Goal: Task Accomplishment & Management: Manage account settings

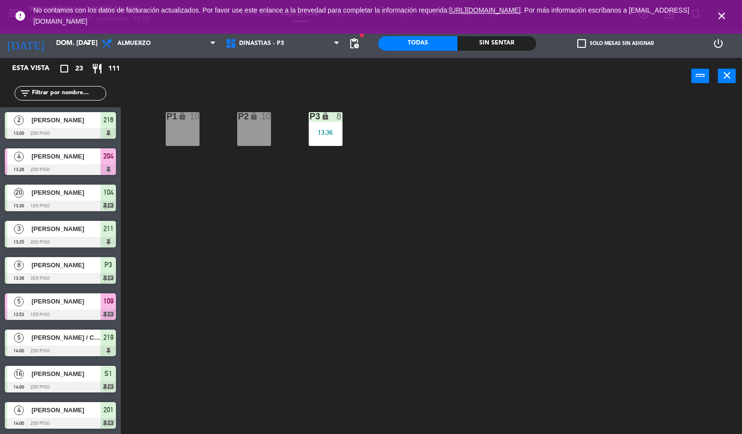
click at [722, 16] on icon "close" at bounding box center [722, 16] width 12 height 12
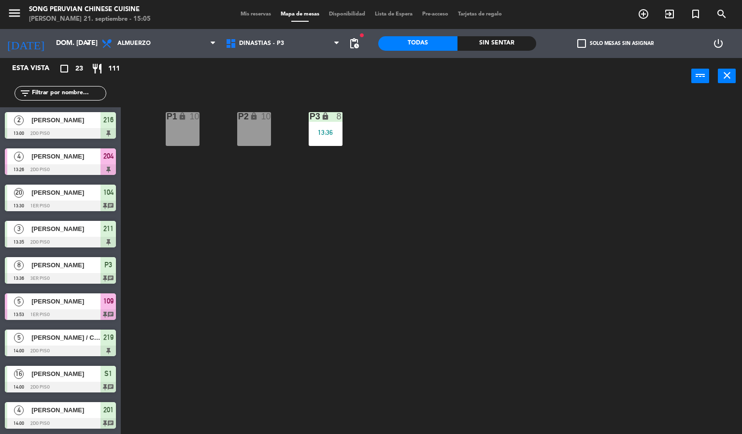
click at [604, 258] on div "P2 lock 10 P3 lock 8 13:36 P1 lock 10" at bounding box center [435, 265] width 614 height 340
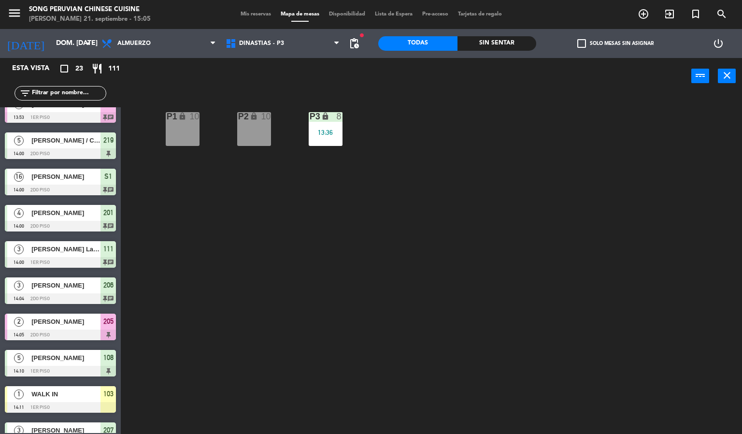
scroll to position [507, 0]
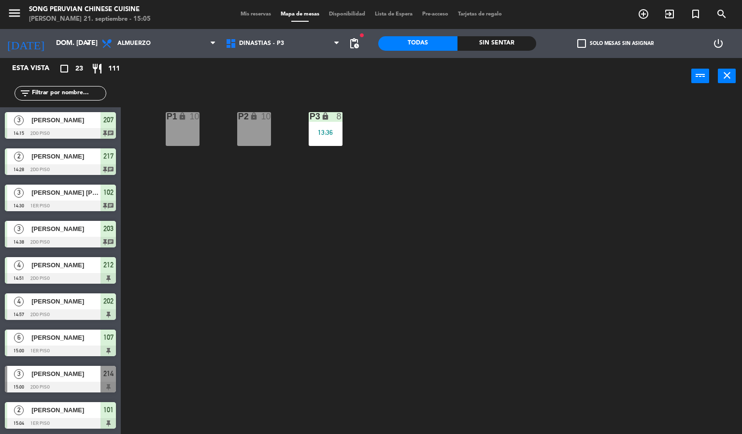
click at [490, 42] on div "Sin sentar" at bounding box center [496, 43] width 79 height 14
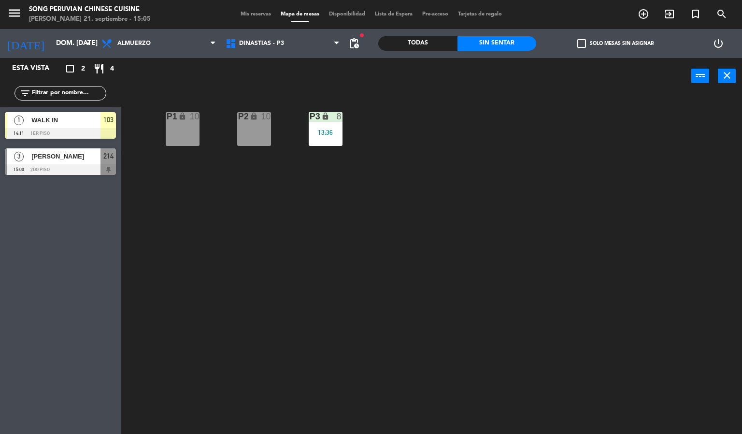
scroll to position [0, 0]
click at [335, 368] on div "P2 lock 10 P3 lock 8 13:36 P1 lock 10" at bounding box center [435, 265] width 614 height 340
click at [83, 165] on div at bounding box center [60, 169] width 111 height 11
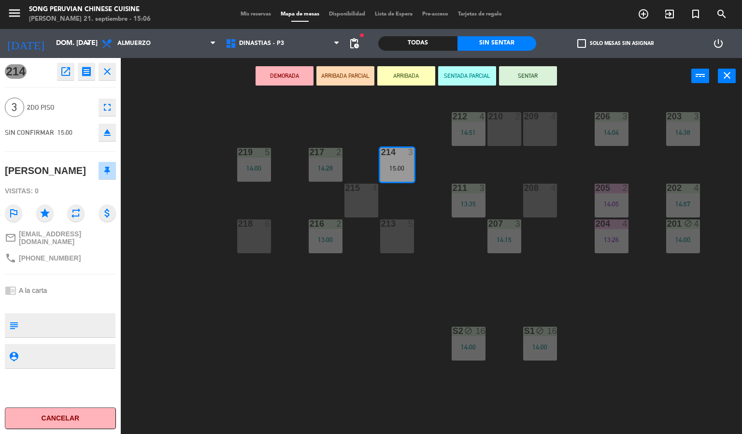
click at [648, 297] on div "203 3 14:38 206 3 14:04 210 2 212 4 14:51 209 4 214 3 15:00 217 2 14:28 219 5 1…" at bounding box center [435, 265] width 614 height 340
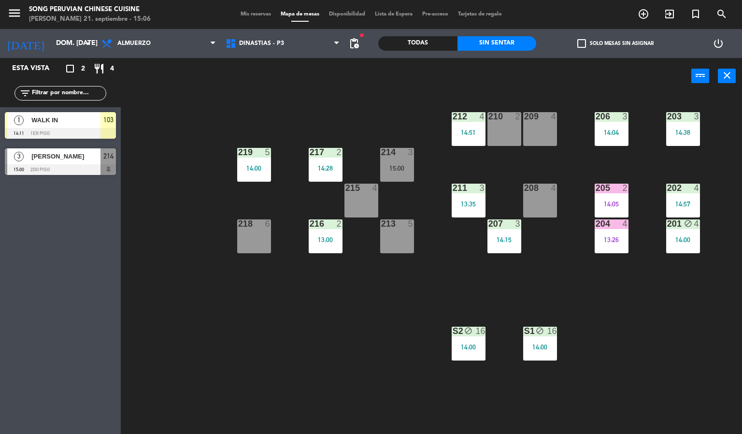
click at [548, 343] on div "14:00" at bounding box center [540, 346] width 34 height 7
click at [251, 335] on div "203 3 14:38 206 3 14:04 210 2 212 4 14:51 209 4 214 3 15:00 217 2 14:28 219 5 1…" at bounding box center [435, 265] width 614 height 340
click at [263, 46] on span "DINASTIAS - P3" at bounding box center [261, 43] width 45 height 7
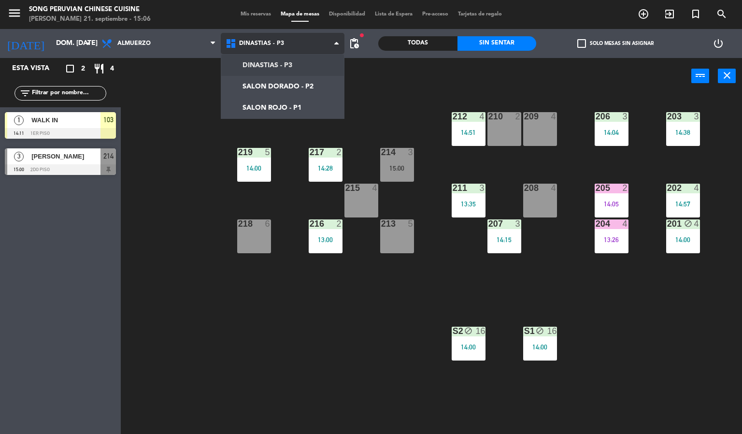
click at [290, 107] on ng-component "menu Song Peruvian Chinese Cuisine [PERSON_NAME] 21. septiembre - 15:06 Mis res…" at bounding box center [371, 217] width 742 height 434
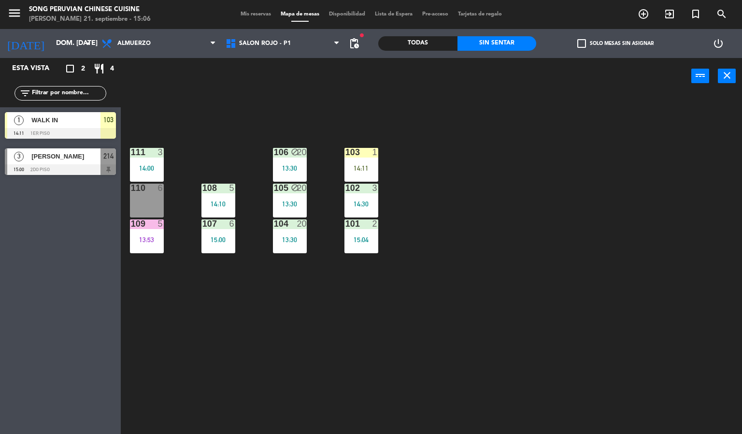
click at [189, 340] on div "103 1 14:11 106 block 20 13:30 111 3 14:00 102 3 14:30 105 block 20 13:30 108 5…" at bounding box center [435, 265] width 614 height 340
click at [153, 148] on div at bounding box center [147, 152] width 16 height 9
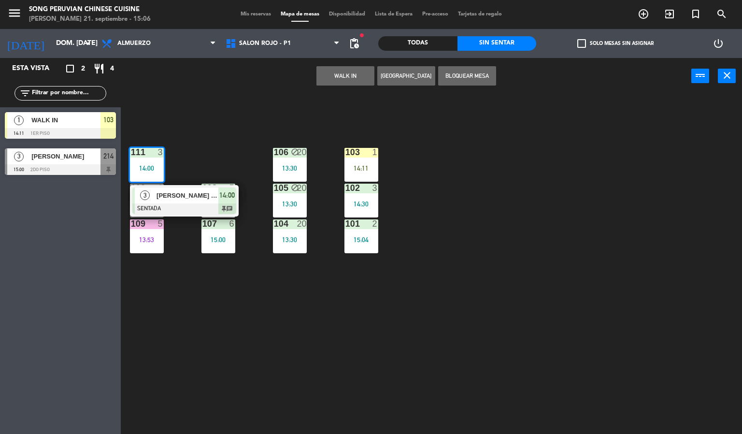
click at [201, 190] on span "[PERSON_NAME] La [PERSON_NAME]" at bounding box center [187, 195] width 62 height 10
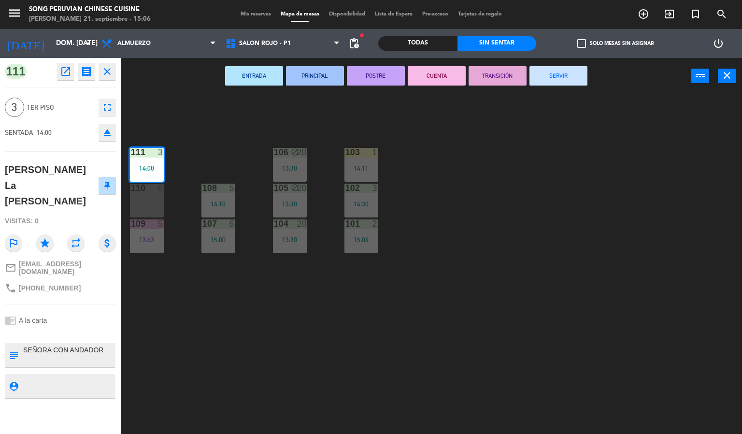
click at [521, 216] on div "103 1 14:11 106 block 20 13:30 111 3 14:00 102 3 14:30 105 block 20 13:30 108 5…" at bounding box center [435, 265] width 614 height 340
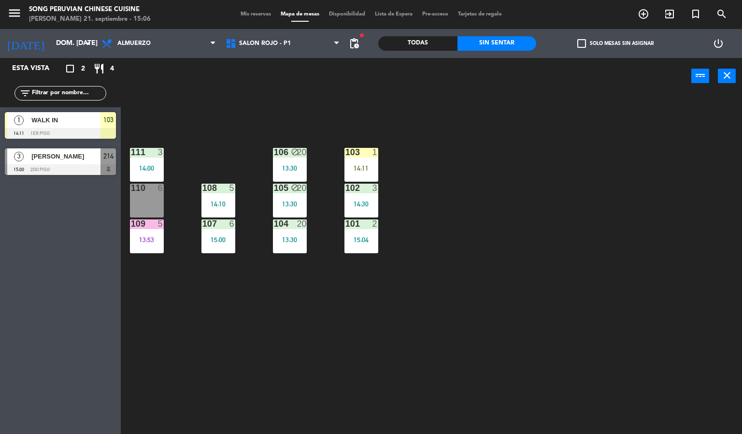
click at [160, 152] on div "3" at bounding box center [161, 152] width 6 height 9
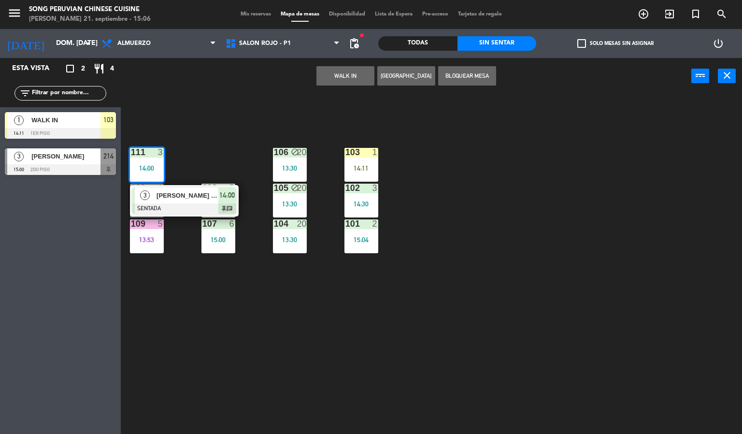
click at [216, 195] on span "[PERSON_NAME] La [PERSON_NAME]" at bounding box center [187, 195] width 62 height 10
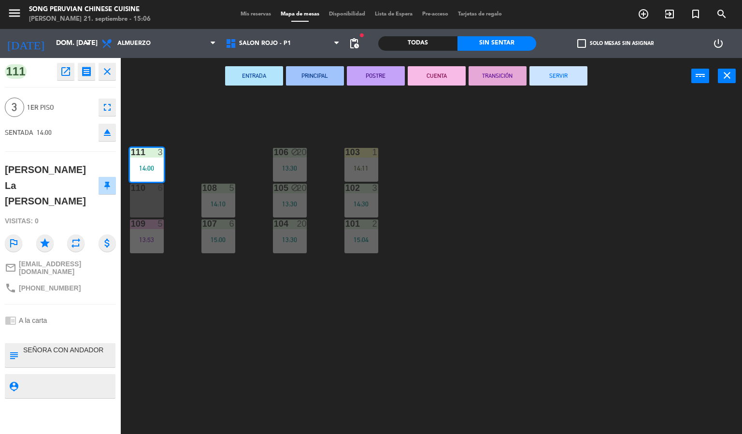
click at [439, 77] on button "CUENTA" at bounding box center [437, 75] width 58 height 19
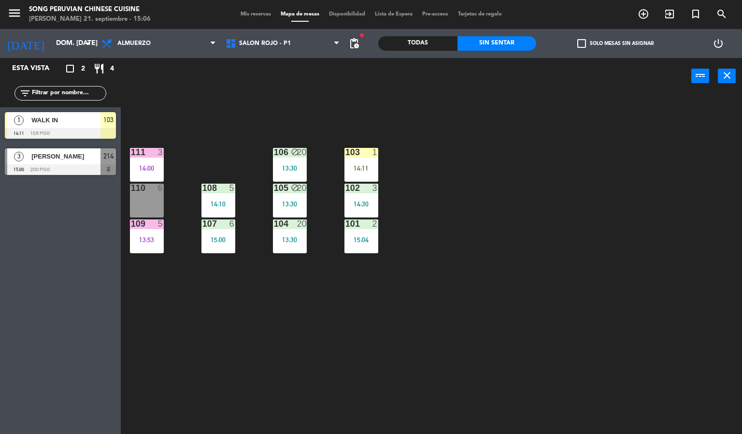
click at [502, 180] on div "103 1 14:11 106 block 20 13:30 111 3 14:00 102 3 14:30 105 block 20 13:30 108 5…" at bounding box center [435, 265] width 614 height 340
click at [488, 277] on div "103 1 14:11 106 block 20 13:30 111 3 14:00 102 3 14:30 105 block 20 13:30 108 5…" at bounding box center [435, 265] width 614 height 340
click at [474, 230] on div "103 1 14:11 106 block 20 13:30 111 3 14:00 102 3 14:30 105 block 20 13:30 108 5…" at bounding box center [435, 265] width 614 height 340
click at [145, 153] on div at bounding box center [147, 152] width 16 height 9
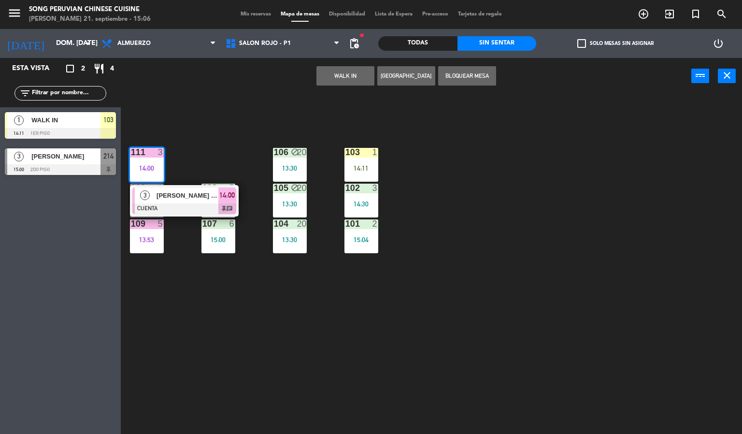
click at [196, 209] on div at bounding box center [184, 208] width 104 height 11
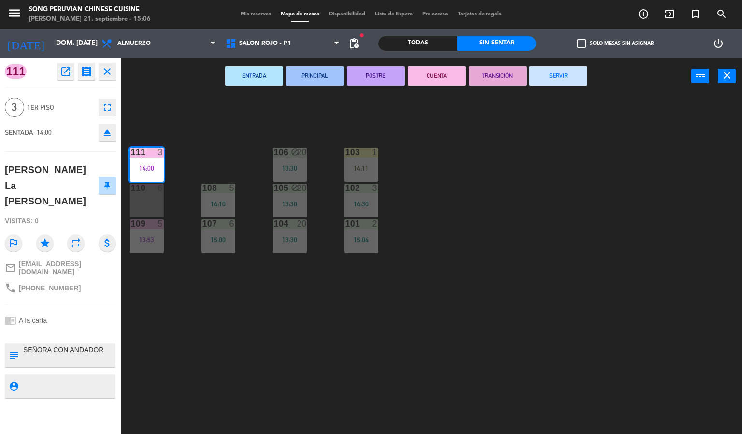
click at [104, 104] on icon "fullscreen" at bounding box center [107, 107] width 12 height 12
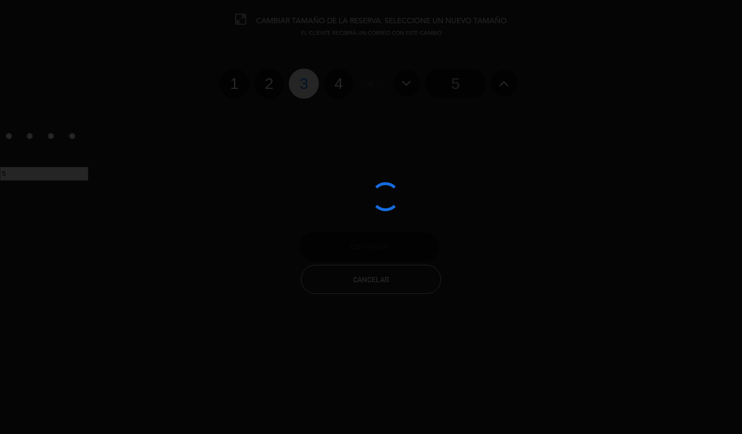
click at [282, 71] on div "1 2 3 4" at bounding box center [286, 84] width 134 height 30
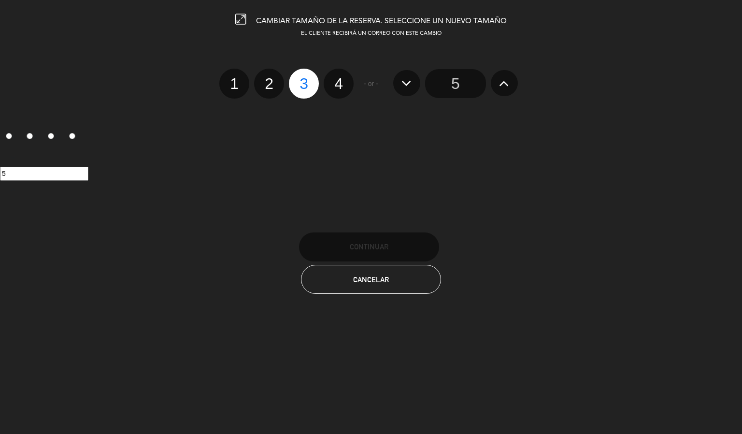
click at [265, 74] on label "2" at bounding box center [269, 84] width 30 height 30
click at [265, 74] on input "2" at bounding box center [268, 75] width 6 height 6
radio input "true"
radio input "false"
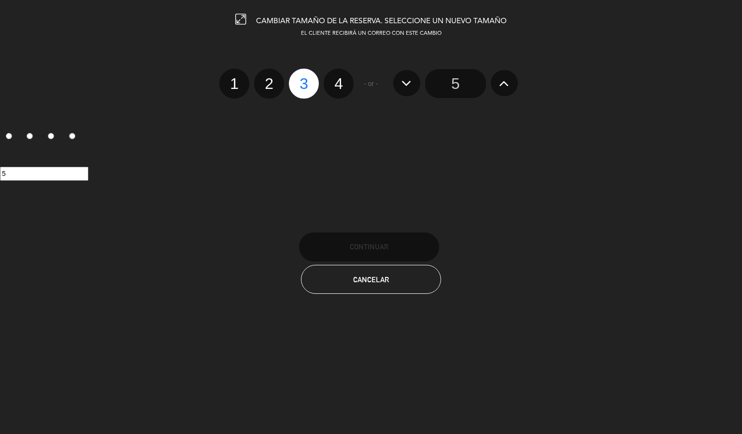
radio input "false"
radio input "true"
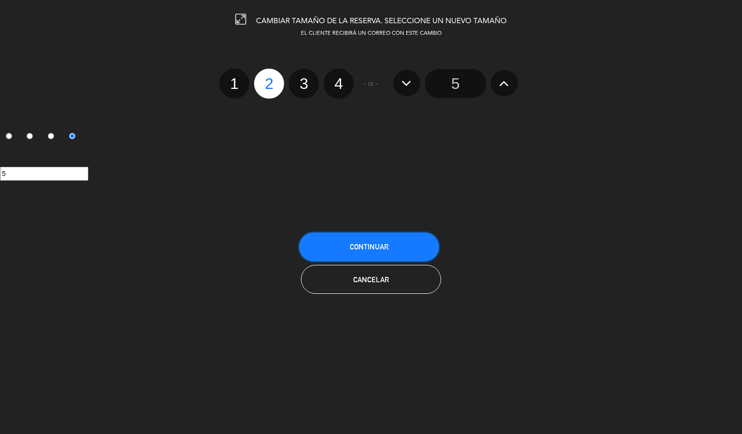
click at [366, 247] on span "Continuar" at bounding box center [369, 246] width 39 height 8
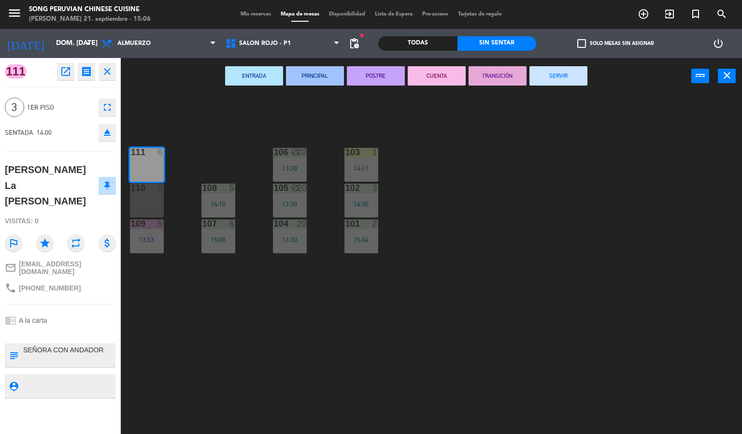
click at [319, 348] on div "103 1 14:11 106 block 20 13:30 111 6 102 3 14:30 105 block 20 13:30 108 5 14:10…" at bounding box center [435, 265] width 614 height 340
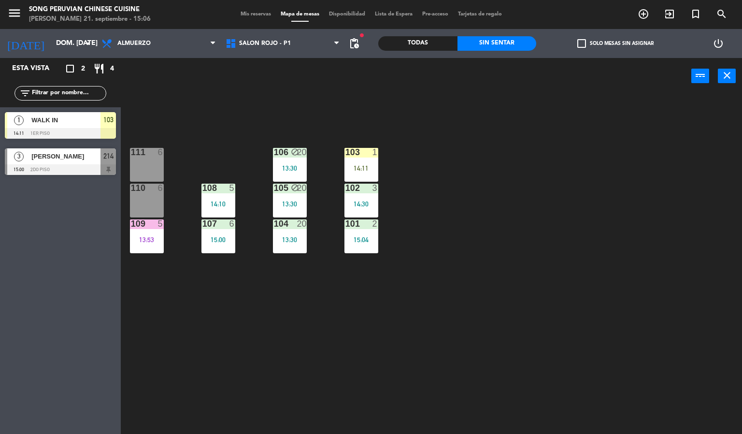
click at [403, 36] on div "Todas" at bounding box center [417, 43] width 79 height 14
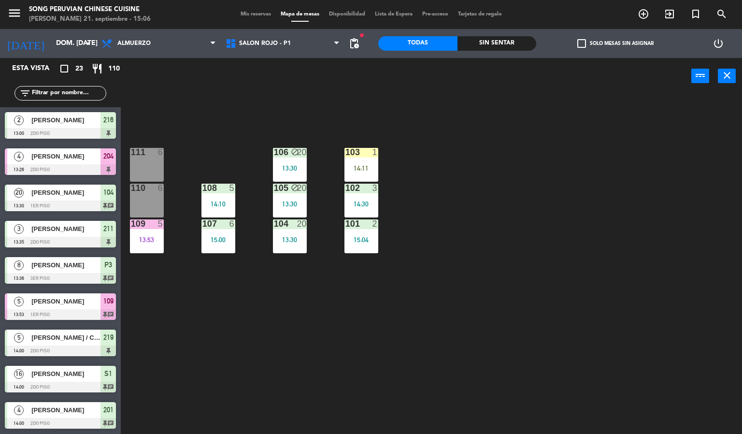
click at [484, 39] on div "Sin sentar" at bounding box center [496, 43] width 79 height 14
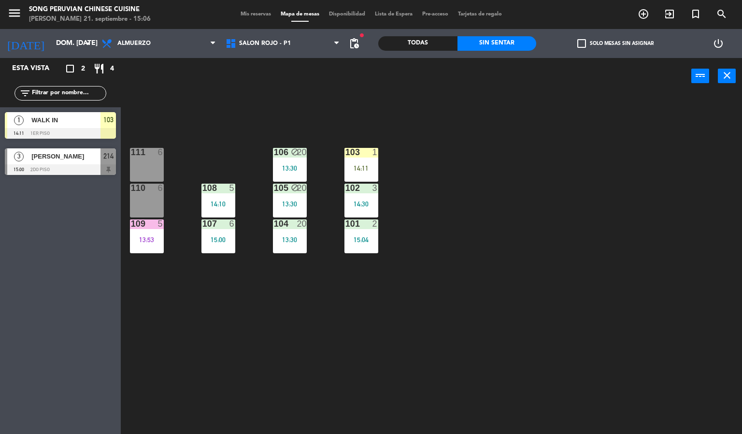
click at [399, 43] on div "Todas" at bounding box center [417, 43] width 79 height 14
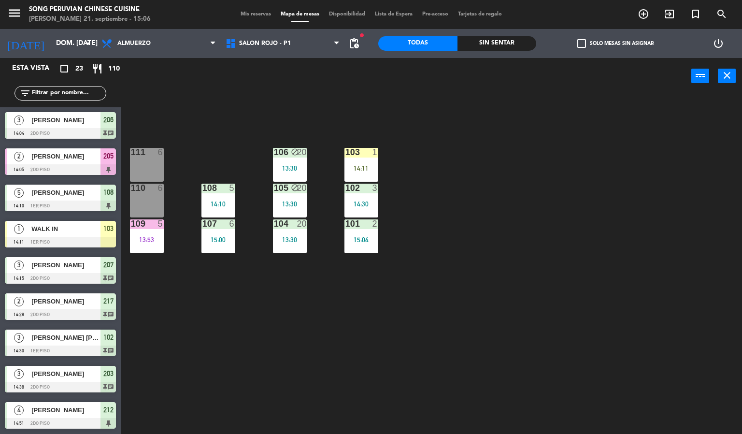
scroll to position [290, 0]
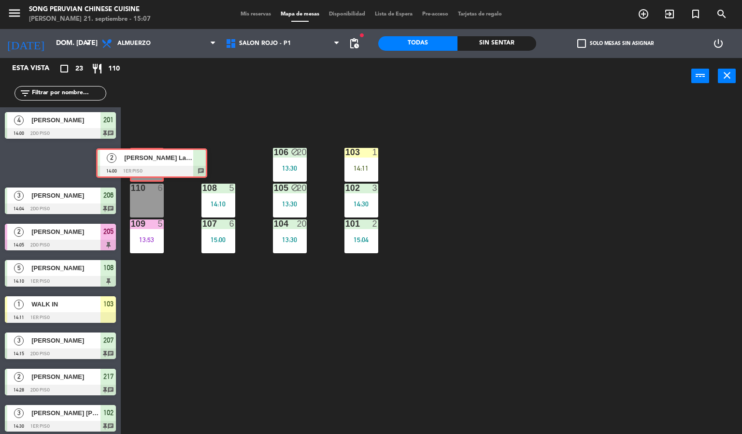
drag, startPoint x: 70, startPoint y: 164, endPoint x: 161, endPoint y: 164, distance: 91.3
click at [161, 164] on div "Esta vista crop_square 23 restaurant 110 filter_list 2 [PERSON_NAME] 13:00 2do …" at bounding box center [371, 246] width 742 height 376
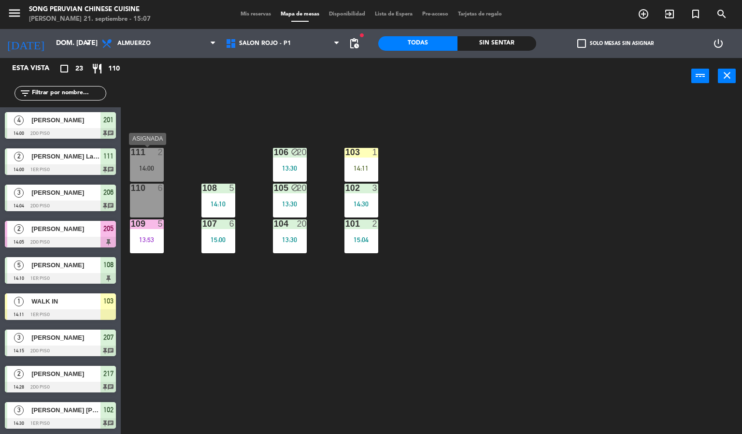
click at [148, 169] on div "14:00" at bounding box center [147, 168] width 34 height 7
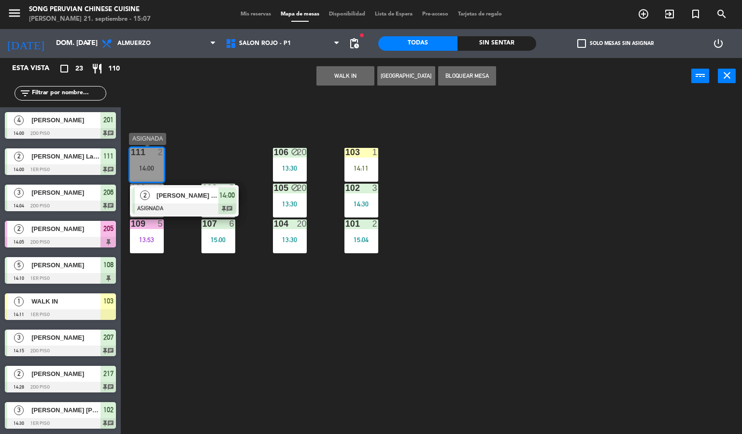
click at [195, 209] on div at bounding box center [184, 208] width 104 height 11
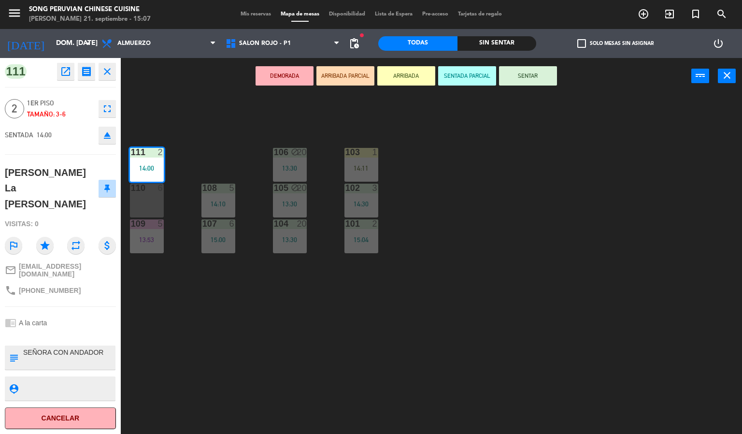
click at [522, 74] on button "SENTAR" at bounding box center [528, 75] width 58 height 19
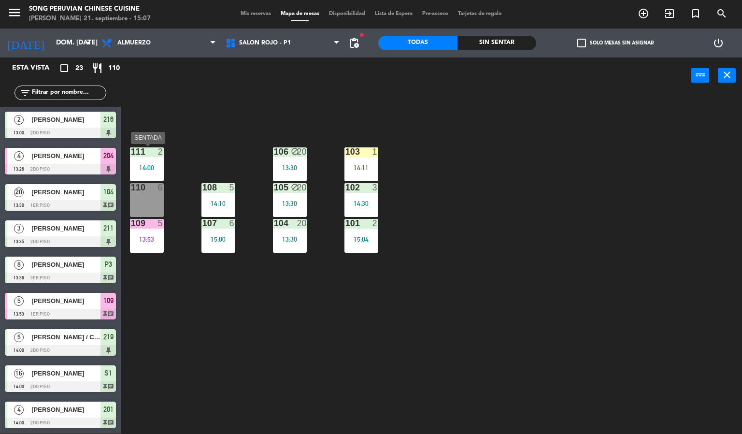
click at [147, 158] on div "111 2 14:00" at bounding box center [147, 164] width 34 height 34
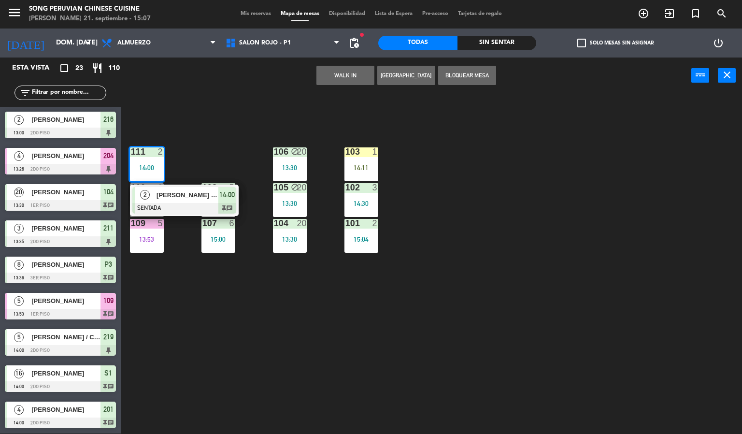
click at [161, 195] on span "[PERSON_NAME] La [PERSON_NAME]" at bounding box center [187, 195] width 62 height 10
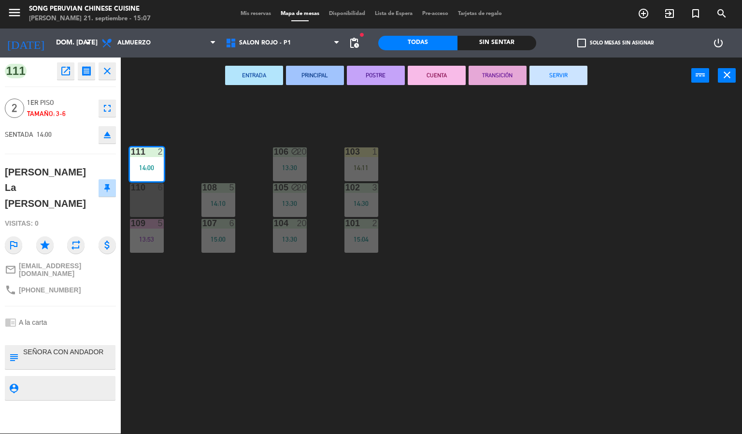
click at [449, 82] on button "CUENTA" at bounding box center [437, 75] width 58 height 19
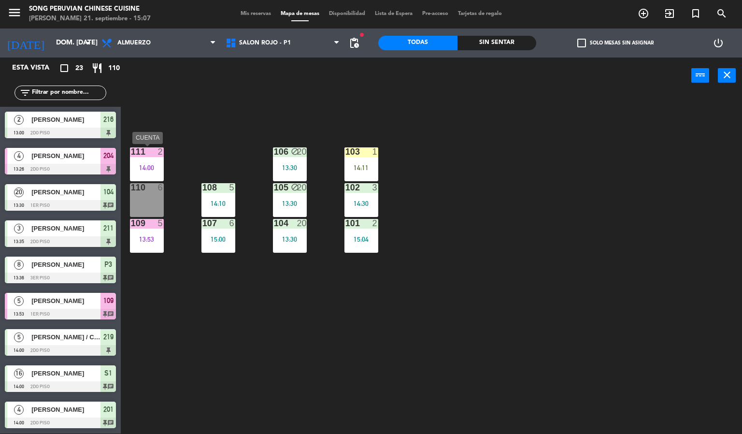
click at [158, 154] on div "2" at bounding box center [161, 151] width 6 height 9
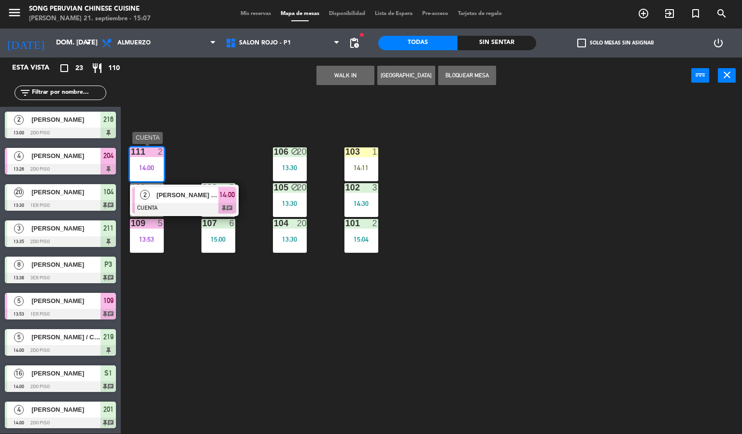
click at [187, 204] on div at bounding box center [184, 208] width 104 height 11
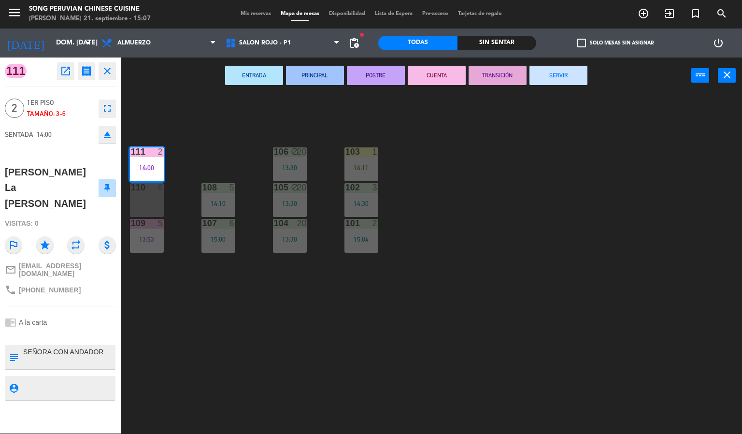
click at [566, 70] on button "SERVIR" at bounding box center [558, 75] width 58 height 19
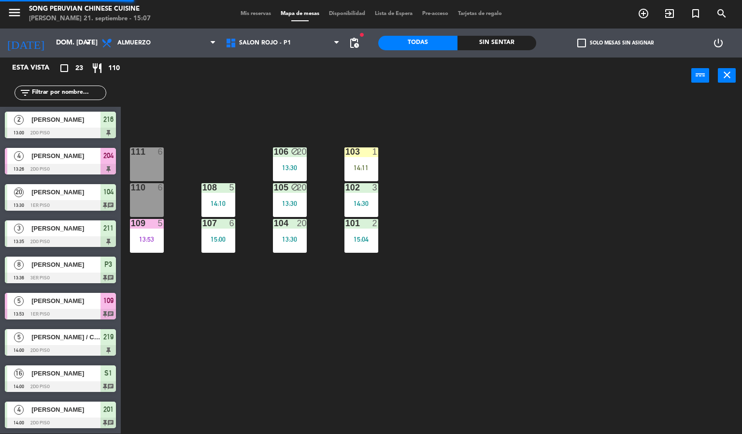
drag, startPoint x: 460, startPoint y: 119, endPoint x: 383, endPoint y: 112, distance: 77.6
click at [464, 113] on div "103 1 14:11 106 block 20 13:30 111 6 102 3 14:30 105 block 20 13:30 108 5 14:10…" at bounding box center [435, 264] width 614 height 340
click at [140, 192] on div "110 6" at bounding box center [147, 188] width 34 height 10
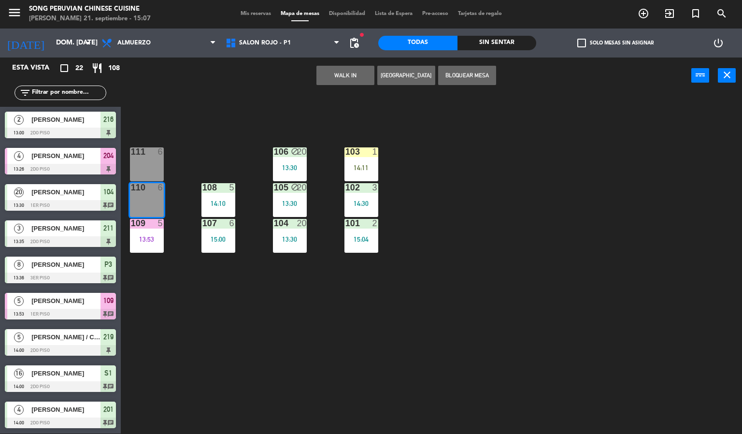
click at [339, 74] on button "WALK IN" at bounding box center [345, 75] width 58 height 19
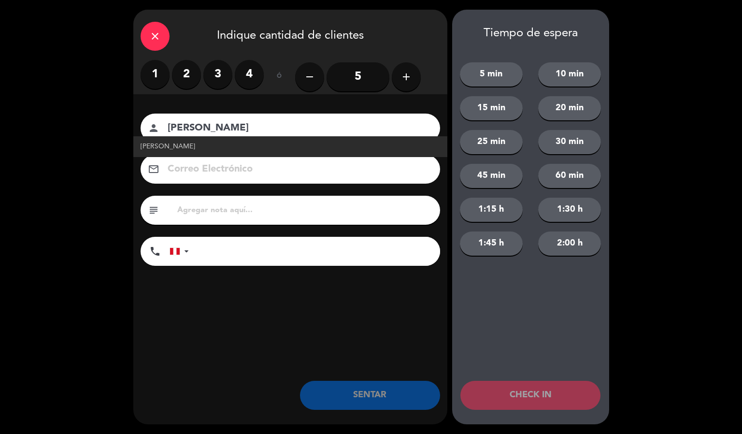
type input "[PERSON_NAME]"
click at [167, 145] on span "[PERSON_NAME]" at bounding box center [168, 146] width 55 height 11
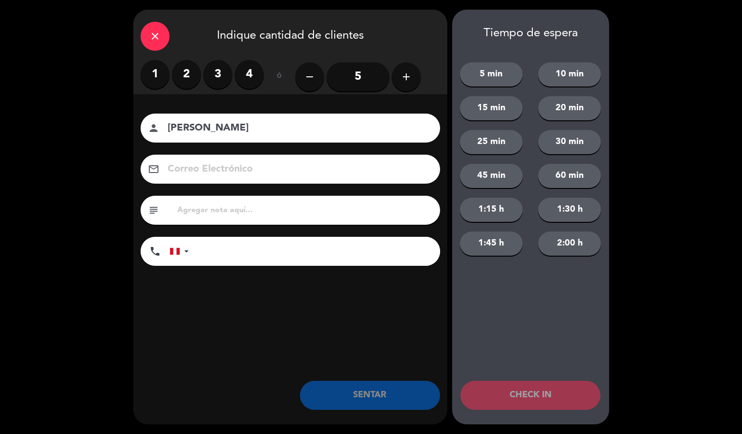
click at [190, 73] on label "2" at bounding box center [186, 74] width 29 height 29
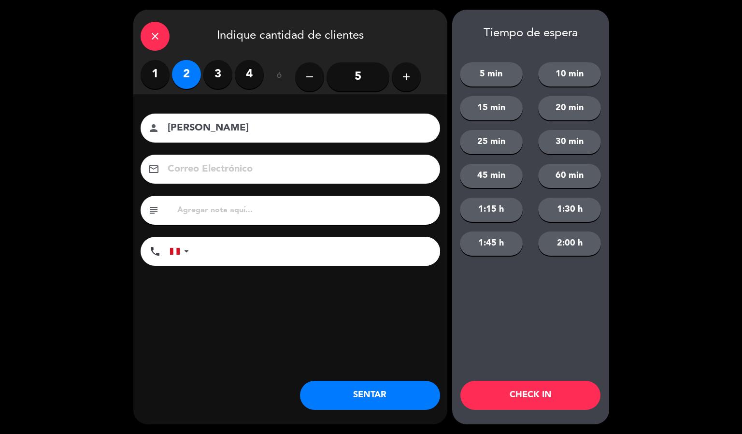
click at [535, 396] on button "CHECK IN" at bounding box center [530, 395] width 140 height 29
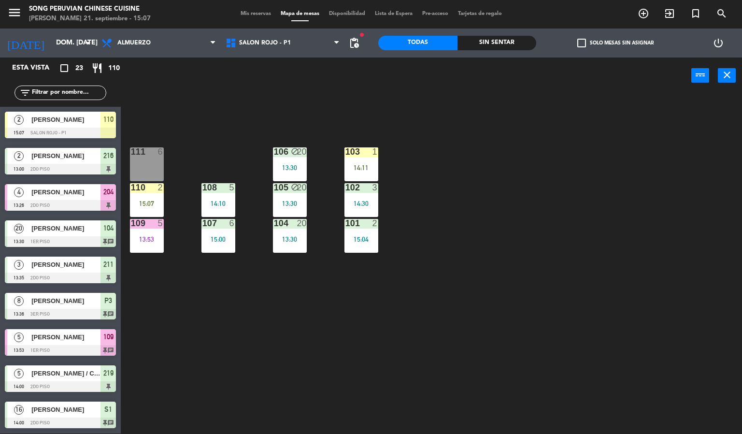
click at [532, 242] on div "103 1 14:11 106 block 20 13:30 111 6 102 3 14:30 105 block 20 13:30 108 5 14:10…" at bounding box center [435, 264] width 614 height 340
click at [487, 228] on div "103 1 14:11 106 block 20 13:30 111 6 102 3 14:30 105 block 20 13:30 108 5 14:10…" at bounding box center [435, 264] width 614 height 340
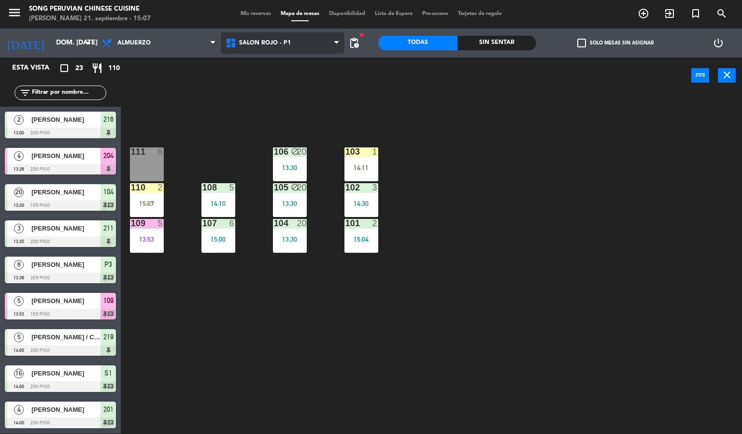
drag, startPoint x: 277, startPoint y: 32, endPoint x: 285, endPoint y: 34, distance: 8.8
click at [277, 32] on span "SALON ROJO - P1" at bounding box center [283, 42] width 124 height 21
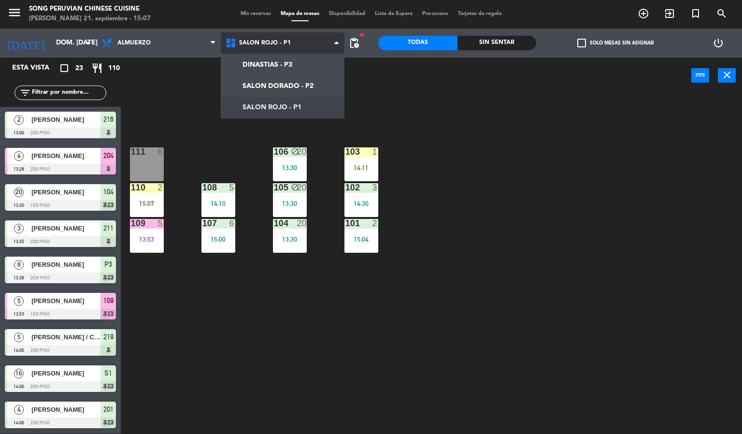
click at [294, 100] on ng-component "menu Song Peruvian Chinese Cuisine [PERSON_NAME] 21. septiembre - 15:07 Mis res…" at bounding box center [371, 217] width 742 height 434
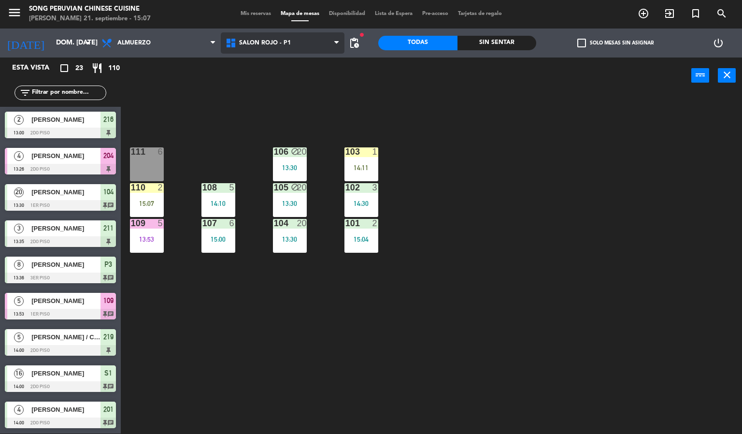
click at [289, 32] on span "SALON ROJO - P1" at bounding box center [283, 42] width 124 height 21
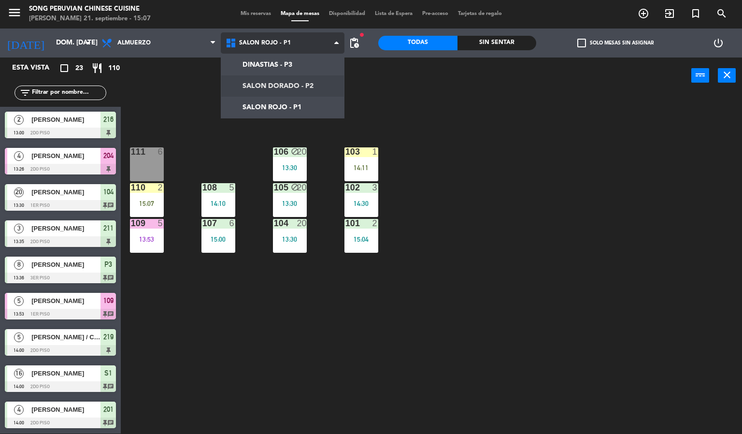
click at [304, 79] on ng-component "menu Song Peruvian Chinese Cuisine [PERSON_NAME] 21. septiembre - 15:07 Mis res…" at bounding box center [371, 217] width 742 height 434
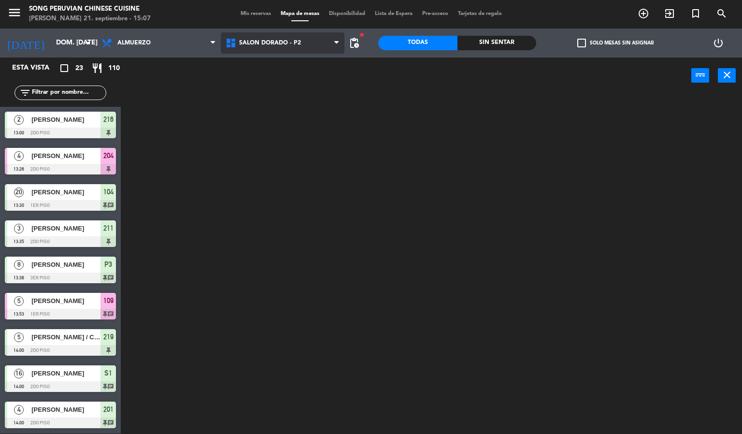
drag, startPoint x: 302, startPoint y: 48, endPoint x: 312, endPoint y: 51, distance: 10.7
click at [303, 44] on span "SALON DORADO - P2" at bounding box center [283, 42] width 124 height 21
click at [297, 103] on ng-component "menu Song Peruvian Chinese Cuisine [PERSON_NAME] 21. septiembre - 15:07 Mis res…" at bounding box center [371, 217] width 742 height 434
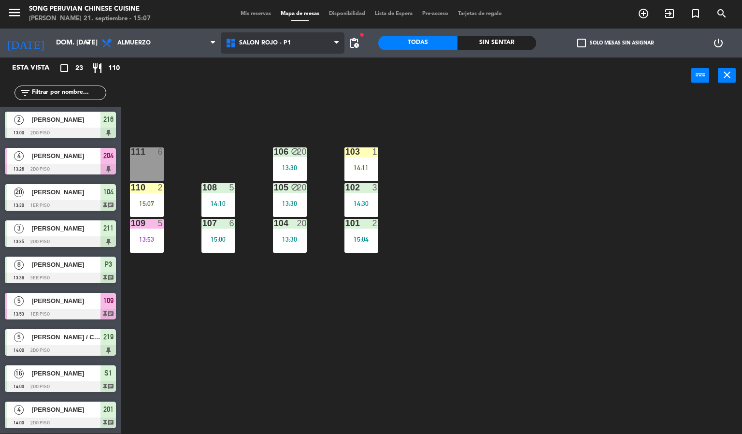
click at [296, 40] on span "SALON ROJO - P1" at bounding box center [283, 42] width 124 height 21
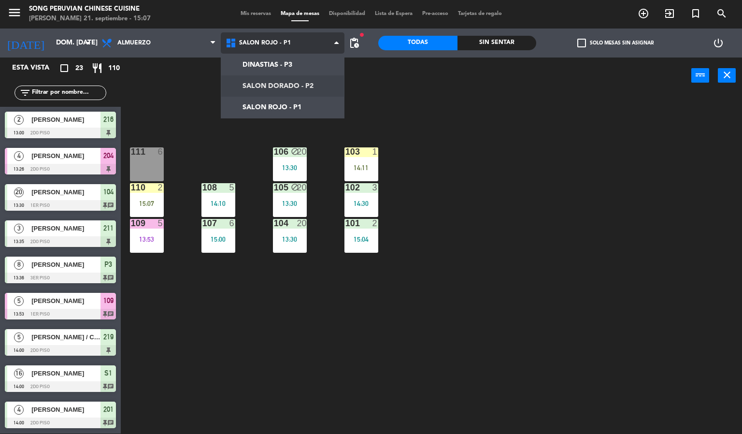
click at [303, 77] on ng-component "menu Song Peruvian Chinese Cuisine [PERSON_NAME] 21. septiembre - 15:07 Mis res…" at bounding box center [371, 217] width 742 height 434
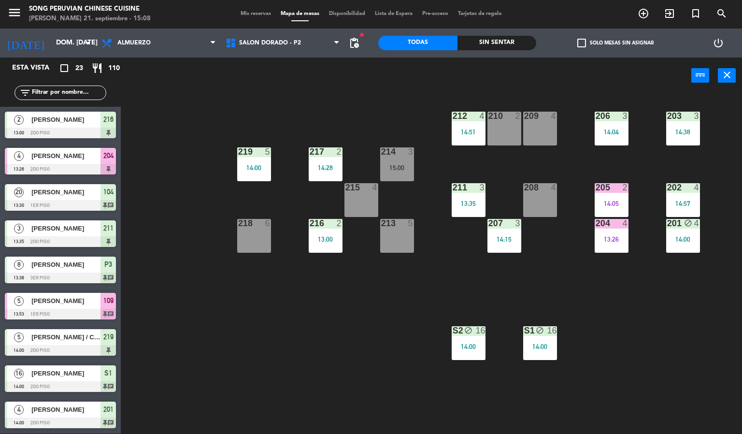
click at [340, 357] on div "203 3 14:38 206 3 14:04 210 2 212 4 14:51 209 4 214 3 15:00 217 2 14:28 219 5 1…" at bounding box center [435, 264] width 614 height 340
click at [542, 116] on div at bounding box center [540, 116] width 16 height 9
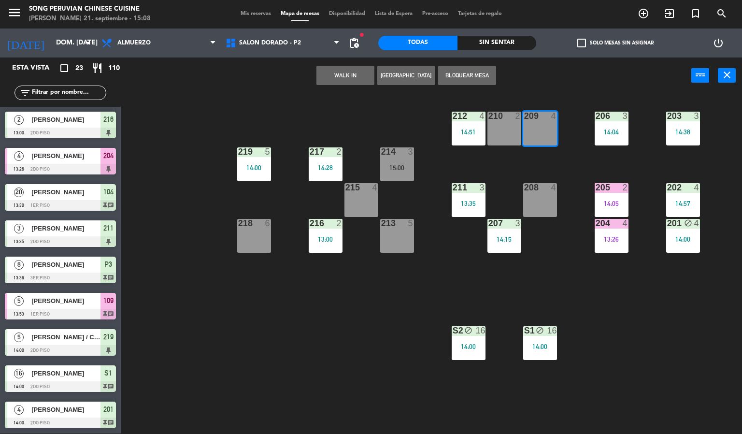
click at [335, 69] on button "WALK IN" at bounding box center [345, 75] width 58 height 19
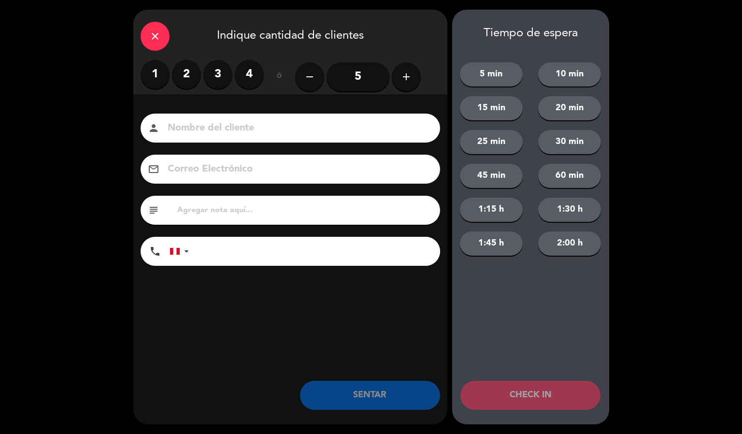
click at [248, 74] on label "4" at bounding box center [249, 74] width 29 height 29
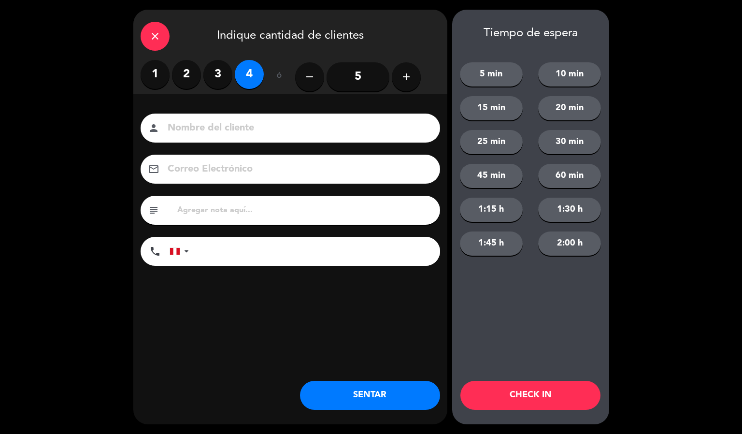
click at [312, 135] on input at bounding box center [297, 128] width 261 height 17
type input "P"
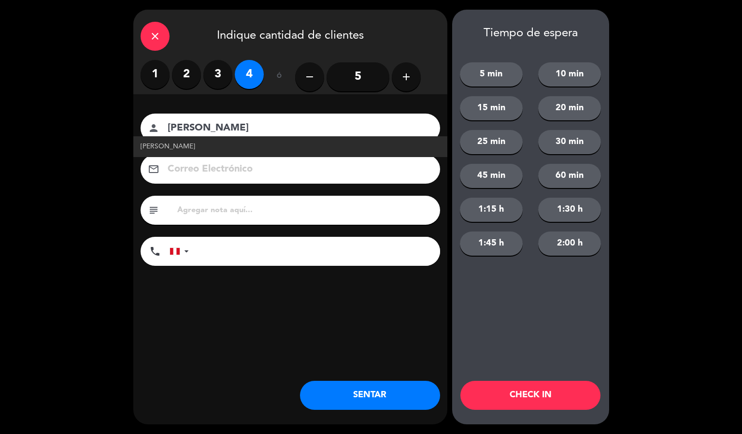
type input "[PERSON_NAME]"
click at [181, 145] on span "[PERSON_NAME]" at bounding box center [168, 146] width 55 height 11
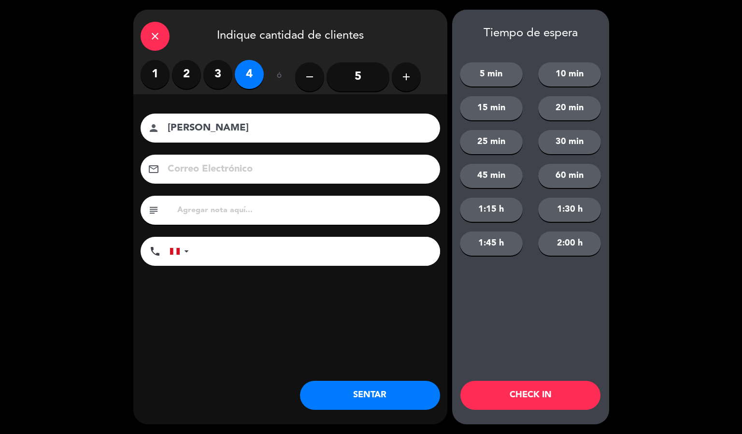
click at [540, 390] on button "CHECK IN" at bounding box center [530, 395] width 140 height 29
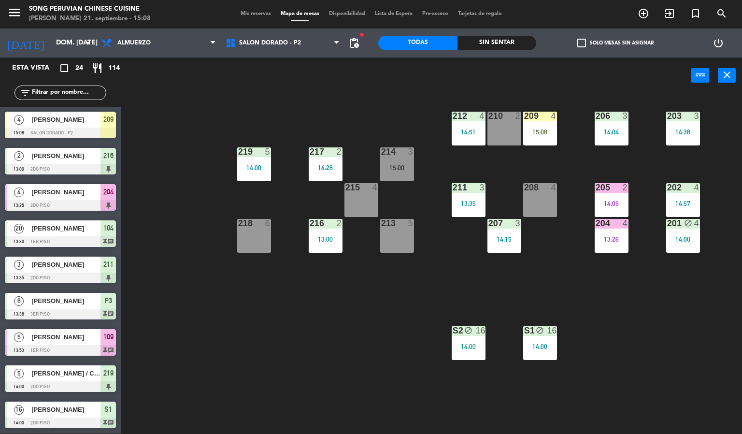
click at [329, 346] on div "203 3 14:38 206 3 14:04 210 2 212 4 14:51 209 4 15:08 214 3 15:00 217 2 14:28 2…" at bounding box center [435, 264] width 614 height 340
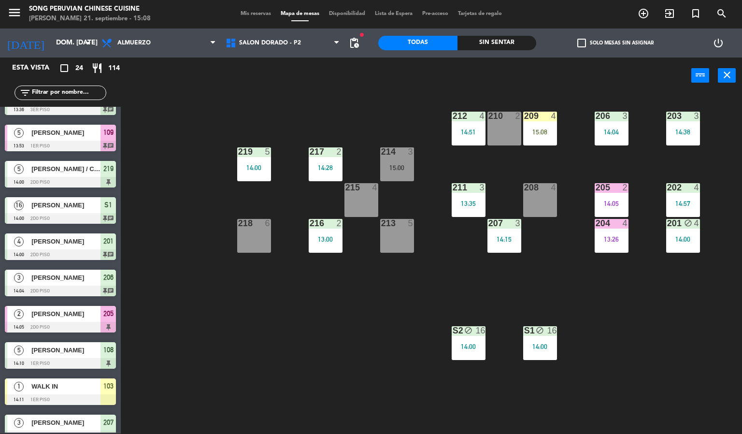
scroll to position [543, 0]
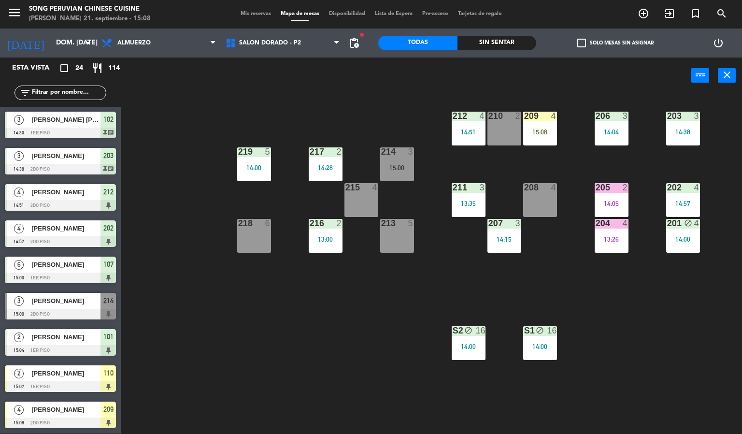
click at [269, 351] on div "203 3 14:38 206 3 14:04 210 2 212 4 14:51 209 4 15:08 214 3 15:00 217 2 14:28 2…" at bounding box center [435, 264] width 614 height 340
click at [345, 356] on div "203 3 14:38 206 3 14:04 210 2 212 4 14:51 209 4 15:08 214 3 15:00 217 2 14:28 2…" at bounding box center [435, 264] width 614 height 340
click at [303, 346] on div "203 3 14:38 206 3 14:04 210 2 212 4 14:51 209 4 15:08 214 3 15:00 217 2 14:28 2…" at bounding box center [435, 264] width 614 height 340
click at [426, 83] on div "power_input close" at bounding box center [406, 75] width 570 height 37
click at [287, 42] on span "SALON DORADO - P2" at bounding box center [270, 43] width 62 height 7
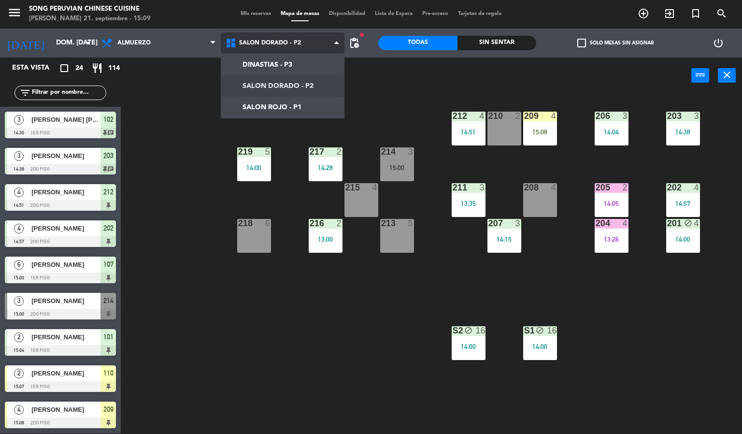
click at [307, 100] on ng-component "menu Song Peruvian Chinese Cuisine [PERSON_NAME] 21. septiembre - 15:09 Mis res…" at bounding box center [371, 217] width 742 height 434
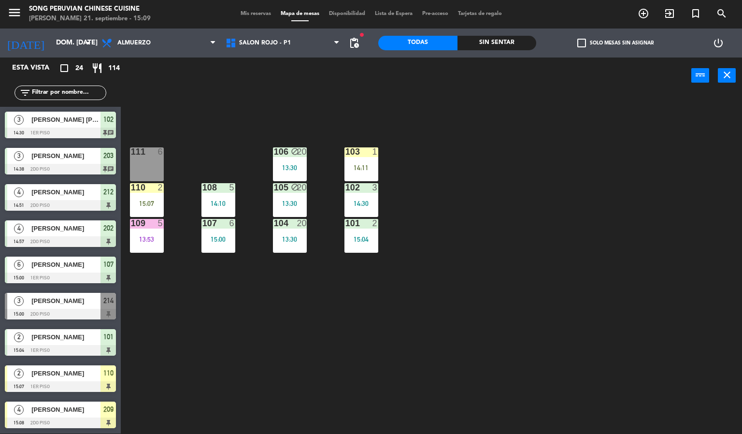
click at [131, 219] on div "109" at bounding box center [131, 223] width 0 height 9
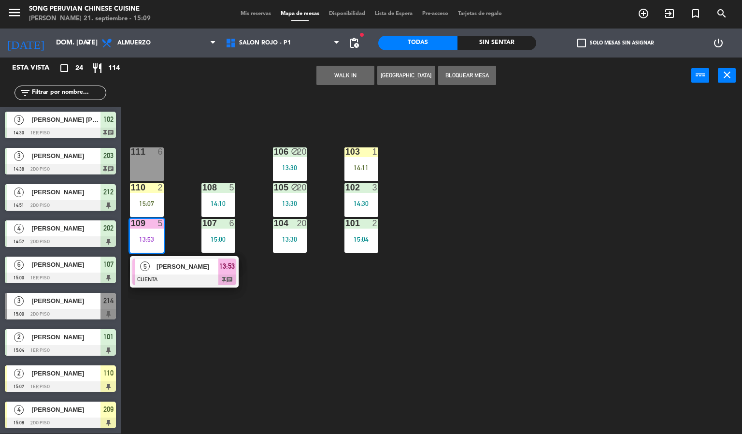
click at [146, 170] on div "111 6" at bounding box center [147, 164] width 34 height 34
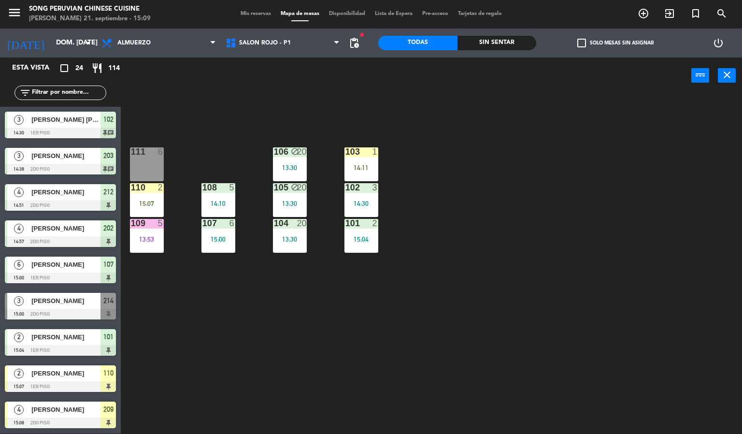
click at [213, 384] on div "103 1 14:11 106 block 20 13:30 111 6 102 3 14:30 105 block 20 13:30 108 5 14:10…" at bounding box center [435, 264] width 614 height 340
click at [154, 238] on div "13:53" at bounding box center [147, 239] width 34 height 7
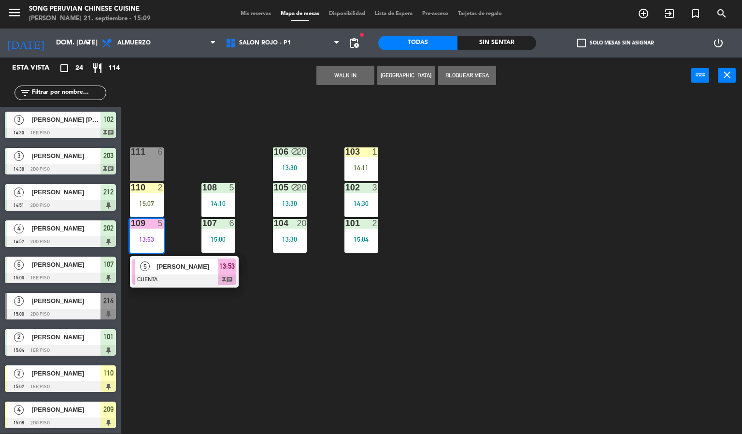
click at [186, 279] on div at bounding box center [184, 279] width 104 height 11
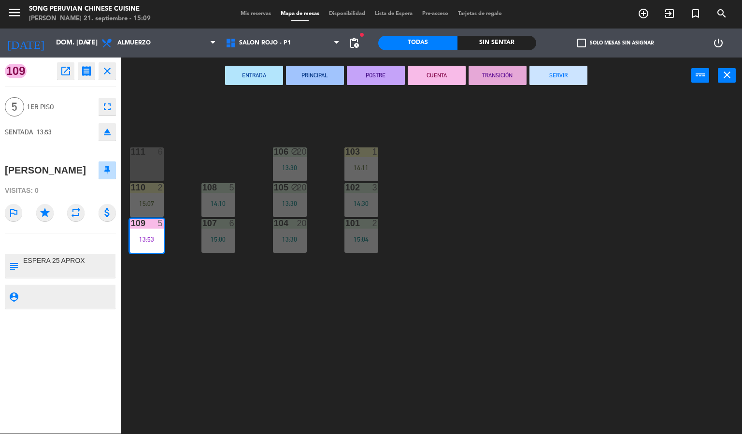
click at [564, 71] on button "SERVIR" at bounding box center [558, 75] width 58 height 19
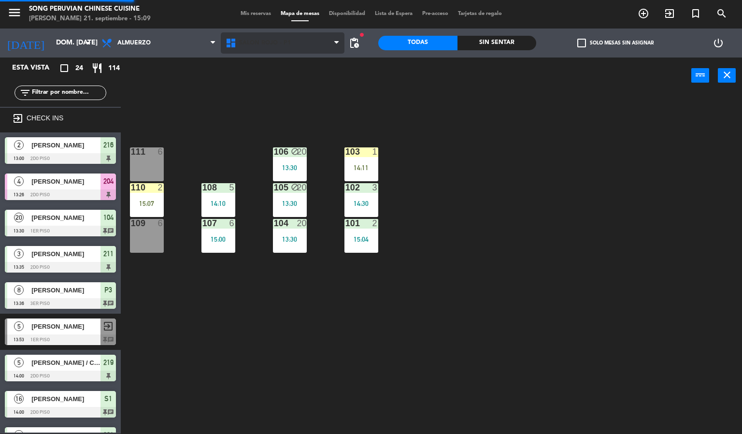
click at [300, 44] on span "SALON ROJO - P1" at bounding box center [283, 42] width 124 height 21
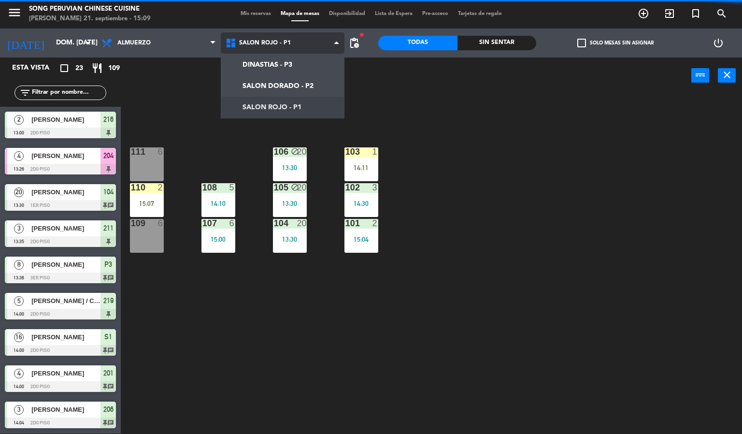
click at [289, 83] on ng-component "menu Song Peruvian Chinese Cuisine [PERSON_NAME] 21. septiembre - 15:09 Mis res…" at bounding box center [371, 217] width 742 height 434
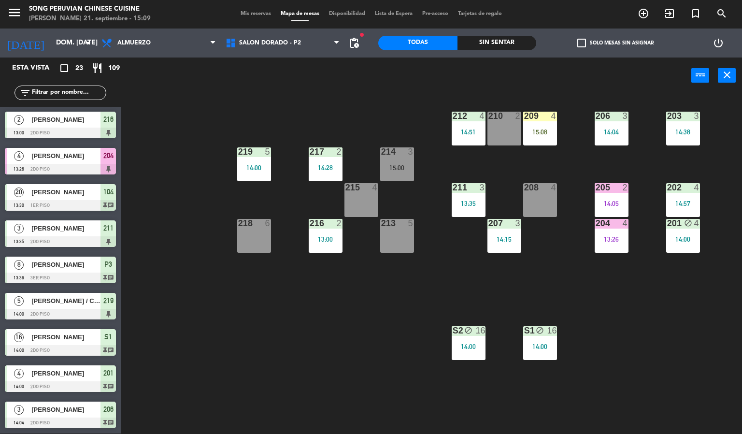
click at [319, 233] on div "216 2 13:00" at bounding box center [326, 236] width 34 height 34
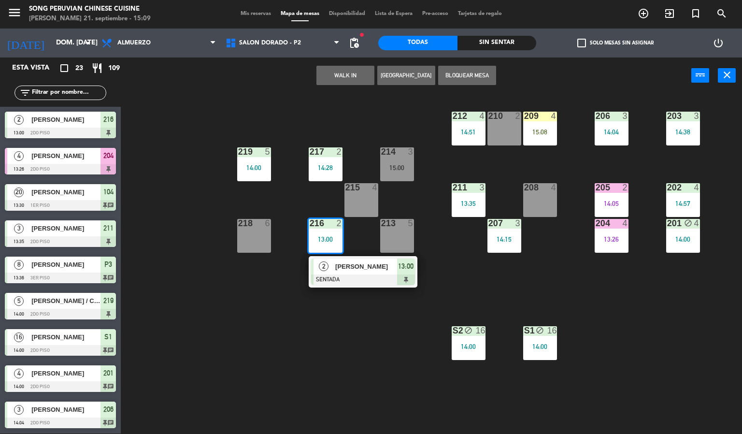
click at [352, 274] on div at bounding box center [363, 279] width 104 height 11
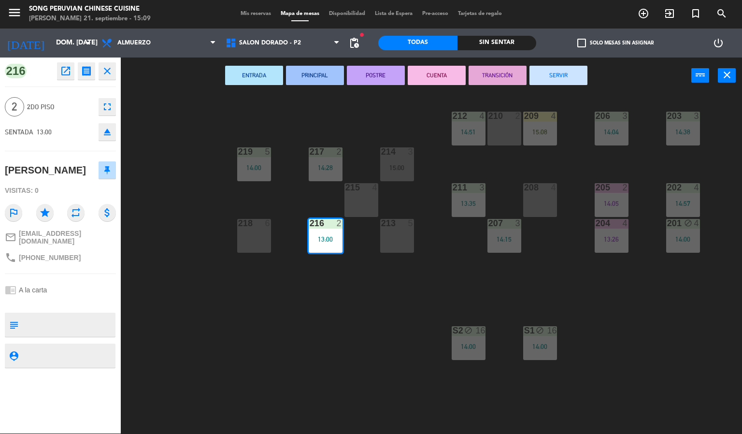
click at [432, 77] on button "CUENTA" at bounding box center [437, 75] width 58 height 19
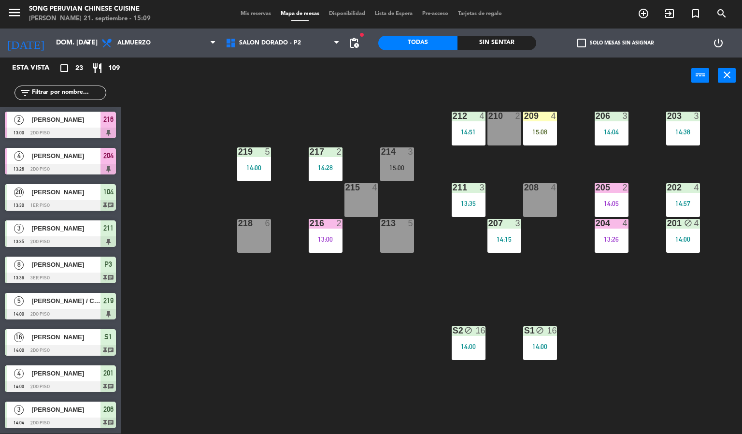
click at [254, 148] on div at bounding box center [254, 151] width 16 height 9
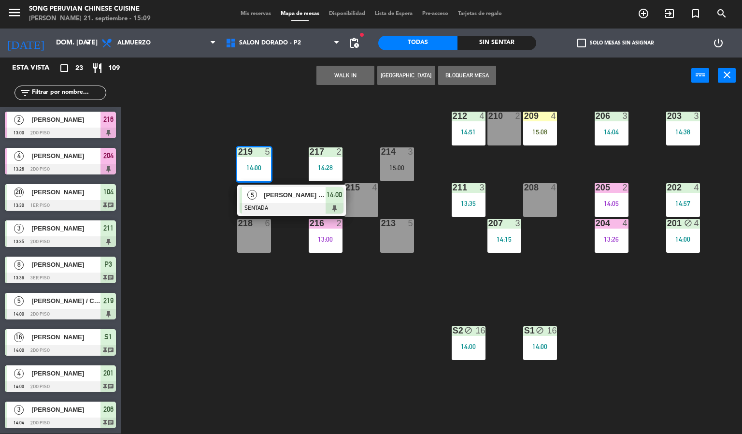
click at [286, 203] on div at bounding box center [292, 208] width 104 height 11
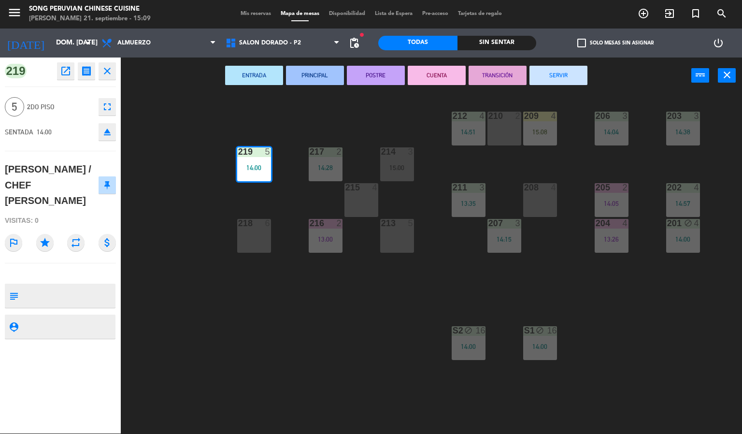
click at [435, 74] on button "CUENTA" at bounding box center [437, 75] width 58 height 19
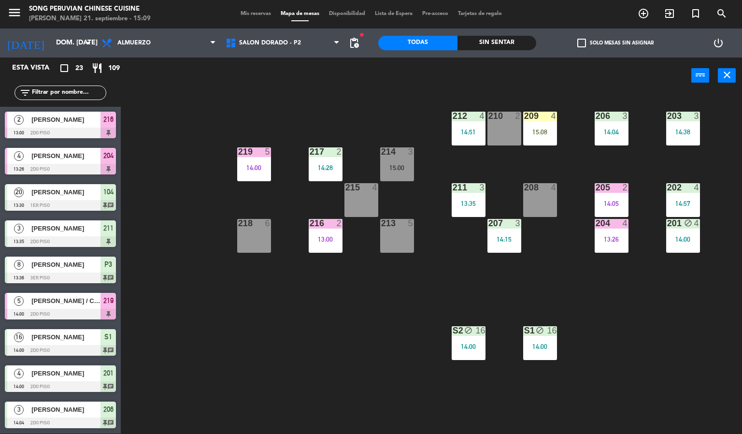
click at [298, 346] on div "203 3 14:38 206 3 14:04 210 2 212 4 14:51 209 4 15:08 214 3 15:00 217 2 14:28 2…" at bounding box center [435, 264] width 614 height 340
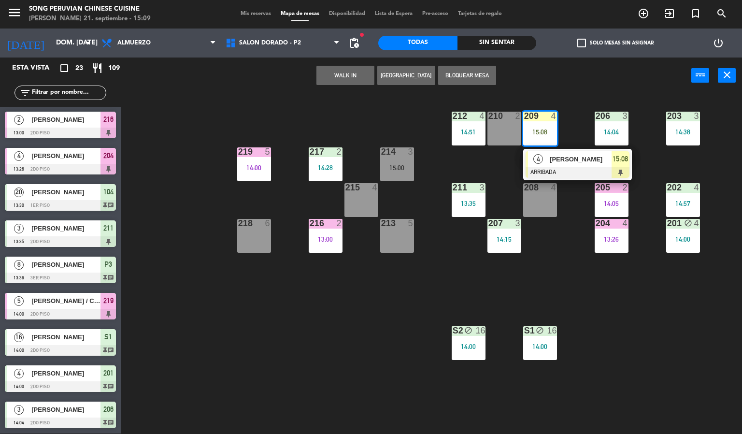
click at [564, 160] on span "[PERSON_NAME]" at bounding box center [581, 159] width 62 height 10
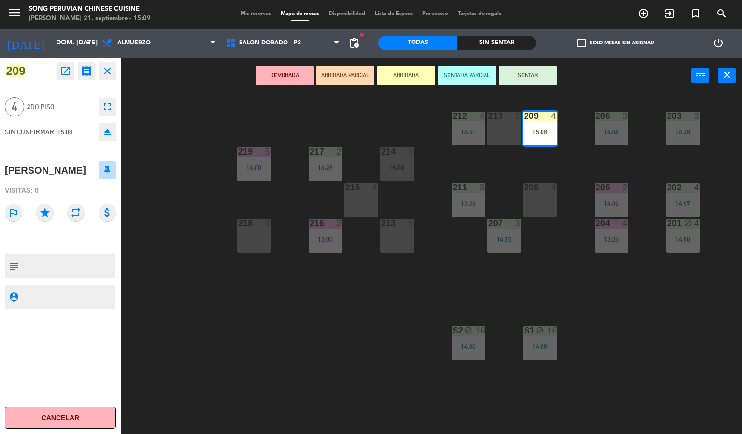
click at [109, 131] on icon "eject" at bounding box center [107, 132] width 12 height 12
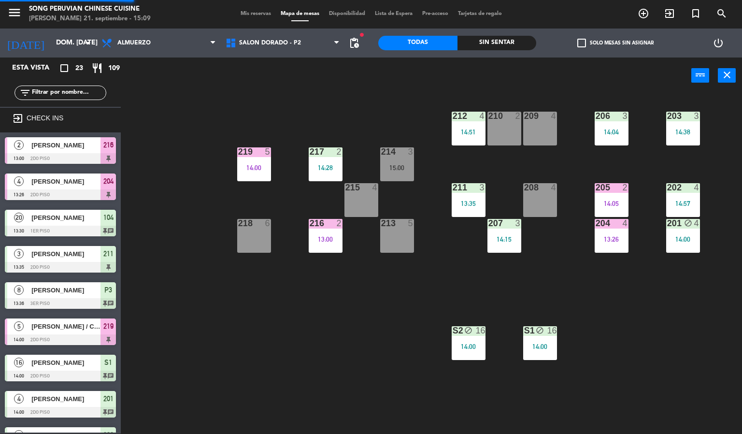
scroll to position [269, 0]
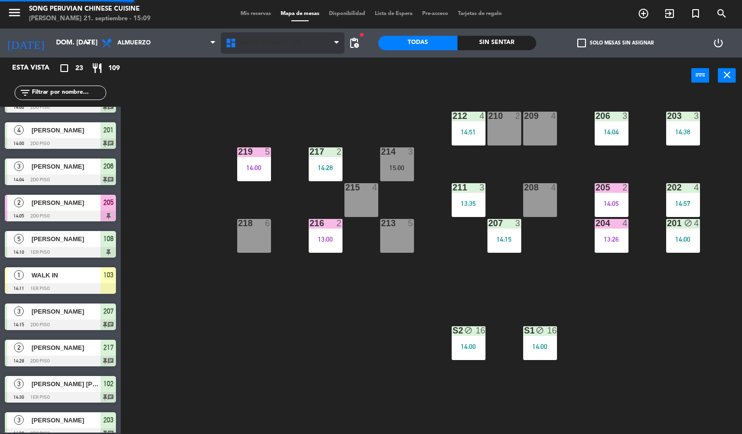
click at [238, 45] on icon at bounding box center [232, 43] width 14 height 12
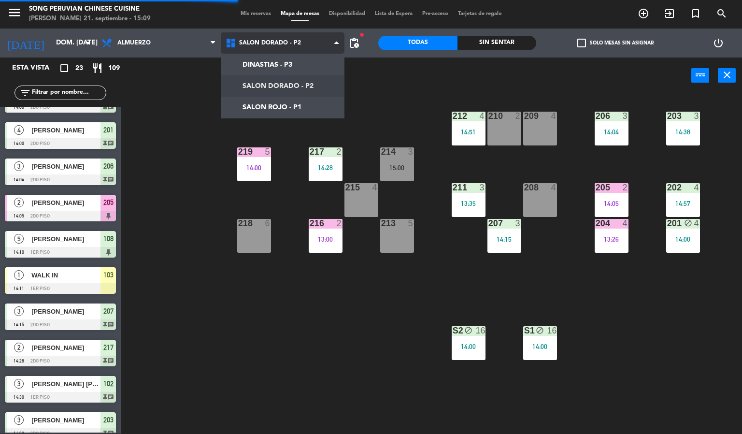
click at [284, 102] on ng-component "menu Song Peruvian Chinese Cuisine [PERSON_NAME] 21. septiembre - 15:09 Mis res…" at bounding box center [371, 217] width 742 height 434
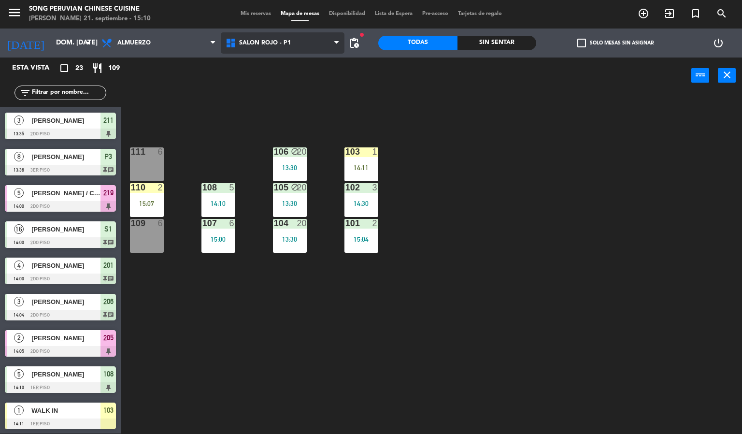
scroll to position [0, 0]
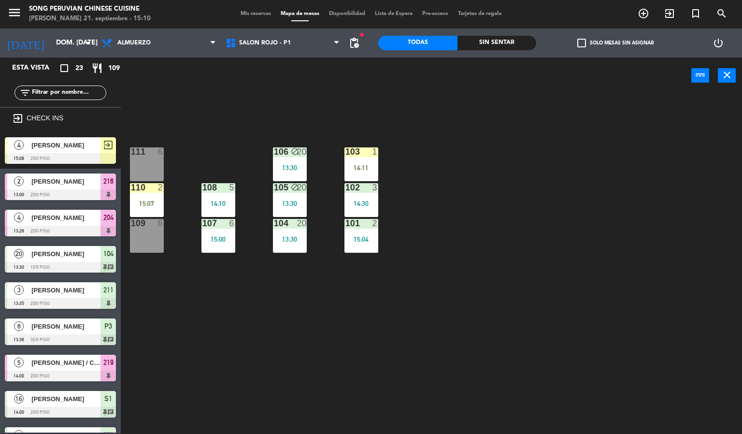
click at [131, 189] on div "110" at bounding box center [131, 187] width 0 height 9
click at [151, 158] on div "111 6" at bounding box center [147, 164] width 34 height 34
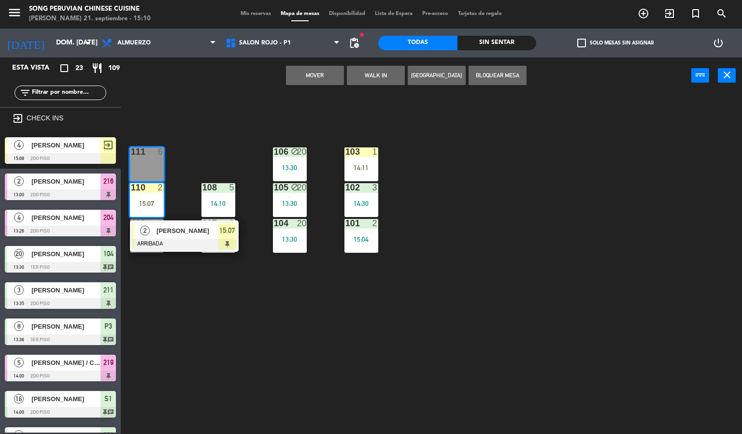
click at [317, 74] on button "Mover" at bounding box center [315, 75] width 58 height 19
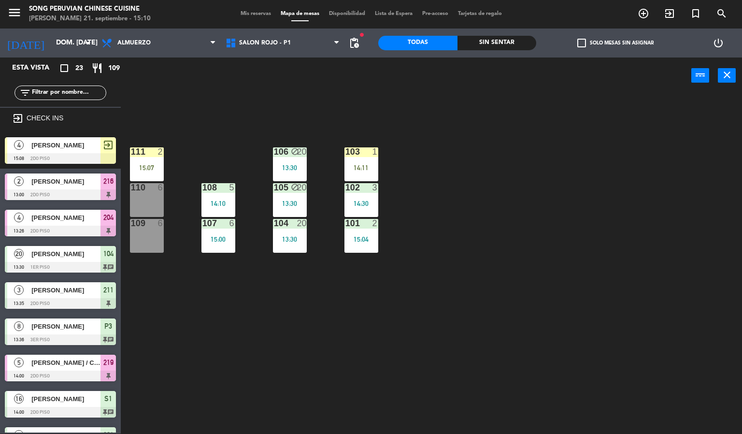
click at [74, 158] on div at bounding box center [60, 158] width 111 height 11
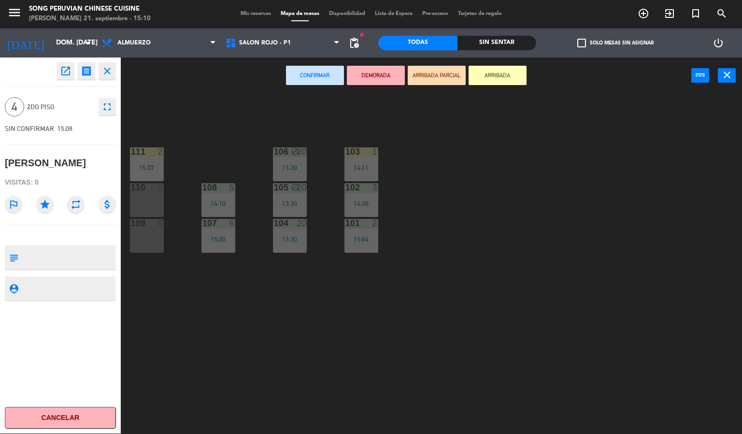
click at [154, 198] on div "110 6" at bounding box center [147, 200] width 34 height 34
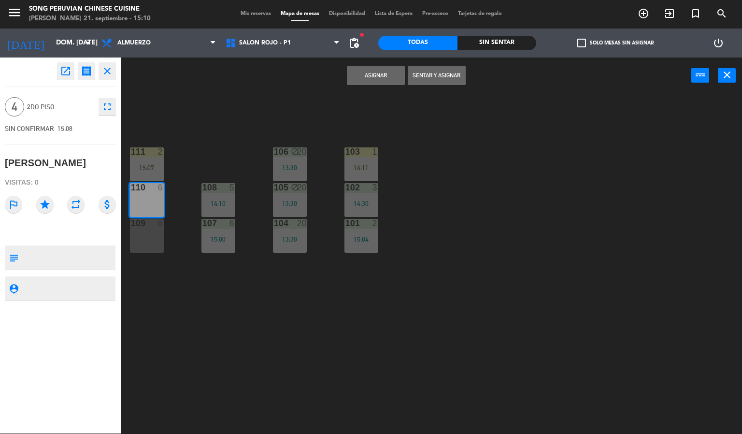
click at [369, 71] on button "Asignar" at bounding box center [376, 75] width 58 height 19
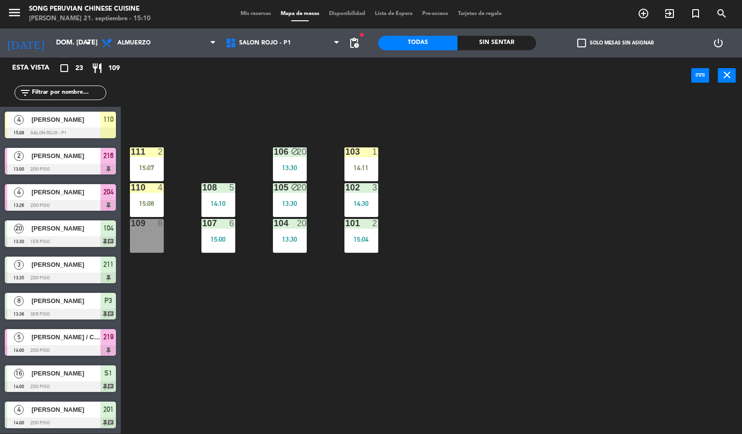
click at [155, 159] on div "111 2 15:07" at bounding box center [147, 164] width 34 height 34
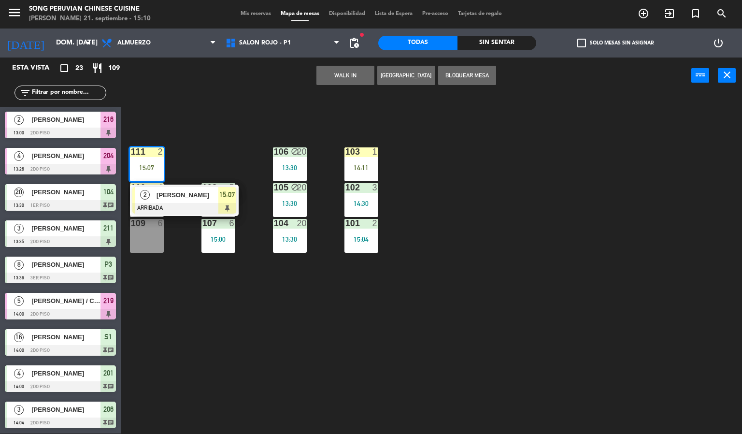
click at [186, 196] on span "[PERSON_NAME]" at bounding box center [187, 195] width 62 height 10
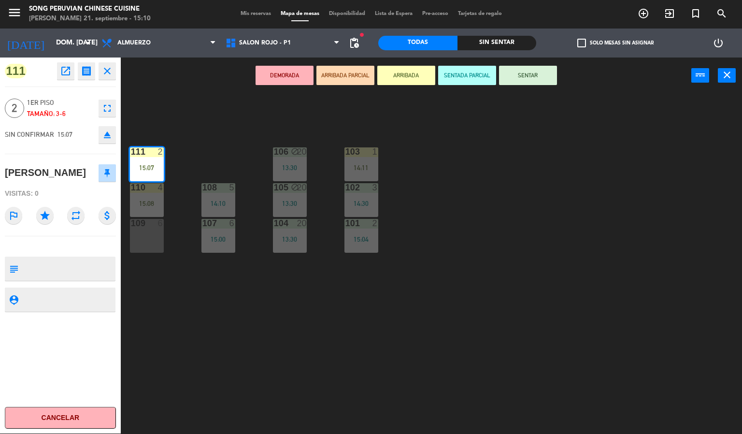
click at [108, 138] on icon "eject" at bounding box center [107, 135] width 12 height 12
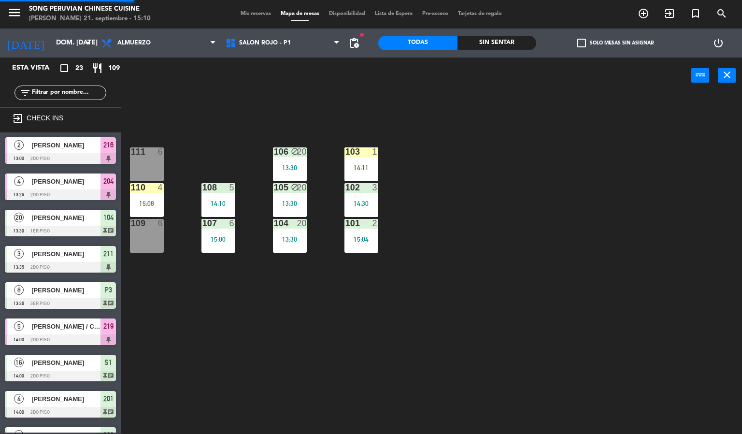
scroll to position [232, 0]
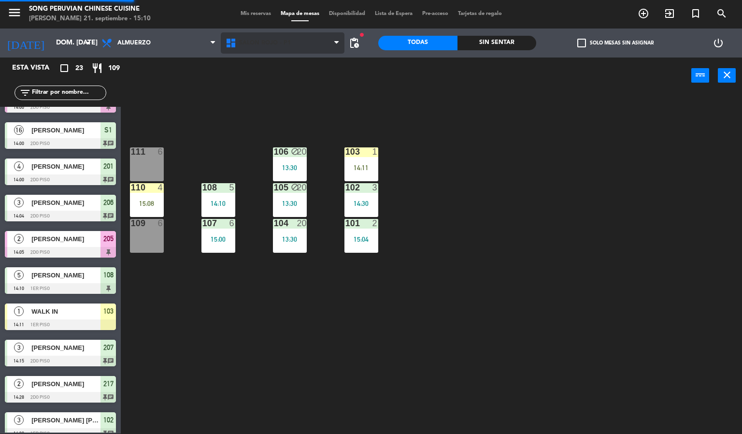
click at [284, 48] on span "SALON ROJO - P1" at bounding box center [283, 42] width 124 height 21
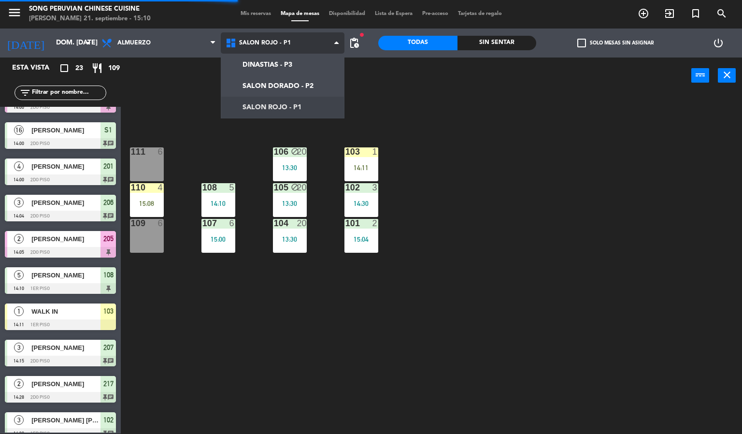
click at [308, 82] on ng-component "menu Song Peruvian Chinese Cuisine [PERSON_NAME] 21. septiembre - 15:10 Mis res…" at bounding box center [371, 217] width 742 height 434
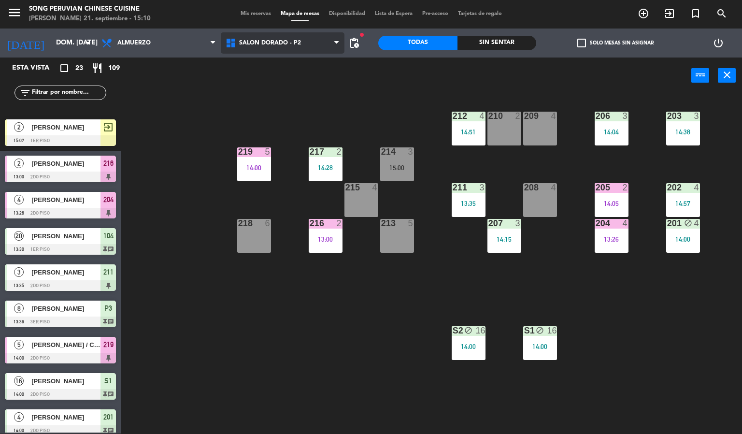
scroll to position [0, 0]
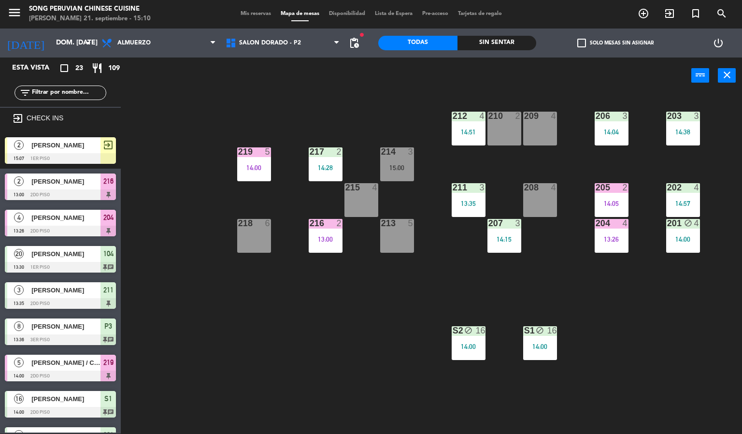
click at [55, 229] on div at bounding box center [60, 231] width 111 height 11
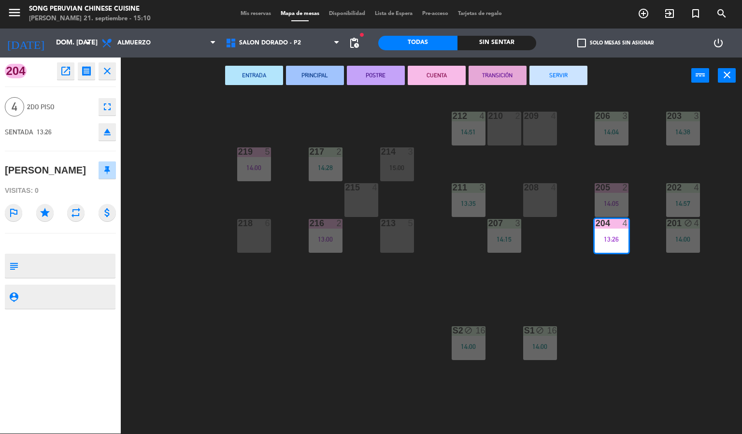
click at [185, 287] on div "203 3 14:38 206 3 14:04 210 2 212 4 14:51 209 4 214 3 15:00 217 2 14:28 219 5 1…" at bounding box center [435, 264] width 614 height 340
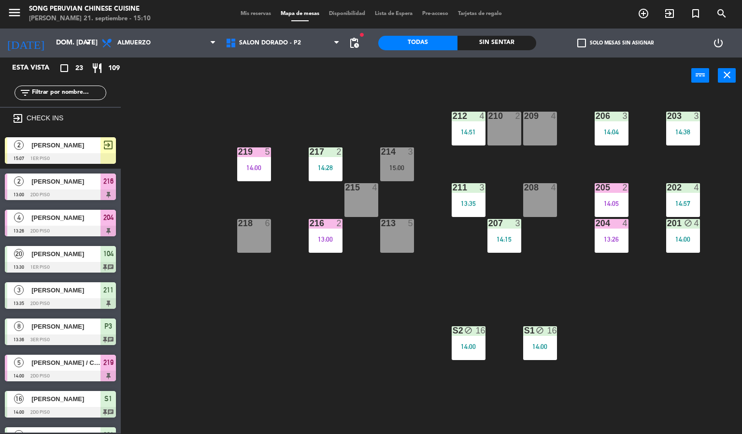
click at [75, 148] on span "[PERSON_NAME]" at bounding box center [65, 145] width 69 height 10
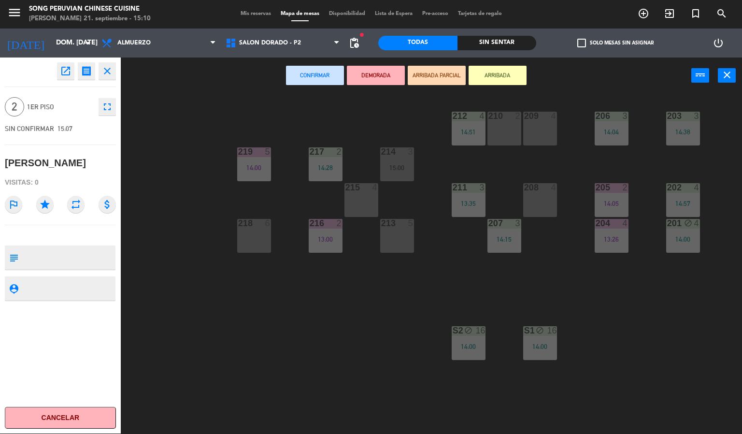
click at [361, 195] on div "215 4" at bounding box center [361, 200] width 34 height 34
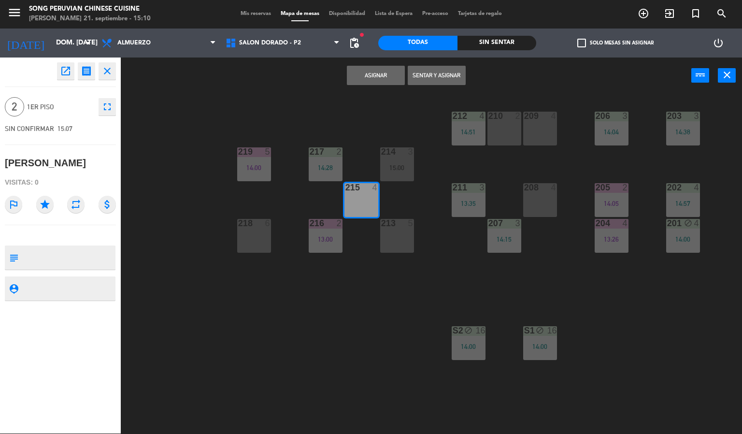
click at [376, 74] on button "Asignar" at bounding box center [376, 75] width 58 height 19
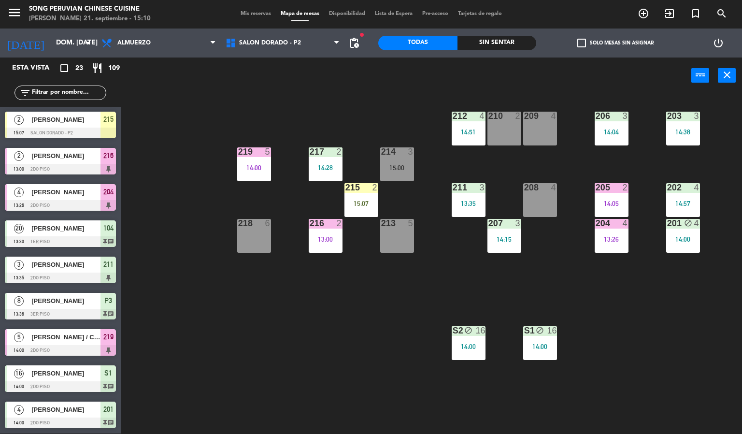
click at [399, 151] on div at bounding box center [397, 151] width 16 height 9
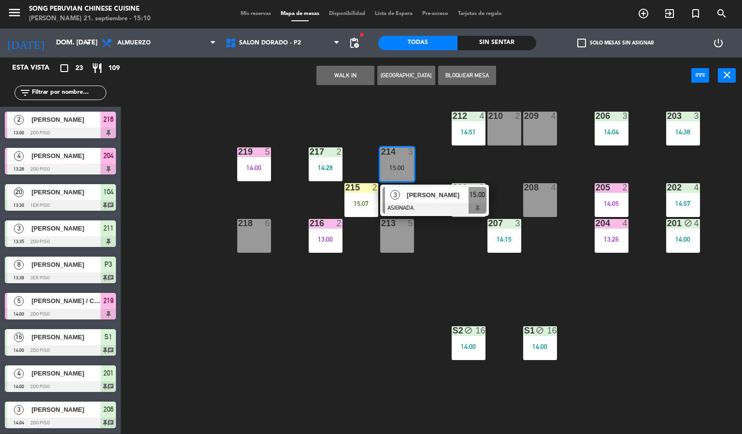
click at [400, 248] on div "213 5" at bounding box center [397, 236] width 34 height 34
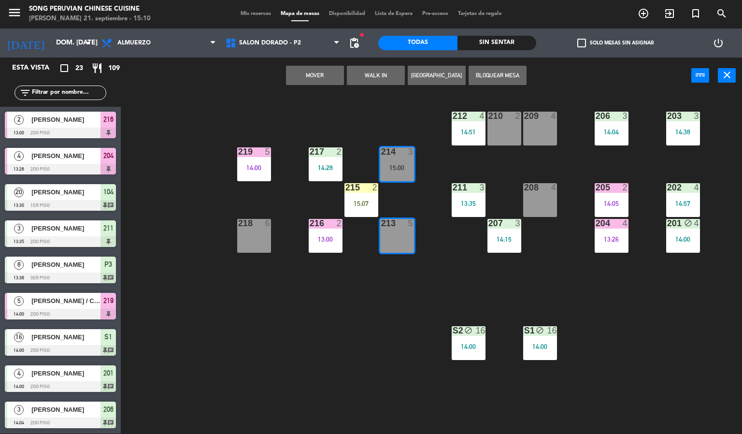
click at [321, 70] on button "Mover" at bounding box center [315, 75] width 58 height 19
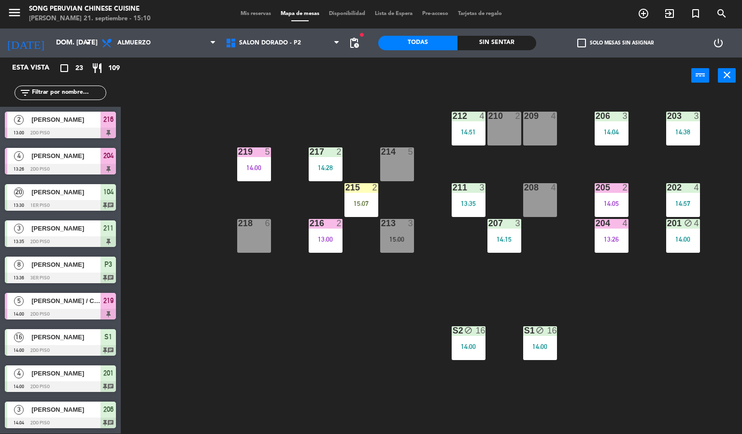
click at [354, 196] on div "215 2 15:07" at bounding box center [361, 200] width 34 height 34
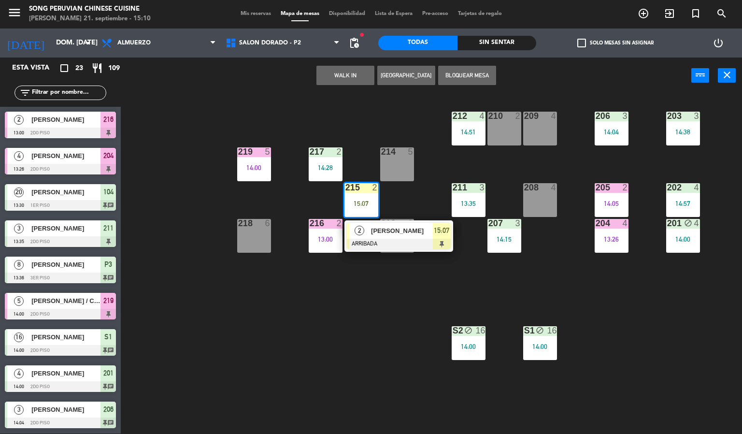
click at [394, 162] on div "214 5" at bounding box center [397, 164] width 34 height 34
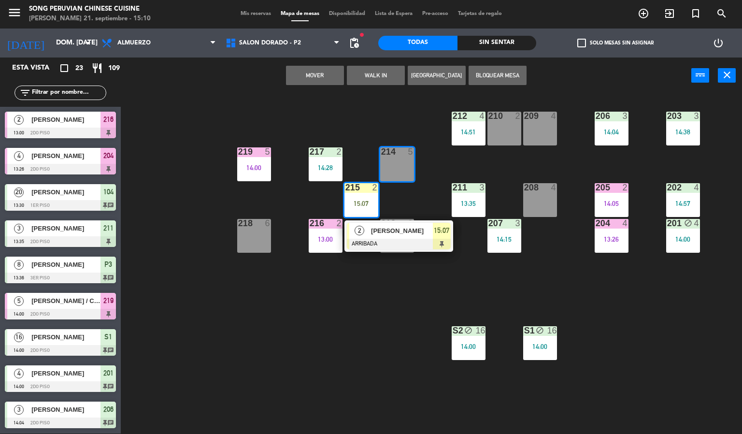
click at [314, 74] on button "Mover" at bounding box center [315, 75] width 58 height 19
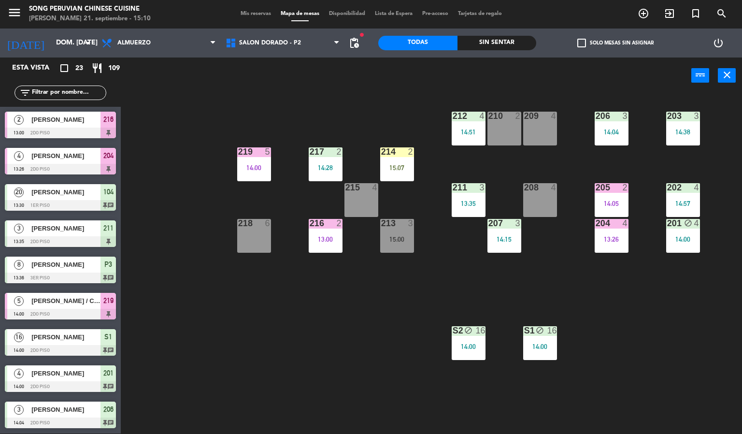
click at [332, 329] on div "203 3 14:38 206 3 14:04 210 2 212 4 14:51 209 4 214 2 15:07 217 2 14:28 219 5 1…" at bounding box center [435, 264] width 614 height 340
click at [404, 233] on div "213 3 15:00" at bounding box center [397, 236] width 34 height 34
click at [345, 357] on div "203 3 14:38 206 3 14:04 210 2 212 4 14:51 209 4 214 2 15:07 217 2 14:28 219 5 1…" at bounding box center [435, 264] width 614 height 340
click at [391, 239] on div "15:00" at bounding box center [397, 239] width 34 height 7
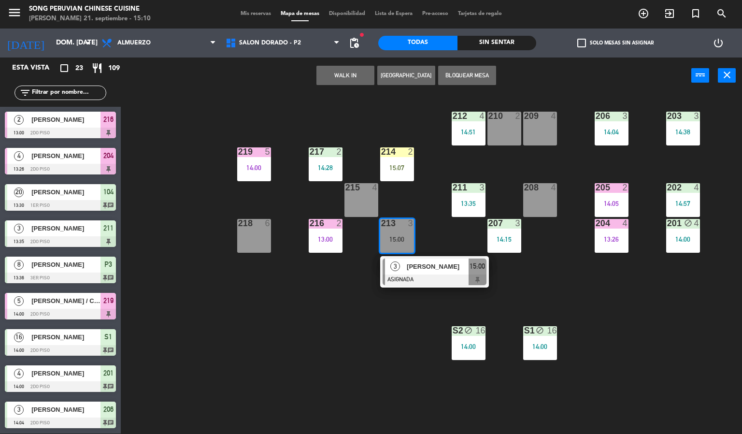
click at [360, 352] on div "203 3 14:38 206 3 14:04 210 2 212 4 14:51 209 4 214 2 15:07 217 2 14:28 219 5 1…" at bounding box center [435, 264] width 614 height 340
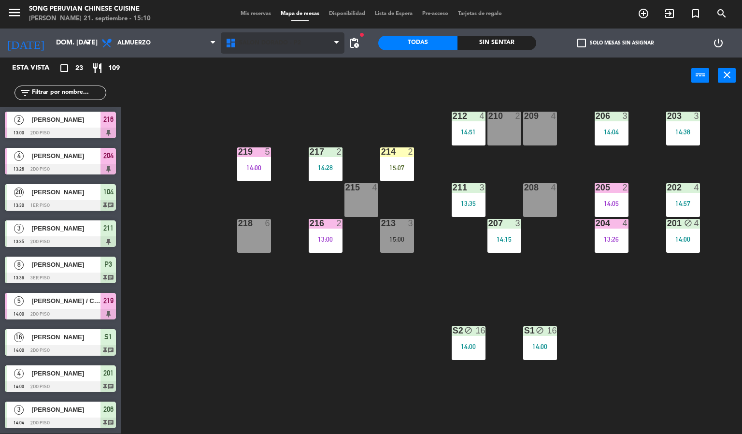
click at [298, 47] on span "SALON DORADO - P2" at bounding box center [283, 42] width 124 height 21
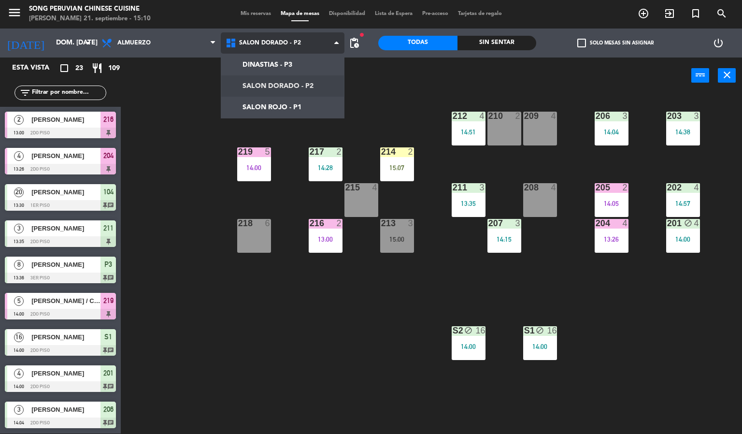
click at [305, 115] on ng-component "menu Song Peruvian Chinese Cuisine [PERSON_NAME] 21. septiembre - 15:10 Mis res…" at bounding box center [371, 217] width 742 height 434
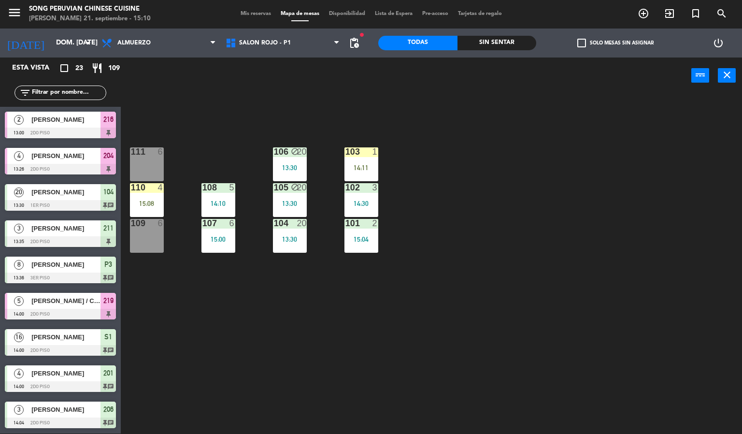
click at [316, 391] on div "103 1 14:11 106 block 20 13:30 111 6 102 3 14:30 105 block 20 13:30 108 5 14:10…" at bounding box center [435, 264] width 614 height 340
click at [421, 128] on div "103 1 14:11 106 block 20 13:30 111 6 102 3 14:30 105 block 20 13:30 108 5 14:10…" at bounding box center [435, 264] width 614 height 340
click at [361, 167] on div "14:11" at bounding box center [361, 167] width 34 height 7
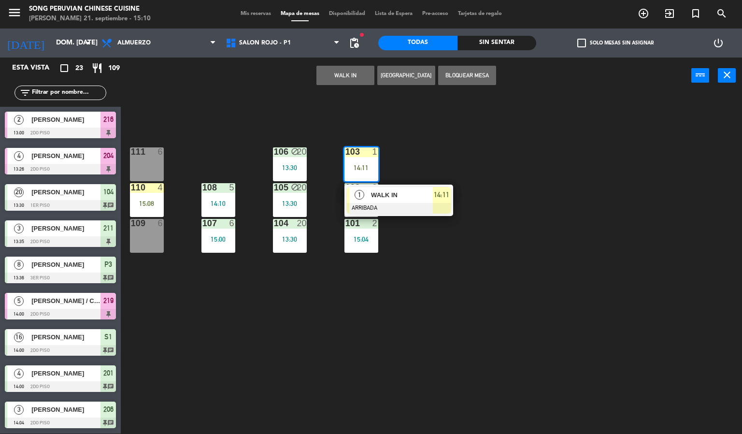
click at [450, 274] on div "103 1 14:11 1 WALK IN ARRIBADA 14:11 106 block 20 13:30 111 6 102 3 14:30 105 b…" at bounding box center [435, 264] width 614 height 340
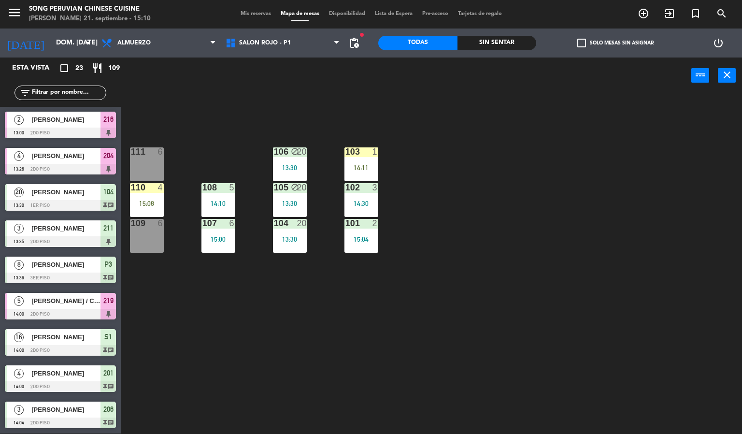
click at [509, 293] on div "103 1 14:11 106 block 20 13:30 111 6 102 3 14:30 105 block 20 13:30 108 5 14:10…" at bounding box center [435, 264] width 614 height 340
click at [577, 353] on div "103 1 14:11 106 block 20 13:30 111 6 102 3 14:30 105 block 20 13:30 108 5 14:10…" at bounding box center [435, 264] width 614 height 340
click at [556, 356] on div "103 1 14:11 106 block 20 13:30 111 6 102 3 14:30 105 block 20 13:30 108 5 14:10…" at bounding box center [435, 264] width 614 height 340
click at [230, 232] on div "107 6 15:00" at bounding box center [218, 236] width 34 height 34
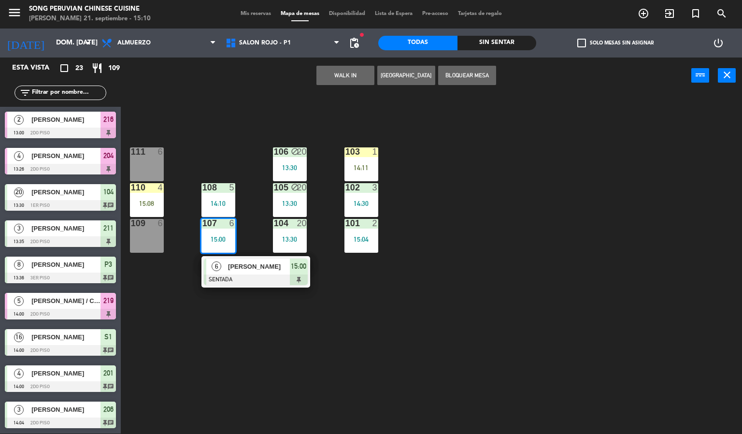
click at [241, 354] on div "103 1 14:11 106 block 20 13:30 111 6 102 3 14:30 105 block 20 13:30 108 5 14:10…" at bounding box center [435, 264] width 614 height 340
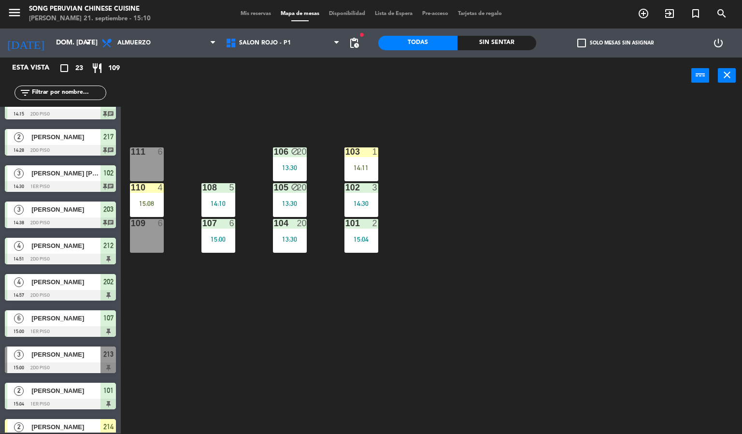
scroll to position [507, 0]
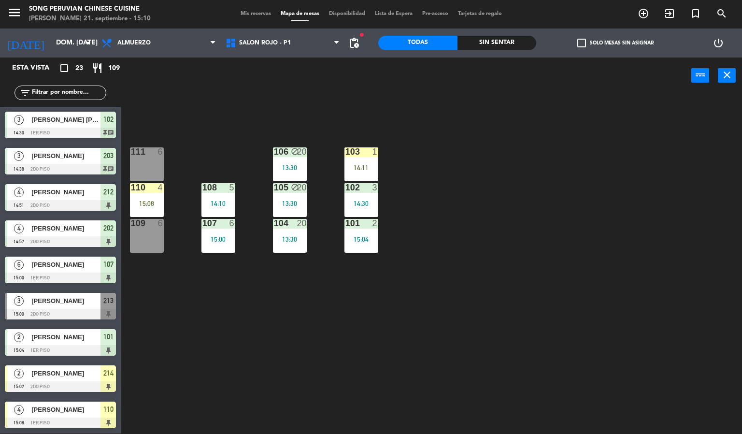
click at [297, 354] on div "103 1 14:11 106 block 20 13:30 111 6 102 3 14:30 105 block 20 13:30 108 5 14:10…" at bounding box center [435, 264] width 614 height 340
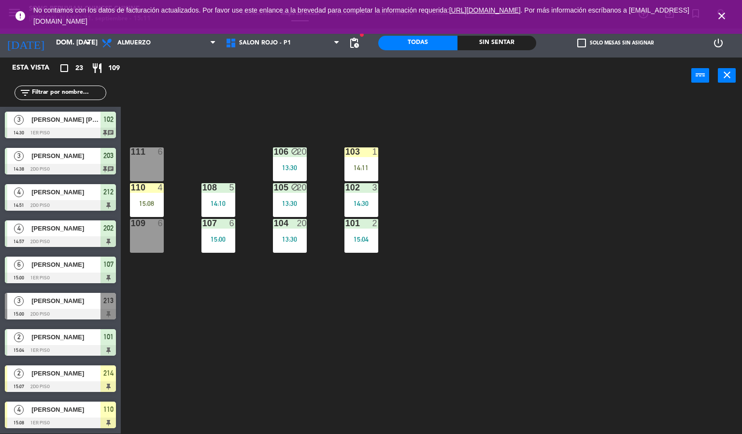
click at [722, 8] on span "close" at bounding box center [722, 16] width 26 height 26
click at [614, 229] on div "103 1 14:11 106 block 20 13:30 111 6 102 3 14:30 105 block 20 13:30 108 5 14:10…" at bounding box center [435, 264] width 614 height 340
click at [281, 346] on div "103 1 14:11 106 block 20 13:30 111 6 102 3 14:30 105 block 20 13:30 108 5 14:10…" at bounding box center [435, 264] width 614 height 340
click at [722, 15] on icon "close" at bounding box center [722, 16] width 12 height 12
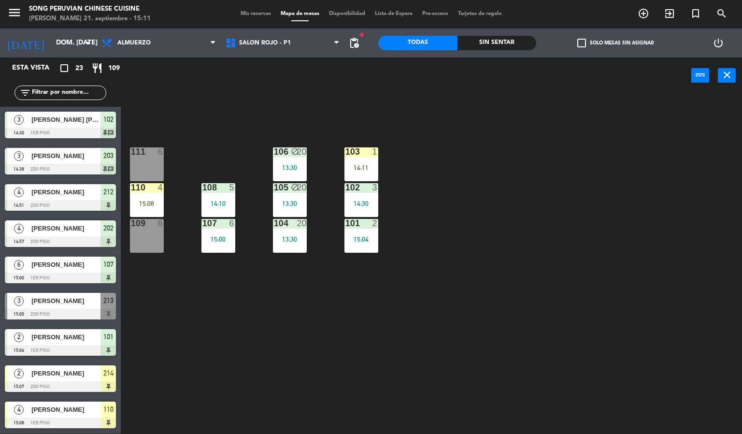
click at [440, 288] on div "103 1 14:11 106 block 20 13:30 111 6 102 3 14:30 105 block 20 13:30 108 5 14:10…" at bounding box center [435, 264] width 614 height 340
click at [80, 385] on div at bounding box center [60, 386] width 111 height 11
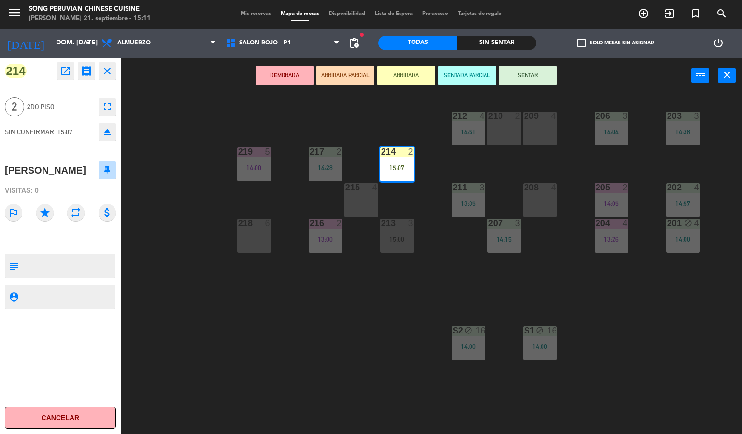
click at [105, 130] on icon "eject" at bounding box center [107, 132] width 12 height 12
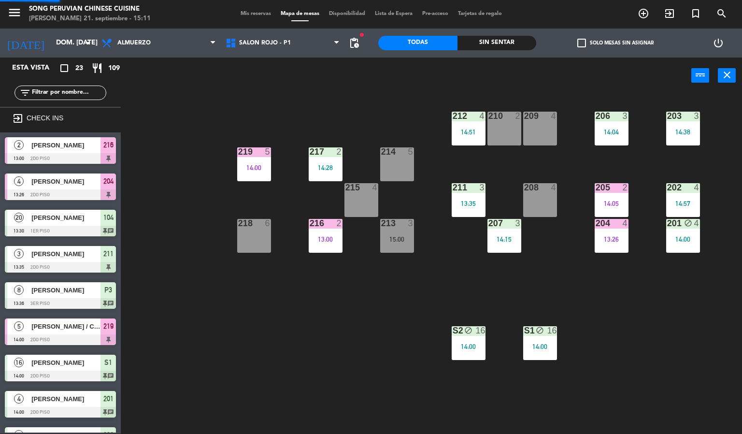
scroll to position [232, 0]
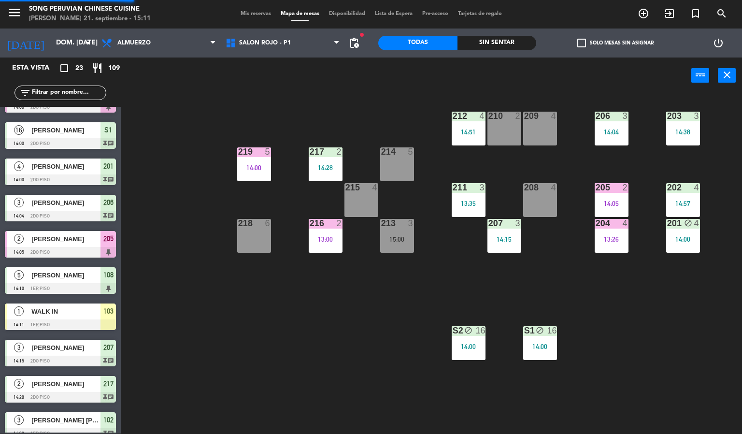
click at [219, 104] on div "203 3 14:38 206 3 14:04 210 2 212 4 14:51 209 4 214 5 217 2 14:28 219 5 14:00 2…" at bounding box center [435, 264] width 614 height 340
click at [261, 42] on span "SALON ROJO - P1" at bounding box center [265, 43] width 52 height 7
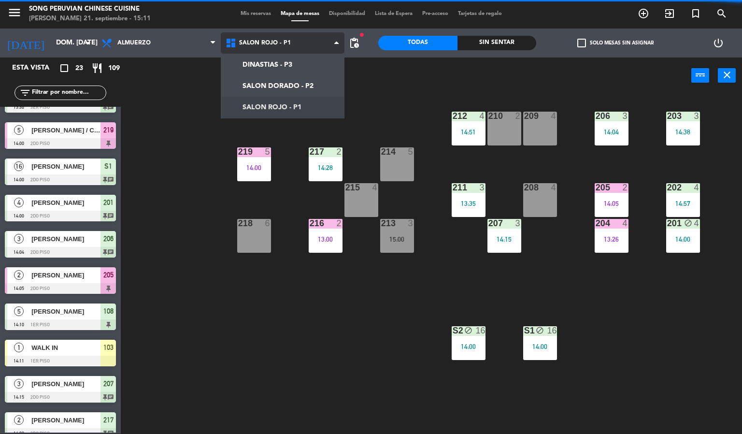
click at [313, 103] on ng-component "menu Song Peruvian Chinese Cuisine [PERSON_NAME] 21. septiembre - 15:11 Mis res…" at bounding box center [371, 217] width 742 height 434
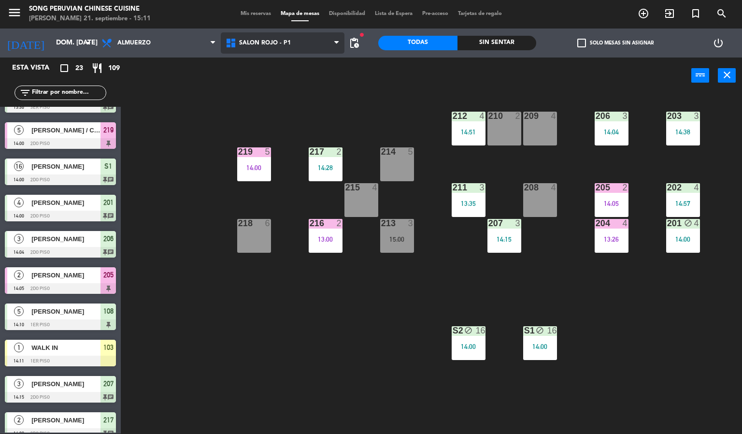
click at [309, 35] on span "SALON ROJO - P1" at bounding box center [283, 42] width 124 height 21
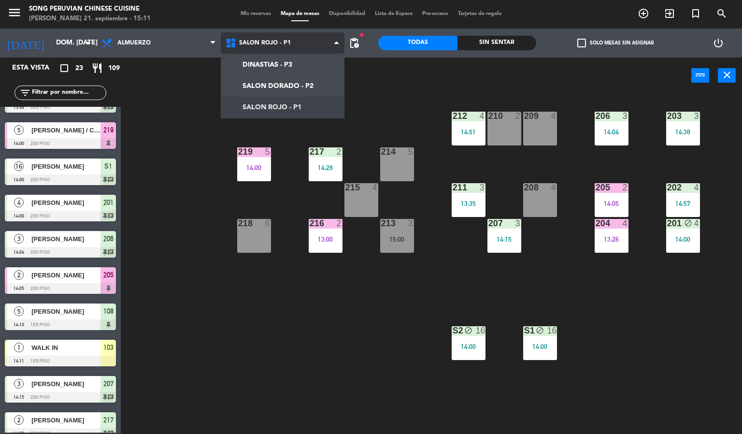
click at [303, 85] on ng-component "menu Song Peruvian Chinese Cuisine [PERSON_NAME] 21. septiembre - 15:11 Mis res…" at bounding box center [371, 217] width 742 height 434
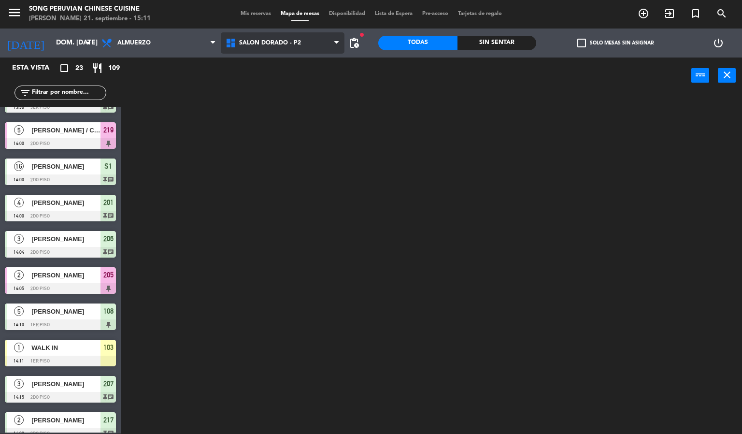
click at [313, 36] on span "SALON DORADO - P2" at bounding box center [283, 42] width 124 height 21
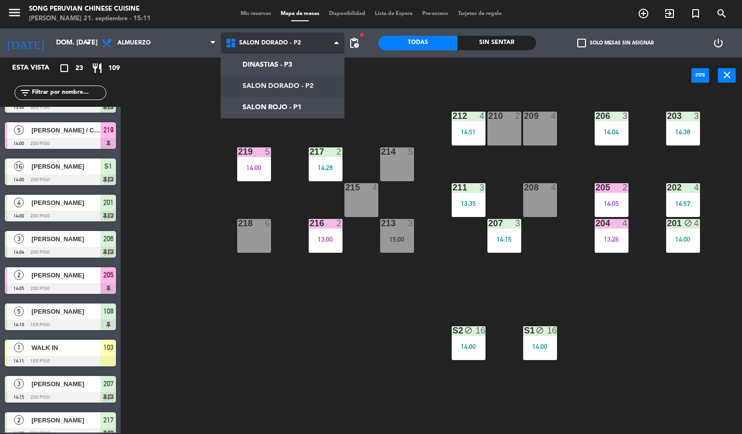
click at [307, 102] on ng-component "menu Song Peruvian Chinese Cuisine [PERSON_NAME] 21. septiembre - 15:11 Mis res…" at bounding box center [371, 217] width 742 height 434
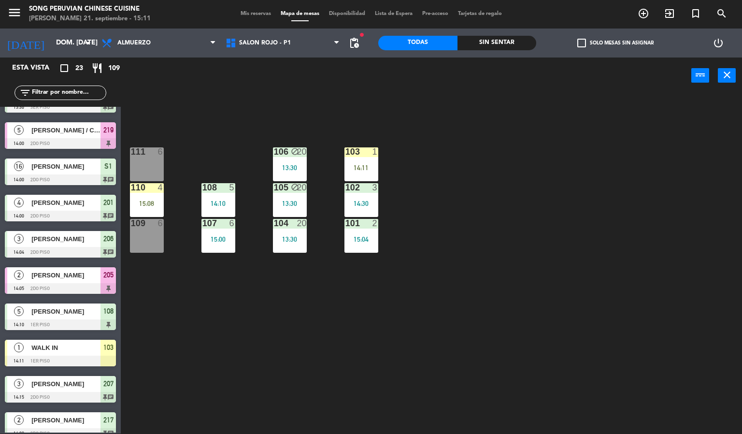
click at [272, 358] on div "103 1 14:11 106 block 20 13:30 111 6 102 3 14:30 105 block 20 13:30 108 5 14:10…" at bounding box center [435, 264] width 614 height 340
click at [367, 151] on div at bounding box center [361, 151] width 16 height 9
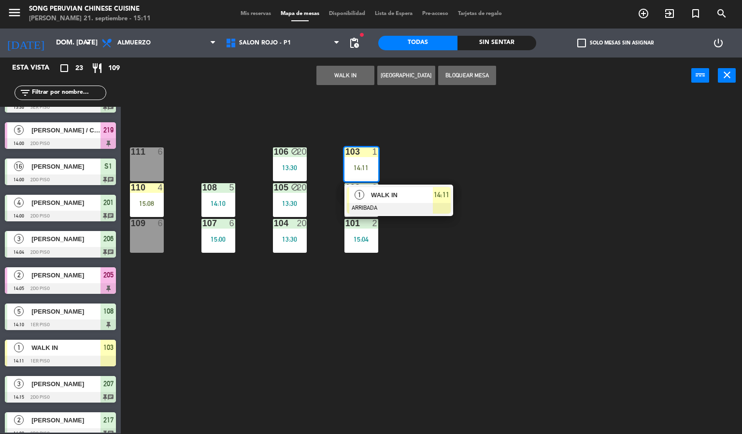
click at [155, 151] on div "6" at bounding box center [163, 151] width 16 height 9
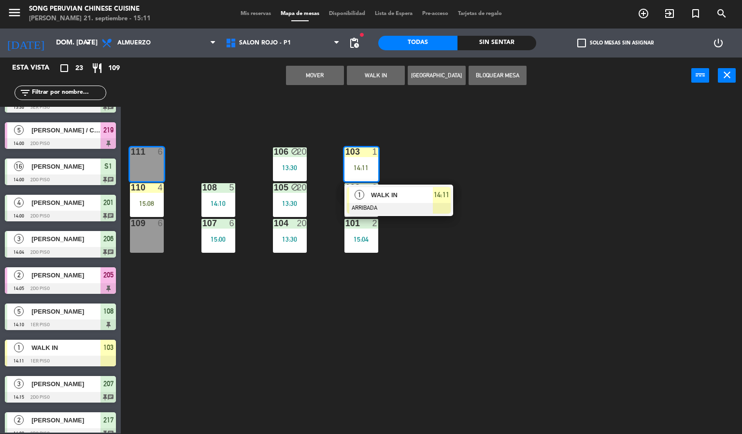
click at [314, 74] on button "Mover" at bounding box center [315, 75] width 58 height 19
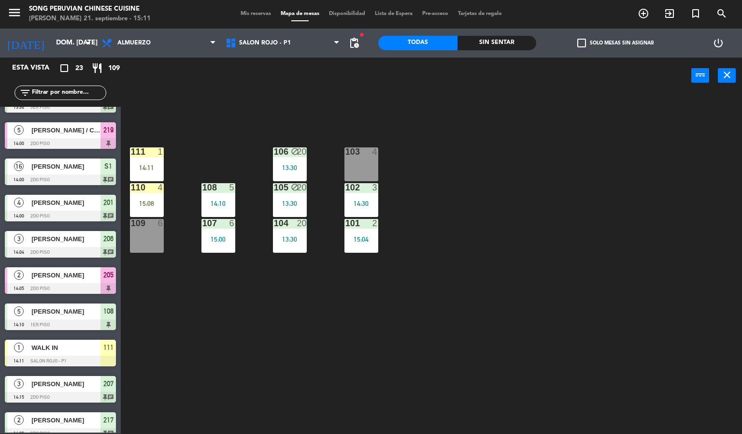
click at [218, 323] on div "103 4 106 block 20 13:30 111 1 14:11 102 3 14:30 105 block 20 13:30 108 5 14:10…" at bounding box center [435, 264] width 614 height 340
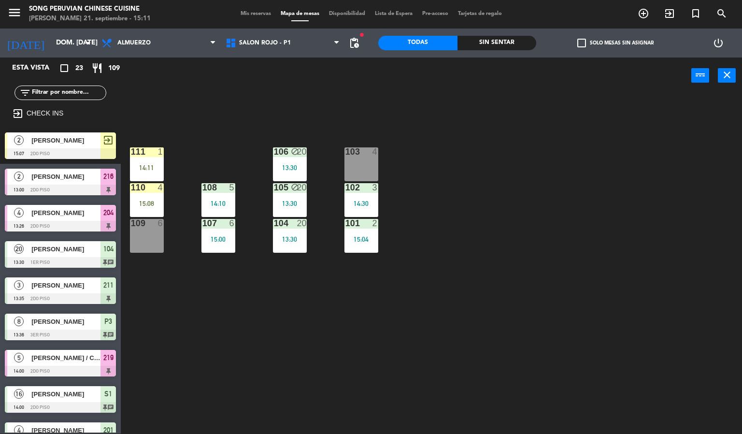
scroll to position [0, 0]
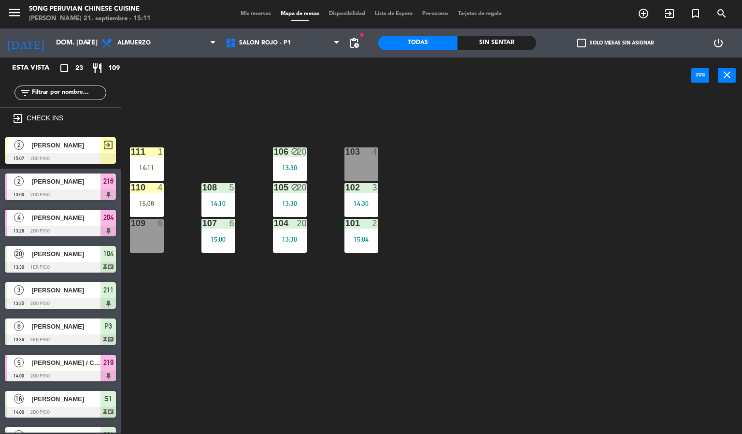
click at [71, 149] on span "[PERSON_NAME]" at bounding box center [65, 145] width 69 height 10
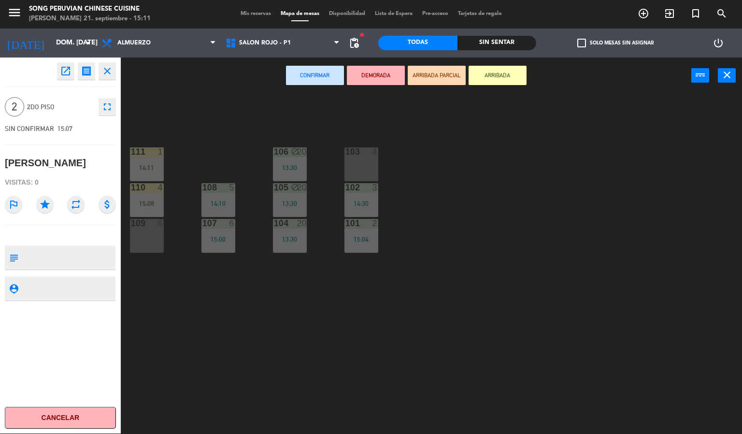
click at [374, 151] on div "4" at bounding box center [375, 151] width 6 height 9
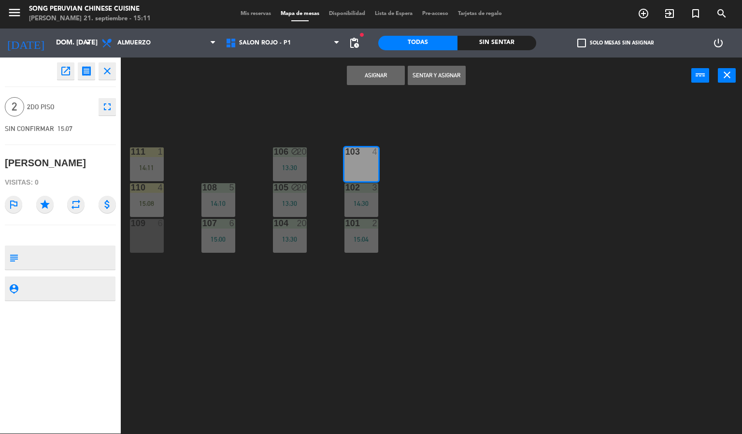
click at [371, 71] on button "Asignar" at bounding box center [376, 75] width 58 height 19
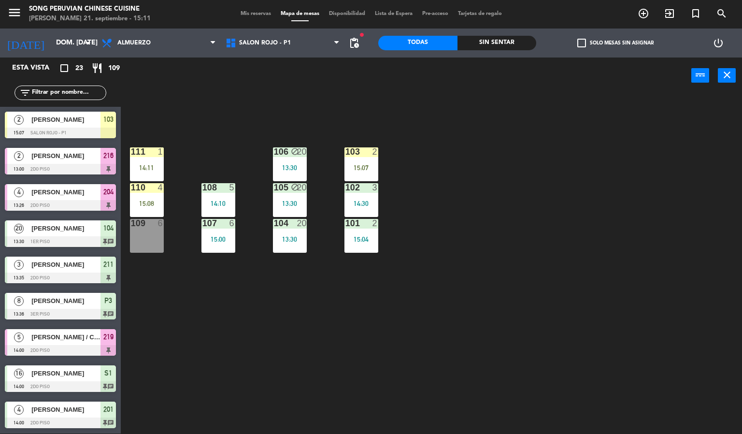
click at [366, 151] on div at bounding box center [361, 151] width 16 height 9
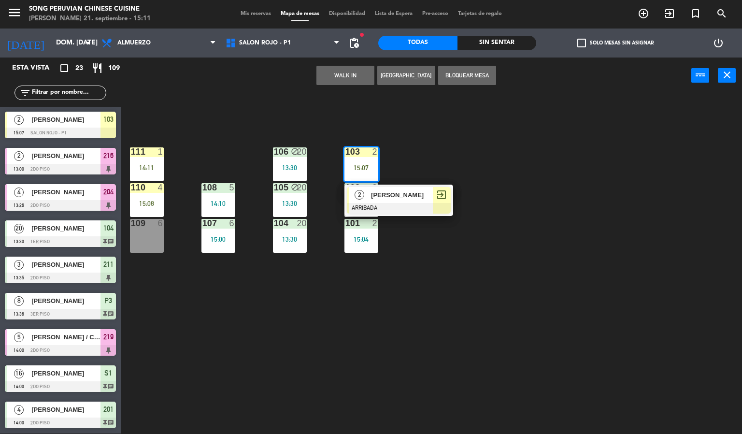
click at [400, 199] on span "[PERSON_NAME]" at bounding box center [402, 195] width 62 height 10
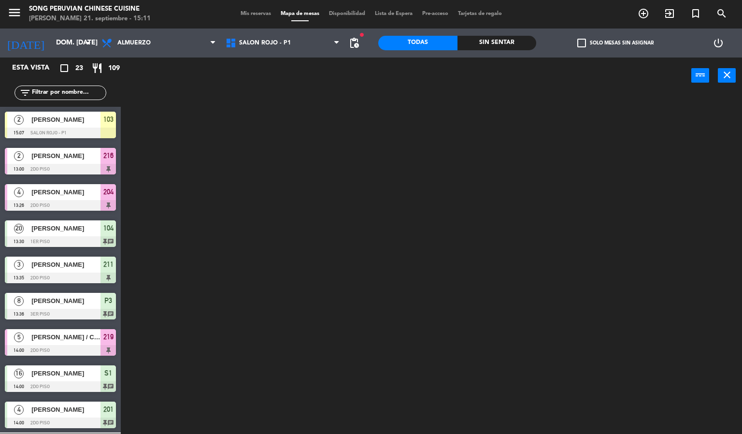
click at [510, 63] on div "power_input close" at bounding box center [406, 75] width 570 height 37
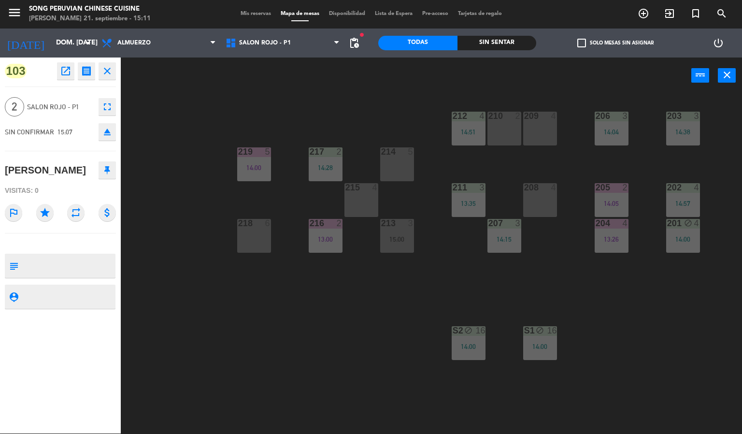
click at [522, 164] on div "203 3 14:38 206 3 14:04 210 2 212 4 14:51 209 4 214 5 217 2 14:28 219 5 14:00 2…" at bounding box center [435, 264] width 614 height 340
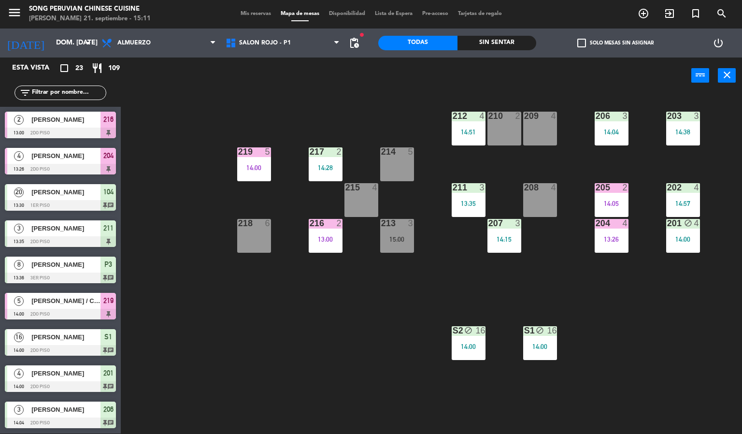
scroll to position [223, 0]
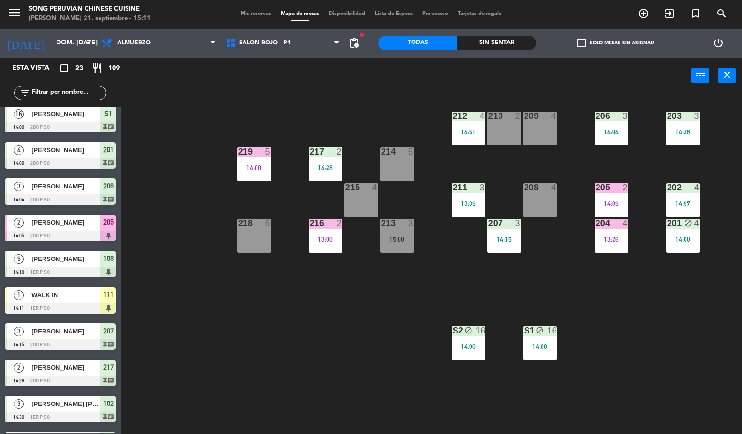
click at [317, 87] on div "power_input close" at bounding box center [406, 75] width 570 height 37
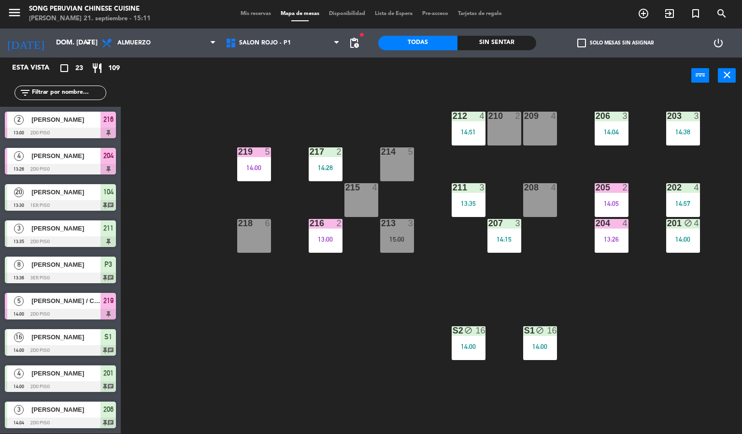
click at [322, 101] on div "203 3 14:38 206 3 14:04 210 2 212 4 14:51 209 4 214 5 217 2 14:28 219 5 14:00 2…" at bounding box center [435, 264] width 614 height 340
click at [277, 42] on span "SALON ROJO - P1" at bounding box center [265, 43] width 52 height 7
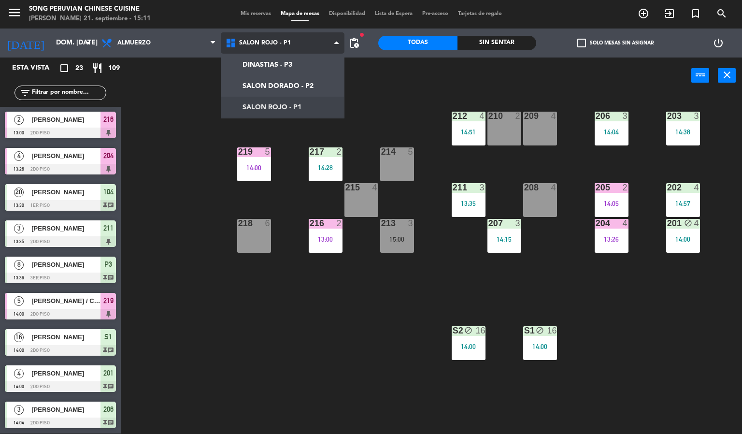
click at [303, 84] on ng-component "menu Song Peruvian Chinese Cuisine [PERSON_NAME] 21. septiembre - 15:11 Mis res…" at bounding box center [371, 217] width 742 height 434
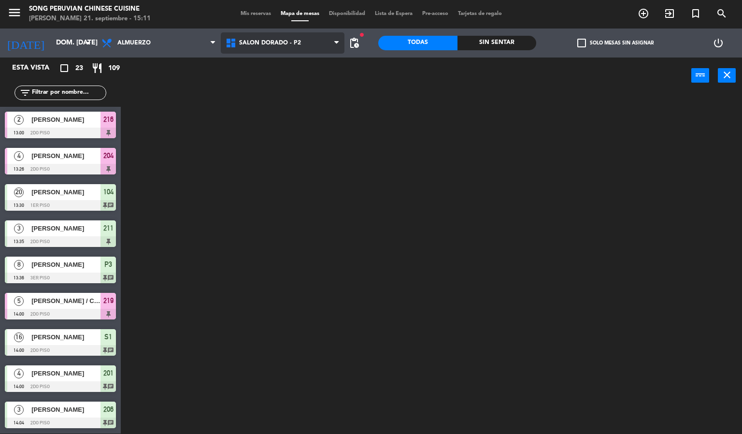
click at [283, 42] on span "SALON DORADO - P2" at bounding box center [270, 43] width 62 height 7
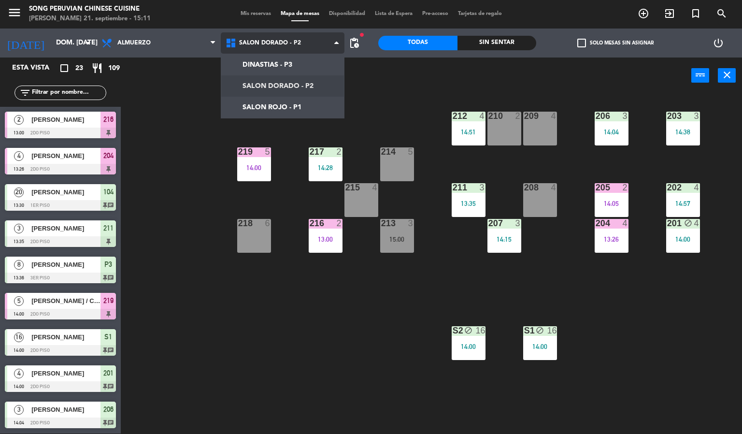
click at [293, 106] on ng-component "menu Song Peruvian Chinese Cuisine [PERSON_NAME] 21. septiembre - 15:11 Mis res…" at bounding box center [371, 217] width 742 height 434
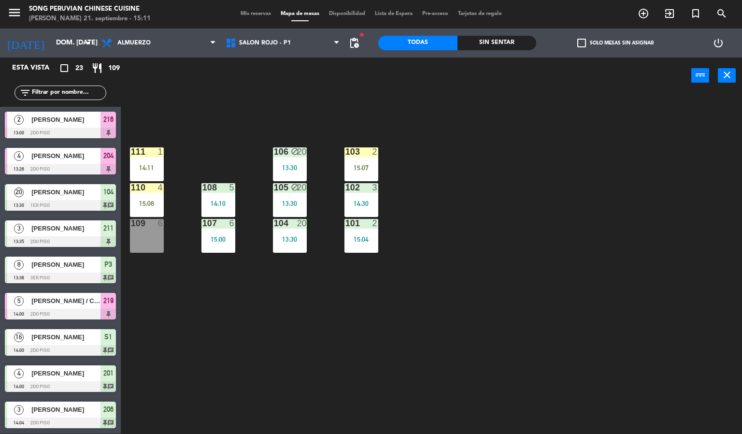
click at [217, 381] on div "103 2 15:07 106 block 20 13:30 111 1 14:11 102 3 14:30 105 block 20 13:30 108 5…" at bounding box center [435, 264] width 614 height 340
click at [366, 150] on div at bounding box center [361, 151] width 16 height 9
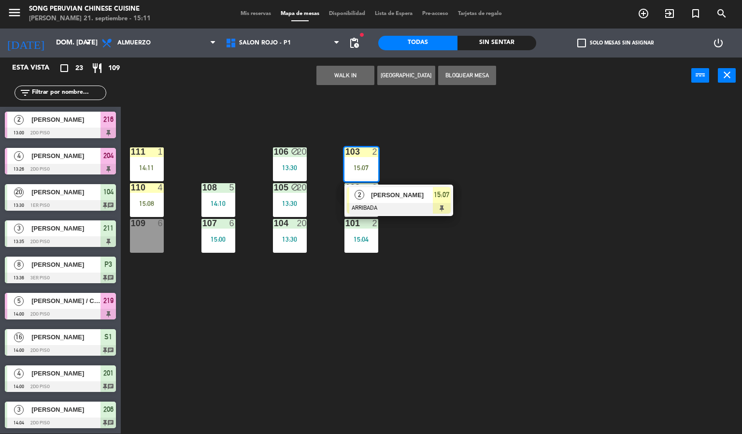
click at [421, 193] on span "[PERSON_NAME]" at bounding box center [402, 195] width 62 height 10
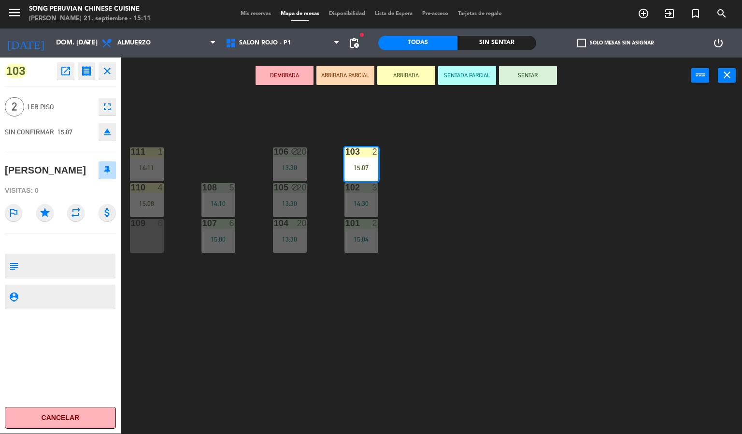
click at [515, 71] on button "SENTAR" at bounding box center [528, 75] width 58 height 19
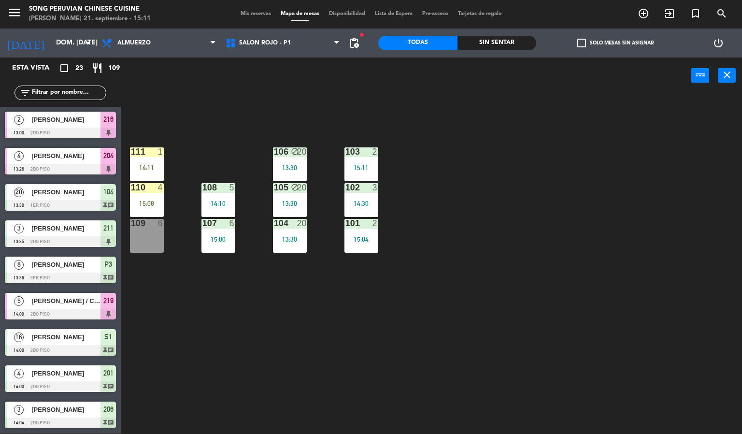
scroll to position [223, 0]
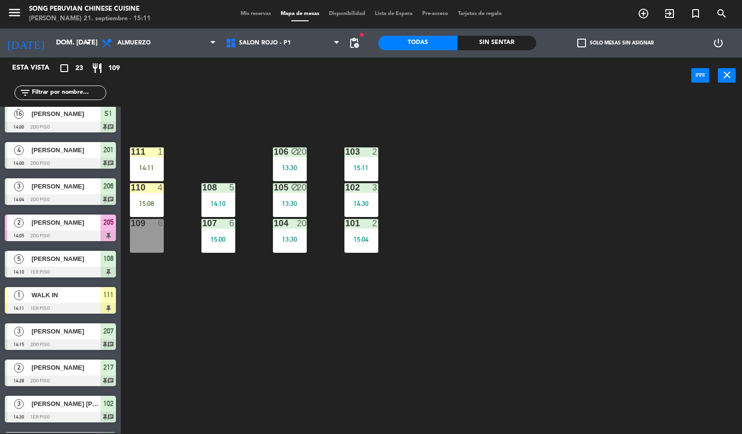
click at [495, 223] on div "103 2 15:11 106 block 20 13:30 111 1 14:11 102 3 14:30 105 block 20 13:30 108 5…" at bounding box center [435, 264] width 614 height 340
click at [132, 243] on div "109 6" at bounding box center [147, 236] width 34 height 34
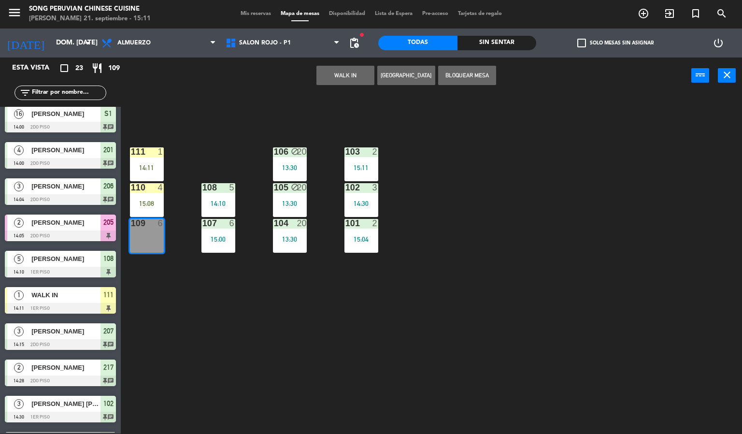
click at [388, 74] on button "[GEOGRAPHIC_DATA]" at bounding box center [406, 75] width 58 height 19
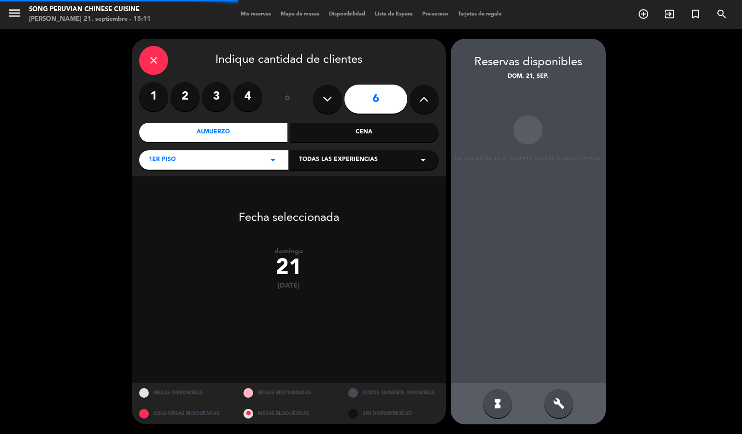
click at [253, 92] on label "4" at bounding box center [247, 96] width 29 height 29
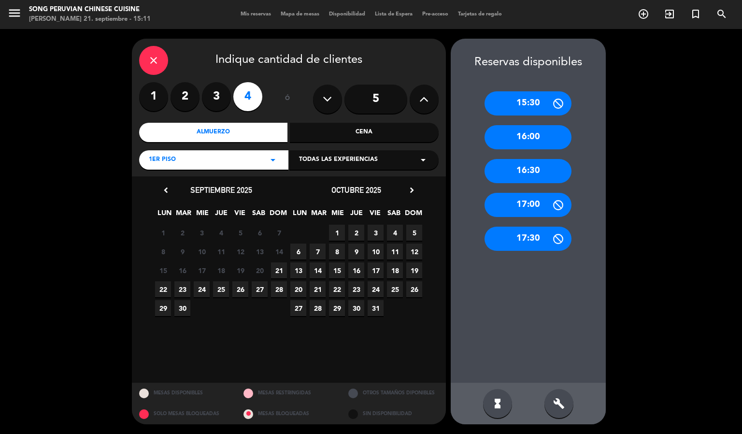
click at [280, 271] on span "21" at bounding box center [279, 270] width 16 height 16
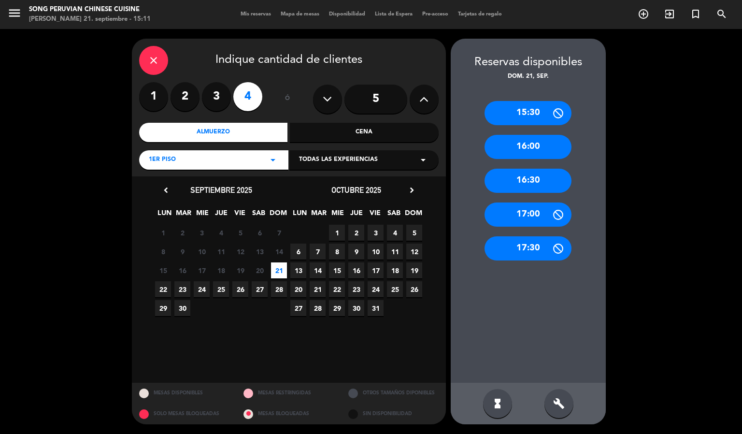
drag, startPoint x: 739, startPoint y: 203, endPoint x: 741, endPoint y: 341, distance: 138.1
click at [741, 341] on div "close Indique cantidad de clientes 1 2 3 4 ó 5 Almuerzo Cena 1er piso arrow_dro…" at bounding box center [371, 231] width 742 height 405
click at [212, 108] on label "3" at bounding box center [216, 96] width 29 height 29
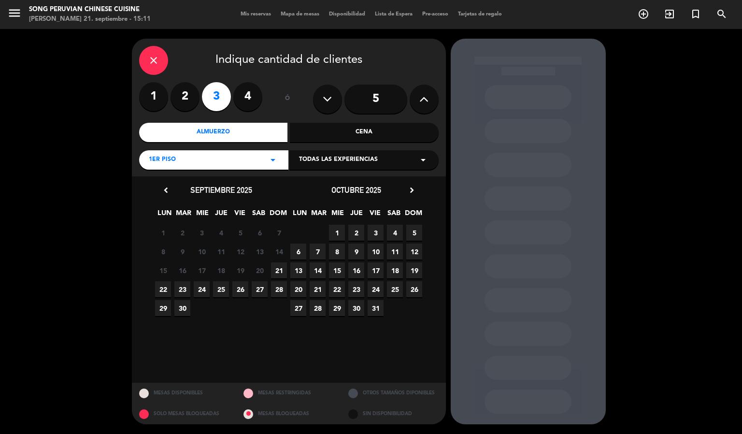
click at [278, 267] on span "21" at bounding box center [279, 270] width 16 height 16
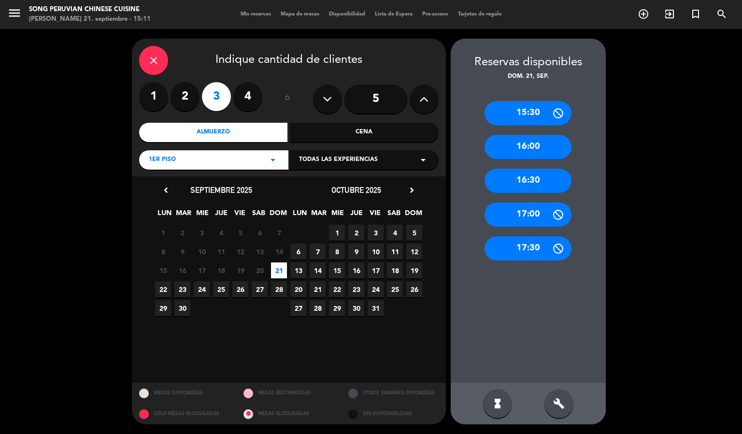
click at [538, 177] on div "16:30" at bounding box center [527, 181] width 87 height 24
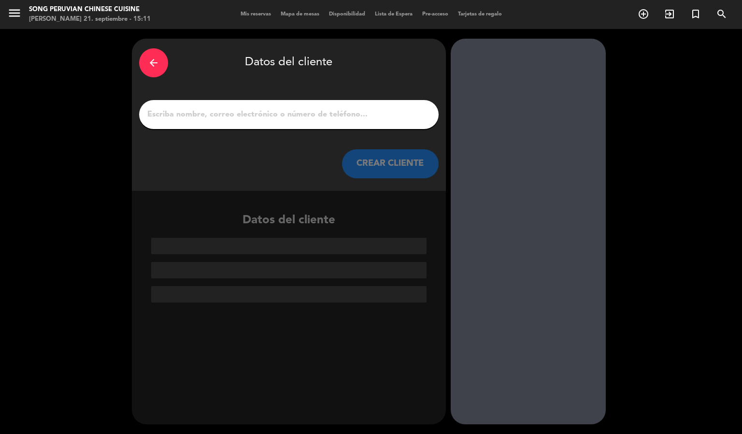
click at [332, 110] on input "1" at bounding box center [288, 115] width 285 height 14
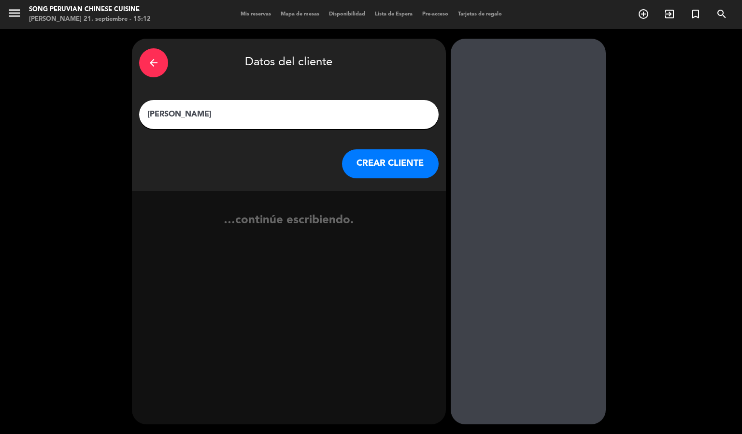
type input "[PERSON_NAME]"
click at [397, 171] on button "CREAR CLIENTE" at bounding box center [390, 163] width 97 height 29
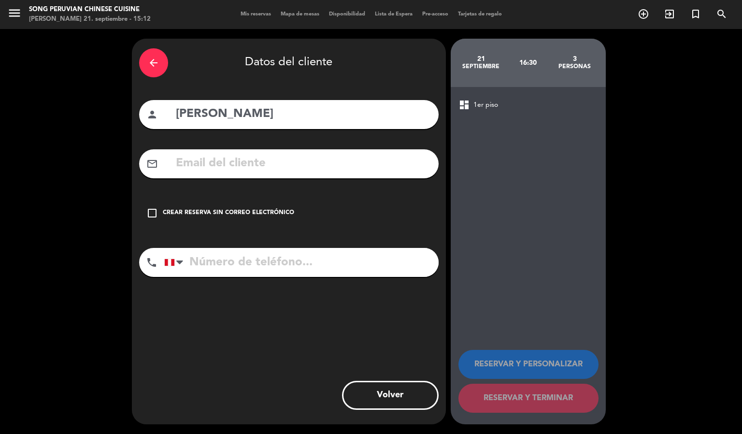
click at [383, 168] on input "text" at bounding box center [303, 164] width 256 height 20
type input "a"
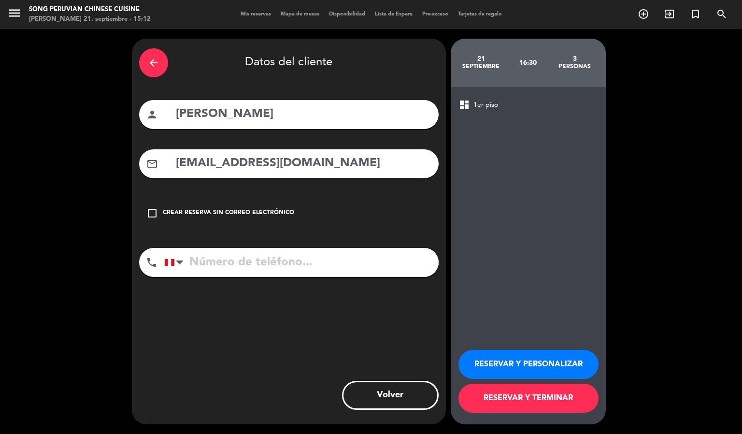
type input "[EMAIL_ADDRESS][DOMAIN_NAME]"
click at [352, 267] on input "tel" at bounding box center [301, 262] width 274 height 29
click at [351, 259] on input "tel" at bounding box center [301, 262] width 274 height 29
type input "936089852"
click at [561, 367] on button "RESERVAR Y PERSONALIZAR" at bounding box center [528, 364] width 140 height 29
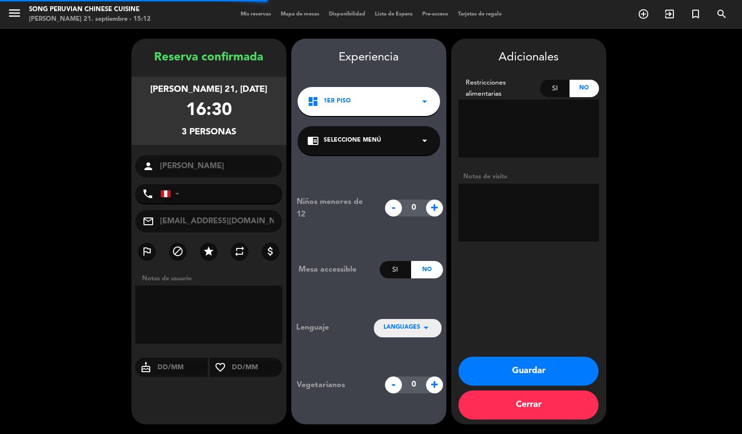
type input "[PHONE_NUMBER]"
click at [523, 237] on textarea at bounding box center [528, 213] width 141 height 58
type textarea "c"
type textarea "CUMPLEAÑOS"
drag, startPoint x: 558, startPoint y: 374, endPoint x: 563, endPoint y: 369, distance: 6.8
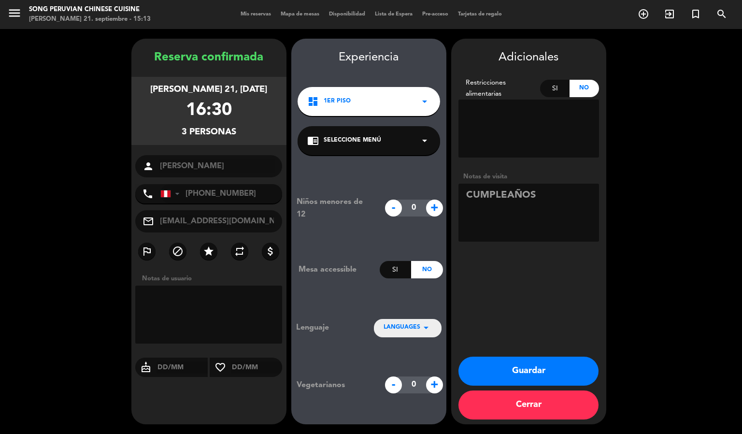
click at [558, 374] on button "Guardar" at bounding box center [528, 370] width 140 height 29
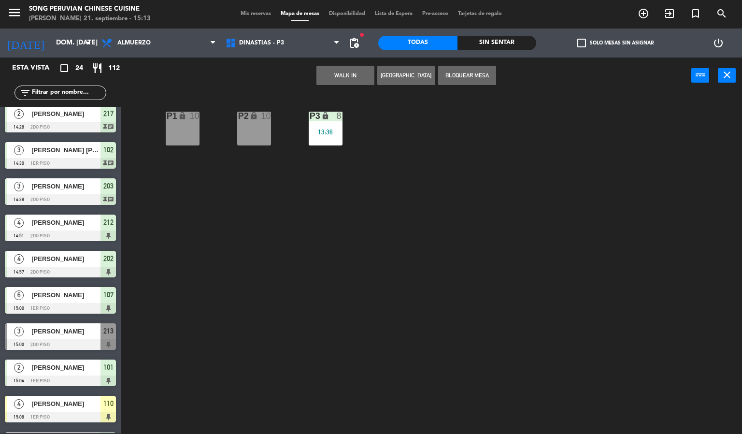
scroll to position [543, 0]
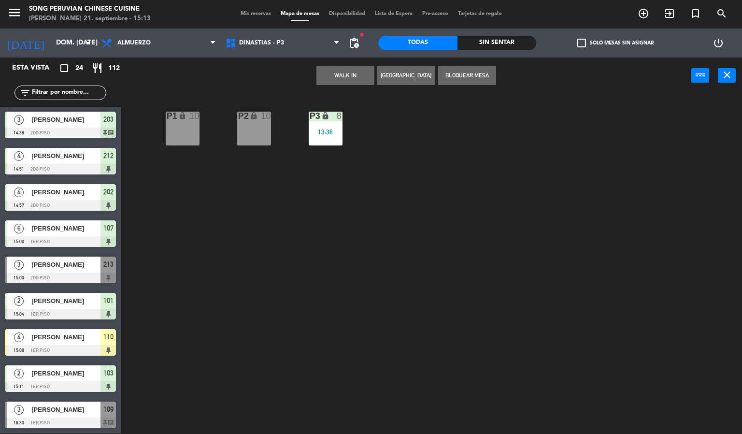
click at [63, 417] on div at bounding box center [60, 422] width 111 height 11
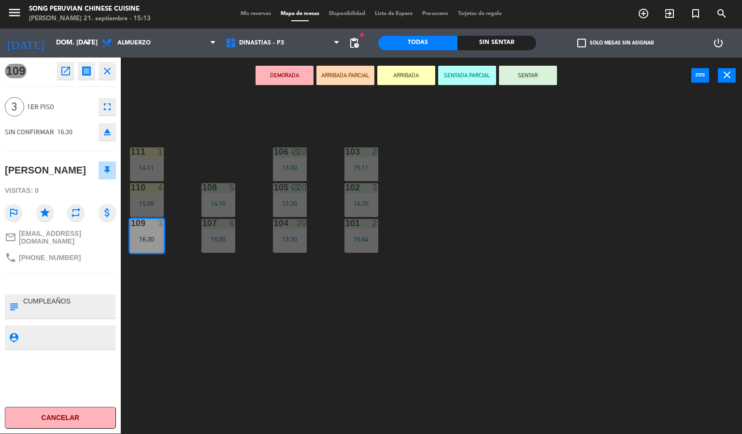
click at [73, 298] on textarea at bounding box center [68, 306] width 92 height 20
type textarea "CUMPLEAÑOS MINPAO DE CORTESIA X CUMPLEAÑOS"
click at [54, 366] on div "109 open_in_new receipt 4:30 PM dom., [DATE] 3 personas [PERSON_NAME] Mesa 109 …" at bounding box center [60, 245] width 121 height 376
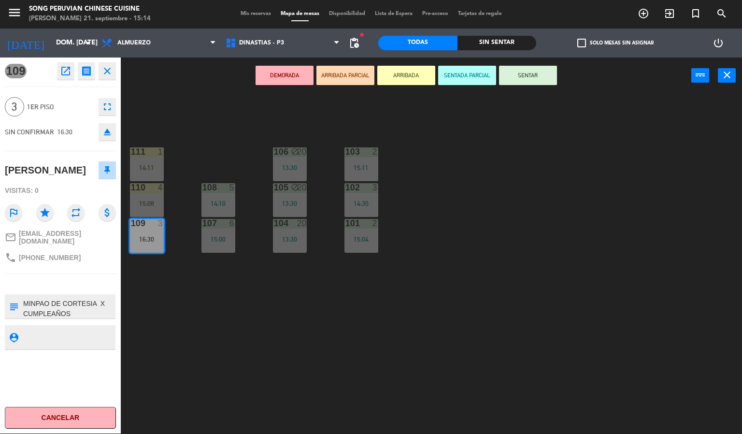
click at [294, 326] on div "103 2 15:11 106 block 20 13:30 111 1 14:11 102 3 14:30 105 block 20 13:30 108 5…" at bounding box center [435, 264] width 614 height 340
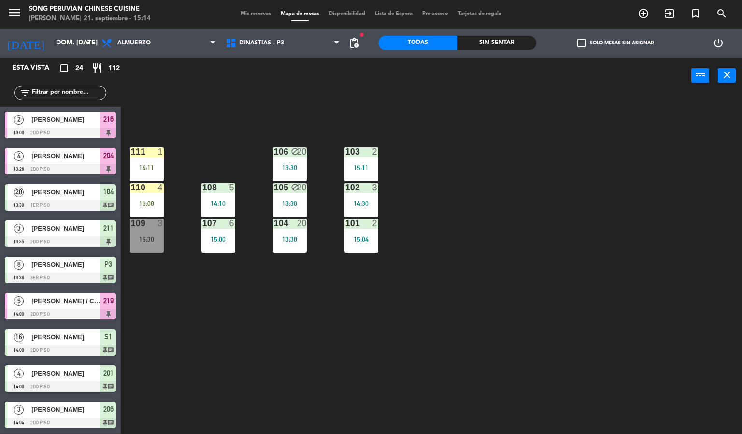
scroll to position [271, 0]
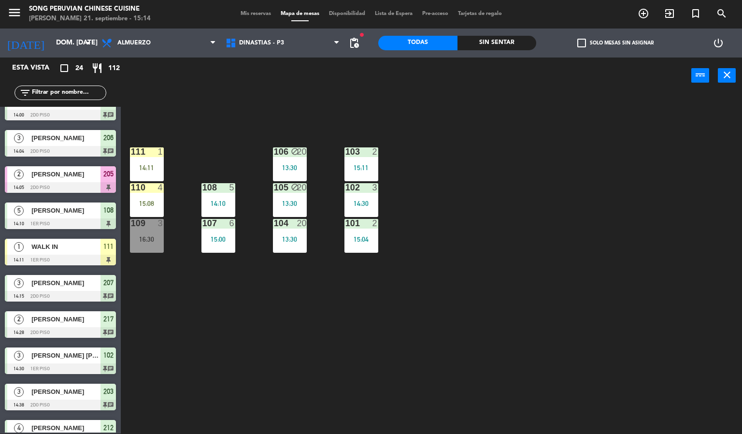
click at [311, 331] on div "103 2 15:11 106 block 20 13:30 111 1 14:11 102 3 14:30 105 block 20 13:30 108 5…" at bounding box center [435, 264] width 614 height 340
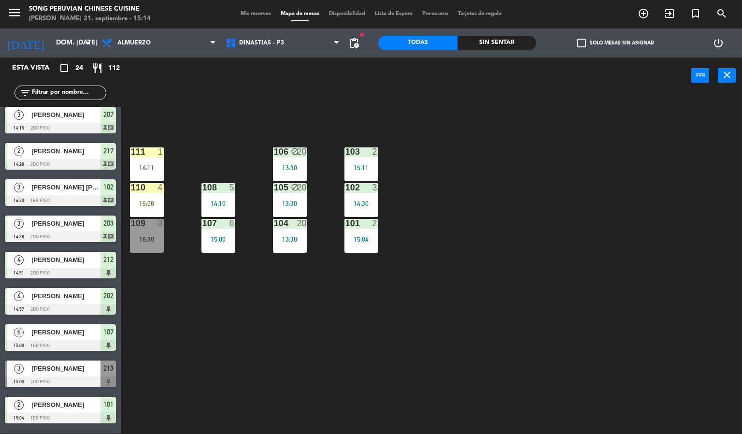
scroll to position [543, 0]
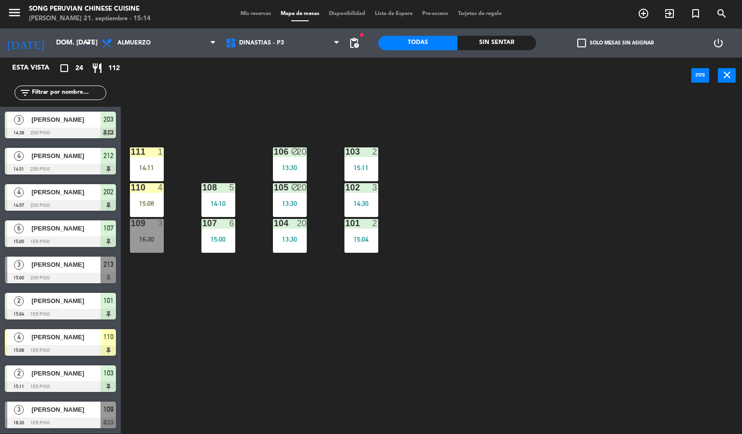
click at [366, 385] on div "103 2 15:11 106 block 20 13:30 111 1 14:11 102 3 14:30 105 block 20 13:30 108 5…" at bounding box center [435, 264] width 614 height 340
click at [287, 318] on div "103 2 15:11 106 block 20 13:30 111 1 14:11 102 3 14:30 105 block 20 13:30 108 5…" at bounding box center [435, 264] width 614 height 340
click at [317, 357] on div "103 2 15:11 106 block 20 13:30 111 1 14:11 102 3 14:30 105 block 20 13:30 108 5…" at bounding box center [435, 264] width 614 height 340
click at [146, 187] on div at bounding box center [147, 187] width 16 height 9
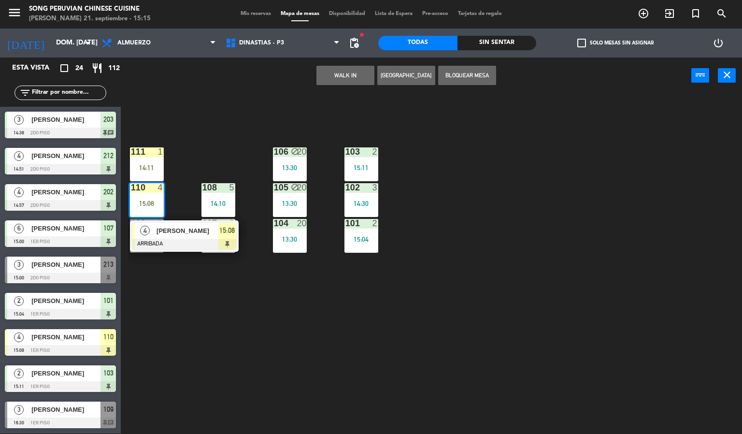
click at [187, 230] on span "[PERSON_NAME]" at bounding box center [187, 231] width 62 height 10
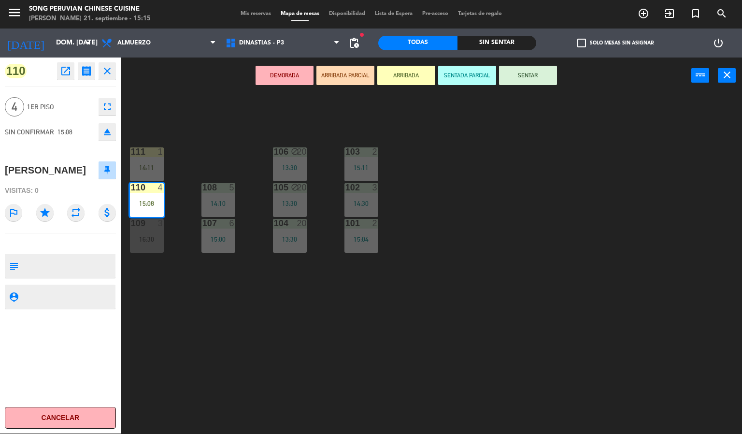
click at [539, 83] on button "SENTAR" at bounding box center [528, 75] width 58 height 19
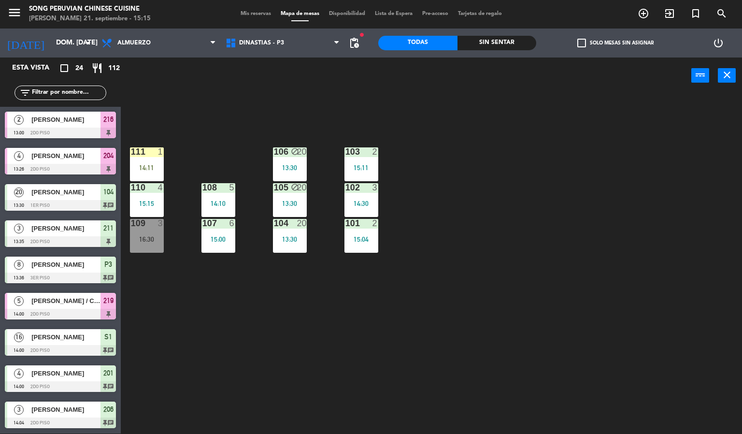
scroll to position [200, 0]
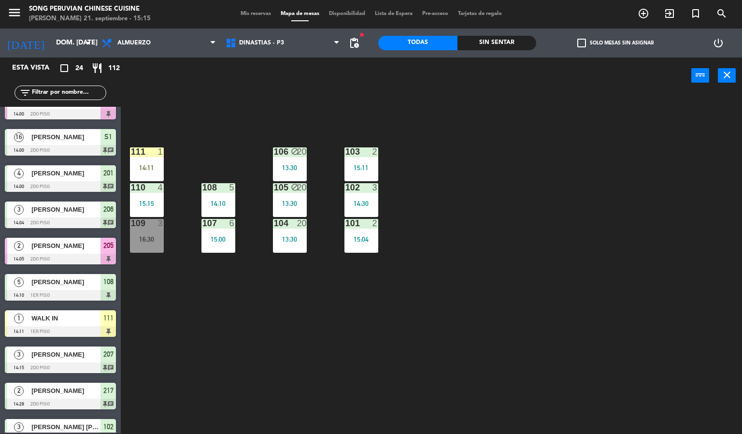
click at [583, 207] on div "103 2 15:11 106 block 20 13:30 111 1 14:11 102 3 14:30 105 block 20 13:30 108 5…" at bounding box center [435, 264] width 614 height 340
click at [320, 51] on span "DINASTIAS - P3" at bounding box center [283, 42] width 124 height 21
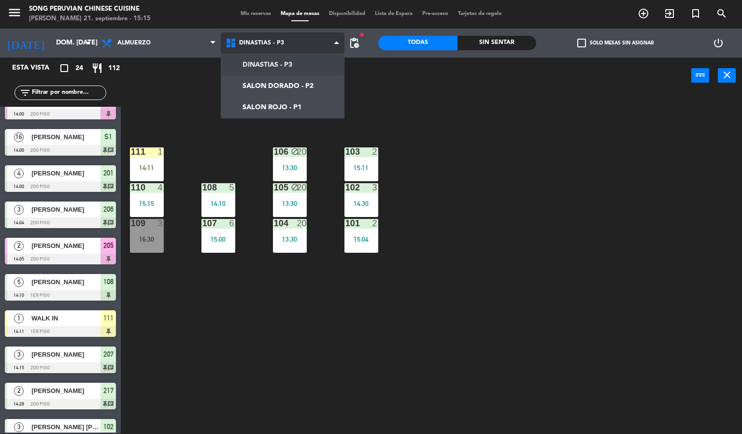
click at [284, 85] on ng-component "menu Song Peruvian Chinese Cuisine [PERSON_NAME] 21. septiembre - 15:15 Mis res…" at bounding box center [371, 217] width 742 height 434
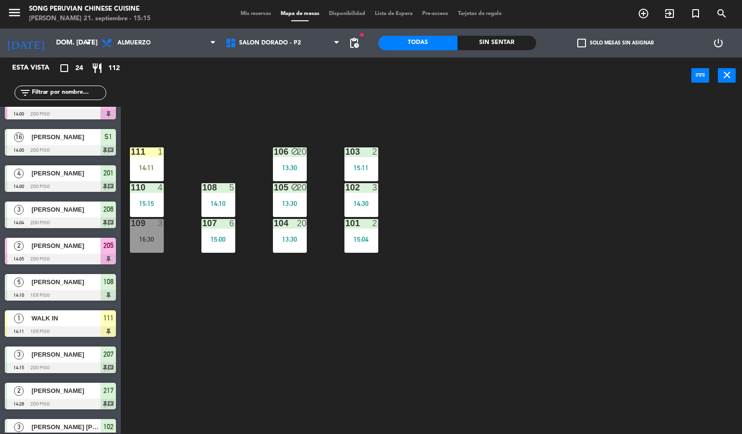
click at [596, 296] on div "103 2 15:11 106 block 20 13:30 111 1 14:11 102 3 14:30 105 block 20 13:30 108 5…" at bounding box center [435, 264] width 614 height 340
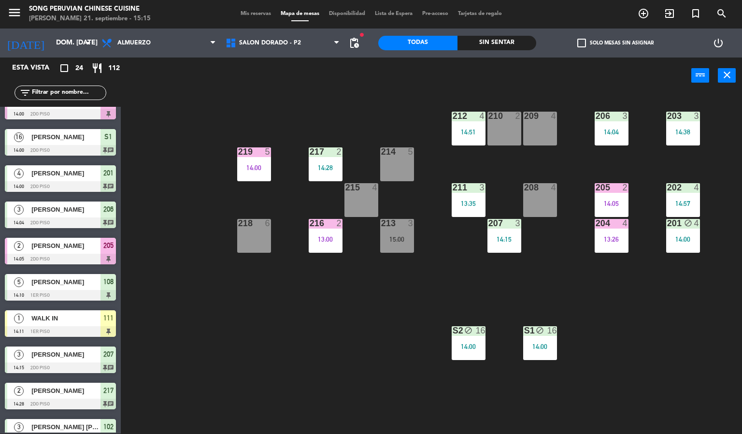
click at [258, 161] on div "219 5 14:00" at bounding box center [254, 164] width 34 height 34
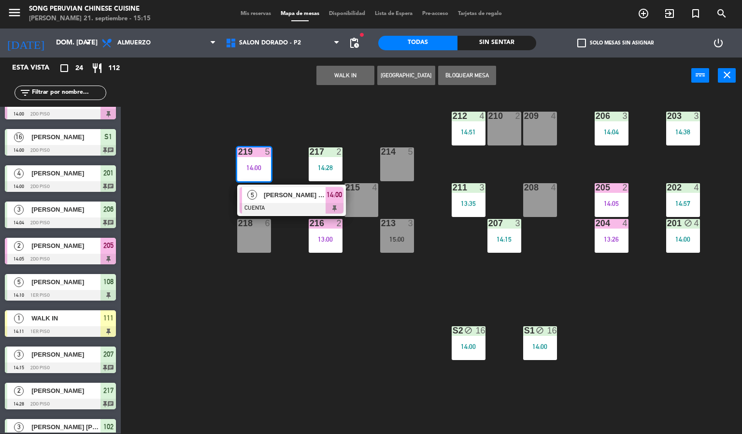
click at [287, 212] on div at bounding box center [292, 208] width 104 height 11
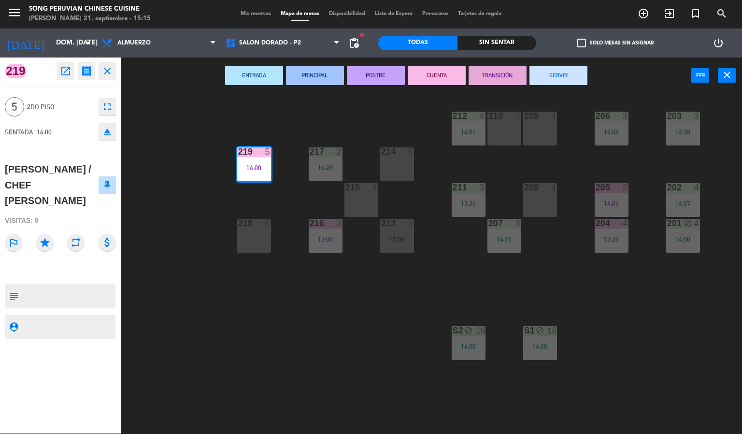
click at [566, 74] on button "SERVIR" at bounding box center [558, 75] width 58 height 19
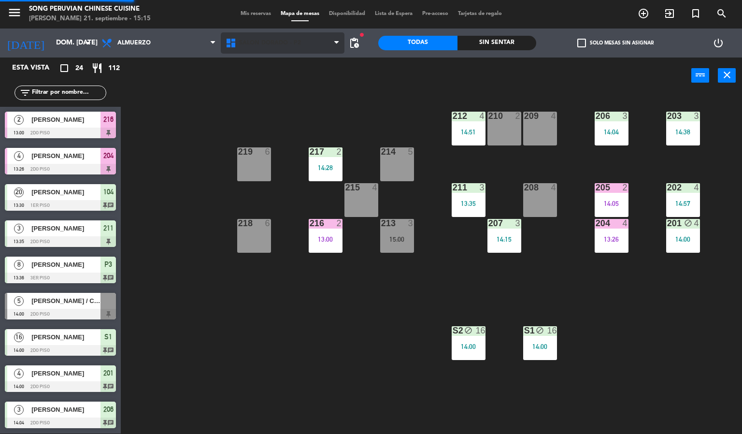
click at [274, 48] on span "SALON DORADO - P2" at bounding box center [283, 42] width 124 height 21
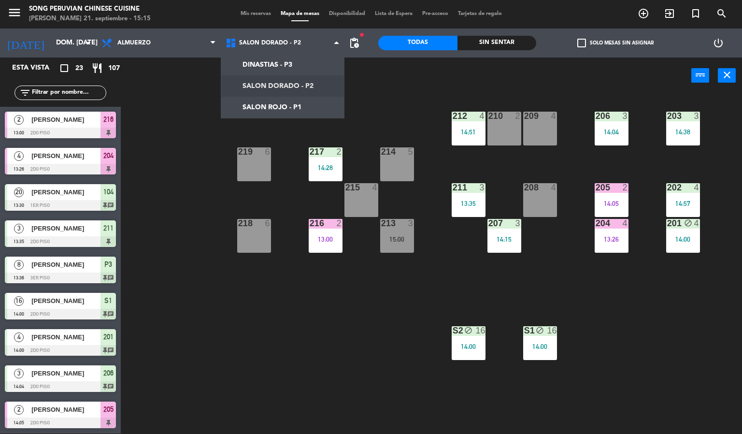
click at [408, 75] on div "power_input close" at bounding box center [406, 75] width 570 height 37
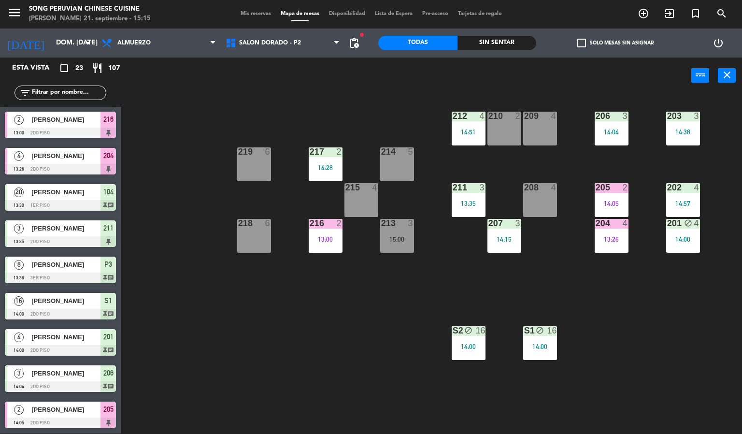
click at [618, 238] on div "13:26" at bounding box center [612, 239] width 34 height 7
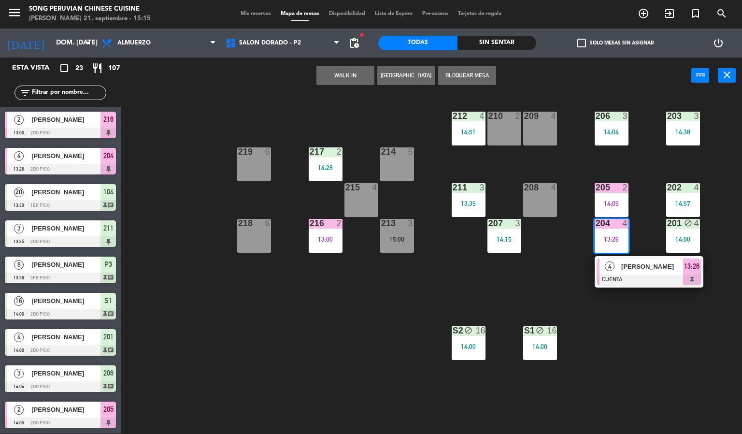
click at [590, 276] on div "4 [PERSON_NAME] CUENTA 13:26" at bounding box center [648, 271] width 123 height 31
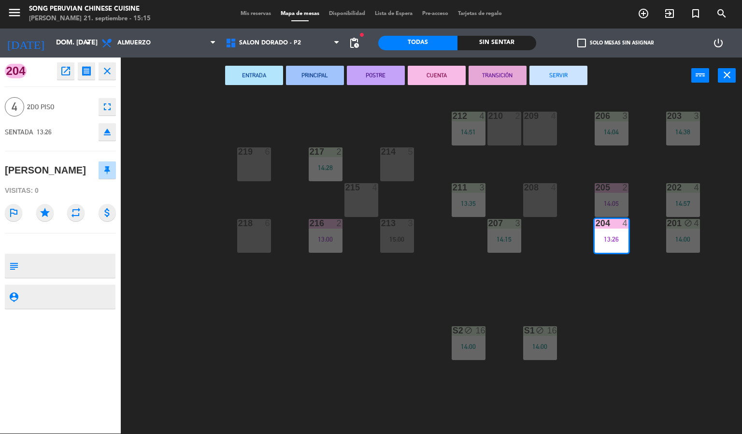
click at [304, 122] on div "203 3 14:38 206 3 14:04 210 2 212 4 14:51 209 4 214 5 217 2 14:28 219 6 202 4 1…" at bounding box center [435, 264] width 614 height 340
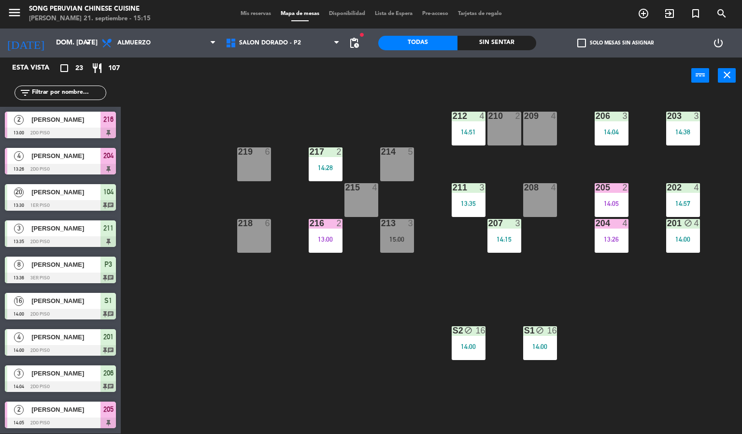
click at [281, 353] on div "203 3 14:38 206 3 14:04 210 2 212 4 14:51 209 4 214 5 217 2 14:28 219 6 202 4 1…" at bounding box center [435, 264] width 614 height 340
click at [518, 244] on div "207 3 14:15" at bounding box center [504, 236] width 34 height 34
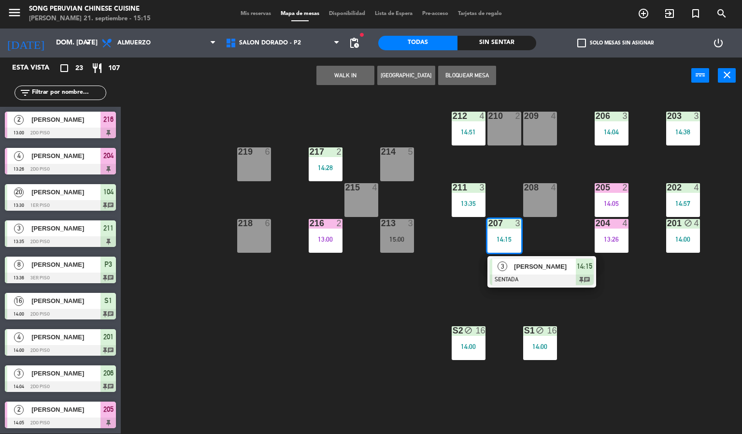
click at [674, 291] on div "203 3 14:38 206 3 14:04 210 2 212 4 14:51 209 4 214 5 217 2 14:28 219 6 202 4 1…" at bounding box center [435, 264] width 614 height 340
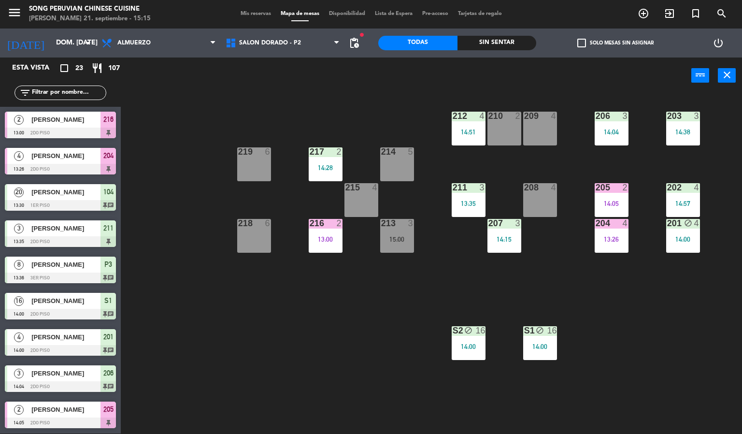
click at [620, 225] on div "4" at bounding box center [628, 223] width 16 height 9
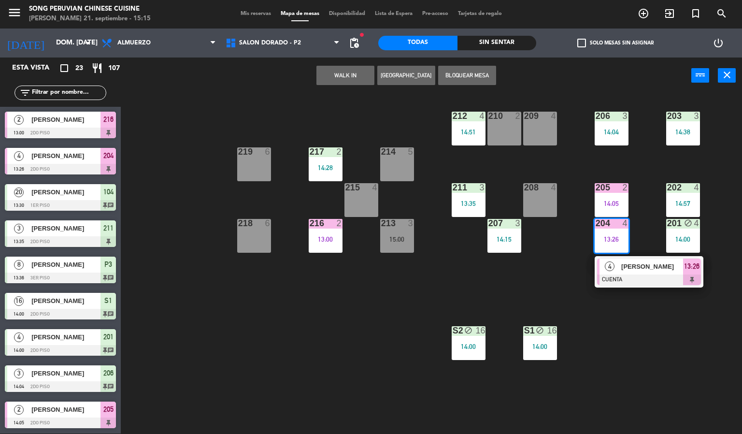
click at [642, 271] on span "[PERSON_NAME]" at bounding box center [652, 266] width 62 height 10
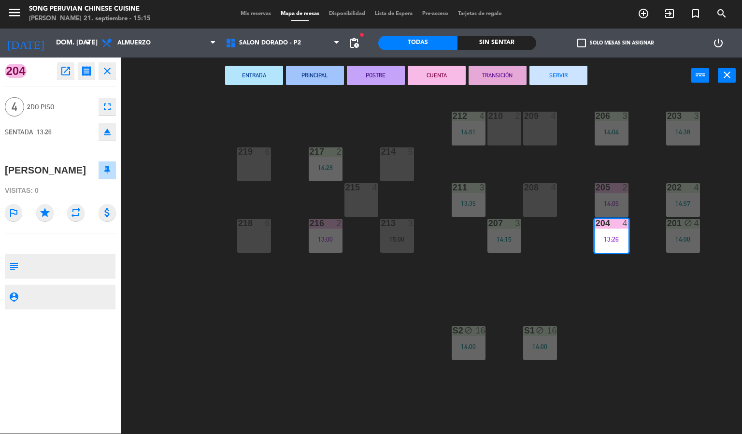
click at [565, 70] on button "SERVIR" at bounding box center [558, 75] width 58 height 19
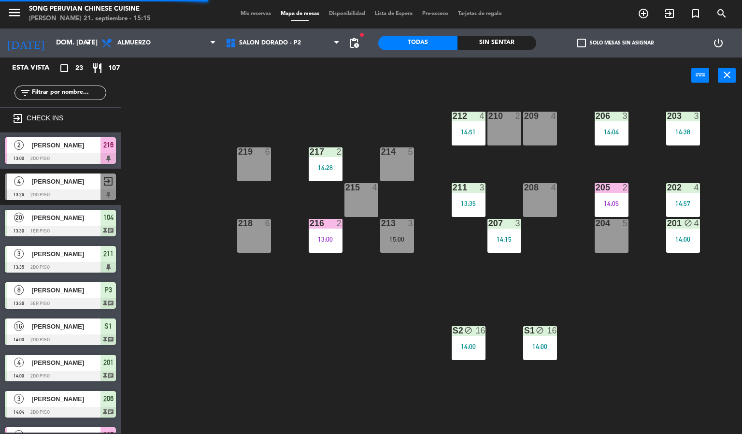
click at [655, 295] on div "203 3 14:38 206 3 14:04 210 2 212 4 14:51 209 4 214 5 217 2 14:28 219 6 202 4 1…" at bounding box center [435, 264] width 614 height 340
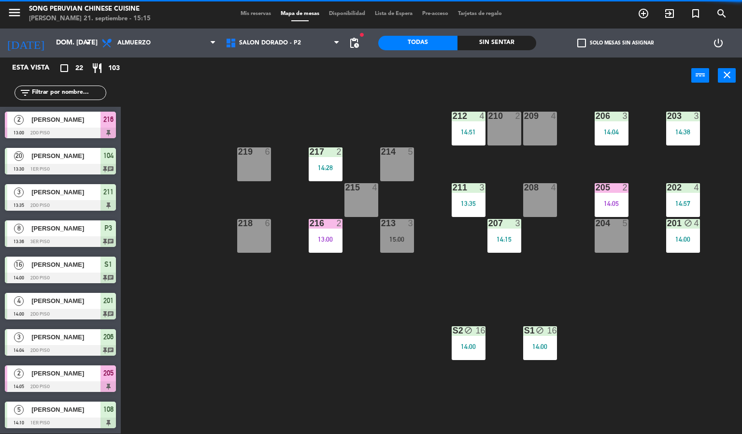
click at [659, 286] on div "203 3 14:38 206 3 14:04 210 2 212 4 14:51 209 4 214 5 217 2 14:28 219 6 202 4 1…" at bounding box center [435, 264] width 614 height 340
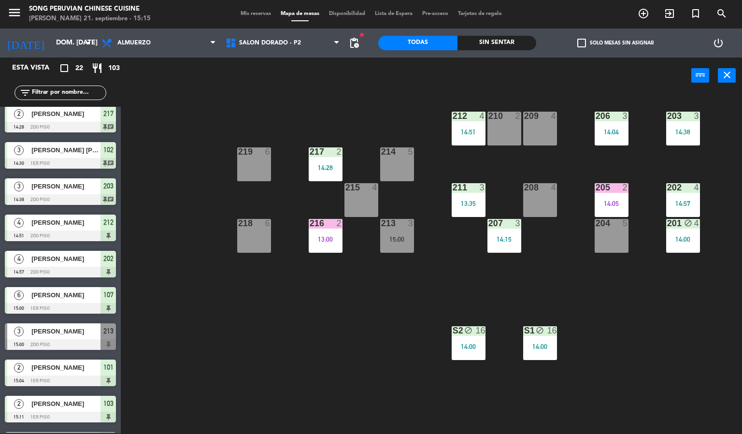
scroll to position [471, 0]
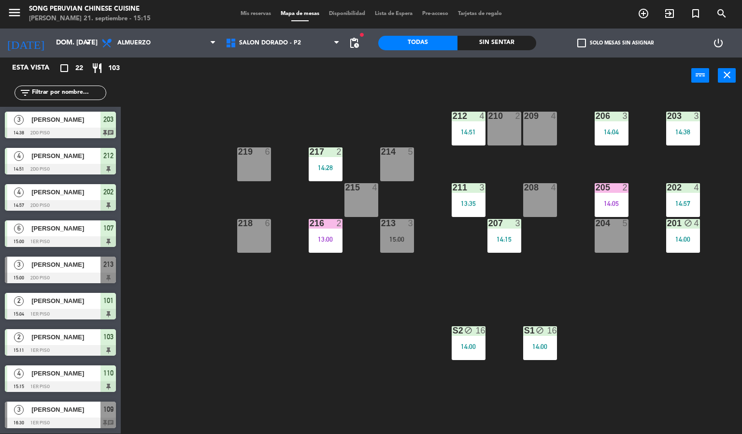
click at [436, 302] on div "203 3 14:38 206 3 14:04 210 2 212 4 14:51 209 4 214 5 217 2 14:28 219 6 202 4 1…" at bounding box center [435, 264] width 614 height 340
click at [60, 421] on div at bounding box center [60, 422] width 111 height 11
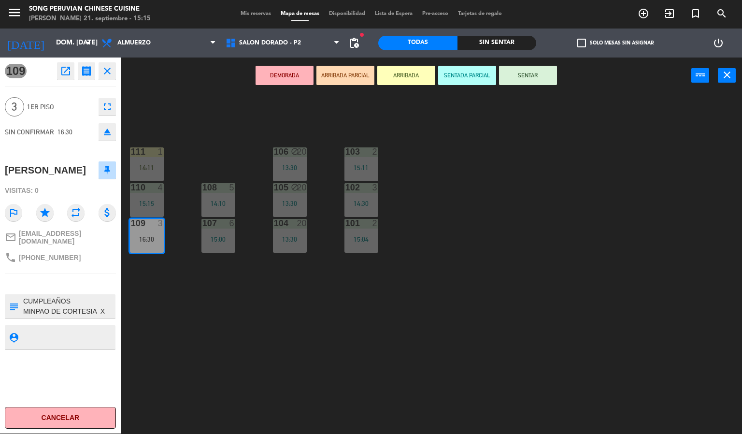
scroll to position [10, 0]
click at [87, 306] on textarea at bounding box center [68, 306] width 92 height 20
drag, startPoint x: 58, startPoint y: 374, endPoint x: 87, endPoint y: 363, distance: 30.8
click at [58, 374] on div "109 open_in_new receipt 4:30 PM dom., [DATE] 3 personas [PERSON_NAME] Mesa 109 …" at bounding box center [60, 245] width 121 height 376
click at [266, 347] on div "103 2 15:11 106 block 20 13:30 111 1 14:11 102 3 14:30 105 block 20 13:30 108 5…" at bounding box center [435, 264] width 614 height 340
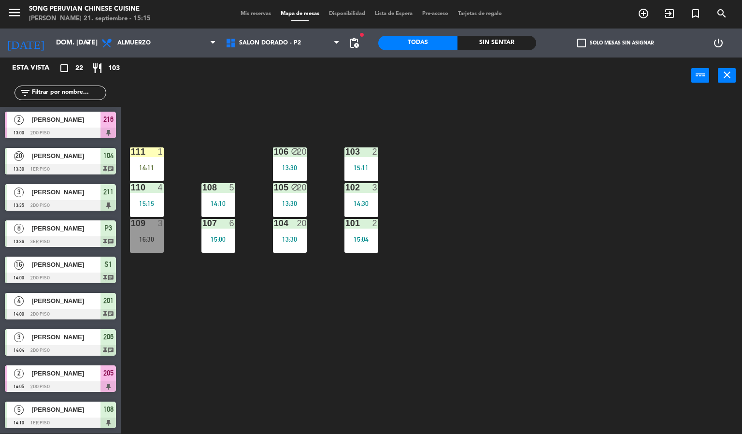
scroll to position [246, 0]
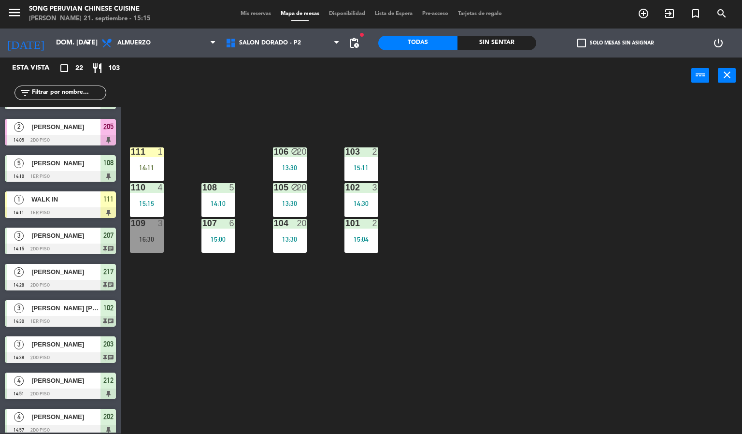
click at [367, 113] on div "103 2 15:11 106 block 20 13:30 111 1 14:11 102 3 14:30 105 block 20 13:30 108 5…" at bounding box center [435, 264] width 614 height 340
click at [454, 228] on div "103 2 15:11 106 block 20 13:30 111 1 14:11 102 3 14:30 105 block 20 13:30 108 5…" at bounding box center [435, 264] width 614 height 340
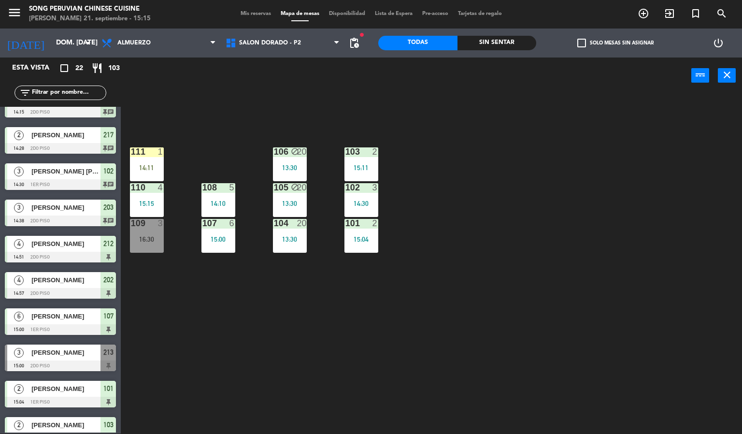
scroll to position [471, 0]
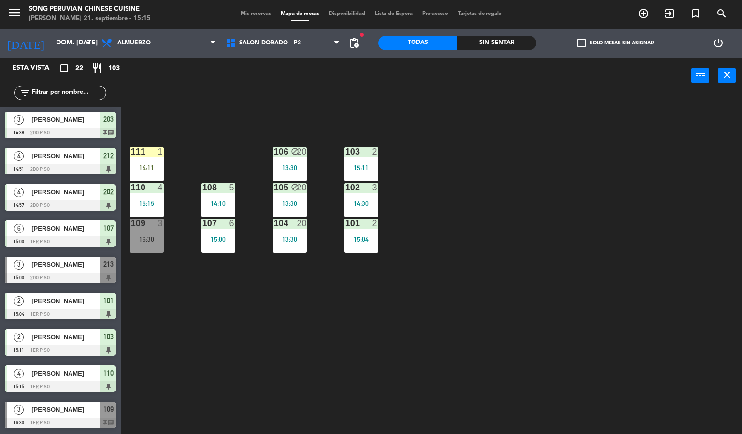
click at [80, 408] on span "[PERSON_NAME]" at bounding box center [65, 409] width 69 height 10
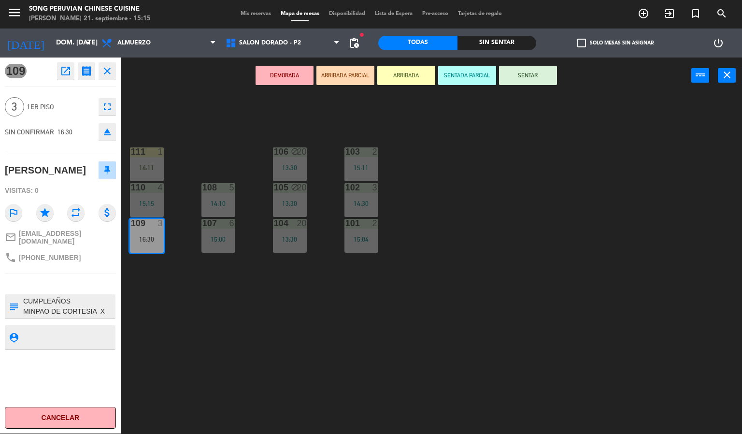
scroll to position [10, 0]
click at [84, 369] on div "109 open_in_new receipt 4:30 PM dom., [DATE] 3 personas [PERSON_NAME] Mesa 109 …" at bounding box center [60, 245] width 121 height 376
click at [269, 355] on div "103 2 15:11 106 block 20 13:30 111 1 14:11 102 3 14:30 105 block 20 13:30 108 5…" at bounding box center [435, 264] width 614 height 340
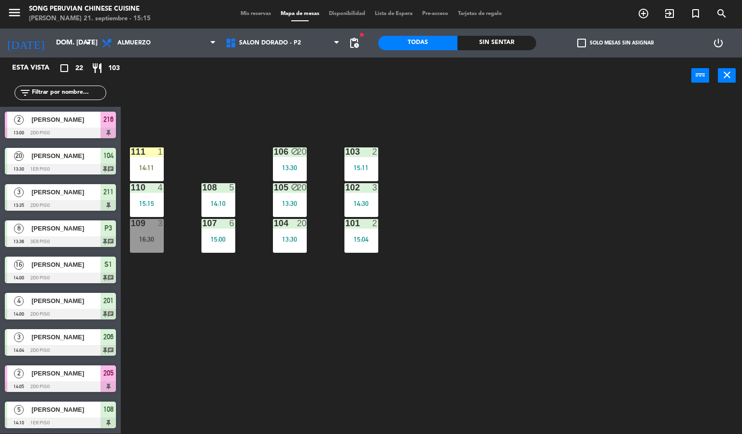
scroll to position [246, 0]
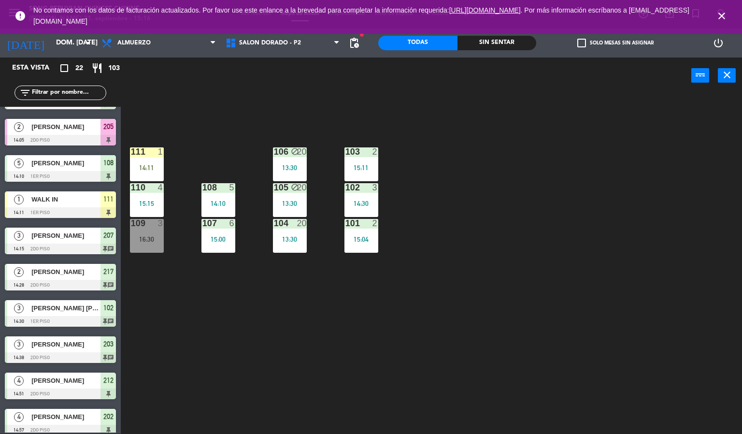
click at [722, 15] on icon "close" at bounding box center [722, 16] width 12 height 12
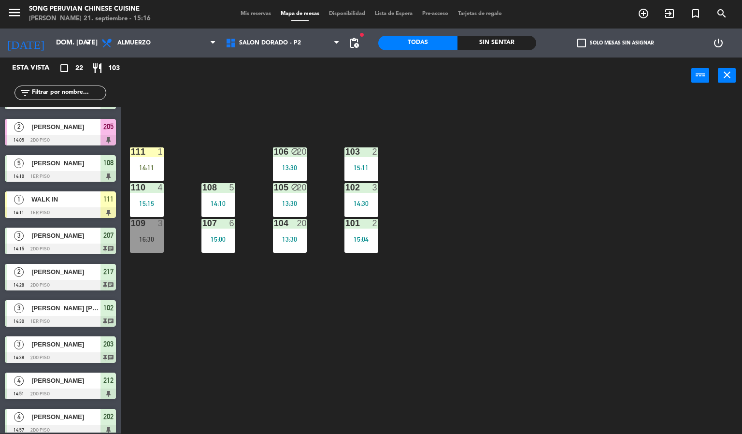
click at [629, 228] on div "103 2 15:11 106 block 20 13:30 111 1 14:11 102 3 14:30 105 block 20 13:30 108 5…" at bounding box center [435, 264] width 614 height 340
click at [276, 43] on span "SALON DORADO - P2" at bounding box center [270, 43] width 62 height 7
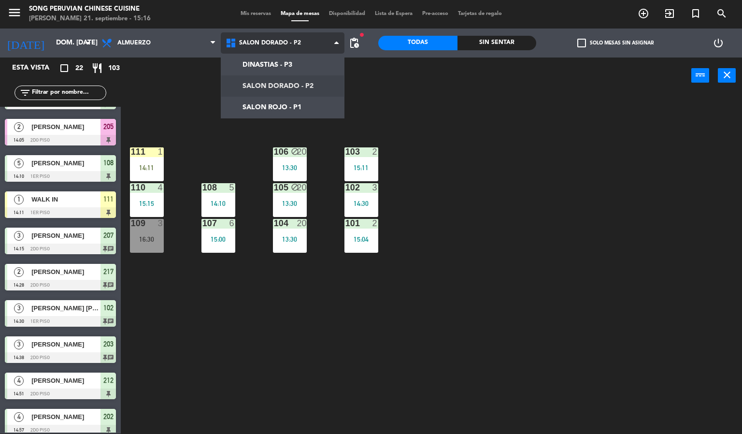
click at [284, 83] on ng-component "menu Song Peruvian Chinese Cuisine [PERSON_NAME] 21. septiembre - 15:16 Mis res…" at bounding box center [371, 217] width 742 height 434
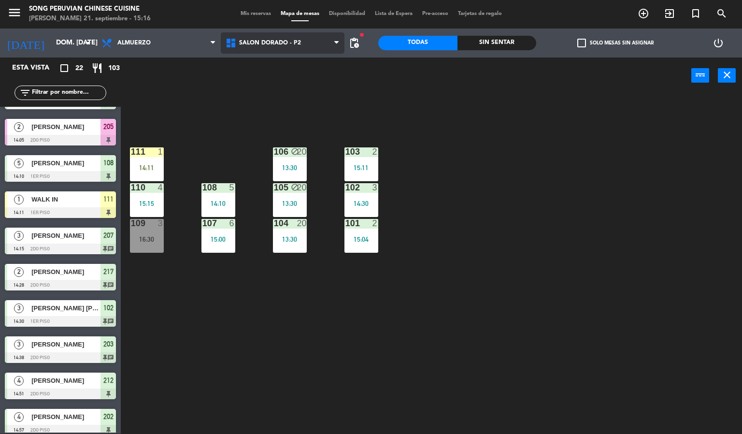
click at [280, 41] on span "SALON DORADO - P2" at bounding box center [270, 43] width 62 height 7
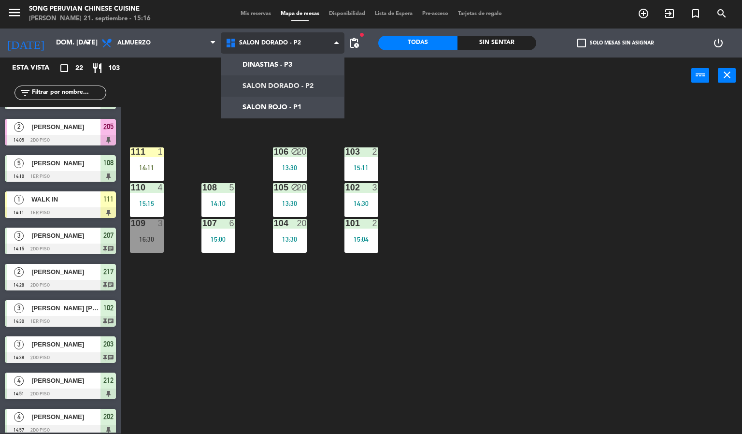
click at [271, 105] on ng-component "menu Song Peruvian Chinese Cuisine [PERSON_NAME] 21. septiembre - 15:16 Mis res…" at bounding box center [371, 217] width 742 height 434
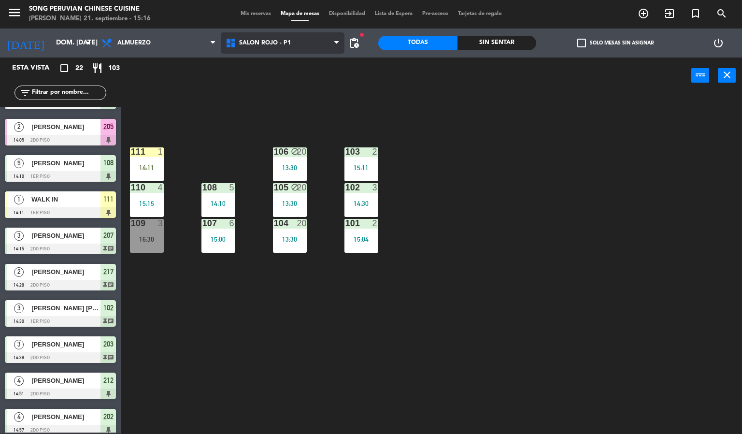
click at [262, 43] on span "SALON ROJO - P1" at bounding box center [265, 43] width 52 height 7
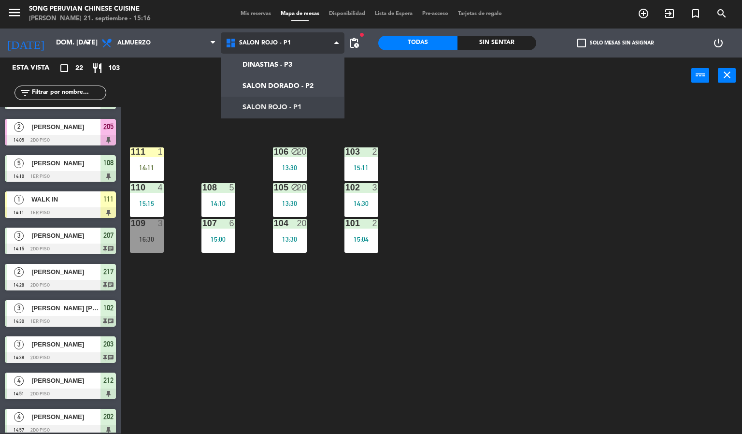
click at [280, 109] on ng-component "menu Song Peruvian Chinese Cuisine [PERSON_NAME] 21. septiembre - 15:16 Mis res…" at bounding box center [371, 217] width 742 height 434
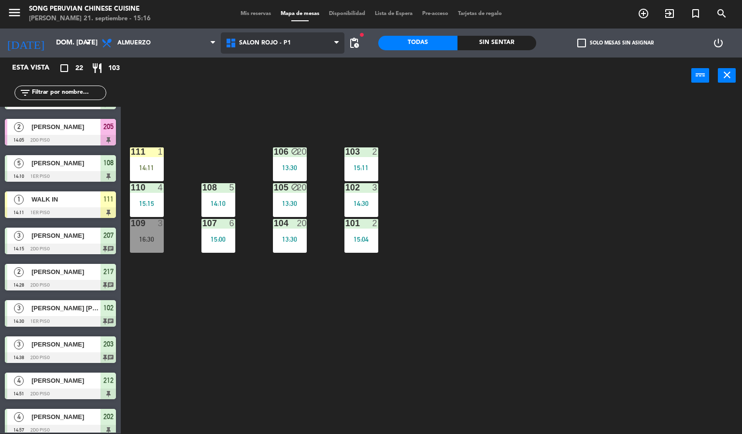
click at [271, 43] on span "SALON ROJO - P1" at bounding box center [265, 43] width 52 height 7
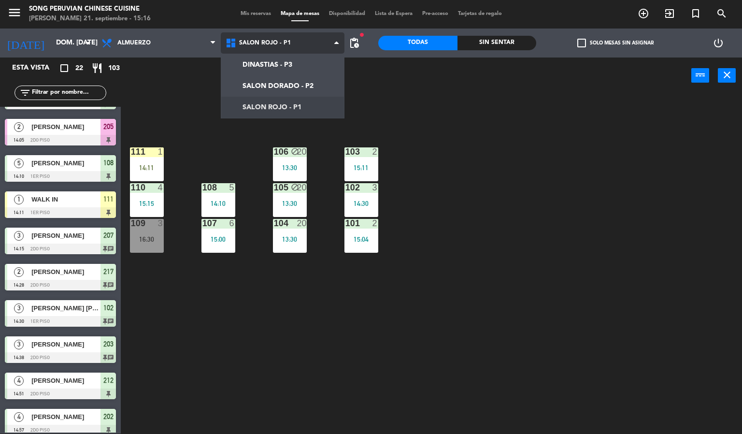
click at [271, 86] on ng-component "menu Song Peruvian Chinese Cuisine [PERSON_NAME] 21. septiembre - 15:16 Mis res…" at bounding box center [371, 217] width 742 height 434
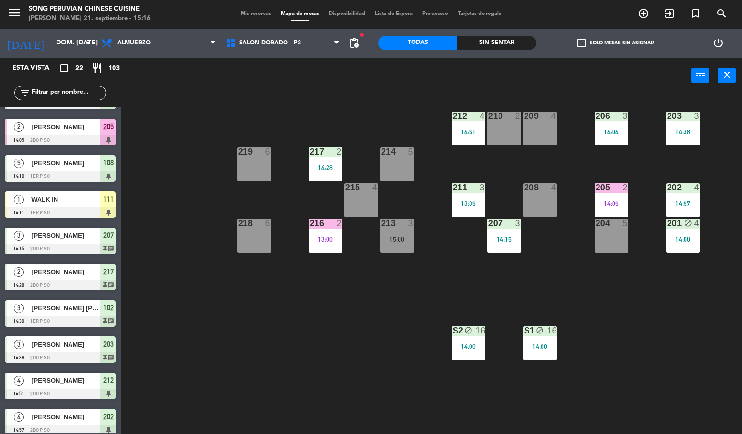
click at [358, 356] on div "203 3 14:38 206 3 14:04 210 2 212 4 14:51 209 4 214 5 217 2 14:28 219 6 202 4 1…" at bounding box center [435, 264] width 614 height 340
click at [653, 285] on div "203 3 14:38 206 3 14:04 210 2 212 4 14:51 209 4 214 5 217 2 14:28 219 6 202 4 1…" at bounding box center [435, 264] width 614 height 340
click at [696, 115] on div "3" at bounding box center [697, 116] width 6 height 9
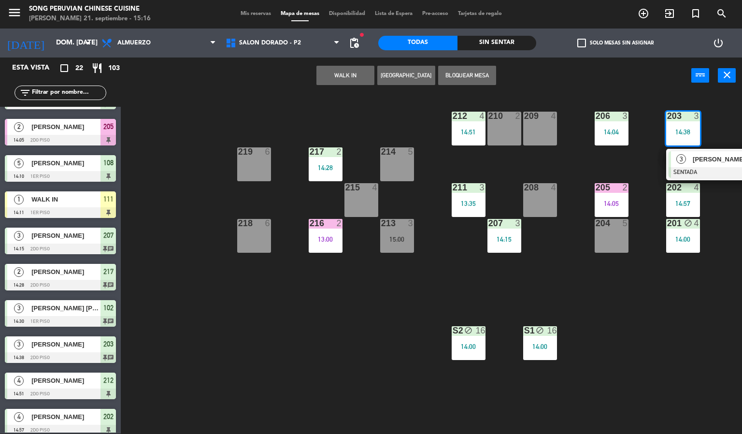
click at [664, 287] on div "203 3 14:38 3 [PERSON_NAME] SENTADA 14:38 chat 206 3 14:04 210 2 212 4 14:51 20…" at bounding box center [435, 264] width 614 height 340
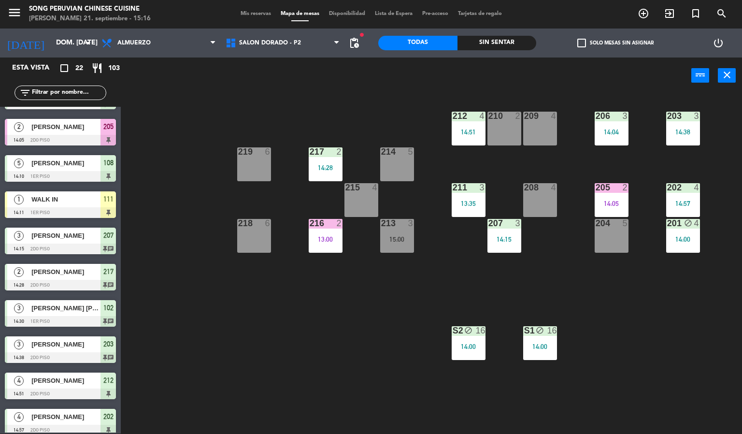
click at [620, 119] on div "3" at bounding box center [628, 116] width 16 height 9
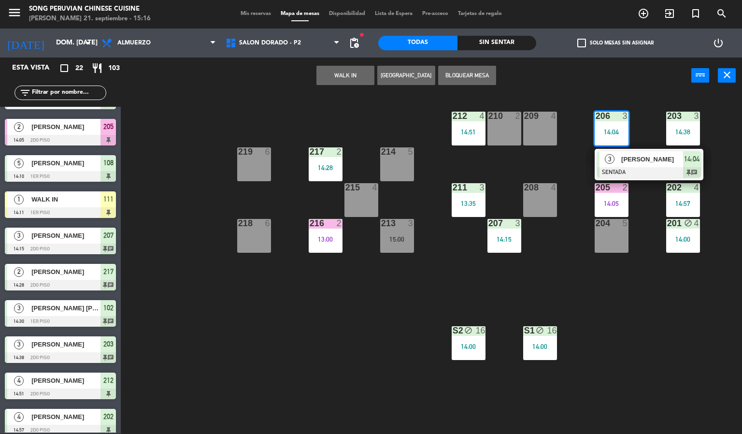
click at [657, 297] on div "203 3 14:38 206 3 14:04 3 [PERSON_NAME] SENTADA 14:04 chat 210 2 212 4 14:51 20…" at bounding box center [435, 264] width 614 height 340
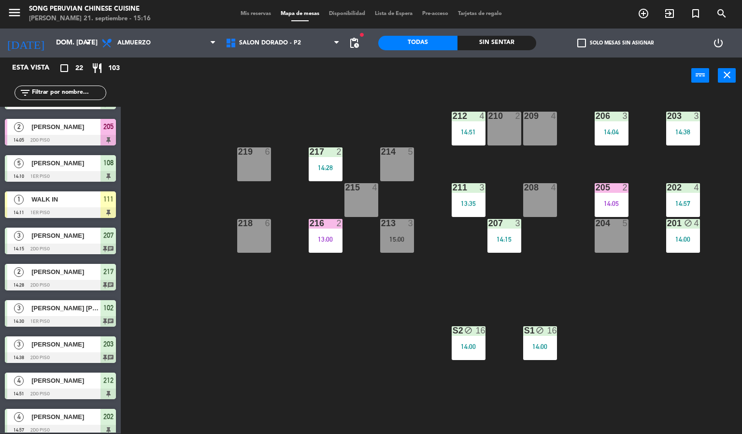
click at [621, 196] on div "205 2 14:05" at bounding box center [612, 200] width 34 height 34
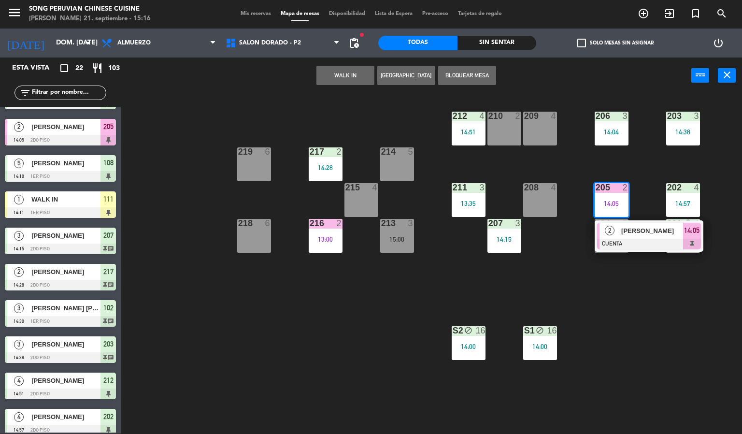
click at [648, 232] on span "[PERSON_NAME]" at bounding box center [652, 231] width 62 height 10
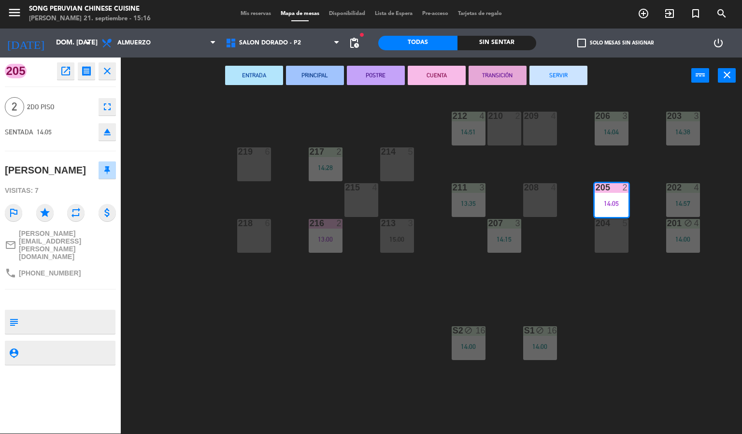
click at [651, 313] on div "203 3 14:38 206 3 14:04 210 2 212 4 14:51 209 4 214 5 217 2 14:28 219 6 202 4 1…" at bounding box center [435, 264] width 614 height 340
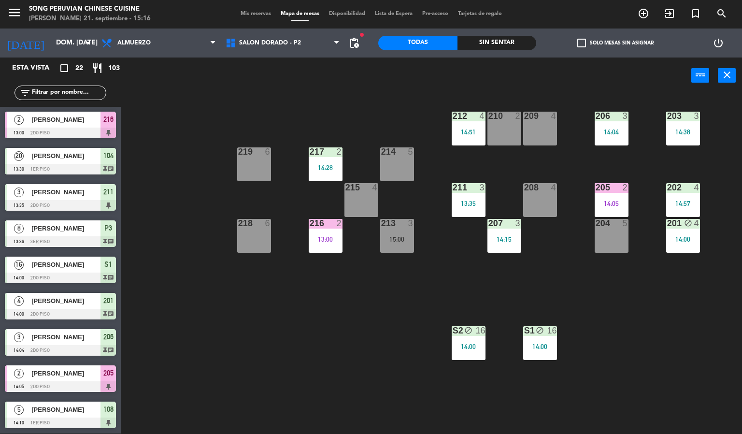
click at [471, 277] on div "203 3 14:38 206 3 14:04 210 2 212 4 14:51 209 4 214 5 217 2 14:28 219 6 202 4 1…" at bounding box center [435, 264] width 614 height 340
click at [483, 200] on div "13:35" at bounding box center [469, 203] width 34 height 7
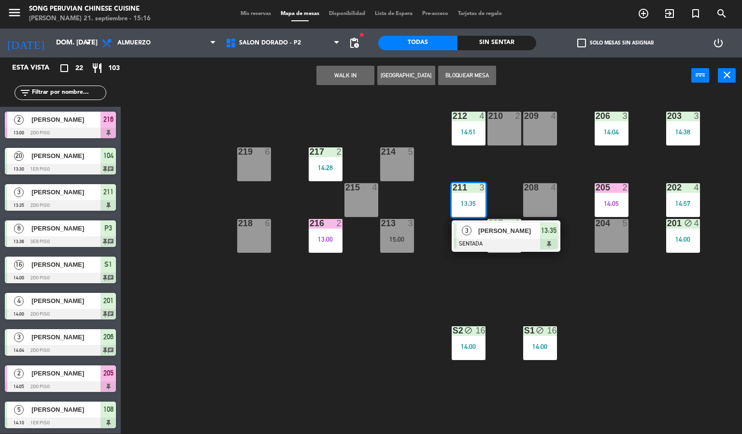
click at [412, 318] on div "203 3 14:38 206 3 14:04 210 2 212 4 14:51 209 4 214 5 217 2 14:28 219 6 202 4 1…" at bounding box center [435, 264] width 614 height 340
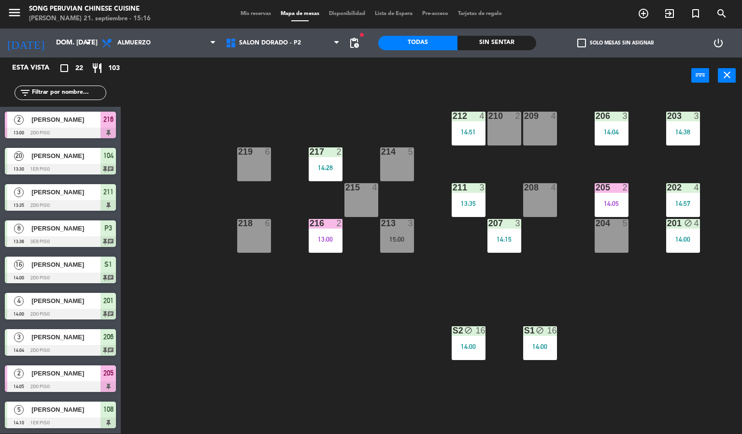
click at [339, 151] on div "2" at bounding box center [340, 151] width 6 height 9
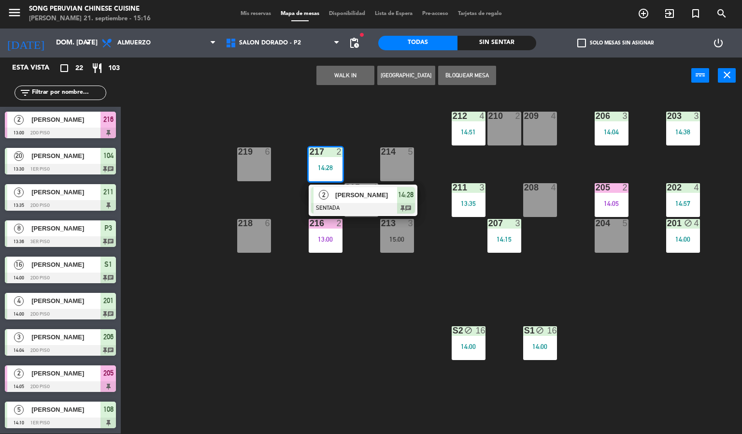
click at [444, 305] on div "203 3 14:38 206 3 14:04 210 2 212 4 14:51 209 4 214 5 217 2 14:28 2 [PERSON_NAM…" at bounding box center [435, 264] width 614 height 340
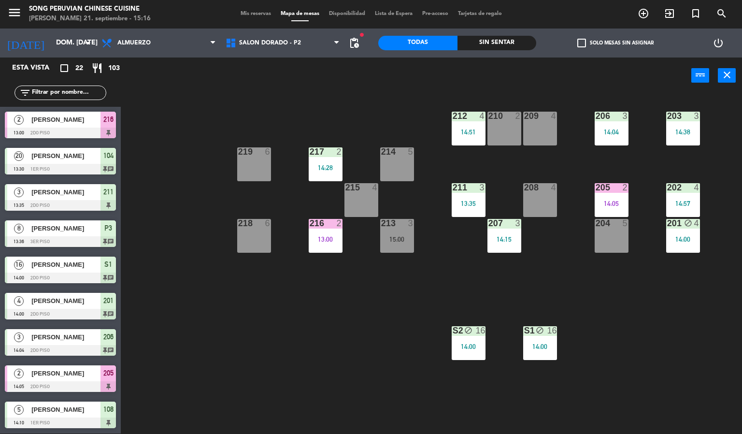
click at [519, 240] on div "14:15" at bounding box center [504, 239] width 34 height 7
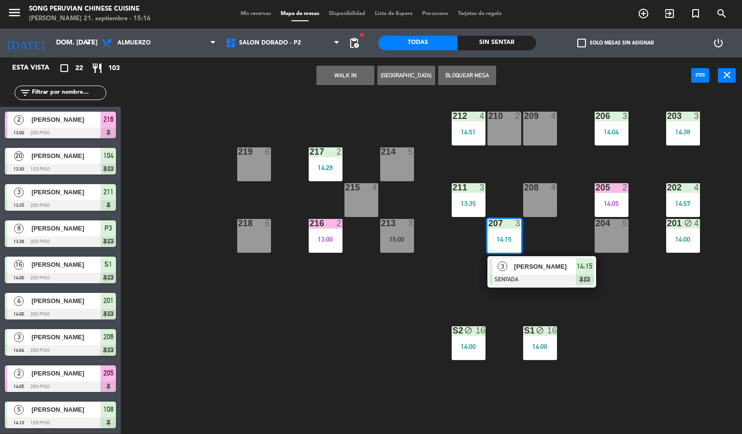
click at [527, 274] on div at bounding box center [542, 279] width 104 height 11
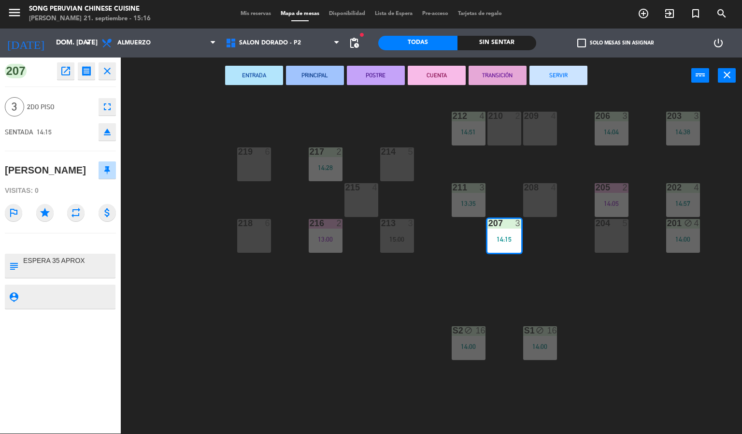
click at [394, 325] on div "203 3 14:38 206 3 14:04 210 2 212 4 14:51 209 4 214 5 217 2 14:28 219 6 202 4 1…" at bounding box center [435, 264] width 614 height 340
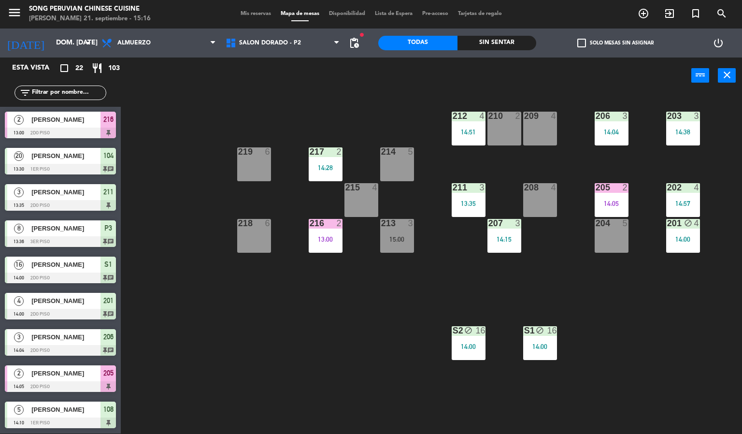
scroll to position [0, 0]
click at [616, 196] on div "205 2 14:05" at bounding box center [612, 200] width 34 height 34
click at [642, 310] on div "203 3 14:38 206 3 14:04 210 2 212 4 14:51 209 4 214 5 217 2 14:28 219 6 202 4 1…" at bounding box center [435, 264] width 614 height 340
click at [632, 184] on div "2" at bounding box center [628, 187] width 16 height 9
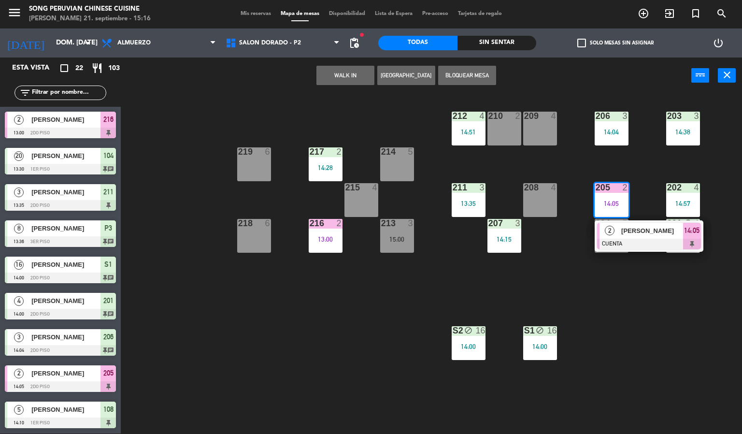
click at [630, 300] on div "203 3 14:38 206 3 14:04 210 2 212 4 14:51 209 4 214 5 217 2 14:28 219 6 202 4 1…" at bounding box center [435, 264] width 614 height 340
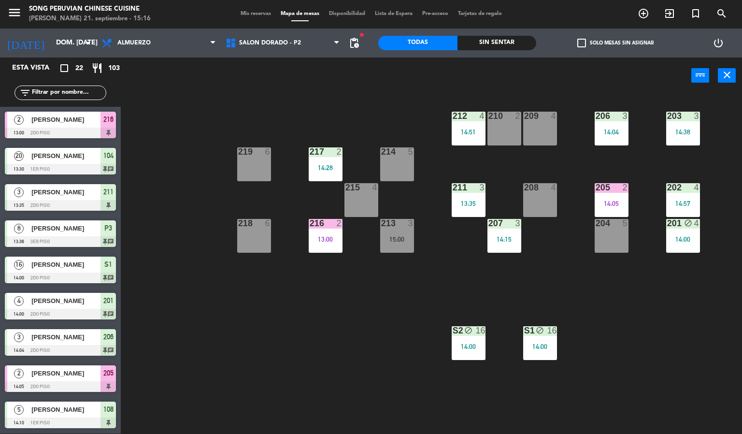
click at [687, 316] on div "203 3 14:38 206 3 14:04 210 2 212 4 14:51 209 4 214 5 217 2 14:28 219 6 202 4 1…" at bounding box center [435, 264] width 614 height 340
click at [663, 303] on div "203 3 14:38 206 3 14:04 210 2 212 4 14:51 209 4 214 5 217 2 14:28 219 6 202 4 1…" at bounding box center [435, 264] width 614 height 340
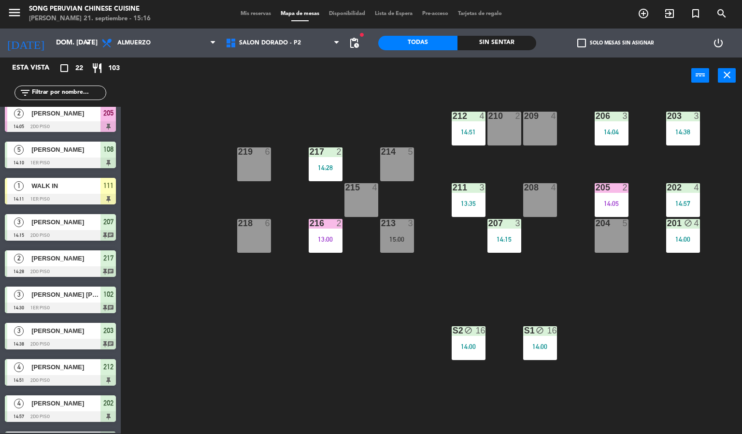
scroll to position [0, 0]
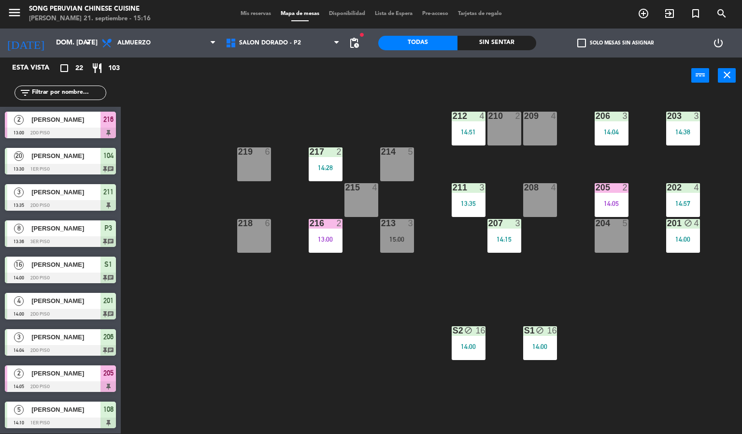
click at [71, 413] on span "[PERSON_NAME]" at bounding box center [65, 409] width 69 height 10
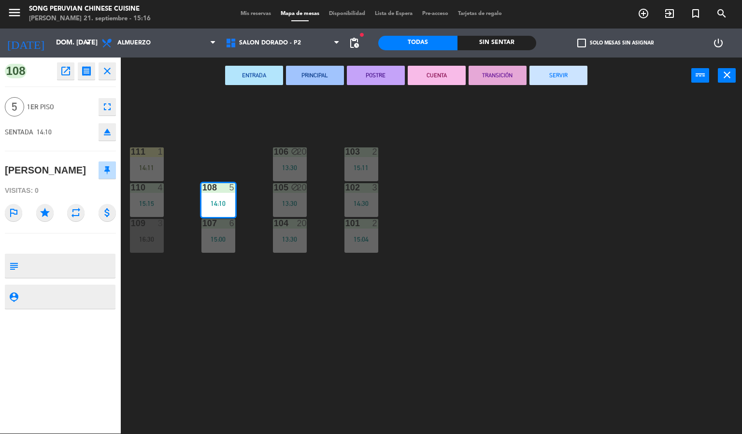
click at [440, 74] on button "CUENTA" at bounding box center [437, 75] width 58 height 19
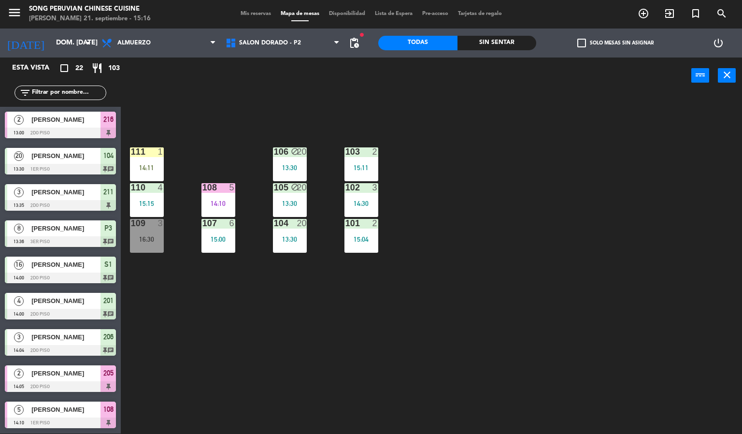
click at [496, 194] on div "103 2 15:11 106 block 20 13:30 111 1 14:11 102 3 14:30 105 block 20 13:30 108 5…" at bounding box center [435, 264] width 614 height 340
click at [447, 261] on div "103 2 15:11 106 block 20 13:30 111 1 14:11 102 3 14:30 105 block 20 13:30 108 5…" at bounding box center [435, 264] width 614 height 340
click at [290, 42] on span "SALON DORADO - P2" at bounding box center [270, 43] width 62 height 7
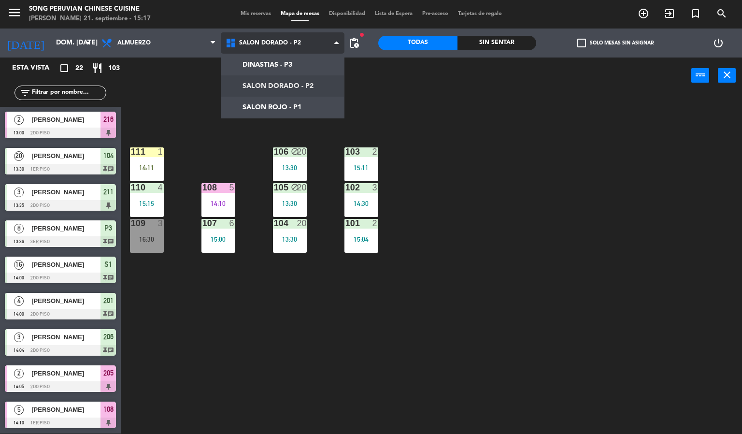
click at [268, 85] on ng-component "menu Song Peruvian Chinese Cuisine [PERSON_NAME] 21. septiembre - 15:17 Mis res…" at bounding box center [371, 217] width 742 height 434
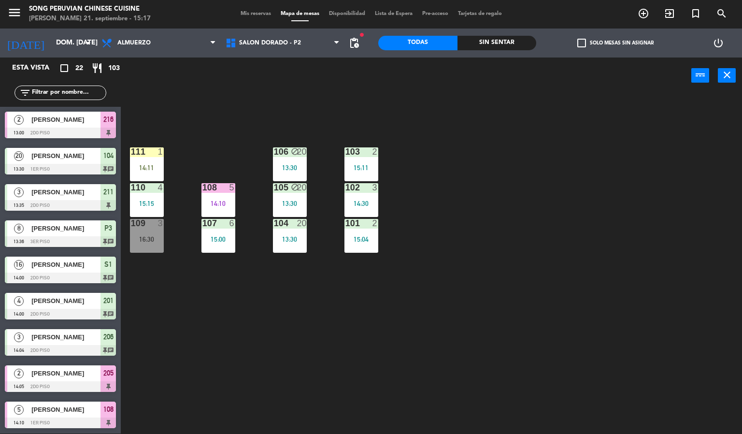
click at [255, 66] on div "power_input close" at bounding box center [406, 75] width 570 height 37
click at [264, 116] on div "103 2 15:11 106 block 20 13:30 111 1 14:11 102 3 14:30 105 block 20 13:30 108 5…" at bounding box center [435, 264] width 614 height 340
click at [255, 43] on span "SALON DORADO - P2" at bounding box center [270, 43] width 62 height 7
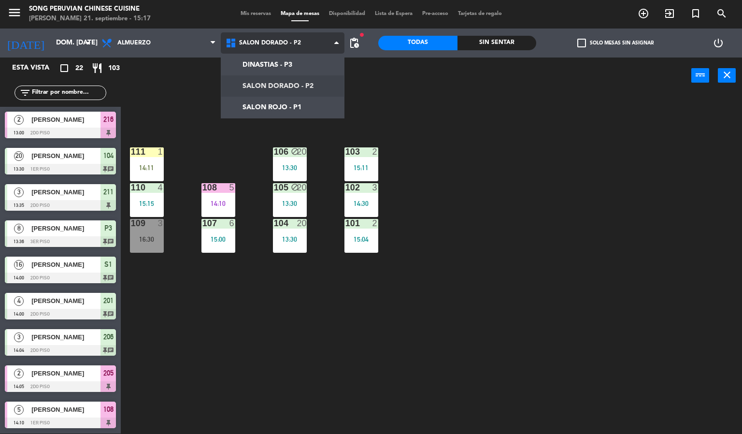
click at [265, 106] on ng-component "menu Song Peruvian Chinese Cuisine [PERSON_NAME] 21. septiembre - 15:17 Mis res…" at bounding box center [371, 217] width 742 height 434
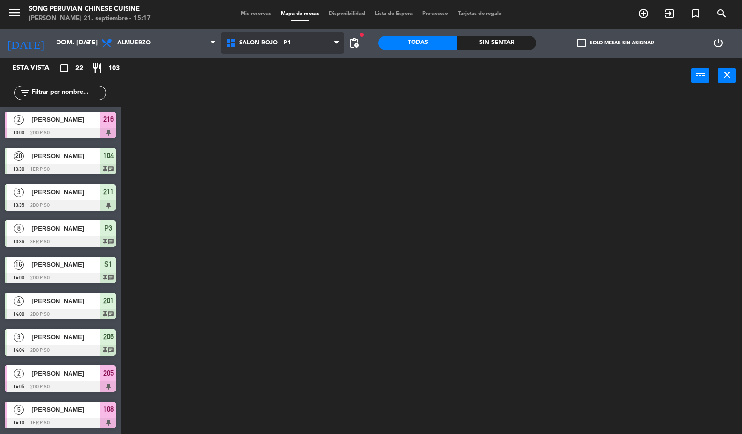
click at [253, 40] on span "SALON ROJO - P1" at bounding box center [265, 43] width 52 height 7
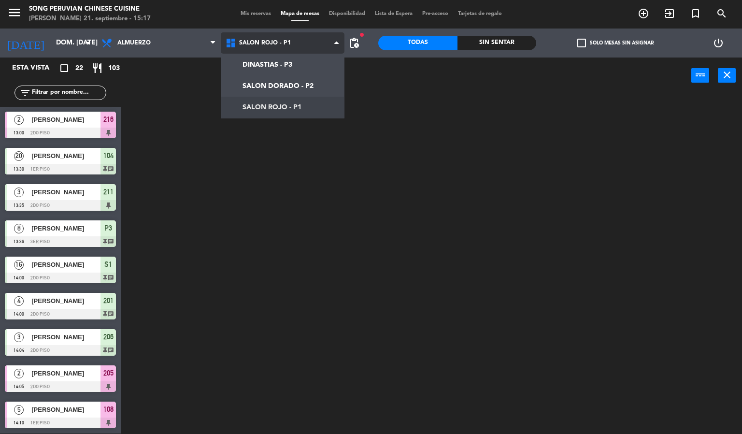
click at [252, 85] on ng-component "menu Song Peruvian Chinese Cuisine [PERSON_NAME] 21. septiembre - 15:17 Mis res…" at bounding box center [371, 217] width 742 height 434
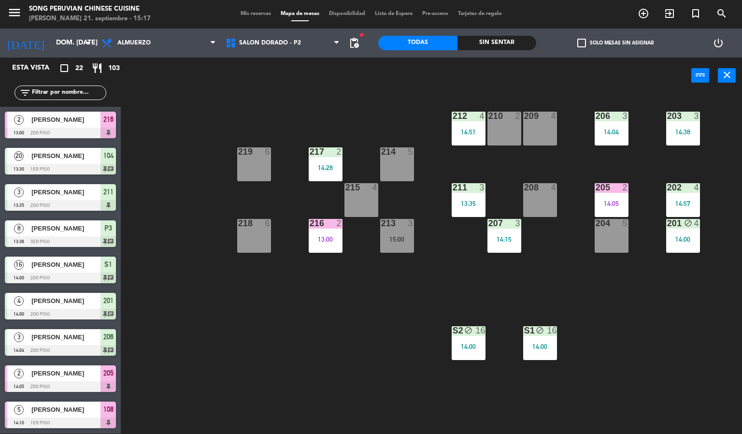
click at [322, 224] on div at bounding box center [325, 223] width 16 height 9
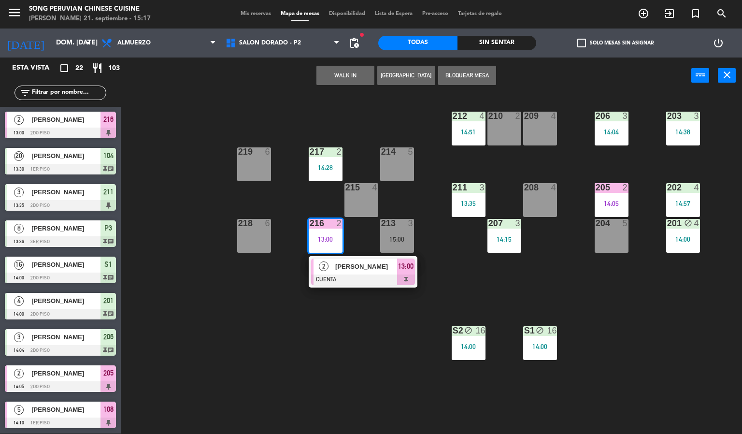
click at [358, 266] on span "[PERSON_NAME]" at bounding box center [366, 266] width 62 height 10
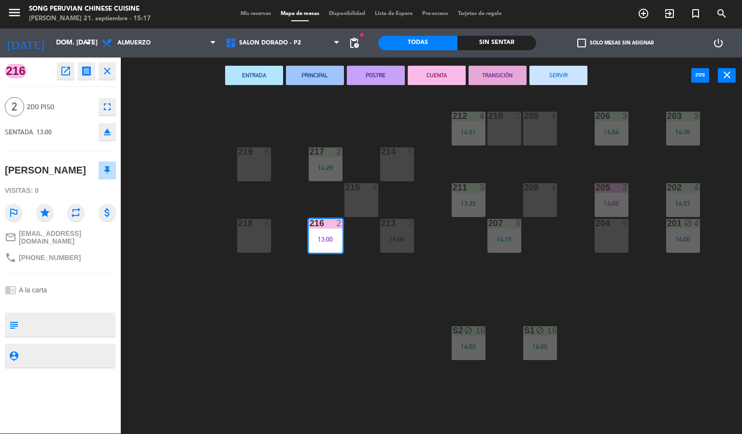
click at [548, 77] on button "SERVIR" at bounding box center [558, 75] width 58 height 19
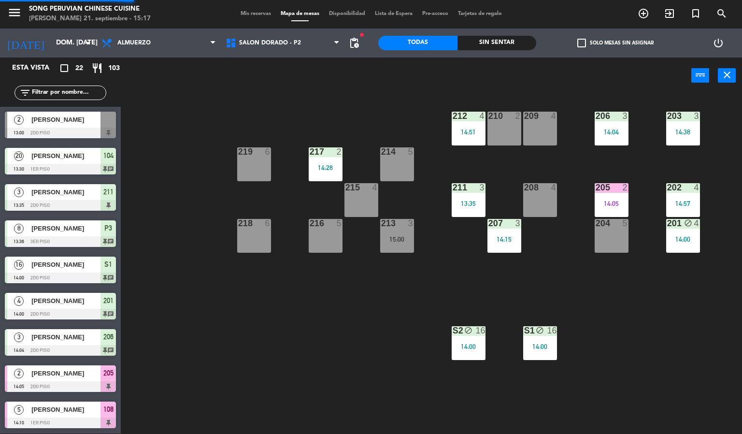
click at [386, 301] on div "203 3 14:38 206 3 14:04 210 2 212 4 14:51 209 4 214 5 217 2 14:28 219 6 202 4 1…" at bounding box center [435, 264] width 614 height 340
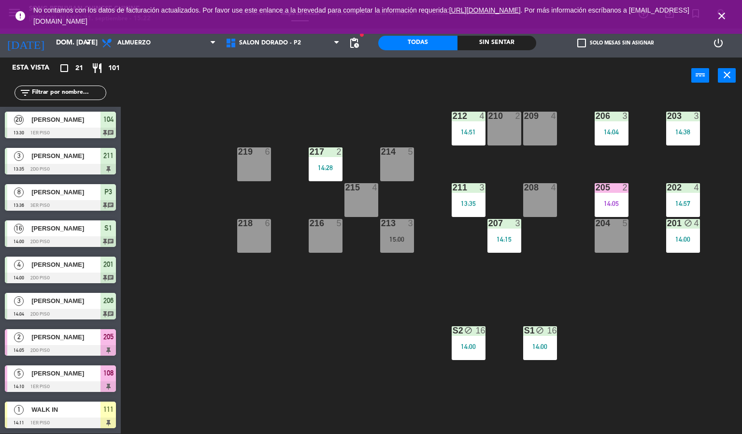
click at [353, 369] on div "203 3 14:38 206 3 14:04 210 2 212 4 14:51 209 4 214 5 217 2 14:28 219 6 202 4 1…" at bounding box center [435, 264] width 614 height 340
click at [725, 12] on icon "close" at bounding box center [722, 16] width 12 height 12
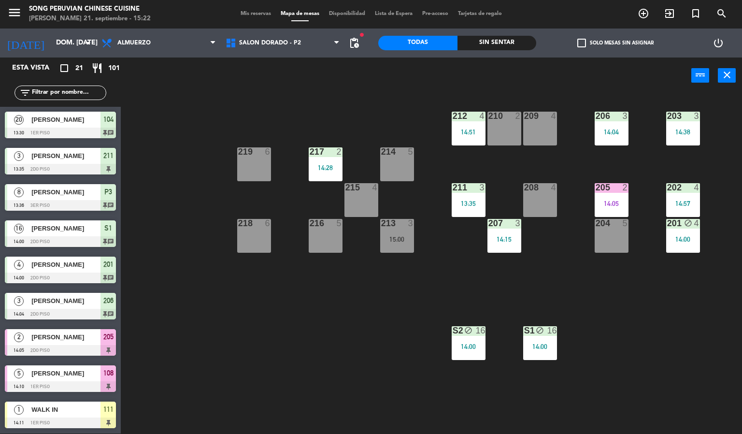
click at [321, 324] on div "203 3 14:38 206 3 14:04 210 2 212 4 14:51 209 4 214 5 217 2 14:28 219 6 202 4 1…" at bounding box center [435, 264] width 614 height 340
click at [404, 236] on div "15:00" at bounding box center [397, 239] width 34 height 7
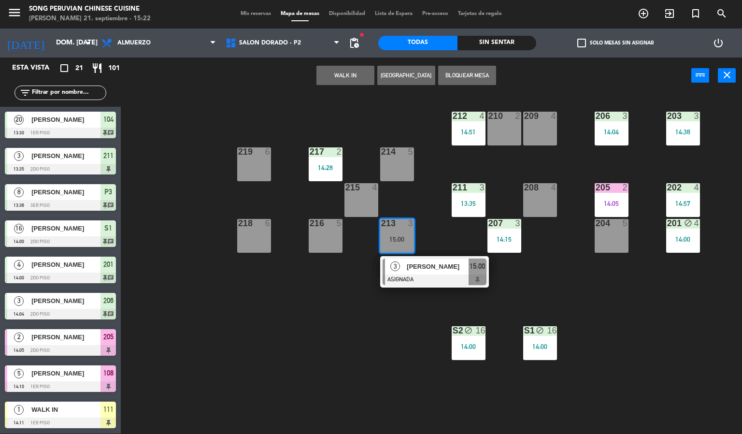
click at [538, 128] on div "209 4" at bounding box center [540, 129] width 34 height 34
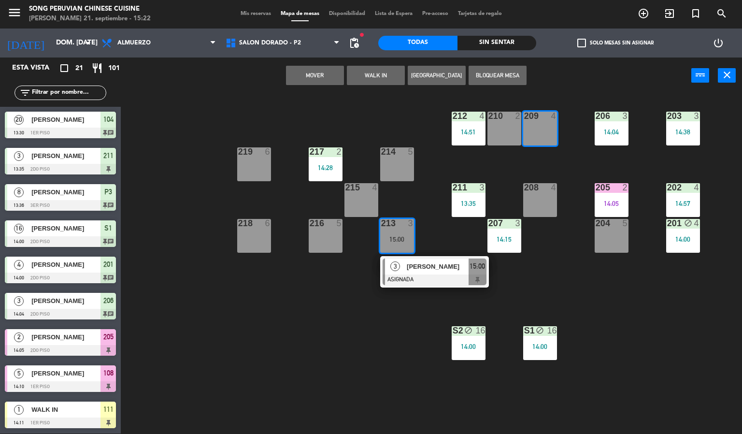
click at [316, 77] on button "Mover" at bounding box center [315, 75] width 58 height 19
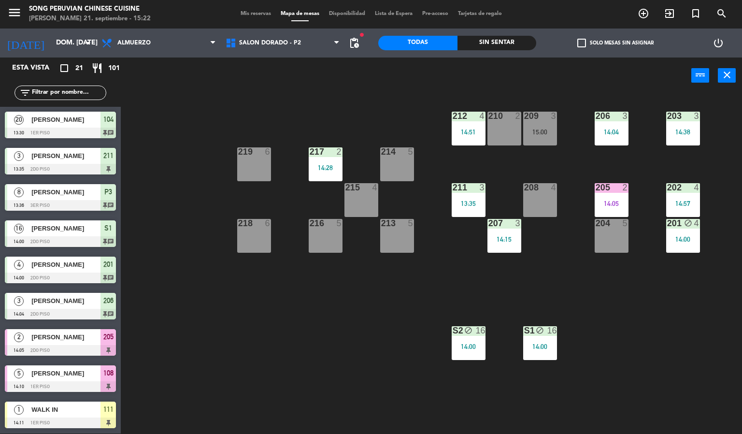
click at [277, 408] on div "203 3 14:38 206 3 14:04 210 2 212 4 14:51 209 3 15:00 214 5 217 2 14:28 219 6 2…" at bounding box center [435, 264] width 614 height 340
click at [367, 344] on div "203 3 14:38 206 3 14:04 210 2 212 4 14:51 209 3 15:00 214 5 217 2 14:28 219 6 2…" at bounding box center [435, 264] width 614 height 340
click at [651, 345] on div "203 3 14:38 206 3 14:04 210 2 212 4 14:51 209 3 15:00 214 5 217 2 14:28 219 6 2…" at bounding box center [435, 264] width 614 height 340
click at [360, 326] on div "203 3 14:38 206 3 14:04 210 2 212 4 14:51 209 3 15:00 214 5 217 2 14:28 219 6 2…" at bounding box center [435, 264] width 614 height 340
click at [396, 235] on div "213 5" at bounding box center [397, 236] width 34 height 34
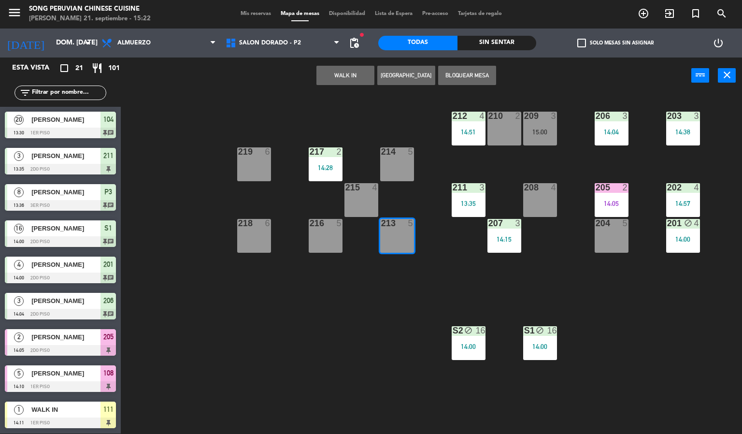
click at [345, 74] on button "WALK IN" at bounding box center [345, 75] width 58 height 19
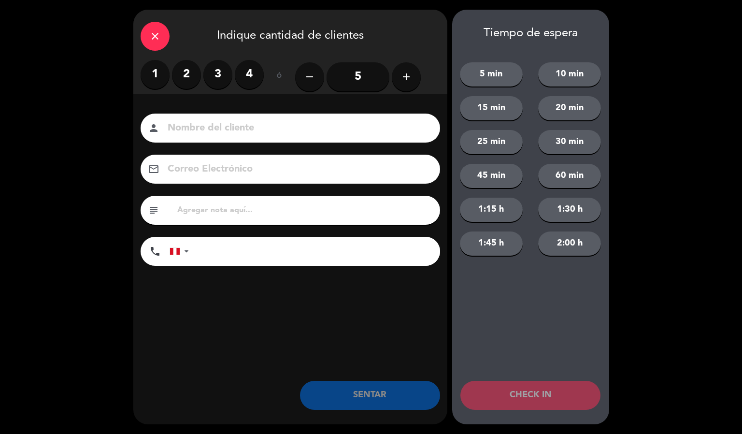
click at [262, 75] on label "4" at bounding box center [249, 74] width 29 height 29
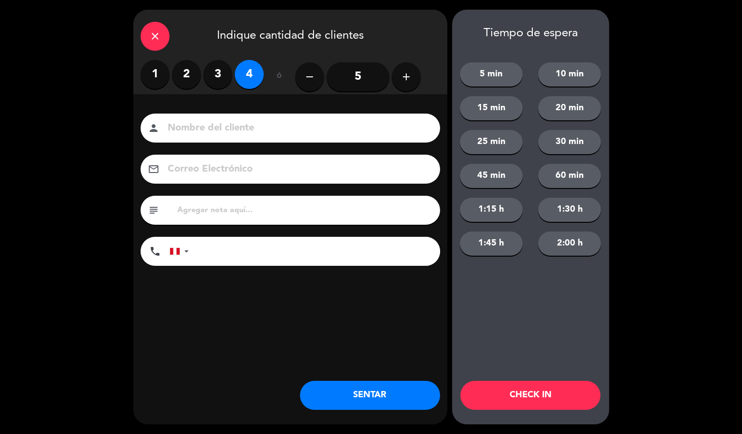
click at [284, 121] on input at bounding box center [297, 128] width 261 height 17
type input "[PERSON_NAME]"
click at [548, 395] on button "CHECK IN" at bounding box center [530, 395] width 140 height 29
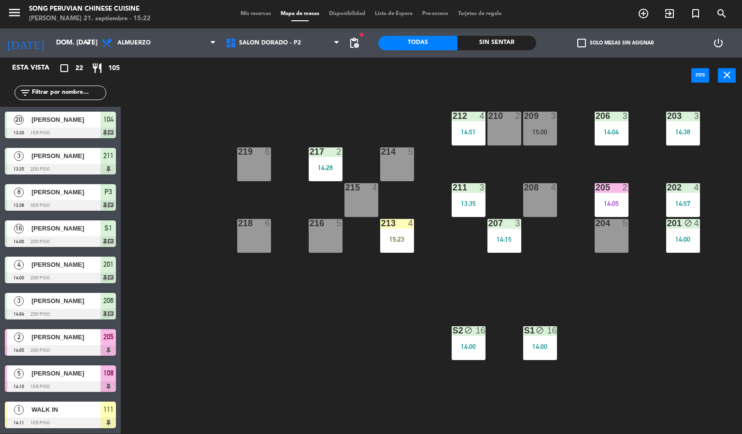
click at [345, 364] on div "203 3 14:38 206 3 14:04 210 2 212 4 14:51 209 3 15:00 214 5 217 2 14:28 219 6 2…" at bounding box center [435, 264] width 614 height 340
click at [314, 49] on span "SALON DORADO - P2" at bounding box center [283, 42] width 124 height 21
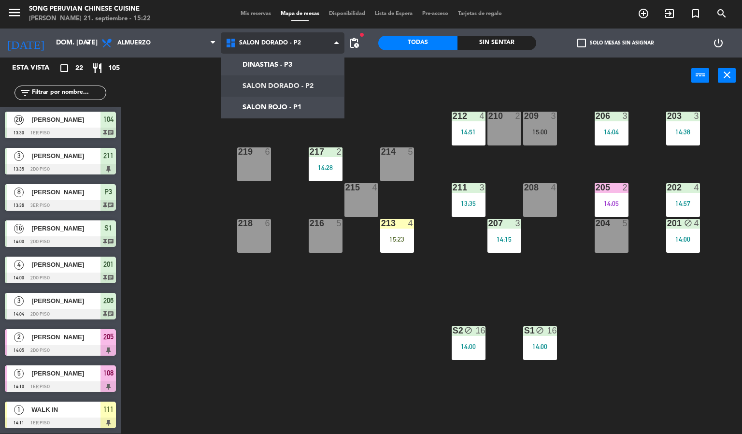
click at [325, 103] on ng-component "menu Song Peruvian Chinese Cuisine [PERSON_NAME] 21. septiembre - 15:22 Mis res…" at bounding box center [371, 217] width 742 height 434
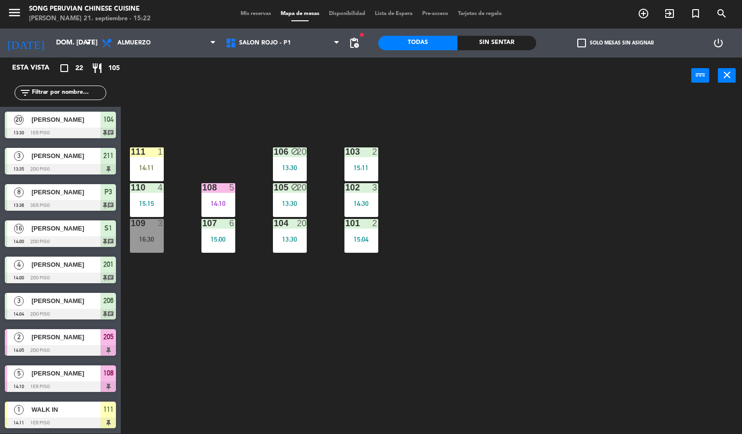
click at [160, 239] on div "16:30" at bounding box center [147, 239] width 34 height 7
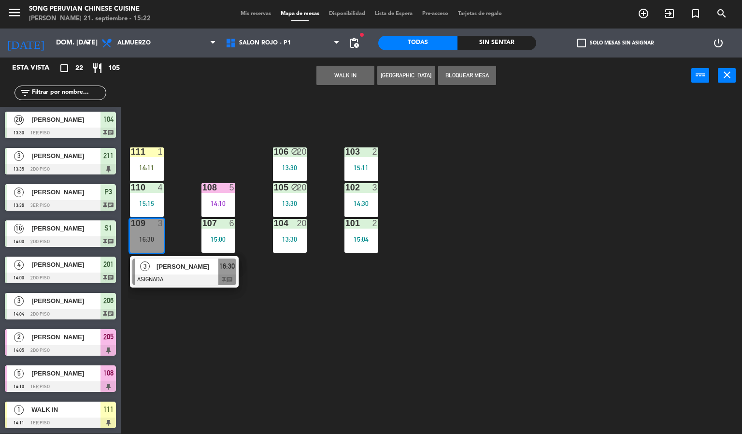
click at [199, 264] on span "[PERSON_NAME]" at bounding box center [187, 266] width 62 height 10
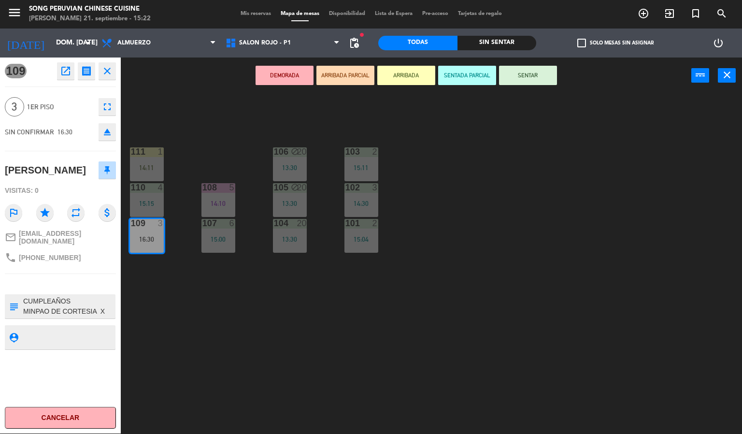
click at [109, 128] on icon "eject" at bounding box center [107, 132] width 12 height 12
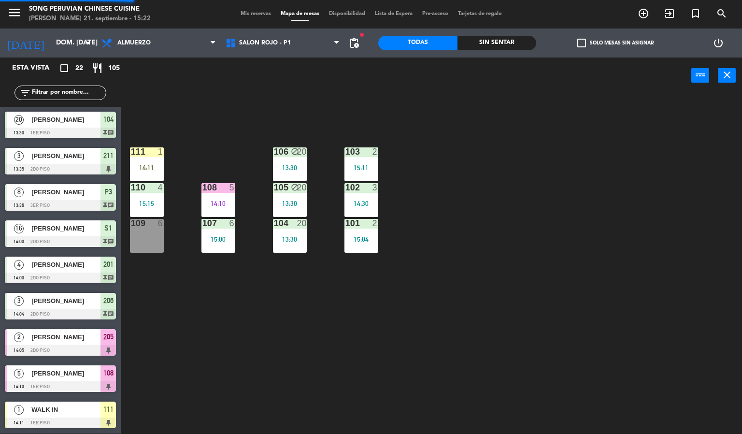
scroll to position [246, 0]
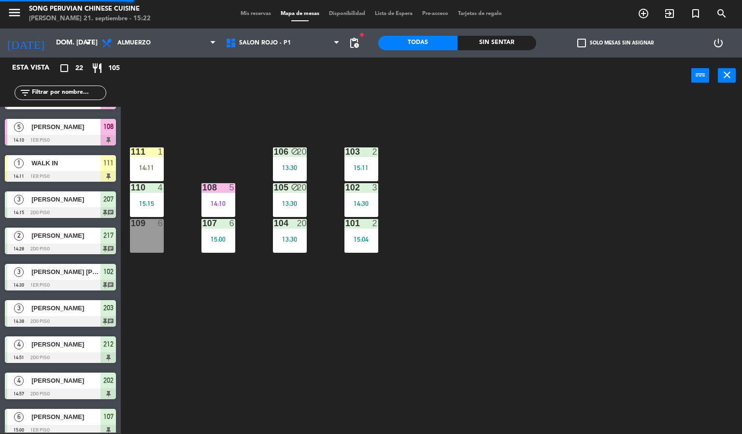
click at [361, 372] on div "103 2 15:11 106 block 20 13:30 111 1 14:11 102 3 14:30 105 block 20 13:30 108 5…" at bounding box center [435, 264] width 614 height 340
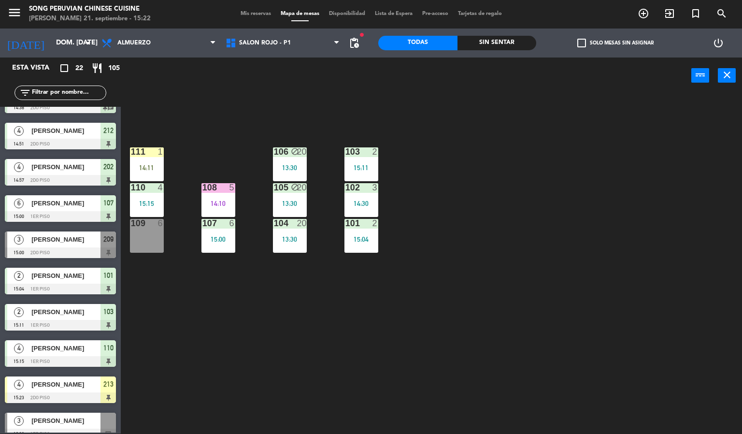
scroll to position [471, 0]
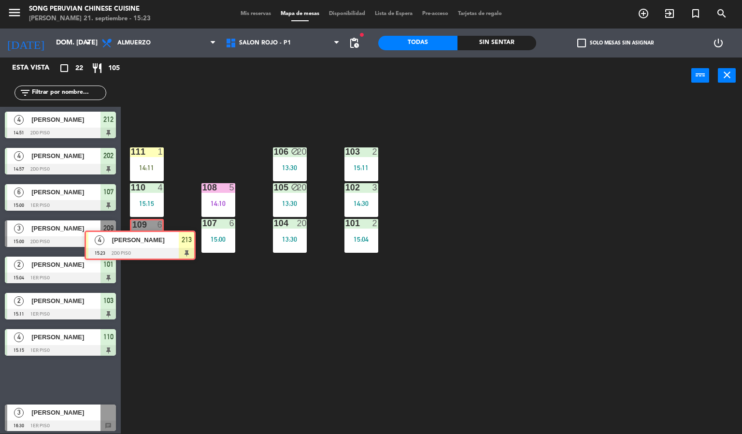
drag, startPoint x: 53, startPoint y: 377, endPoint x: 132, endPoint y: 242, distance: 156.1
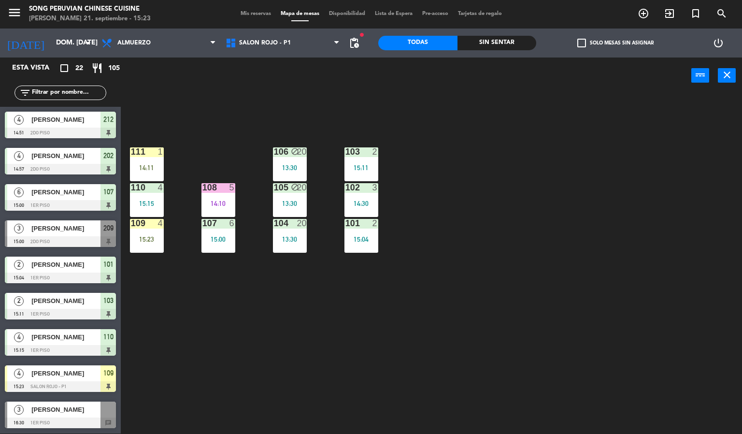
click at [141, 238] on div "15:23" at bounding box center [147, 239] width 34 height 7
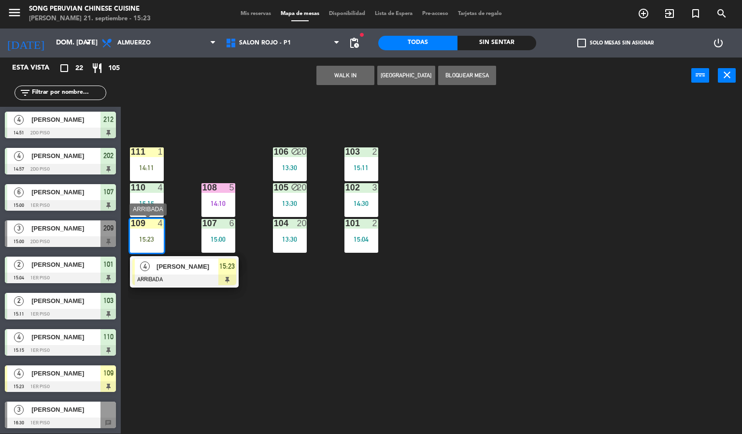
click at [225, 270] on span "15:23" at bounding box center [226, 266] width 15 height 12
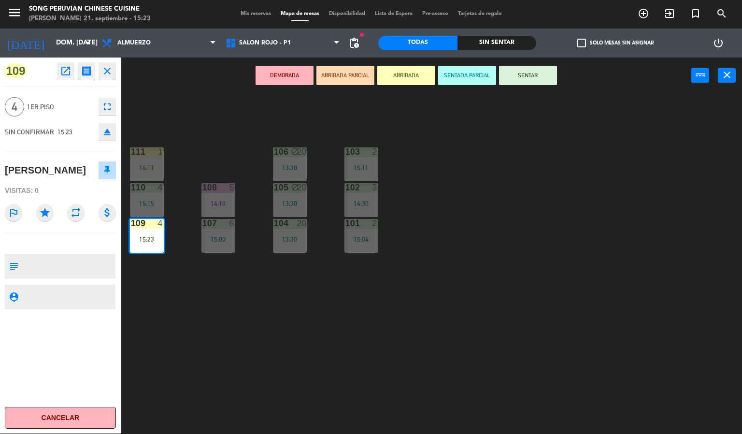
click at [523, 73] on button "SENTAR" at bounding box center [528, 75] width 58 height 19
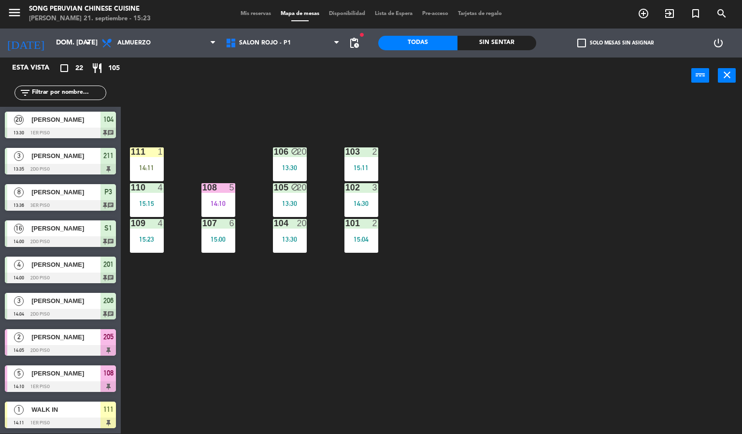
scroll to position [211, 0]
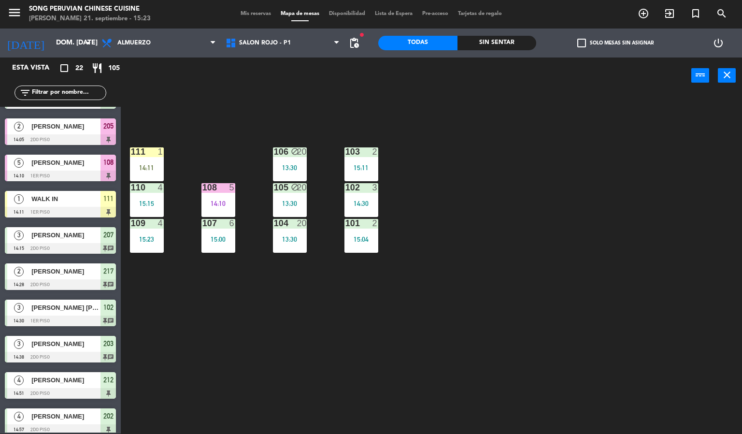
click at [156, 155] on div "1" at bounding box center [163, 151] width 16 height 9
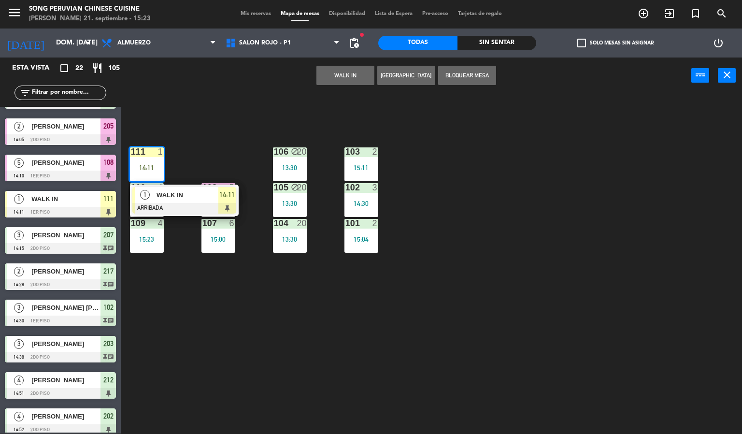
click at [191, 192] on span "WALK IN" at bounding box center [187, 195] width 62 height 10
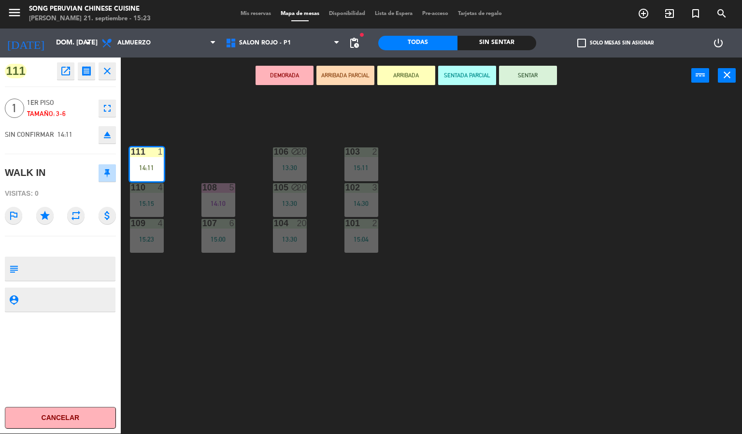
click at [105, 131] on icon "eject" at bounding box center [107, 135] width 12 height 12
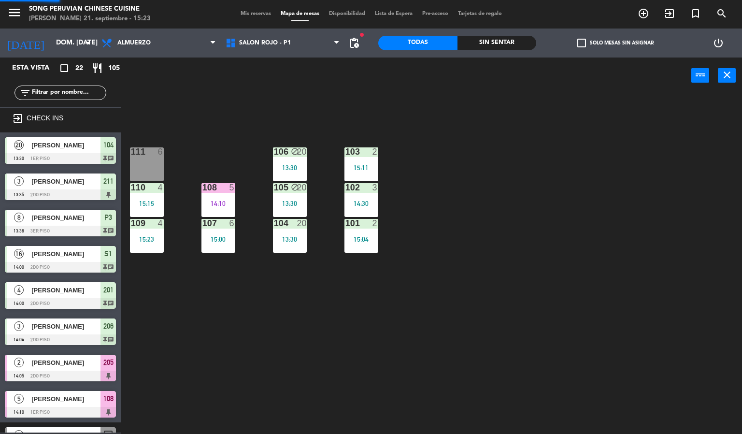
scroll to position [0, 0]
click at [529, 232] on div "103 2 15:11 106 block 20 13:30 111 6 102 3 14:30 105 block 20 13:30 108 5 14:10…" at bounding box center [435, 264] width 614 height 340
click at [148, 238] on div "15:23" at bounding box center [147, 239] width 34 height 7
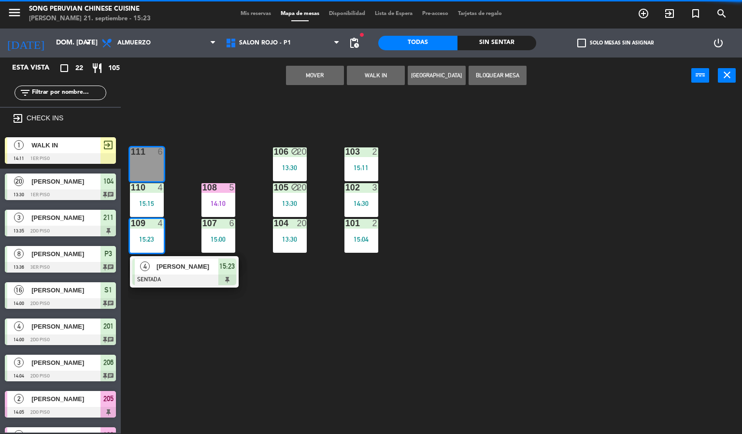
click at [327, 82] on button "Mover" at bounding box center [315, 75] width 58 height 19
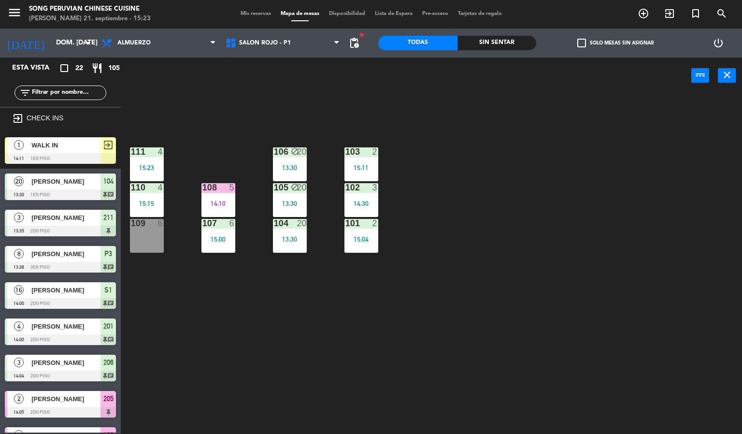
click at [480, 232] on div "103 2 15:11 106 block 20 13:30 111 4 15:23 102 3 14:30 105 block 20 13:30 108 5…" at bounding box center [435, 264] width 614 height 340
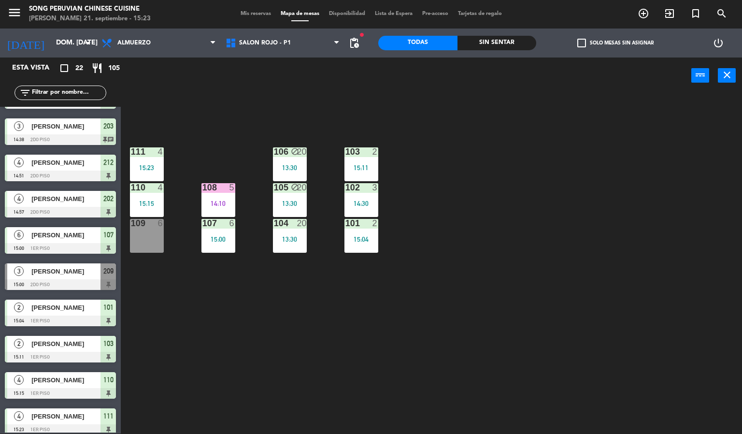
scroll to position [497, 0]
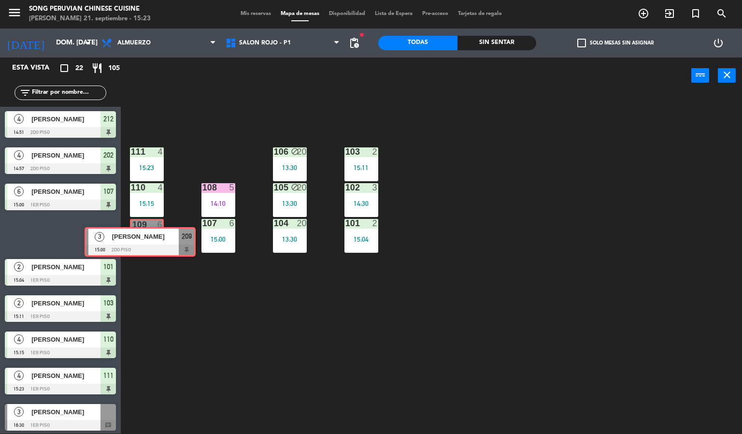
drag, startPoint x: 70, startPoint y: 226, endPoint x: 150, endPoint y: 234, distance: 80.1
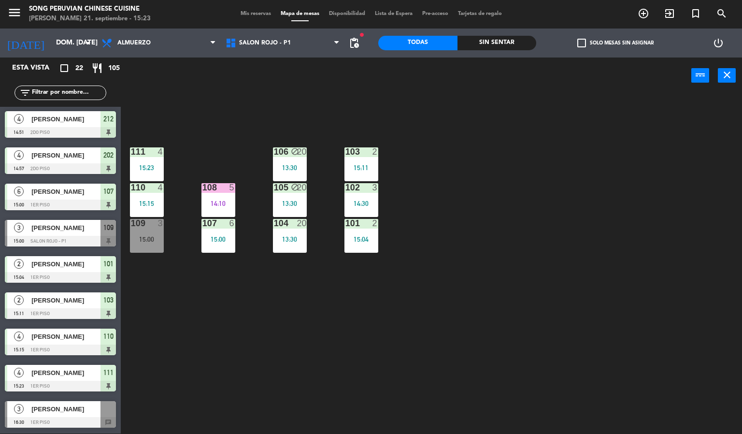
click at [181, 311] on div "103 2 15:11 106 block 20 13:30 111 4 15:23 102 3 14:30 105 block 20 13:30 108 5…" at bounding box center [435, 264] width 614 height 340
click at [145, 240] on div "15:00" at bounding box center [147, 239] width 34 height 7
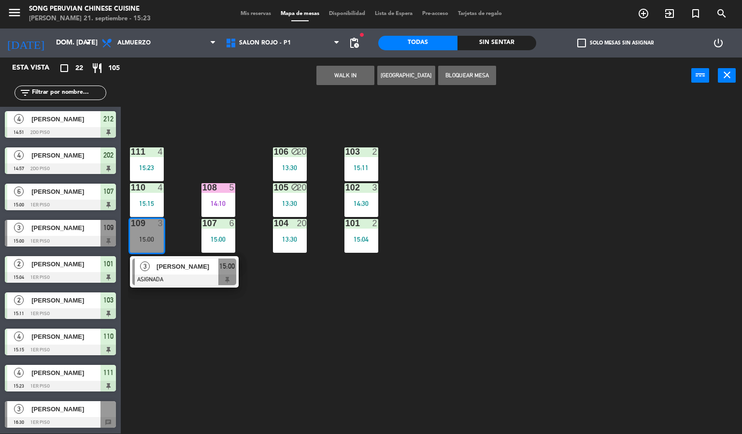
click at [201, 340] on div "103 2 15:11 106 block 20 13:30 111 4 15:23 102 3 14:30 105 block 20 13:30 108 5…" at bounding box center [435, 264] width 614 height 340
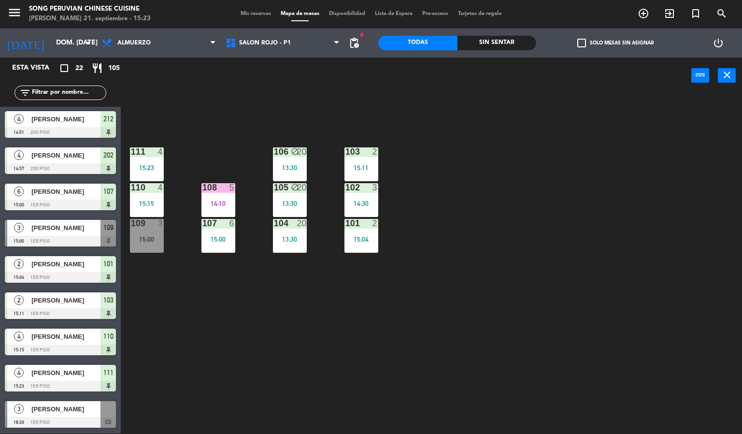
click at [258, 14] on span "Mis reservas" at bounding box center [256, 13] width 40 height 5
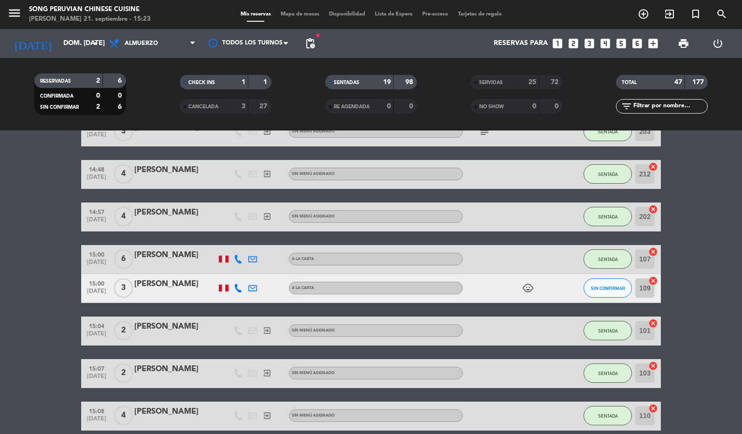
scroll to position [628, 0]
click at [183, 284] on div "[PERSON_NAME]" at bounding box center [175, 283] width 82 height 13
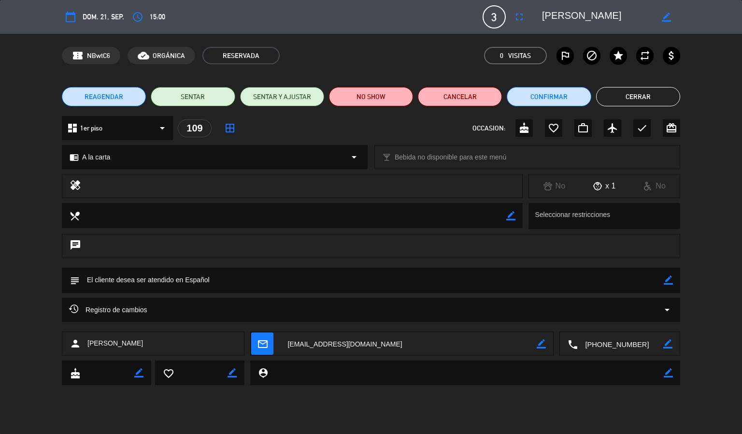
click at [622, 98] on button "Cerrar" at bounding box center [638, 96] width 84 height 19
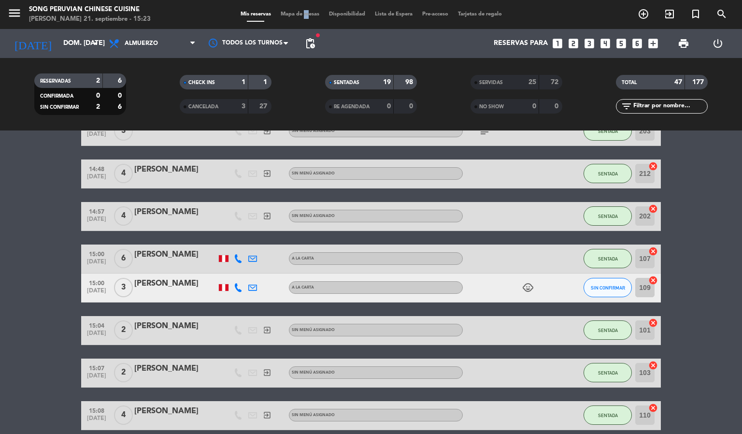
click at [300, 12] on span "Mapa de mesas" at bounding box center [300, 14] width 48 height 5
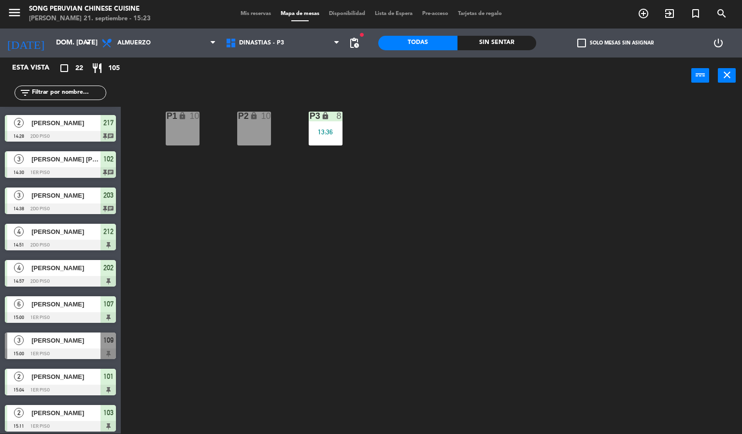
scroll to position [497, 0]
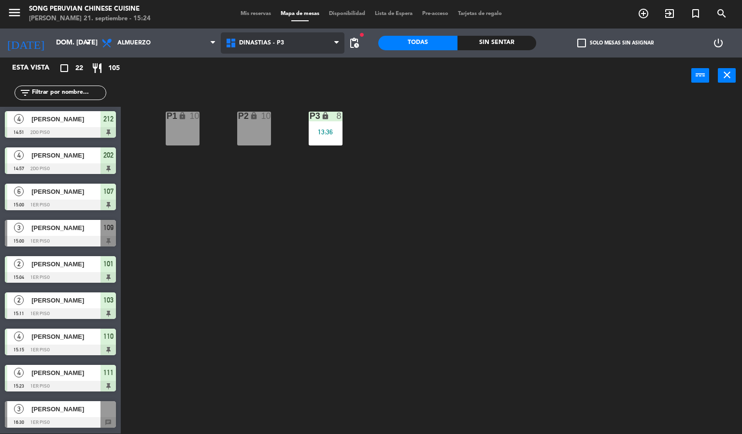
click at [262, 33] on span "DINASTIAS - P3" at bounding box center [283, 42] width 124 height 21
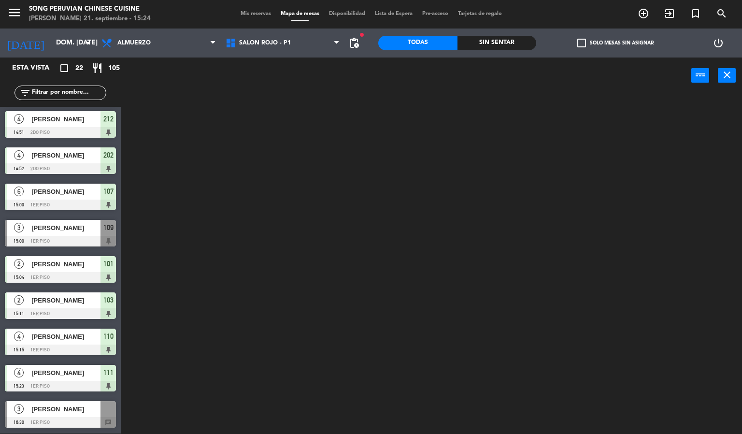
click at [296, 104] on ng-component "menu Song Peruvian Chinese Cuisine [PERSON_NAME] 21. septiembre - 15:24 Mis res…" at bounding box center [371, 217] width 742 height 434
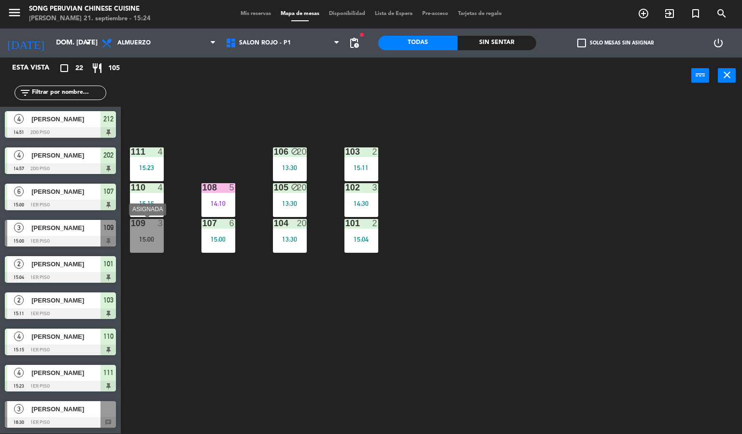
click at [131, 219] on div "109" at bounding box center [131, 223] width 0 height 9
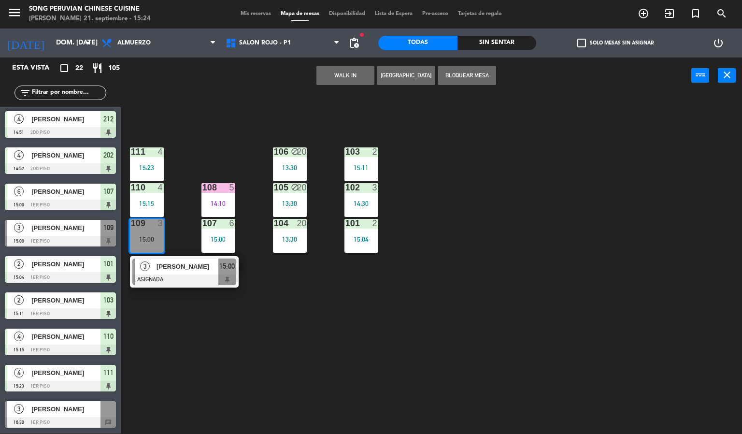
click at [227, 334] on div "103 2 15:11 106 block 20 13:30 111 4 15:23 102 3 14:30 105 block 20 13:30 108 5…" at bounding box center [435, 264] width 614 height 340
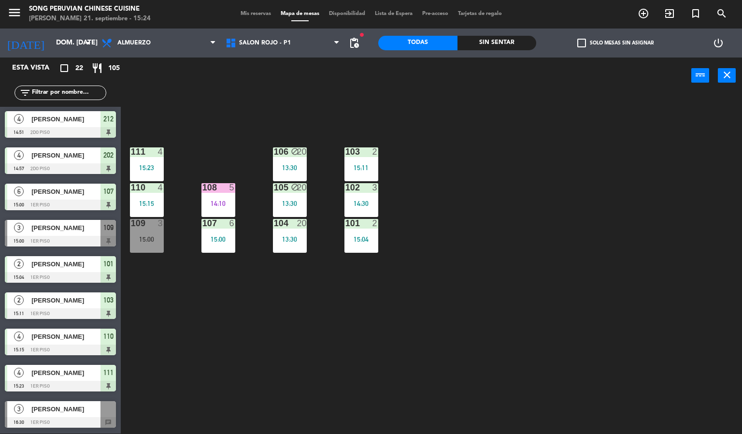
click at [526, 203] on div "103 2 15:11 106 block 20 13:30 111 4 15:23 102 3 14:30 105 block 20 13:30 108 5…" at bounding box center [435, 264] width 614 height 340
click at [230, 196] on div "108 5 14:10" at bounding box center [218, 200] width 34 height 34
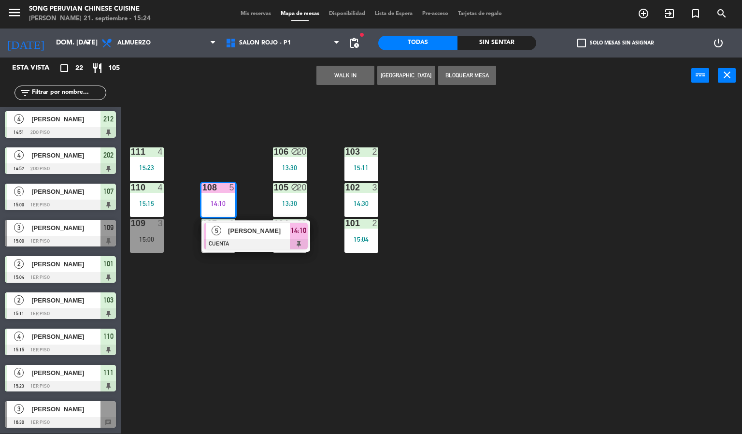
click at [267, 243] on div at bounding box center [256, 244] width 104 height 11
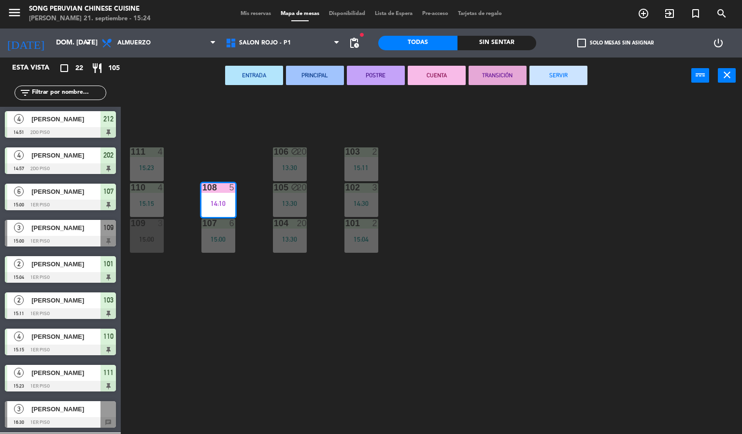
click at [551, 71] on button "SERVIR" at bounding box center [558, 75] width 58 height 19
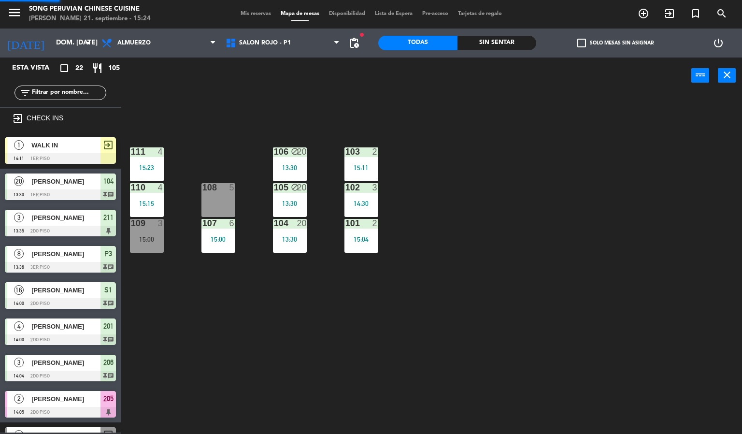
scroll to position [0, 0]
click at [553, 198] on div "103 2 15:11 106 block 20 13:30 111 4 15:23 102 3 14:30 105 block 20 13:30 108 5…" at bounding box center [435, 264] width 614 height 340
click at [321, 351] on div "103 2 15:11 106 block 20 13:30 111 4 15:23 102 3 14:30 105 block 20 13:30 108 5…" at bounding box center [435, 264] width 614 height 340
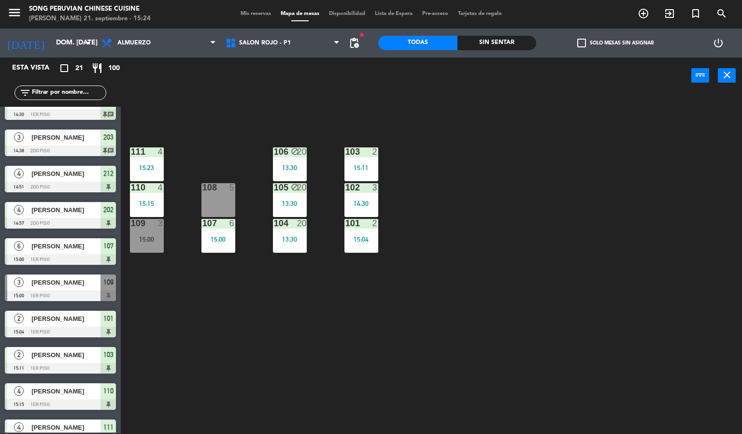
scroll to position [461, 0]
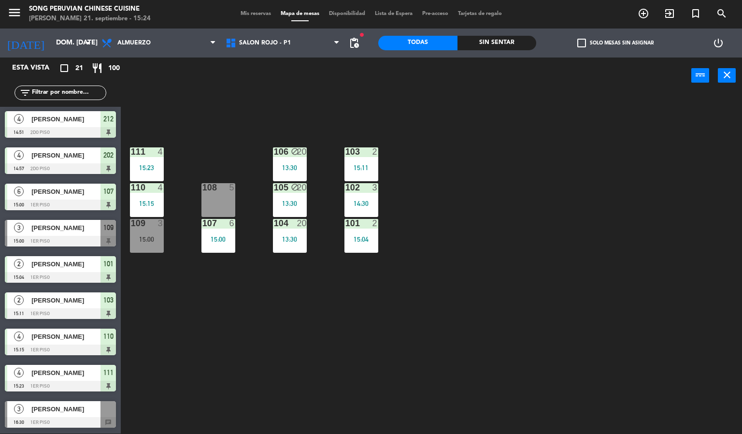
click at [77, 230] on span "[PERSON_NAME]" at bounding box center [65, 228] width 69 height 10
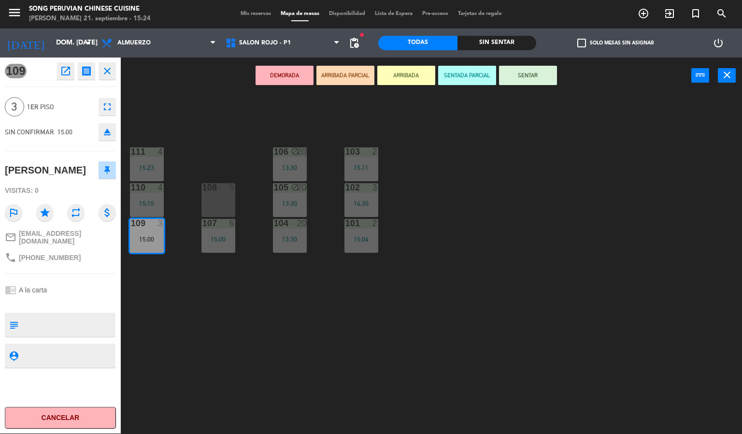
click at [87, 425] on button "Cancelar" at bounding box center [60, 418] width 111 height 22
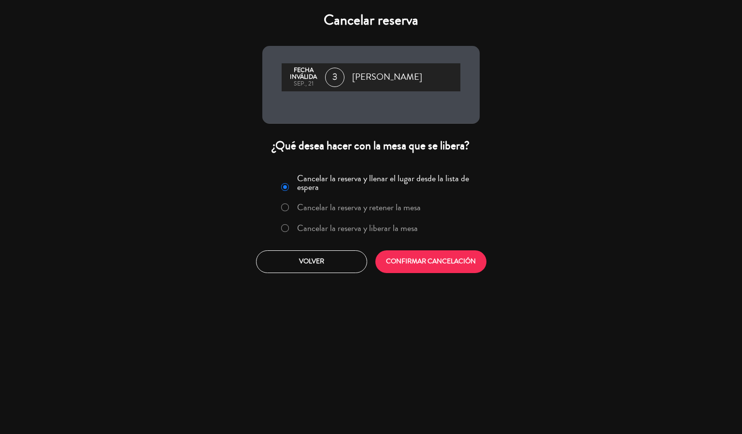
click at [284, 227] on input "Cancelar la reserva y liberar la mesa" at bounding box center [284, 227] width 6 height 6
radio input "true"
click at [433, 260] on button "CONFIRMAR CANCELACIÓN" at bounding box center [430, 261] width 111 height 23
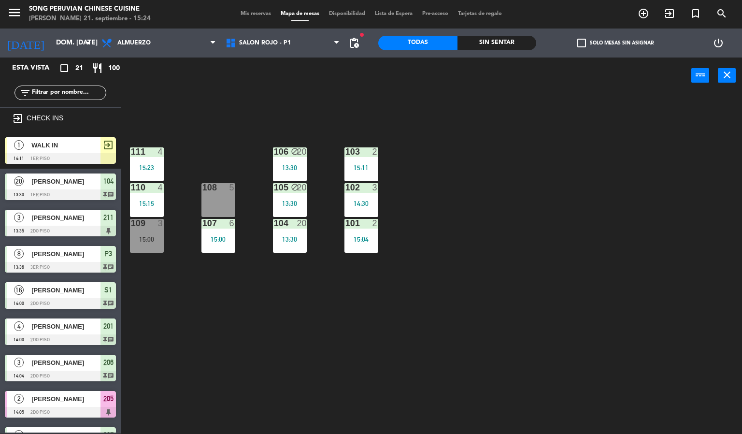
scroll to position [62, 0]
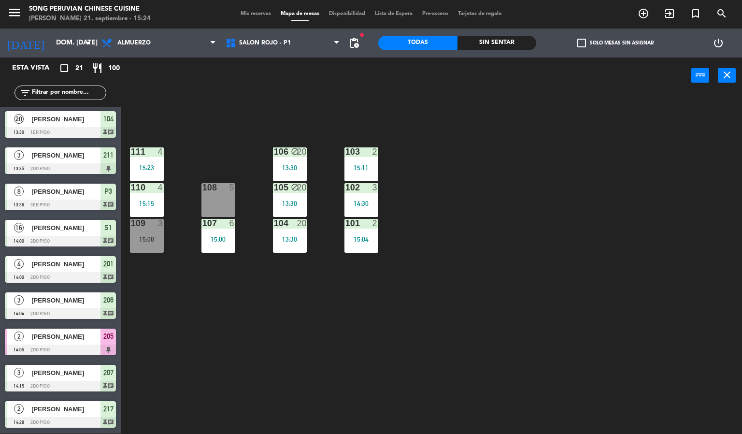
click at [498, 45] on div "Sin sentar" at bounding box center [496, 43] width 79 height 14
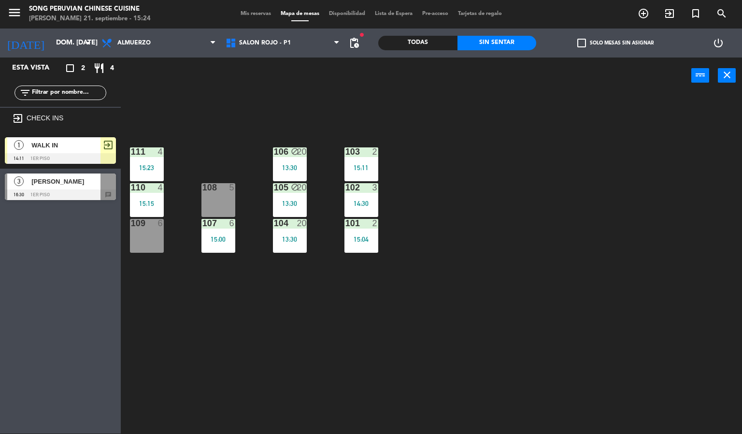
click at [449, 361] on div "103 2 15:11 106 block 20 13:30 111 4 15:23 102 3 14:30 105 block 20 13:30 108 5…" at bounding box center [435, 264] width 614 height 340
click at [375, 344] on div "103 2 15:11 106 block 20 13:30 111 4 15:23 102 3 14:30 105 block 20 13:30 108 5…" at bounding box center [435, 264] width 614 height 340
click at [141, 235] on div "109 6" at bounding box center [147, 236] width 34 height 34
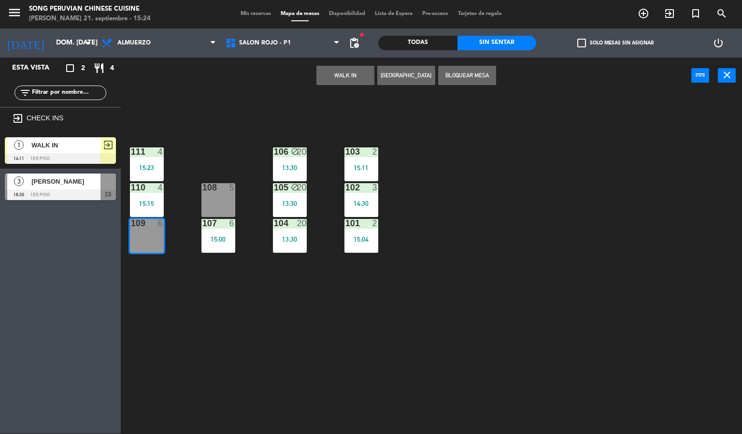
click at [62, 182] on span "[PERSON_NAME]" at bounding box center [65, 181] width 69 height 10
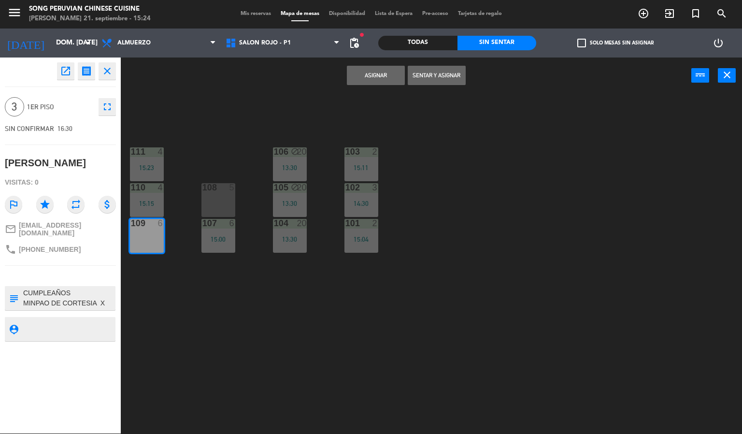
click at [359, 67] on button "Asignar" at bounding box center [376, 75] width 58 height 19
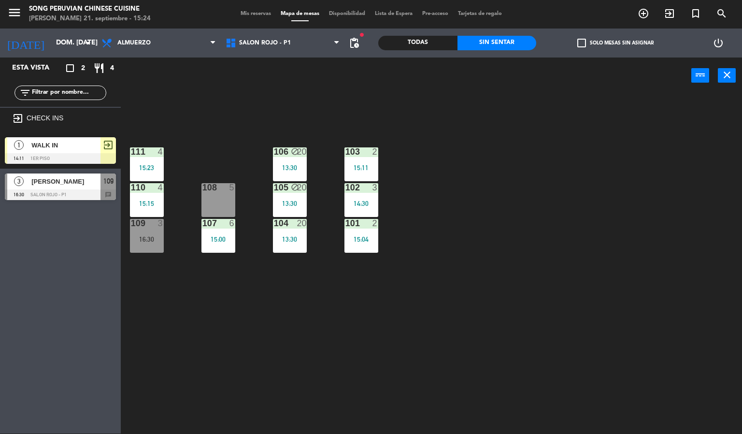
click at [150, 346] on div "103 2 15:11 106 block 20 13:30 111 4 15:23 102 3 14:30 105 block 20 13:30 108 5…" at bounding box center [435, 264] width 614 height 340
click at [442, 277] on div "103 2 15:11 106 block 20 13:30 111 4 15:23 102 3 14:30 105 block 20 13:30 108 5…" at bounding box center [435, 264] width 614 height 340
click at [80, 149] on span "WALK IN" at bounding box center [65, 145] width 69 height 10
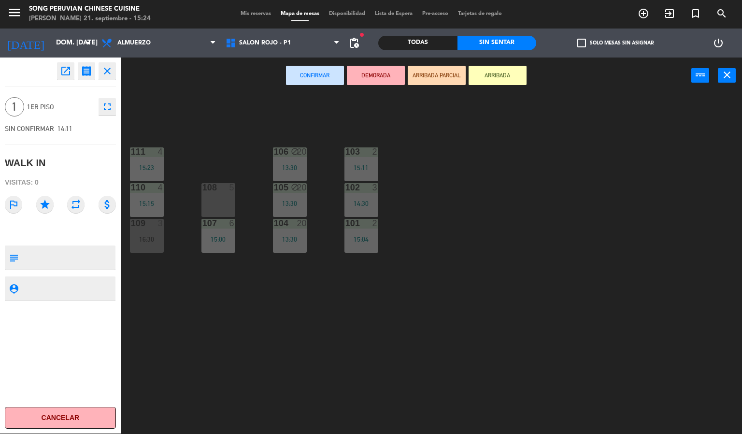
click at [467, 309] on div "103 2 15:11 106 block 20 13:30 111 4 15:23 102 3 14:30 105 block 20 13:30 108 5…" at bounding box center [435, 264] width 614 height 340
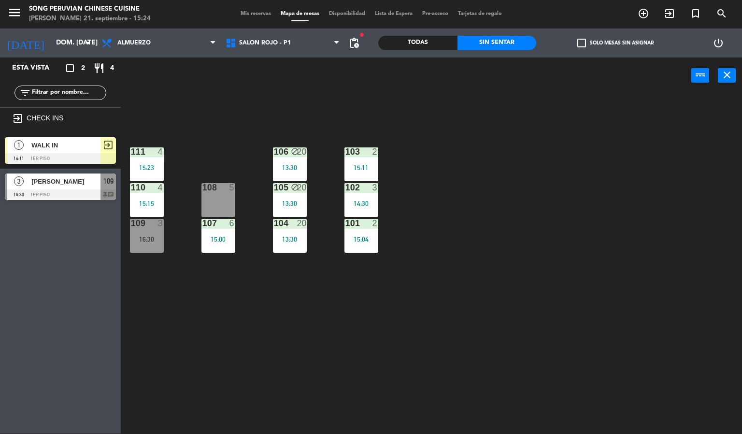
click at [283, 205] on div "13:30" at bounding box center [290, 203] width 34 height 7
click at [274, 320] on div "103 2 15:11 106 block 20 13:30 111 4 15:23 102 3 14:30 105 block 20 13:30 108 5…" at bounding box center [435, 264] width 614 height 340
click at [287, 224] on div at bounding box center [290, 223] width 16 height 9
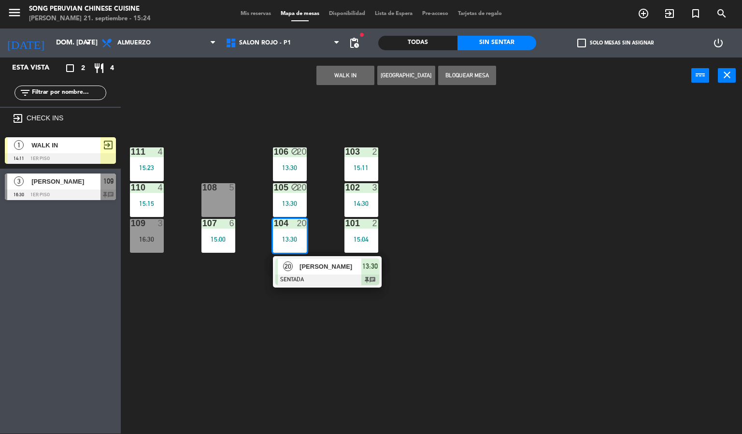
click at [328, 272] on div "[PERSON_NAME]" at bounding box center [329, 266] width 63 height 16
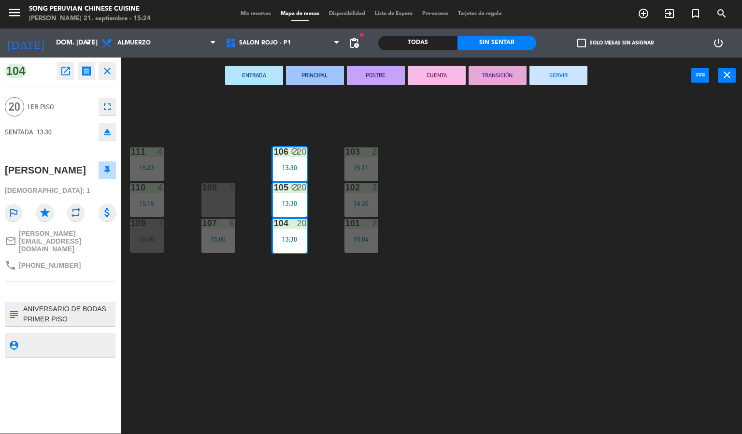
click at [446, 74] on button "CUENTA" at bounding box center [437, 75] width 58 height 19
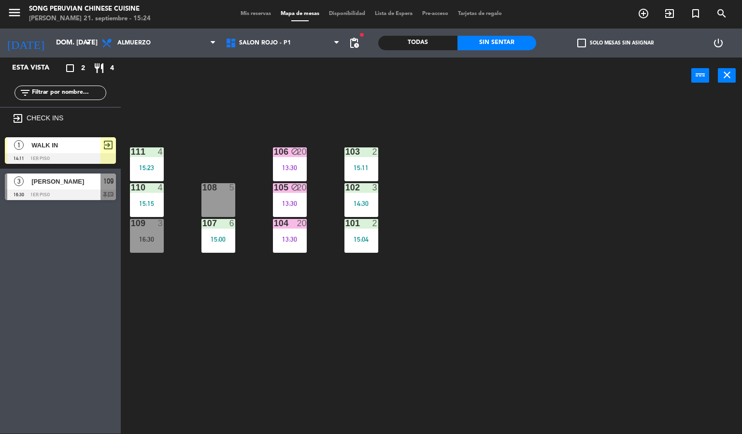
click at [527, 183] on div "103 2 15:11 106 block 20 13:30 111 4 15:23 102 3 14:30 105 block 20 13:30 108 5…" at bounding box center [435, 264] width 614 height 340
click at [545, 235] on div "103 2 15:11 106 block 20 13:30 111 4 15:23 102 3 14:30 105 block 20 13:30 108 5…" at bounding box center [435, 264] width 614 height 340
click at [326, 108] on div "103 2 15:11 106 block 20 13:30 111 4 15:23 102 3 14:30 105 block 20 13:30 108 5…" at bounding box center [435, 264] width 614 height 340
click at [577, 139] on div "103 2 15:11 106 block 20 13:30 111 4 15:23 102 3 14:30 105 block 20 13:30 108 5…" at bounding box center [435, 264] width 614 height 340
click at [154, 247] on div "109 3 16:30" at bounding box center [147, 236] width 34 height 34
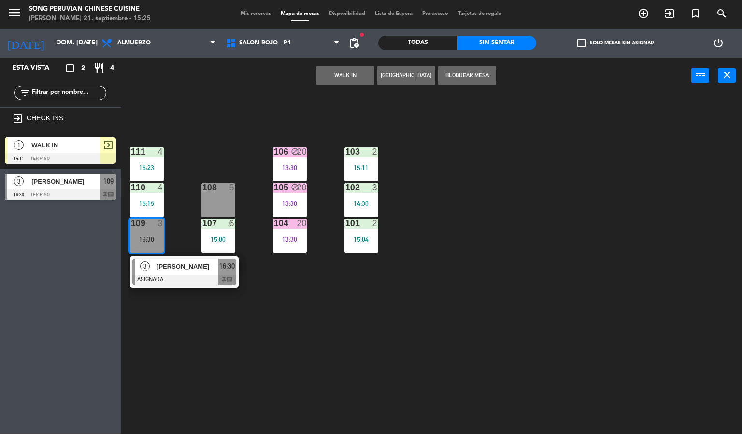
click at [154, 239] on div "16:30" at bounding box center [147, 239] width 34 height 7
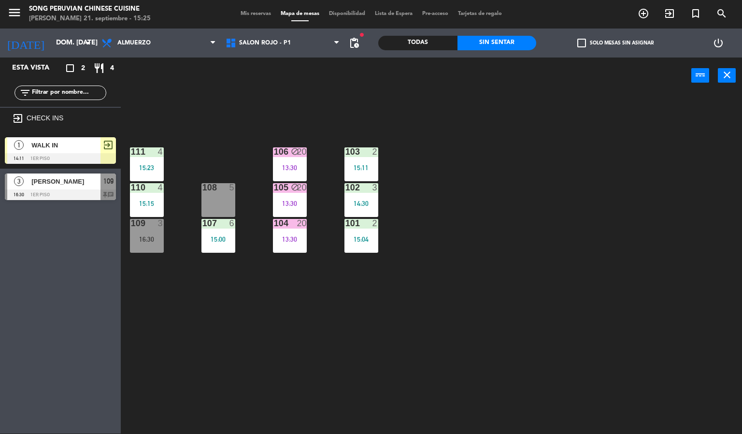
click at [216, 112] on div "103 2 15:11 106 block 20 13:30 111 4 15:23 102 3 14:30 105 block 20 13:30 108 5…" at bounding box center [435, 264] width 614 height 340
click at [210, 342] on div "103 2 15:11 106 block 20 13:30 111 4 15:23 102 3 14:30 105 block 20 13:30 108 5…" at bounding box center [435, 264] width 614 height 340
click at [151, 241] on div "16:30" at bounding box center [147, 239] width 34 height 7
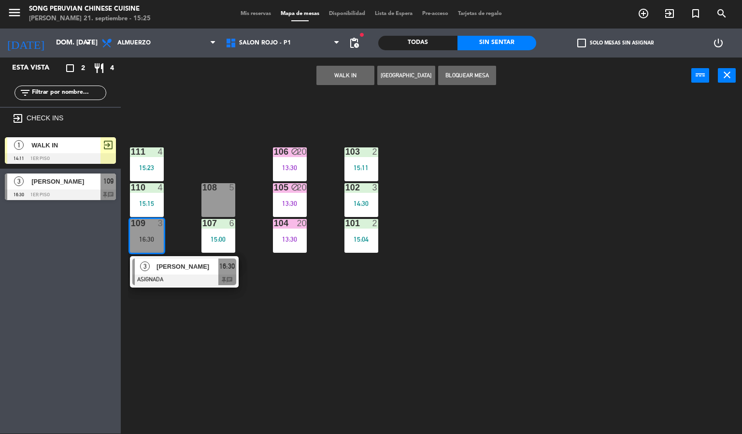
click at [224, 329] on div "103 2 15:11 106 block 20 13:30 111 4 15:23 102 3 14:30 105 block 20 13:30 108 5…" at bounding box center [435, 264] width 614 height 340
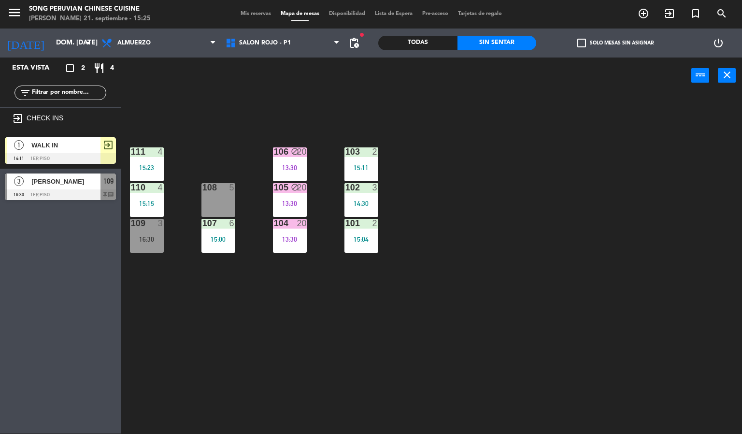
click at [150, 237] on div "16:30" at bounding box center [147, 239] width 34 height 7
click at [206, 326] on div "103 2 15:11 106 block 20 13:30 111 4 15:23 102 3 14:30 105 block 20 13:30 108 5…" at bounding box center [435, 264] width 614 height 340
click at [153, 147] on div at bounding box center [147, 151] width 16 height 9
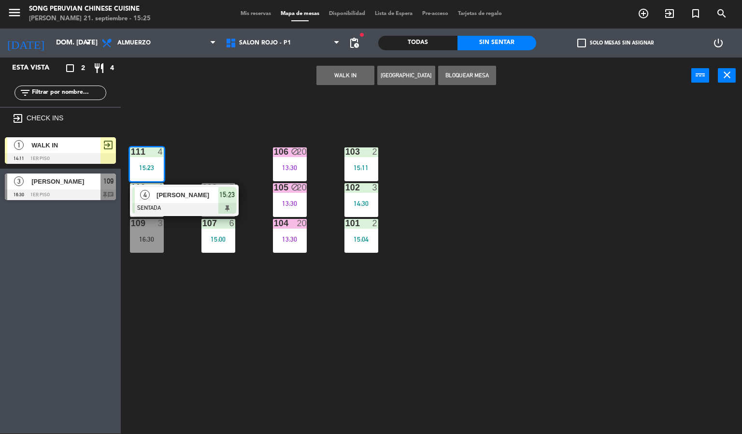
click at [218, 322] on div "103 2 15:11 106 block 20 13:30 111 4 15:23 4 [PERSON_NAME] SENTADA 15:23 102 3 …" at bounding box center [435, 264] width 614 height 340
click at [295, 287] on div "103 2 15:11 106 block 20 13:30 111 4 15:23 4 [PERSON_NAME] SENTADA 15:23 102 3 …" at bounding box center [435, 264] width 614 height 340
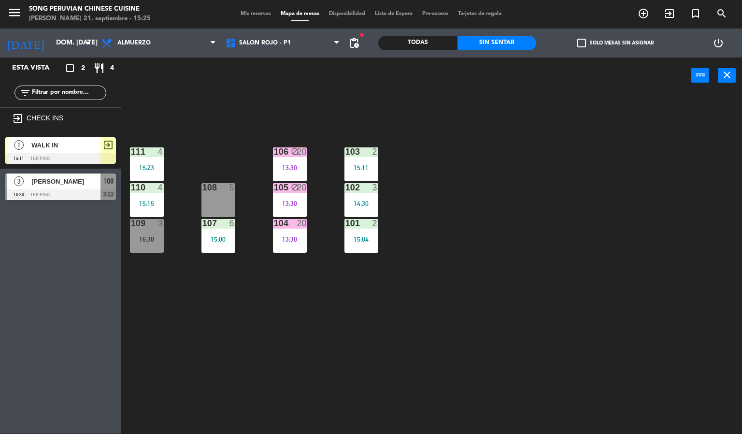
click at [262, 305] on div "103 2 15:11 106 block 20 13:30 111 4 15:23 102 3 14:30 105 block 20 13:30 108 5…" at bounding box center [435, 264] width 614 height 340
click at [171, 113] on div "103 2 15:11 106 block 20 13:30 111 4 15:23 102 3 14:30 105 block 20 13:30 108 5…" at bounding box center [435, 264] width 614 height 340
click at [213, 110] on div "103 2 15:11 106 block 20 13:30 111 4 15:23 102 3 14:30 105 block 20 13:30 108 5…" at bounding box center [435, 264] width 614 height 340
click at [217, 111] on div "103 2 15:11 106 block 20 13:30 111 4 15:23 102 3 14:30 105 block 20 13:30 108 5…" at bounding box center [435, 264] width 614 height 340
click at [172, 305] on div "103 2 15:11 106 block 20 13:30 111 4 15:23 102 3 14:30 105 block 20 13:30 108 5…" at bounding box center [435, 264] width 614 height 340
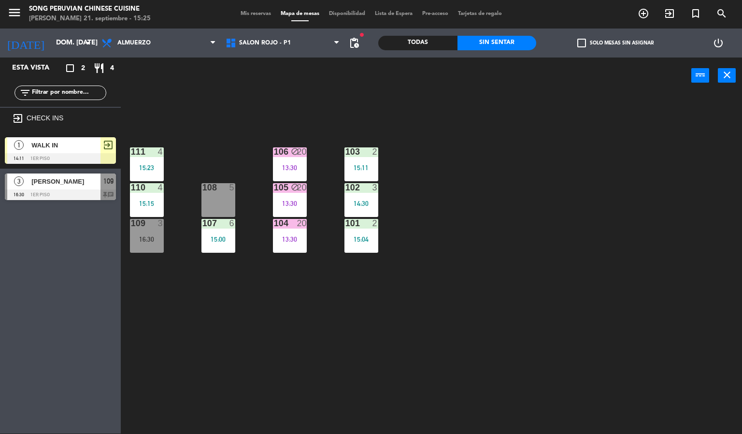
click at [216, 359] on div "103 2 15:11 106 block 20 13:30 111 4 15:23 102 3 14:30 105 block 20 13:30 108 5…" at bounding box center [435, 264] width 614 height 340
click at [144, 223] on div at bounding box center [147, 223] width 16 height 9
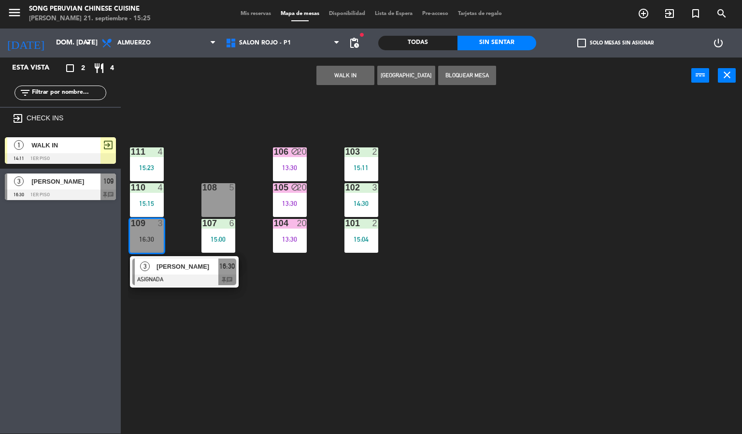
click at [144, 152] on div at bounding box center [147, 151] width 16 height 9
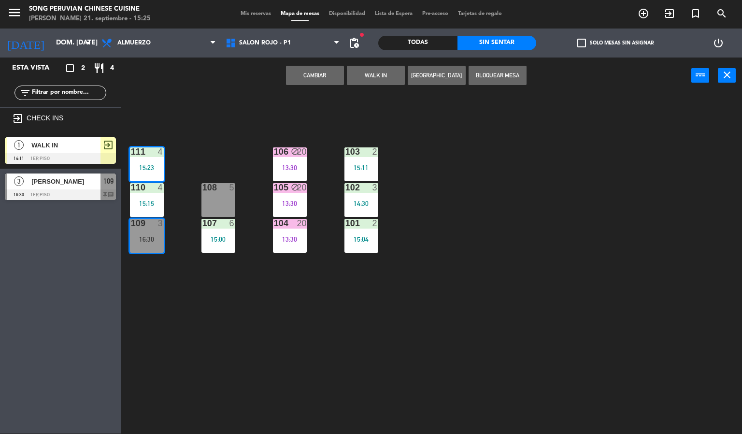
click at [310, 77] on button "Cambiar" at bounding box center [315, 75] width 58 height 19
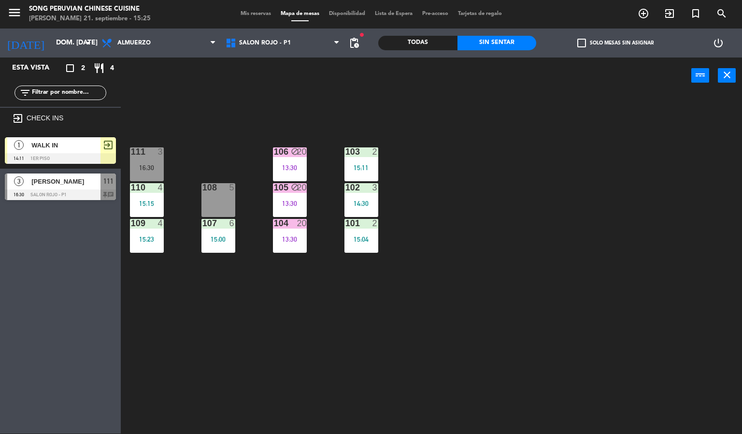
click at [481, 152] on div "103 2 15:11 106 block 20 13:30 111 3 16:30 102 3 14:30 105 block 20 13:30 108 5…" at bounding box center [435, 264] width 614 height 340
click at [280, 171] on div "106 block 20 13:30" at bounding box center [290, 164] width 34 height 34
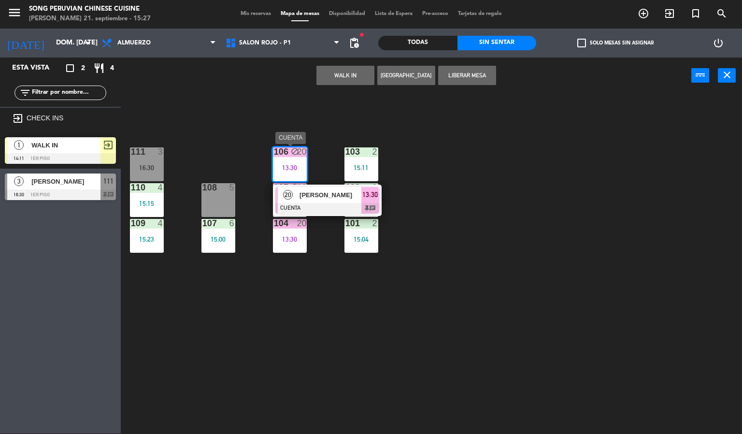
click at [312, 203] on div at bounding box center [327, 208] width 104 height 11
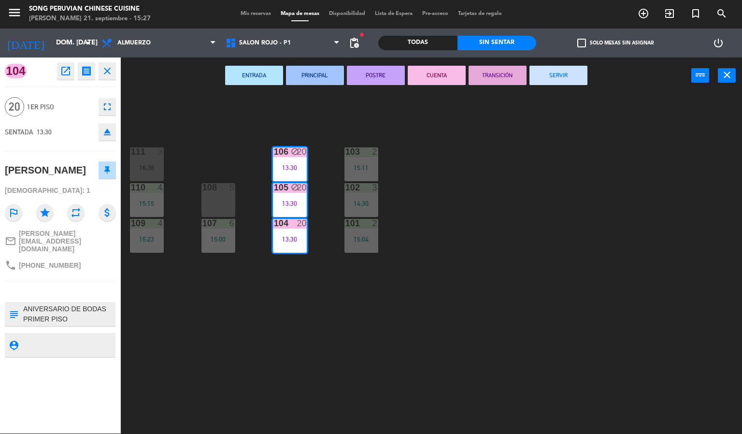
click at [111, 110] on icon "fullscreen" at bounding box center [107, 107] width 12 height 12
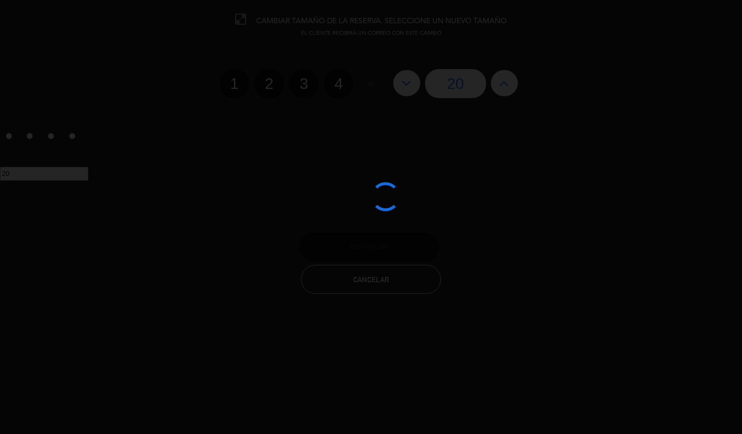
click at [500, 81] on div at bounding box center [371, 217] width 742 height 434
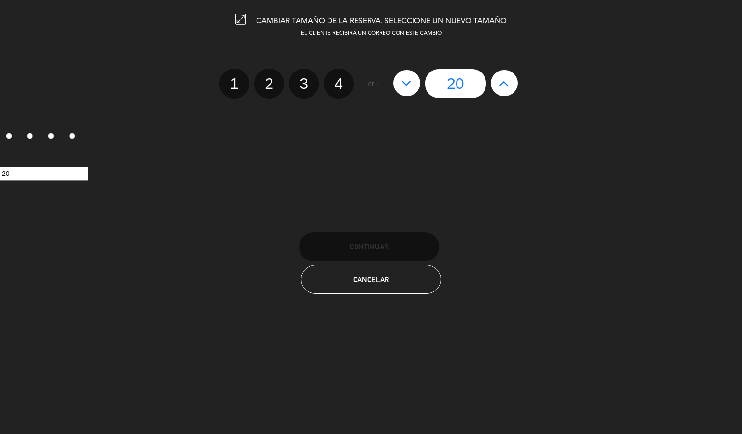
click at [503, 83] on edit-booking-info-modal "CAMBIAR TAMAÑO DE LA RESERVA. SELECCIONE UN NUEVO TAMAÑO EL CLIENTE RECIBIRÁ UN…" at bounding box center [371, 217] width 742 height 434
click at [503, 83] on icon at bounding box center [504, 82] width 10 height 15
type input "21"
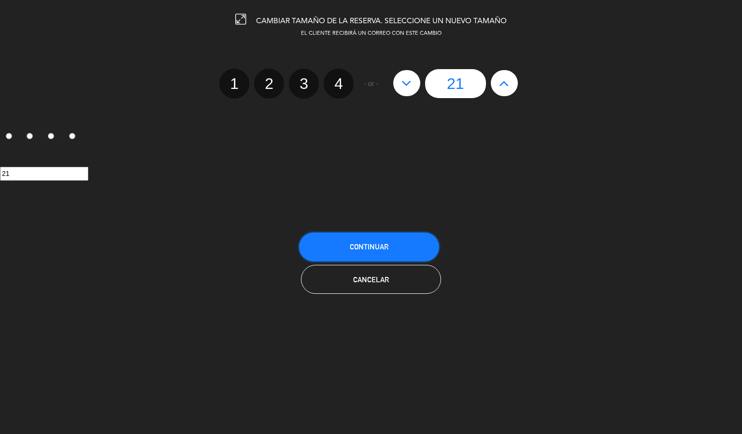
click at [369, 238] on button "Continuar" at bounding box center [369, 246] width 140 height 29
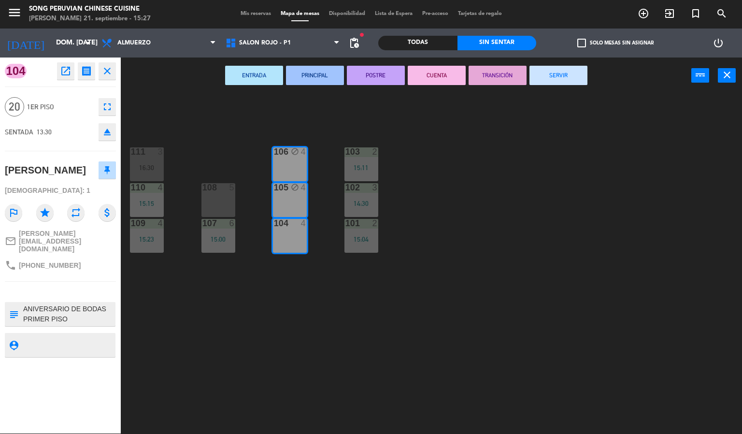
click at [500, 231] on div "103 2 15:11 106 block 4 111 3 16:30 102 3 14:30 105 block 4 108 5 110 4 15:15 1…" at bounding box center [435, 264] width 614 height 340
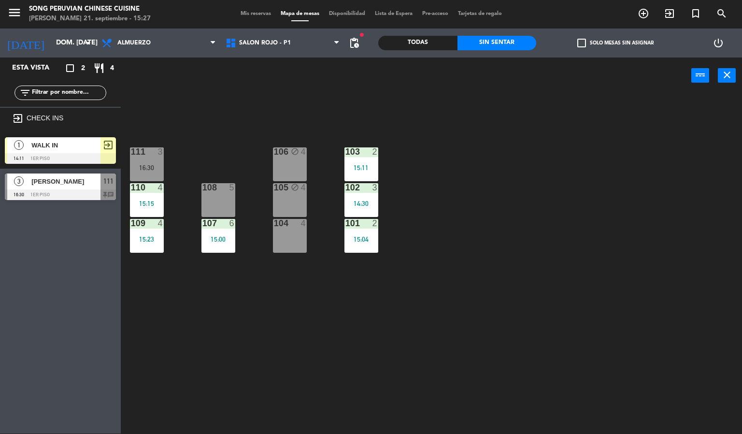
click at [410, 33] on div "Todas Sin sentar" at bounding box center [457, 42] width 158 height 29
click at [409, 44] on div "Todas" at bounding box center [417, 43] width 79 height 14
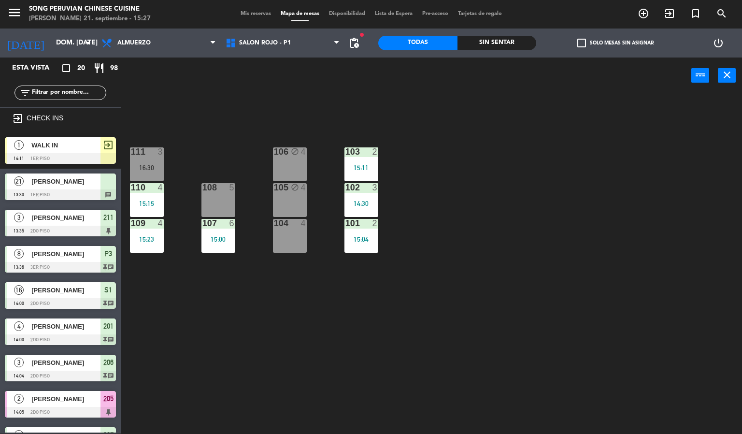
click at [63, 180] on span "[PERSON_NAME]" at bounding box center [65, 181] width 69 height 10
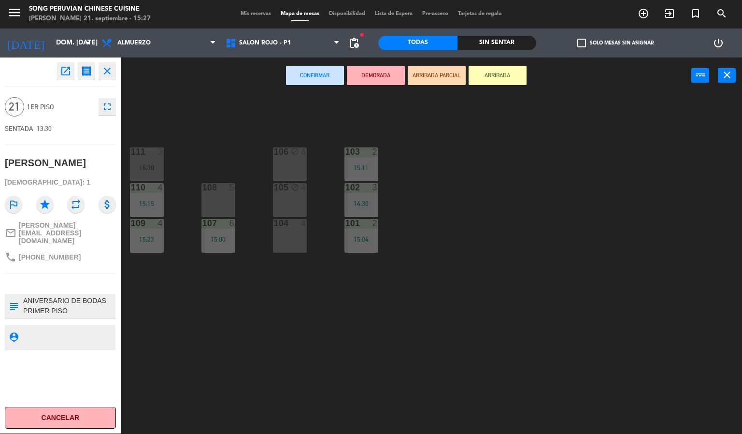
click at [280, 232] on div "104 4" at bounding box center [290, 236] width 34 height 34
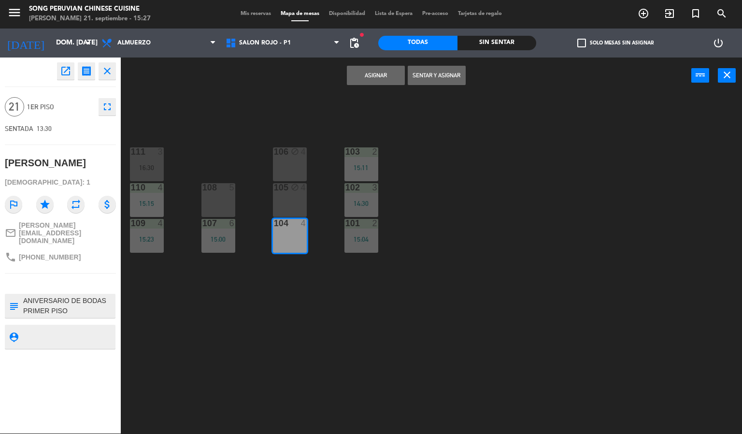
click at [278, 209] on div "105 block 4" at bounding box center [290, 200] width 34 height 34
click at [280, 164] on div "106 block 4" at bounding box center [290, 164] width 34 height 34
click at [422, 71] on button "Sentar y Asignar" at bounding box center [437, 75] width 58 height 19
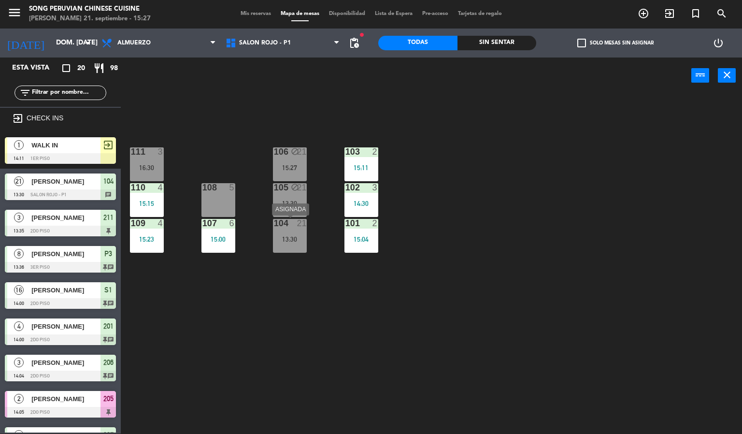
click at [291, 238] on div "13:30" at bounding box center [290, 239] width 34 height 7
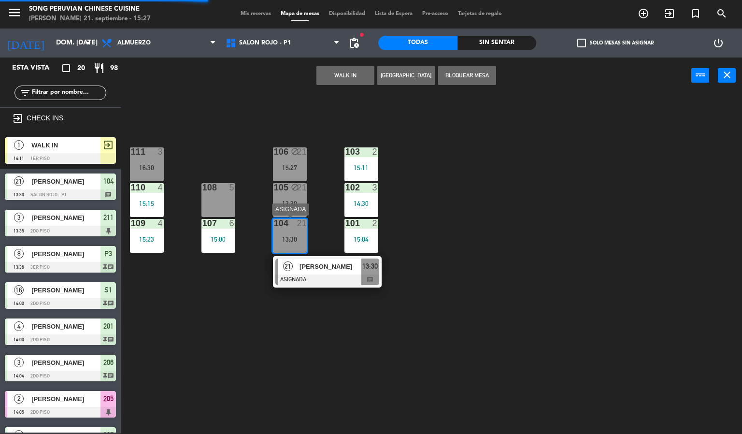
click at [319, 262] on span "[PERSON_NAME]" at bounding box center [330, 266] width 62 height 10
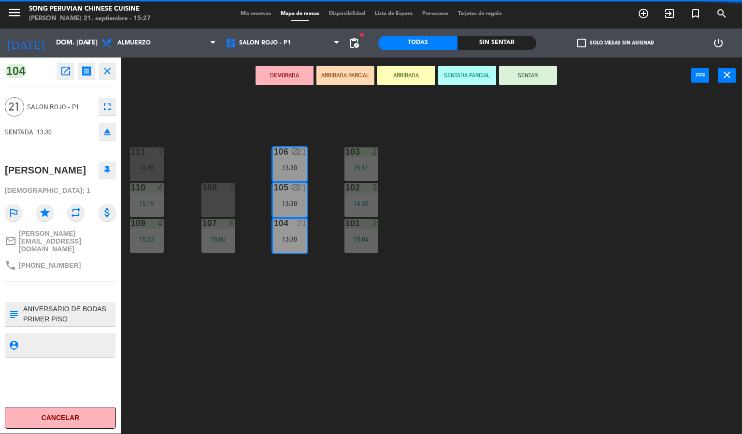
click at [514, 75] on button "SENTAR" at bounding box center [528, 75] width 58 height 19
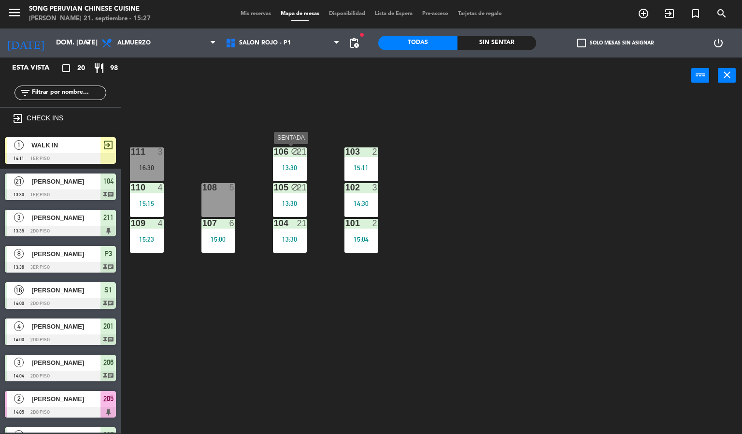
drag, startPoint x: 276, startPoint y: 158, endPoint x: 294, endPoint y: 160, distance: 18.5
click at [277, 158] on div "106 block 21 13:30" at bounding box center [290, 164] width 34 height 34
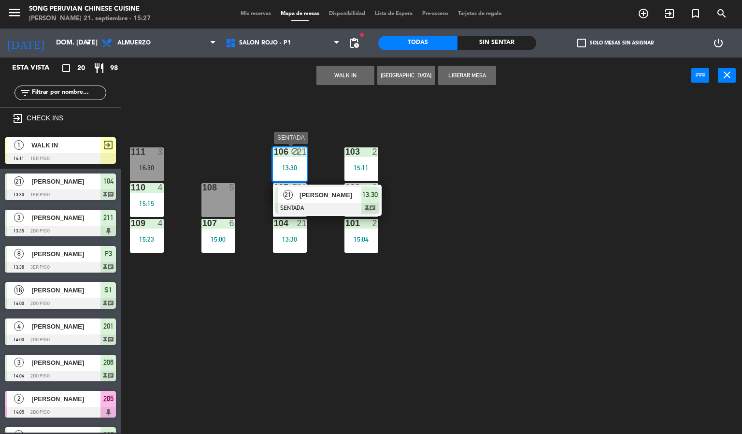
click at [313, 196] on span "[PERSON_NAME]" at bounding box center [330, 195] width 62 height 10
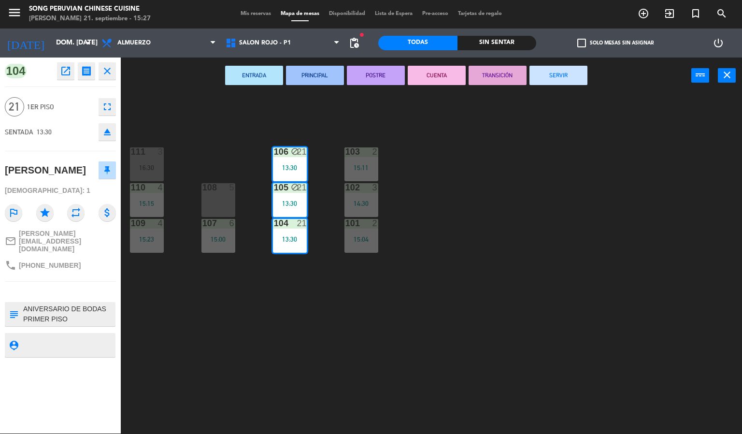
click at [437, 78] on button "CUENTA" at bounding box center [437, 75] width 58 height 19
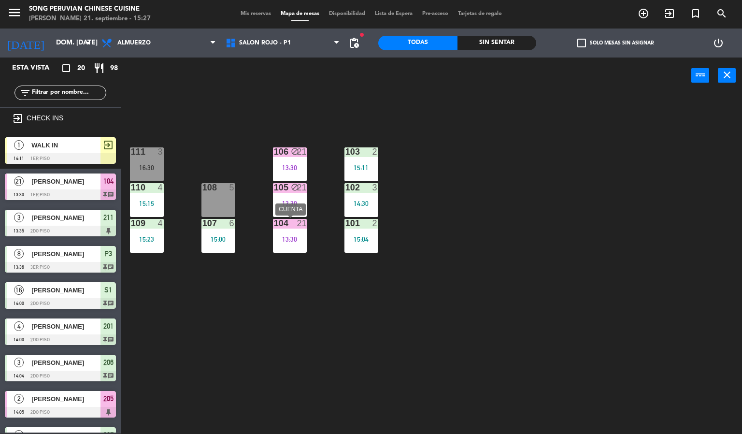
drag, startPoint x: 280, startPoint y: 252, endPoint x: 280, endPoint y: 241, distance: 11.6
click at [280, 248] on div "104 21 13:30" at bounding box center [290, 236] width 34 height 34
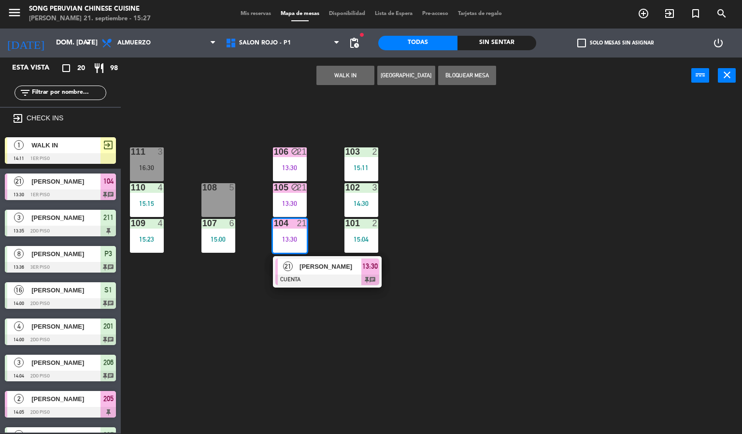
click at [280, 241] on div "13:30" at bounding box center [290, 239] width 34 height 7
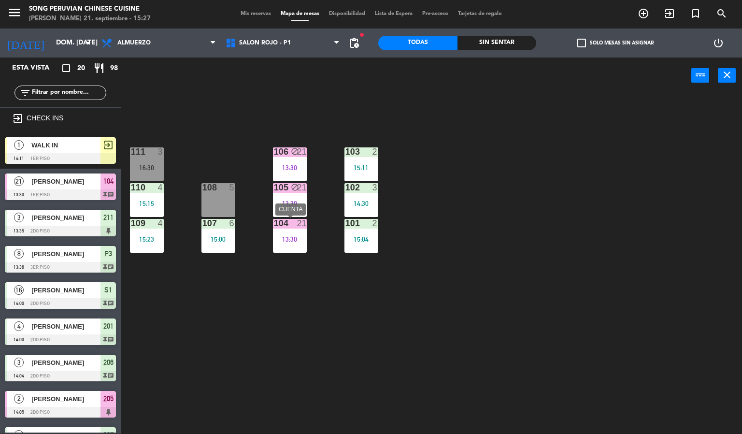
click at [292, 236] on div "13:30" at bounding box center [290, 239] width 34 height 7
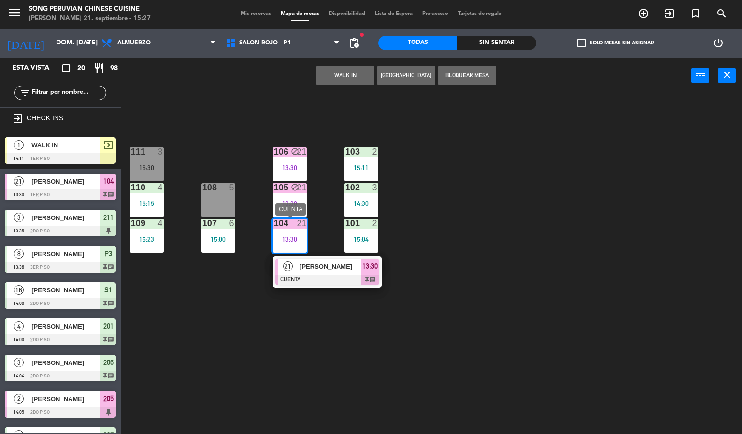
click at [332, 283] on div at bounding box center [327, 279] width 104 height 11
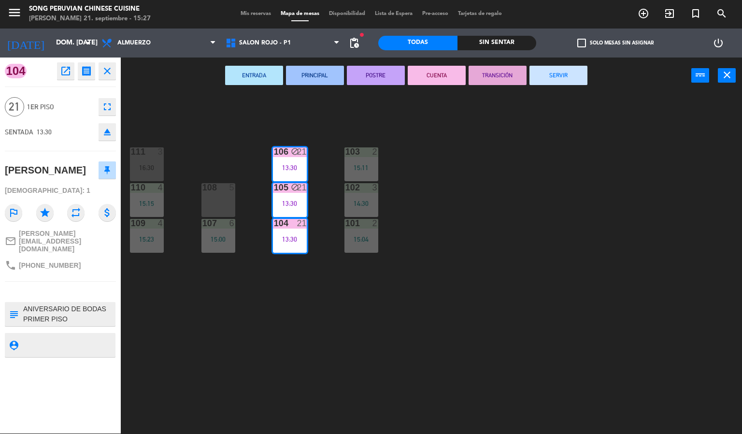
click at [411, 245] on div "103 2 15:11 106 block 21 13:30 111 3 16:30 102 3 14:30 105 block 21 13:30 108 5…" at bounding box center [435, 264] width 614 height 340
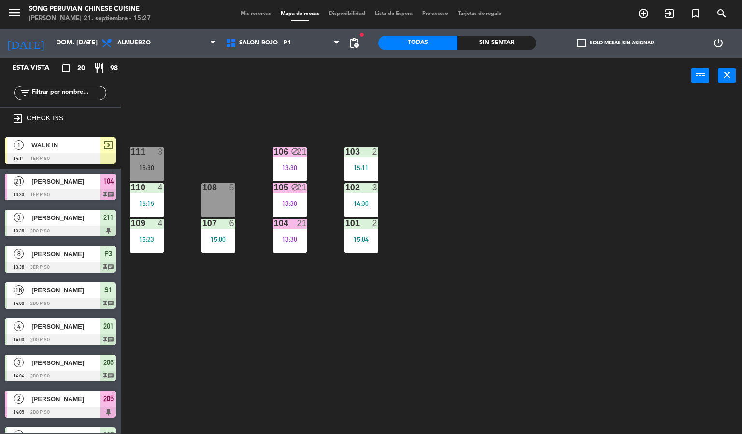
click at [294, 200] on div "13:30" at bounding box center [290, 203] width 34 height 7
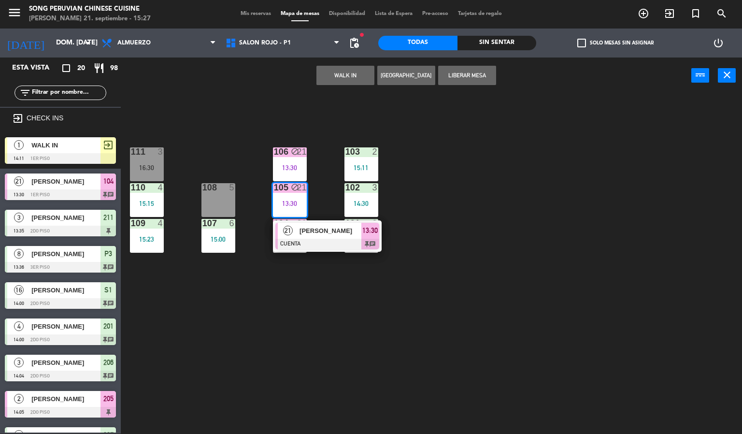
click at [283, 150] on div "block" at bounding box center [290, 151] width 16 height 9
click at [464, 70] on button "Liberar Mesa" at bounding box center [467, 75] width 58 height 19
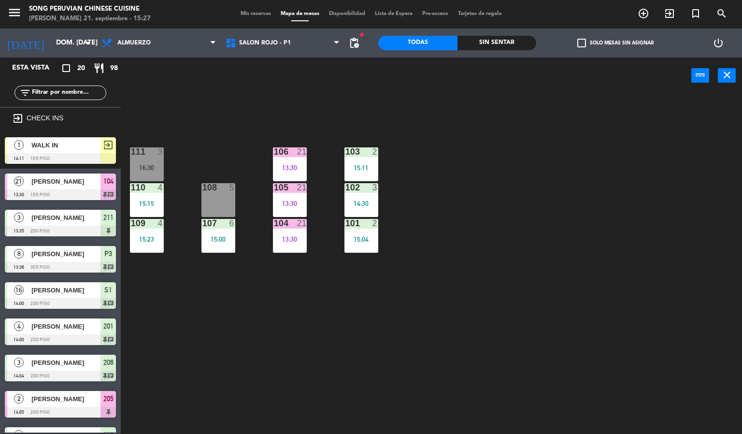
click at [519, 138] on div "103 2 15:11 106 21 13:30 111 3 16:30 102 3 14:30 105 21 13:30 108 5 110 4 15:15…" at bounding box center [435, 264] width 614 height 340
click at [299, 234] on div "104 21 13:30" at bounding box center [290, 236] width 34 height 34
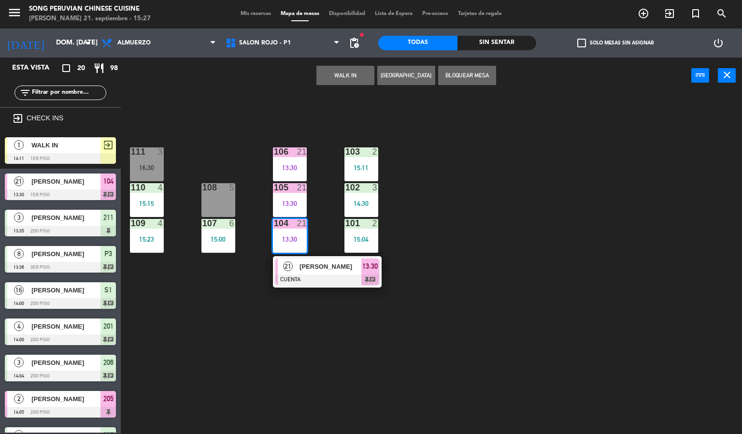
click at [312, 276] on div at bounding box center [327, 279] width 104 height 11
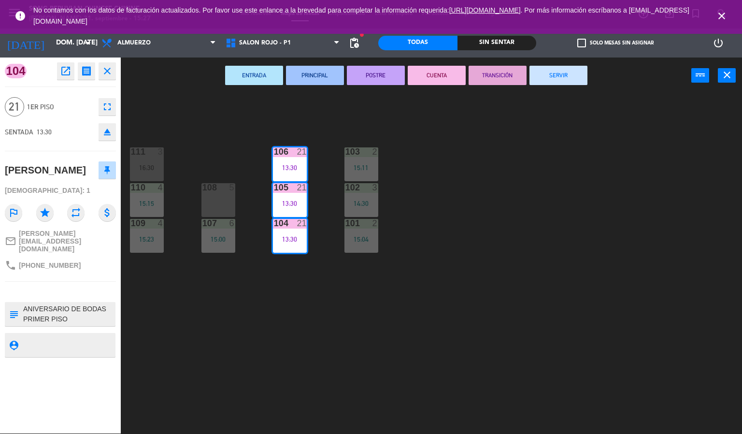
click at [550, 71] on button "SERVIR" at bounding box center [558, 75] width 58 height 19
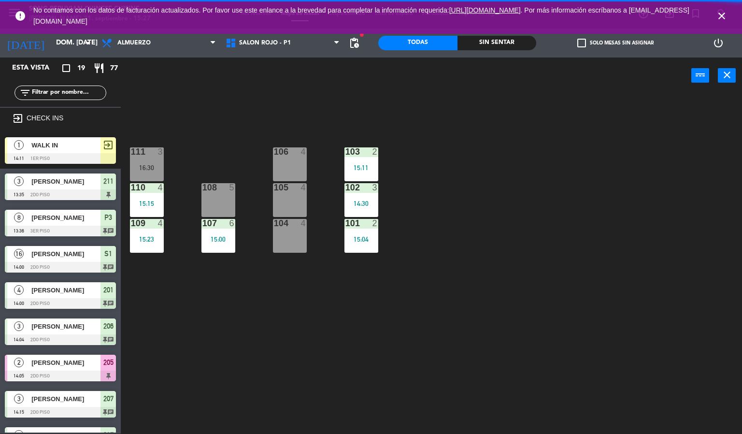
drag, startPoint x: 711, startPoint y: 10, endPoint x: 716, endPoint y: 15, distance: 6.8
click at [716, 15] on span "close" at bounding box center [722, 16] width 26 height 26
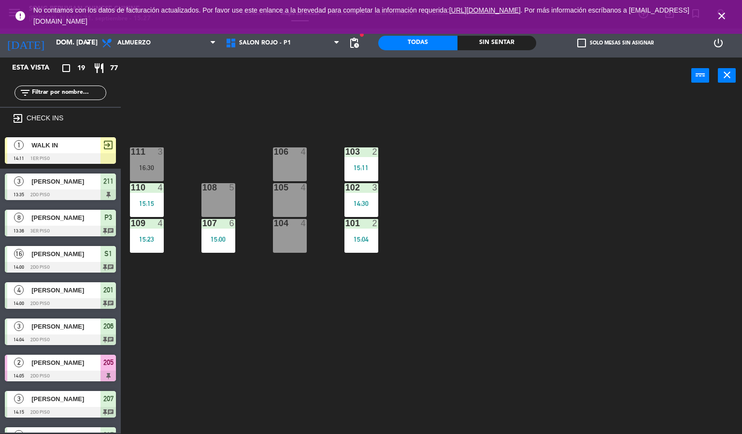
click at [716, 15] on icon "close" at bounding box center [722, 16] width 12 height 12
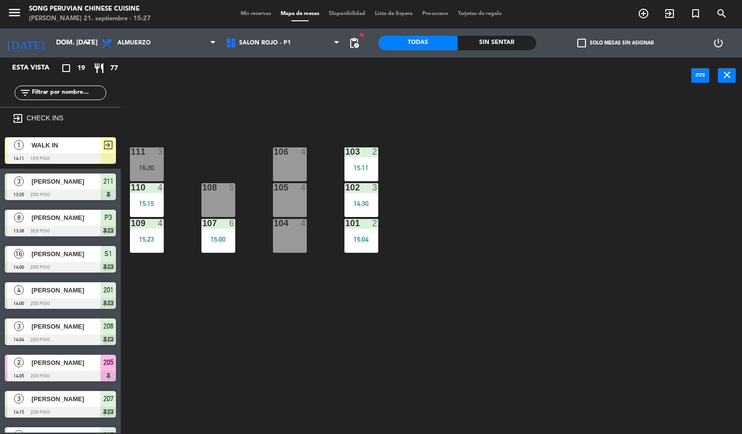
drag, startPoint x: 492, startPoint y: 227, endPoint x: 432, endPoint y: 197, distance: 66.3
click at [491, 227] on div "103 2 15:11 106 4 111 3 16:30 102 3 14:30 105 4 108 5 110 4 15:15 101 2 15:04 1…" at bounding box center [435, 264] width 614 height 340
click at [149, 46] on span "Almuerzo" at bounding box center [159, 42] width 124 height 21
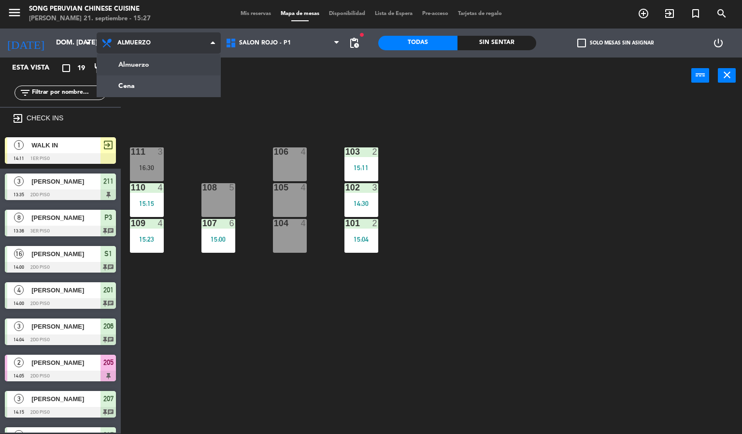
click at [164, 75] on ng-component "menu Song Peruvian Chinese Cuisine [PERSON_NAME] 21. septiembre - 15:27 Mis res…" at bounding box center [371, 217] width 742 height 434
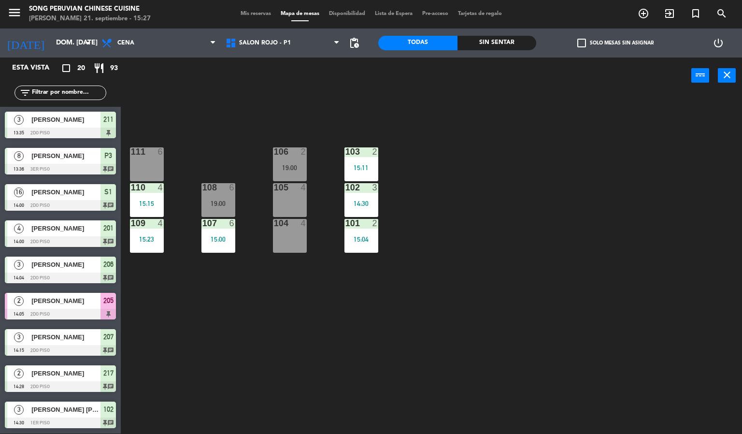
click at [513, 43] on div "Sin sentar" at bounding box center [496, 43] width 79 height 14
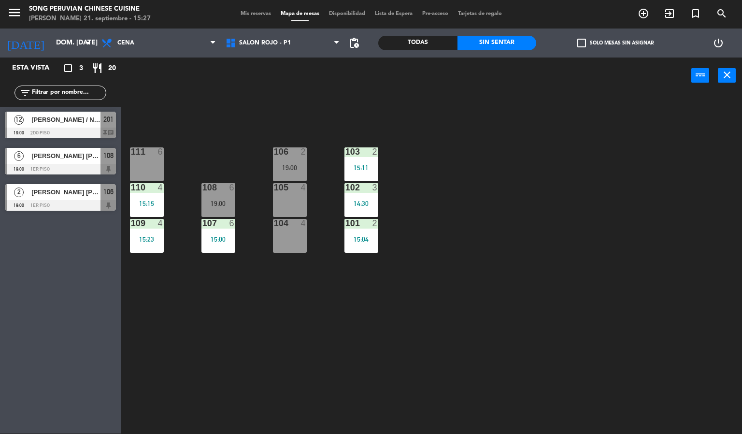
click at [34, 128] on div at bounding box center [60, 133] width 111 height 11
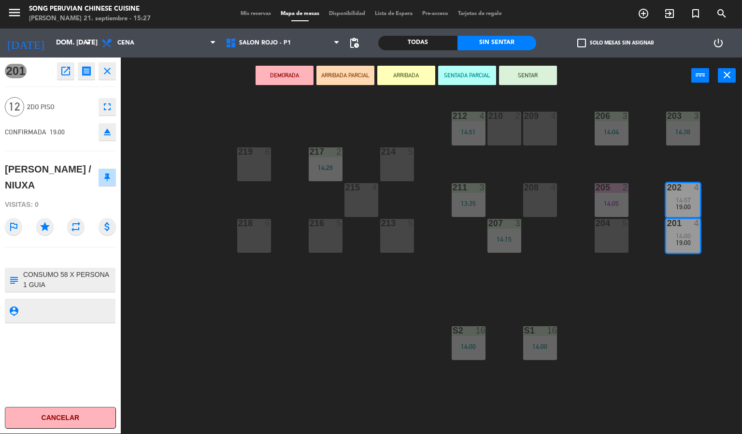
click at [111, 109] on icon "fullscreen" at bounding box center [107, 107] width 12 height 12
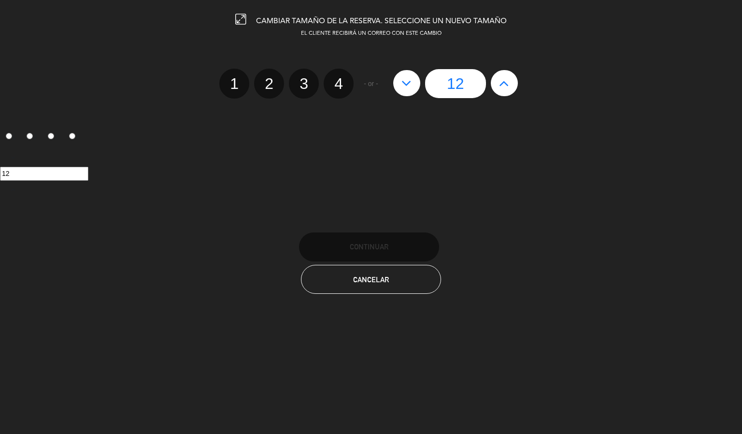
click at [403, 85] on icon at bounding box center [406, 82] width 10 height 15
type input "11"
click at [403, 85] on icon at bounding box center [406, 82] width 10 height 15
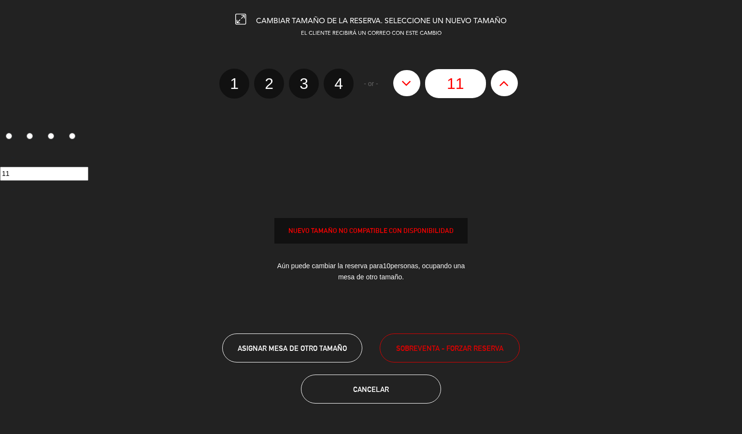
type input "10"
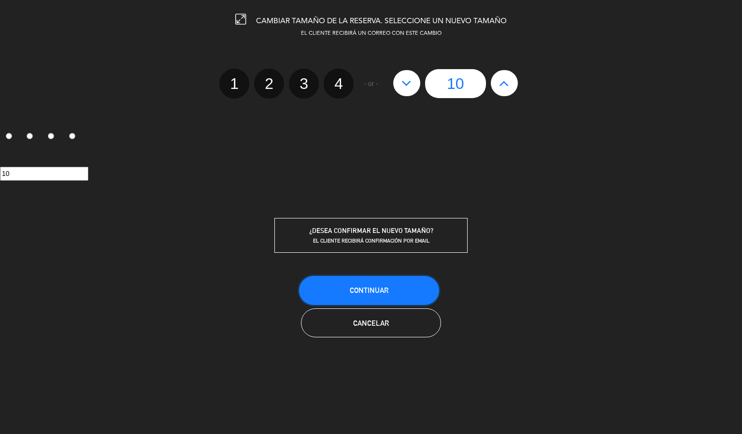
click at [387, 291] on span "Continuar" at bounding box center [369, 290] width 39 height 8
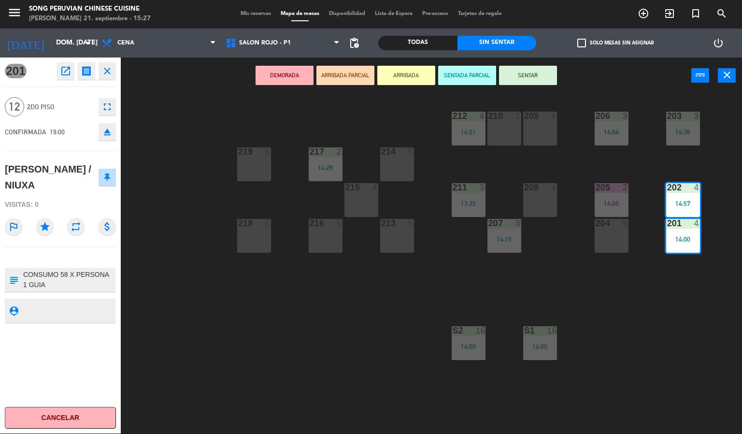
click at [318, 312] on div "203 3 14:38 206 3 14:04 210 2 212 4 14:51 209 4 214 5 217 2 14:28 219 6 202 4 1…" at bounding box center [435, 264] width 614 height 340
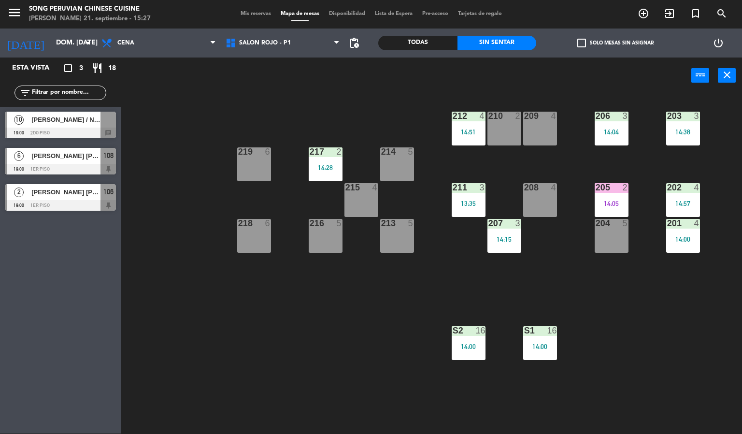
click at [69, 125] on div "[PERSON_NAME] / NIUXA" at bounding box center [65, 120] width 70 height 16
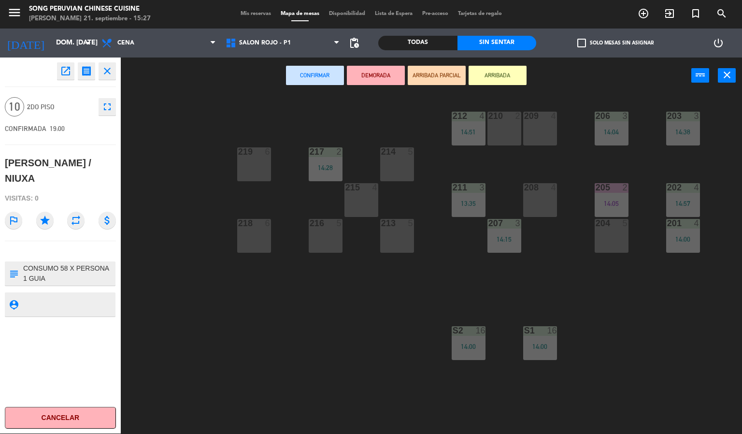
drag, startPoint x: 691, startPoint y: 244, endPoint x: 677, endPoint y: 223, distance: 25.0
click at [689, 242] on div "201 4 14:00" at bounding box center [683, 236] width 34 height 34
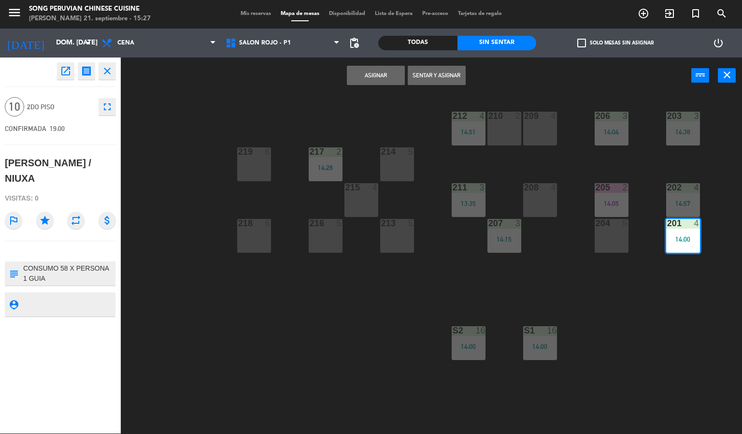
click at [667, 190] on div "202" at bounding box center [667, 187] width 0 height 9
click at [432, 68] on button "Unir y asignar" at bounding box center [437, 75] width 58 height 19
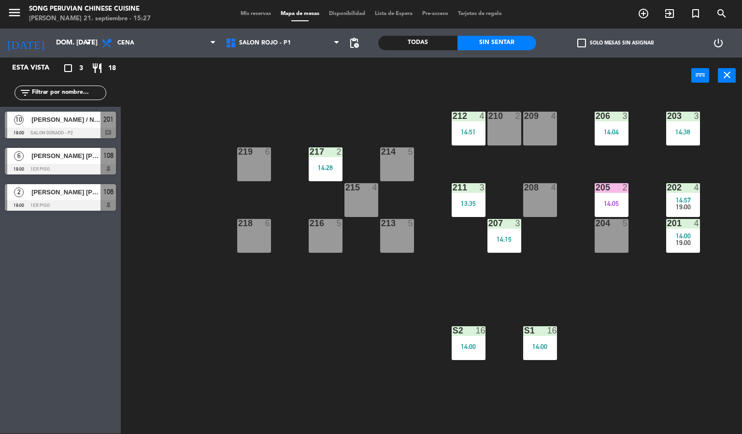
click at [355, 259] on div "203 3 14:38 206 3 14:04 210 2 212 4 14:51 209 4 214 5 217 2 14:28 219 6 202 4 1…" at bounding box center [435, 264] width 614 height 340
click at [338, 378] on div "203 3 14:38 206 3 14:04 210 2 212 4 14:51 209 4 214 5 217 2 14:28 219 6 202 4 1…" at bounding box center [435, 264] width 614 height 340
click at [340, 98] on div "203 3 14:38 206 3 14:04 210 2 212 4 14:51 209 4 214 5 217 2 14:28 219 6 202 4 1…" at bounding box center [435, 264] width 614 height 340
click at [294, 51] on span "SALON ROJO - P1" at bounding box center [283, 42] width 124 height 21
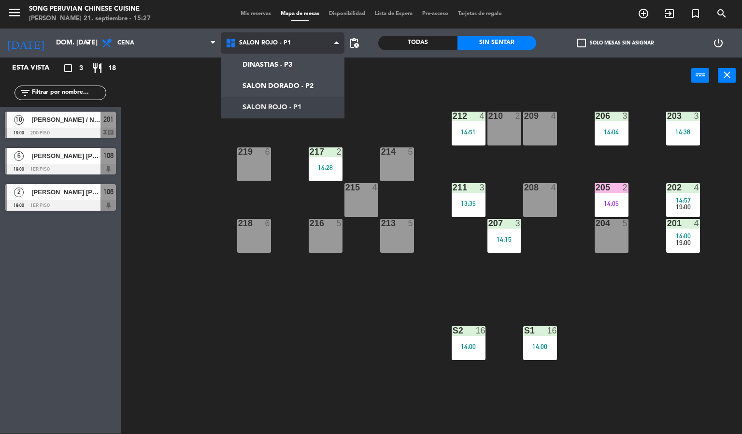
click at [300, 109] on ng-component "menu Song Peruvian Chinese Cuisine [PERSON_NAME] 21. septiembre - 15:27 Mis res…" at bounding box center [371, 217] width 742 height 434
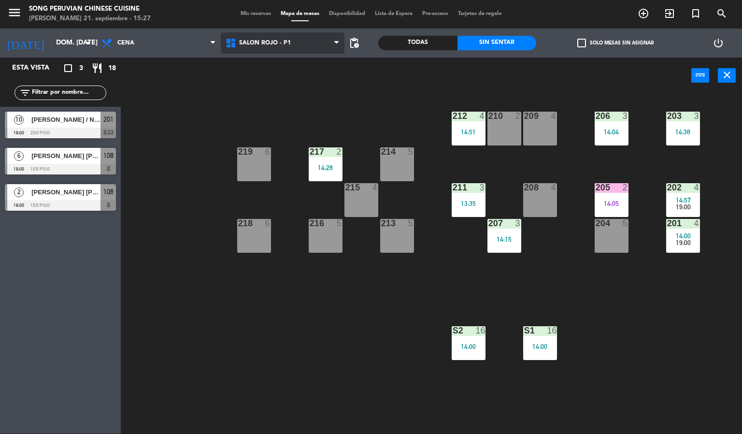
click at [305, 52] on span "SALON ROJO - P1" at bounding box center [283, 42] width 124 height 21
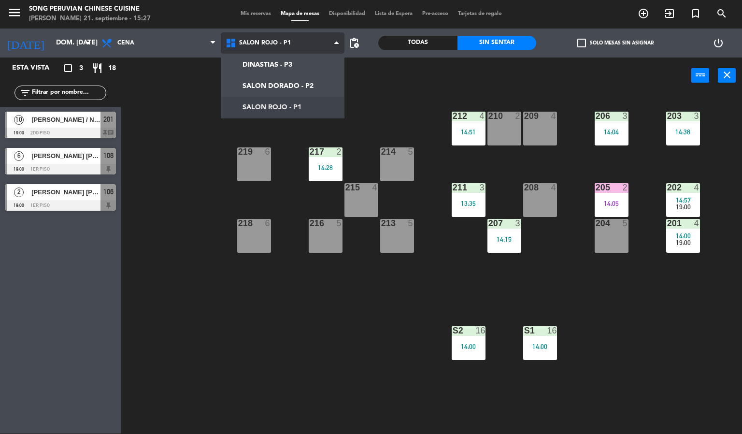
click at [299, 82] on ng-component "menu Song Peruvian Chinese Cuisine [PERSON_NAME] 21. septiembre - 15:27 Mis res…" at bounding box center [371, 217] width 742 height 434
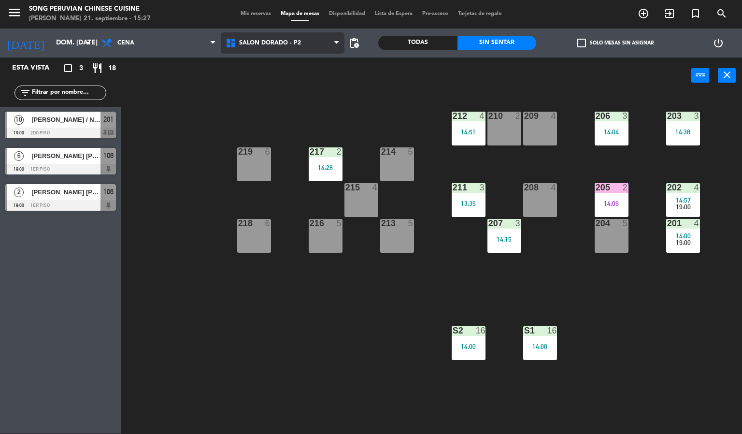
click at [297, 37] on span "SALON DORADO - P2" at bounding box center [283, 42] width 124 height 21
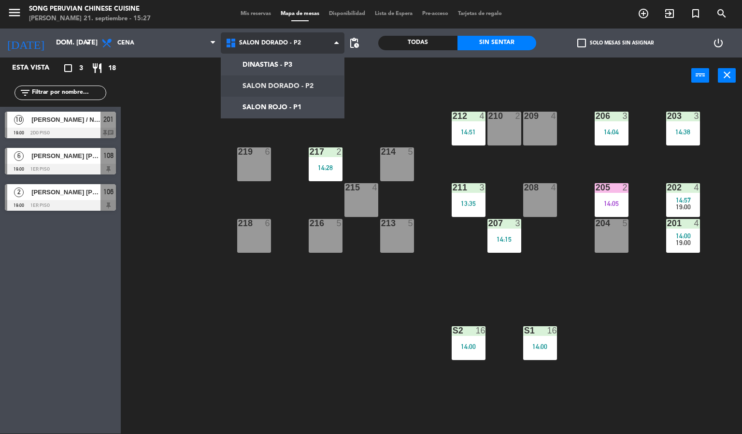
click at [297, 106] on ng-component "menu Song Peruvian Chinese Cuisine [PERSON_NAME] 21. septiembre - 15:27 Mis res…" at bounding box center [371, 217] width 742 height 434
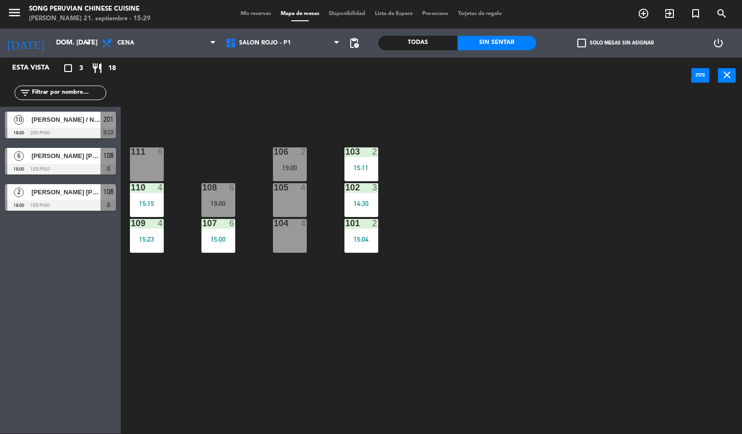
click at [484, 286] on div "103 2 15:11 106 2 19:00 111 6 102 3 14:30 105 4 108 6 19:00 110 4 15:15 101 2 1…" at bounding box center [435, 264] width 614 height 340
click at [409, 271] on div "103 2 15:11 106 2 19:00 111 6 102 3 14:30 105 4 108 6 19:00 110 4 15:15 101 2 1…" at bounding box center [435, 264] width 614 height 340
click at [396, 338] on div "103 2 15:11 106 2 19:00 111 6 102 3 14:30 105 4 108 6 19:00 110 4 15:15 101 2 1…" at bounding box center [435, 264] width 614 height 340
click at [151, 35] on span "Cena" at bounding box center [159, 42] width 124 height 21
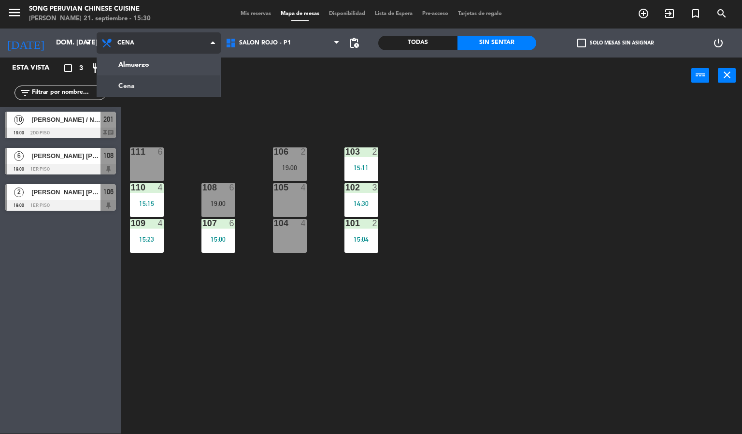
click at [164, 61] on ng-component "menu Song Peruvian Chinese Cuisine [PERSON_NAME] 21. septiembre - 15:30 Mis res…" at bounding box center [371, 217] width 742 height 434
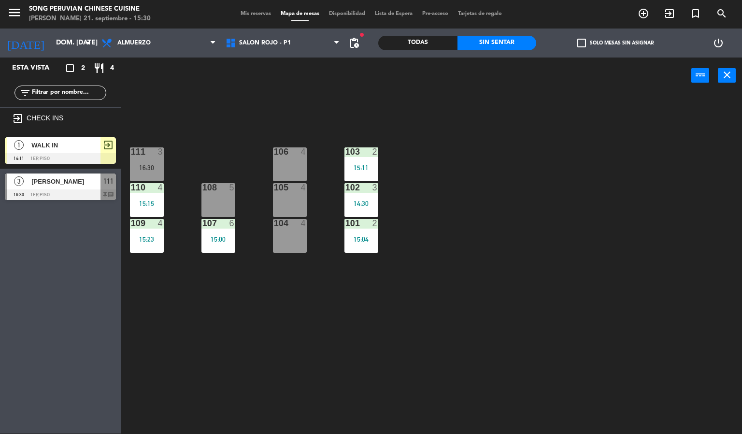
click at [290, 74] on div "power_input close" at bounding box center [406, 75] width 570 height 37
click at [332, 132] on div "103 2 15:11 106 4 111 3 16:30 102 3 14:30 105 4 108 5 110 4 15:15 101 2 15:04 1…" at bounding box center [435, 264] width 614 height 340
click at [732, 13] on span "search" at bounding box center [722, 13] width 26 height 16
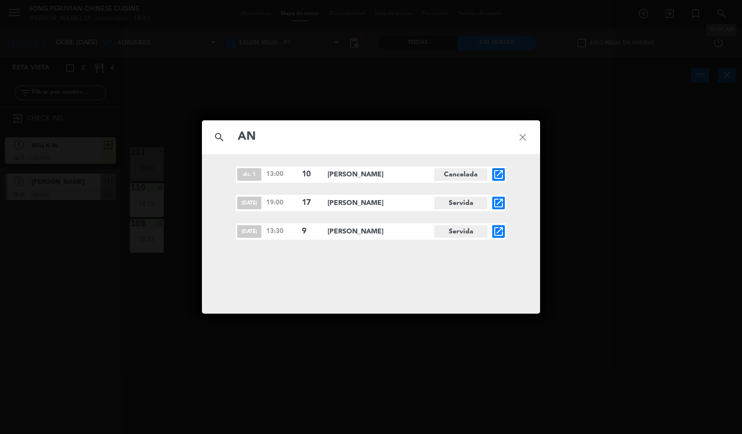
type input "A"
click at [192, 413] on div "search close dic. 1 13:00 10 [PERSON_NAME] open_in_new [DATE] 19:00 17 [PERSON_…" at bounding box center [371, 217] width 742 height 434
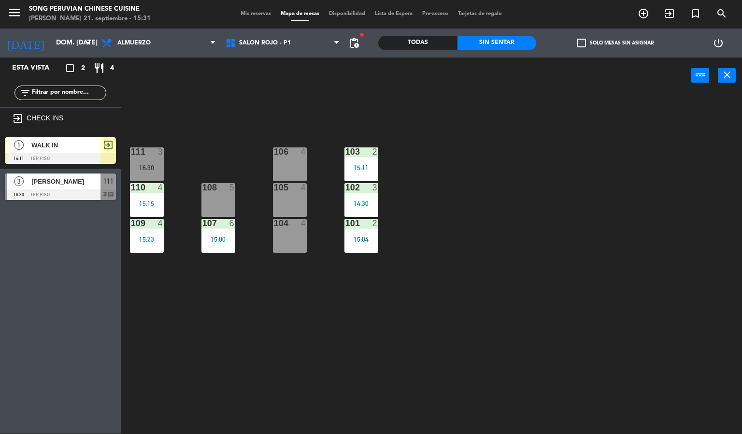
click at [374, 185] on div "3" at bounding box center [375, 187] width 6 height 9
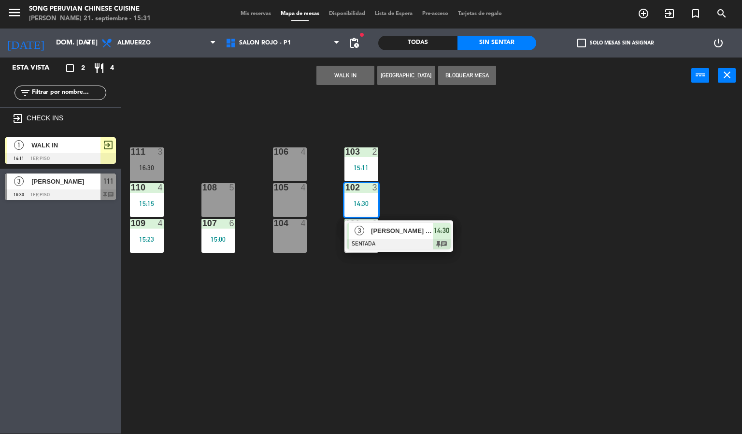
click at [377, 237] on div "[PERSON_NAME] [PERSON_NAME]" at bounding box center [401, 231] width 63 height 16
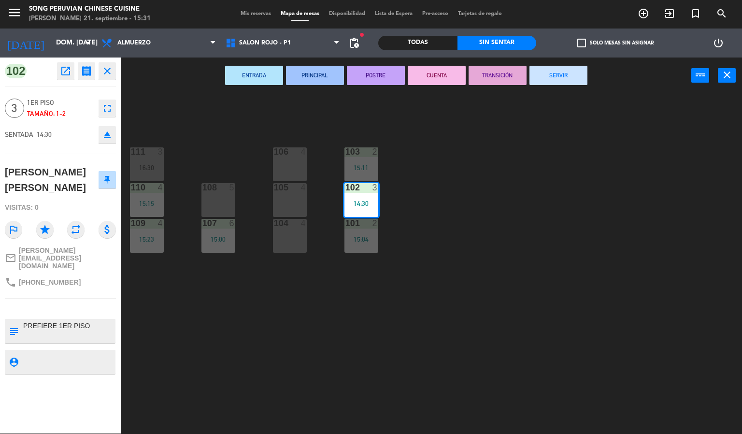
click at [446, 78] on button "CUENTA" at bounding box center [437, 75] width 58 height 19
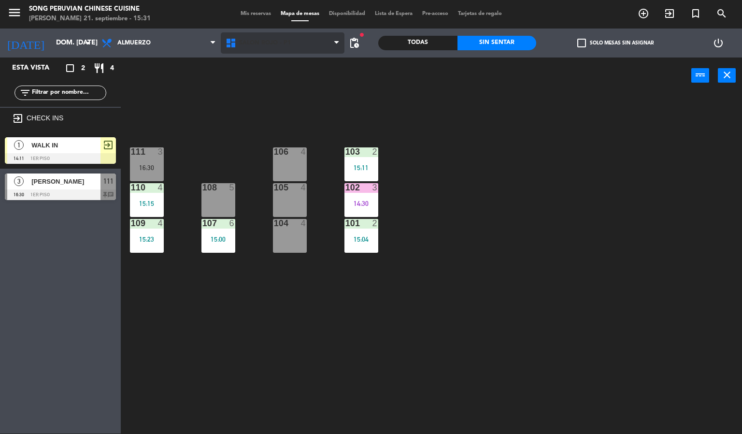
click at [284, 43] on span "SALON ROJO - P1" at bounding box center [265, 43] width 52 height 7
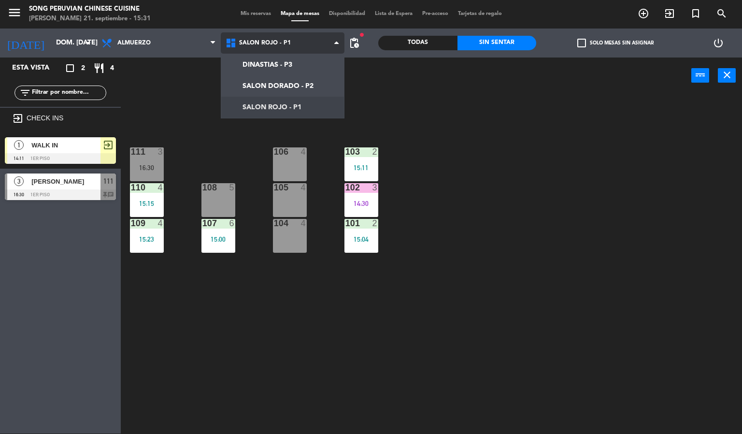
click at [308, 82] on ng-component "menu Song Peruvian Chinese Cuisine [PERSON_NAME] 21. septiembre - 15:31 Mis res…" at bounding box center [371, 217] width 742 height 434
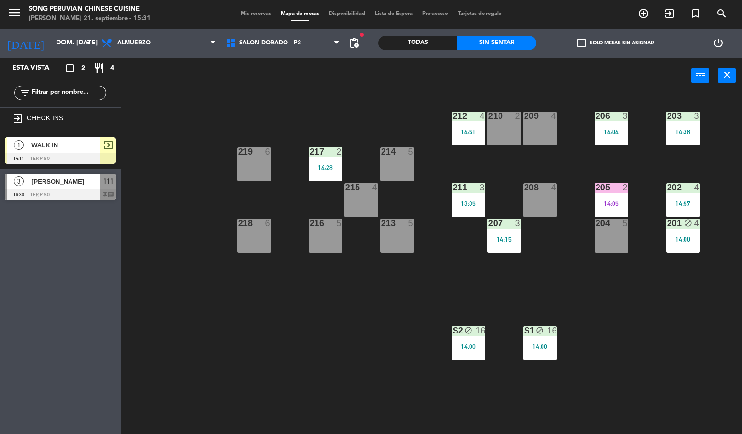
click at [389, 368] on div "203 3 14:38 206 3 14:04 210 2 212 4 14:51 209 4 214 5 217 2 14:28 219 6 202 4 1…" at bounding box center [435, 264] width 614 height 340
click at [412, 404] on div "203 3 14:38 206 3 14:04 210 2 212 4 14:51 209 4 214 5 217 2 14:28 219 6 202 4 1…" at bounding box center [435, 264] width 614 height 340
click at [401, 377] on div "203 3 14:38 206 3 14:04 210 2 212 4 14:51 209 4 214 5 217 2 14:28 219 6 202 4 1…" at bounding box center [435, 264] width 614 height 340
click at [345, 345] on div "203 3 14:38 206 3 14:04 210 2 212 4 14:51 209 4 214 5 217 2 14:28 219 6 202 4 1…" at bounding box center [435, 264] width 614 height 340
click at [613, 316] on div "203 3 14:38 206 3 14:04 210 2 212 4 14:51 209 4 214 5 217 2 14:28 219 6 202 4 1…" at bounding box center [435, 264] width 614 height 340
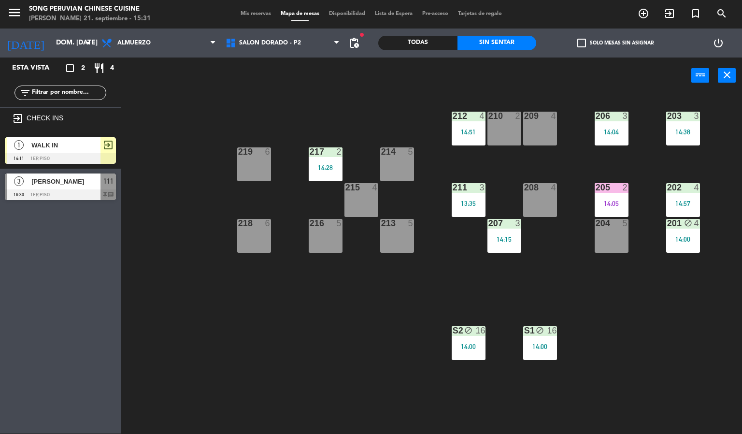
click at [613, 190] on div at bounding box center [611, 187] width 16 height 9
click at [642, 314] on div "203 3 14:38 206 3 14:04 210 2 212 4 14:51 209 4 214 5 217 2 14:28 219 6 202 4 1…" at bounding box center [435, 264] width 614 height 340
click at [626, 300] on div "203 3 14:38 206 3 14:04 210 2 212 4 14:51 209 4 214 5 217 2 14:28 219 6 202 4 1…" at bounding box center [435, 264] width 614 height 340
click at [677, 203] on div "14:57" at bounding box center [683, 203] width 34 height 7
click at [660, 324] on div "203 3 14:38 206 3 14:04 210 2 212 4 14:51 209 4 214 5 217 2 14:28 219 6 202 4 1…" at bounding box center [435, 264] width 614 height 340
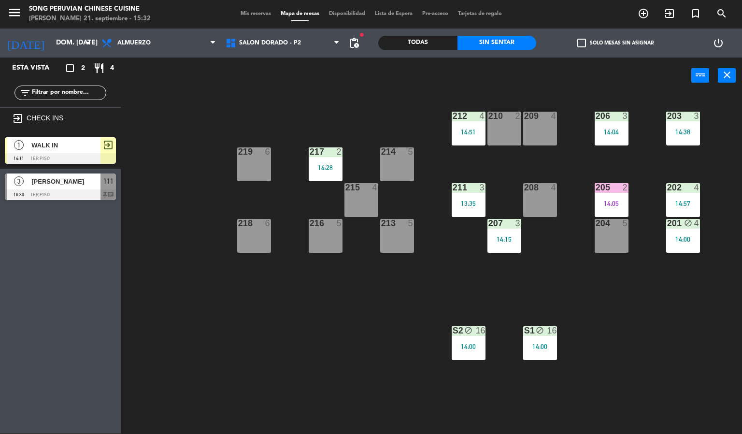
click at [679, 200] on div "14:57" at bounding box center [683, 203] width 34 height 7
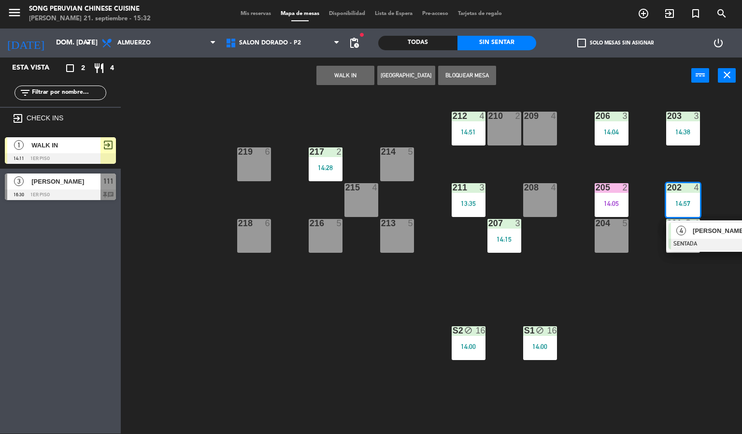
click at [691, 242] on div at bounding box center [720, 244] width 104 height 11
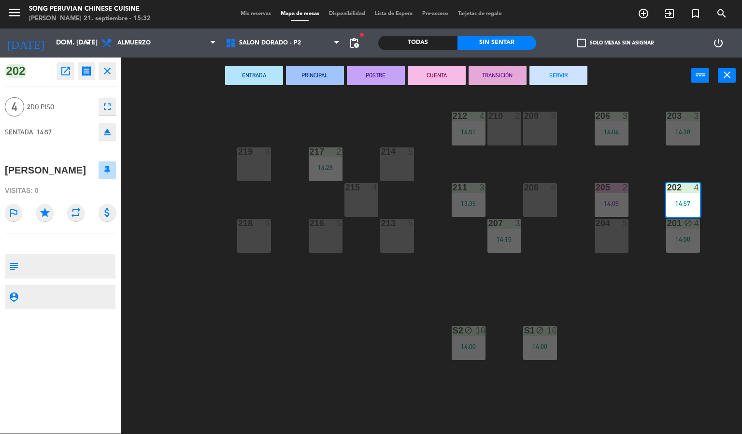
click at [646, 311] on div "203 3 14:38 206 3 14:04 210 2 212 4 14:51 209 4 214 5 217 2 14:28 219 6 202 4 1…" at bounding box center [435, 264] width 614 height 340
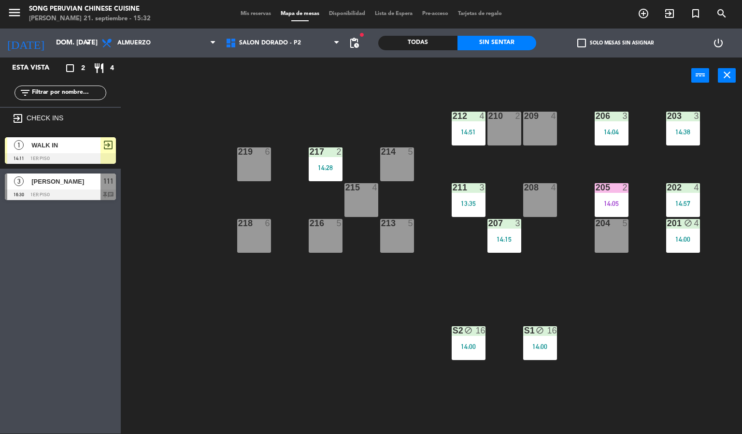
click at [475, 116] on div at bounding box center [468, 116] width 16 height 9
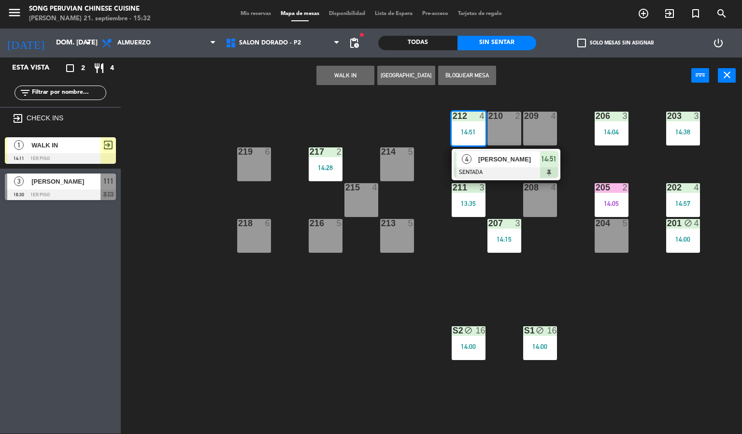
click at [371, 320] on div "203 3 14:38 206 3 14:04 210 2 212 4 14:51 4 [PERSON_NAME] SENTADA 14:51 209 4 2…" at bounding box center [435, 264] width 614 height 340
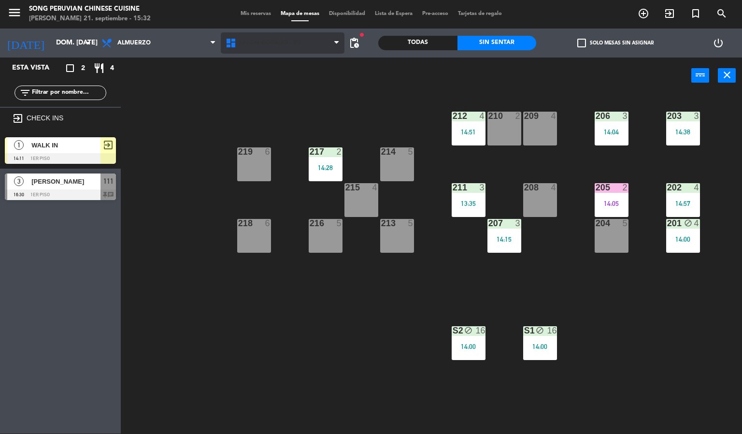
click at [267, 52] on span "SALON DORADO - P2" at bounding box center [283, 42] width 124 height 21
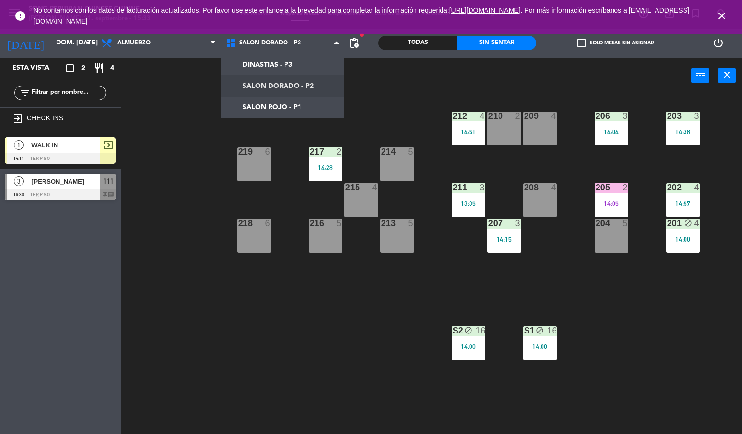
click at [706, 321] on div "203 3 14:38 206 3 14:04 210 2 212 4 14:51 209 4 214 5 217 2 14:28 219 6 202 4 1…" at bounding box center [435, 264] width 614 height 340
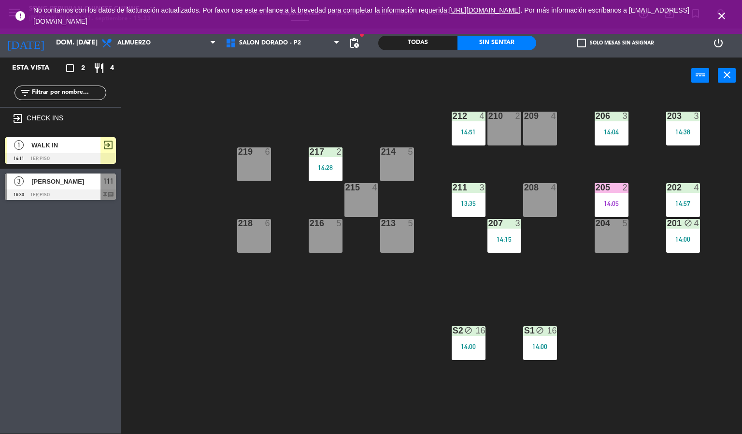
click at [725, 14] on icon "close" at bounding box center [722, 16] width 12 height 12
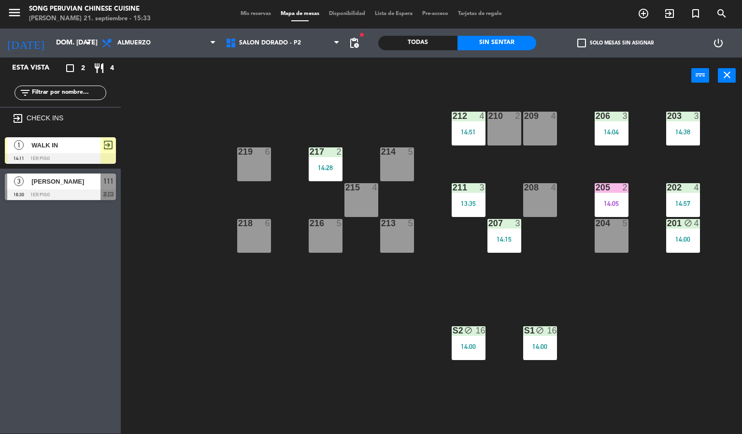
click at [677, 319] on div "203 3 14:38 206 3 14:04 210 2 212 4 14:51 209 4 214 5 217 2 14:28 219 6 202 4 1…" at bounding box center [435, 264] width 614 height 340
click at [262, 329] on div "203 3 14:38 206 3 14:04 210 2 212 4 14:51 209 4 214 5 217 2 14:28 219 6 202 4 1…" at bounding box center [435, 264] width 614 height 340
click at [269, 41] on span "SALON DORADO - P2" at bounding box center [270, 43] width 62 height 7
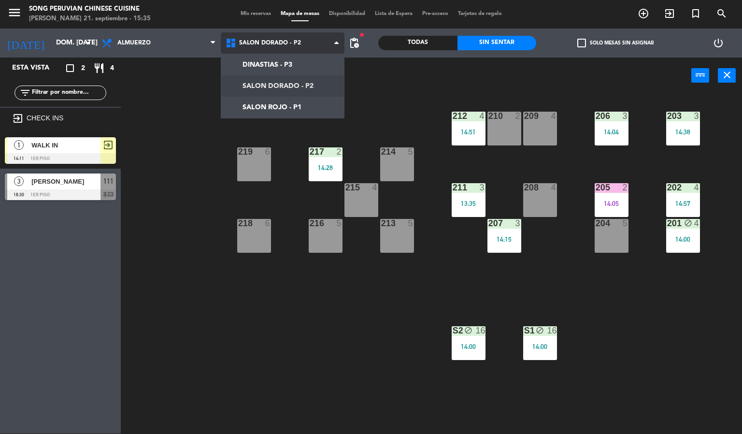
click at [319, 112] on ng-component "menu Song Peruvian Chinese Cuisine [PERSON_NAME] 21. septiembre - 15:35 Mis res…" at bounding box center [371, 217] width 742 height 434
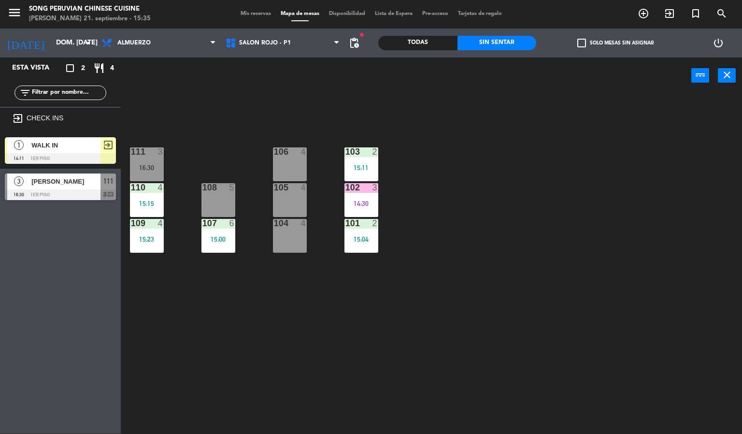
click at [500, 232] on div "103 2 15:11 106 4 111 3 16:30 102 3 14:30 105 4 108 5 110 4 15:15 101 2 15:04 1…" at bounding box center [435, 264] width 614 height 340
click at [280, 40] on span "SALON ROJO - P1" at bounding box center [265, 43] width 52 height 7
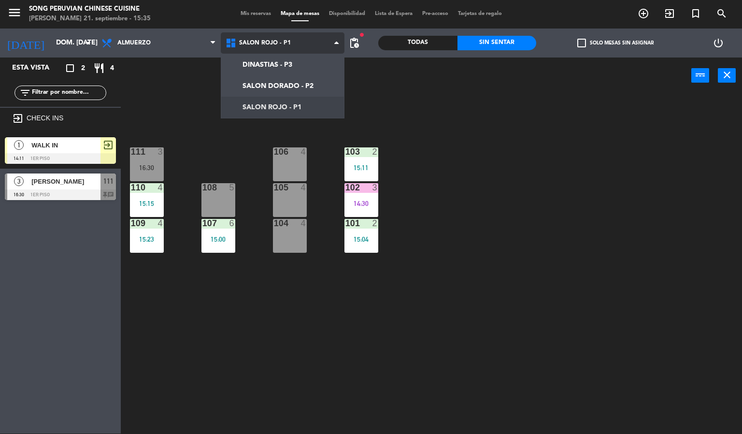
click at [300, 88] on ng-component "menu Song Peruvian Chinese Cuisine [PERSON_NAME] 21. septiembre - 15:35 Mis res…" at bounding box center [371, 217] width 742 height 434
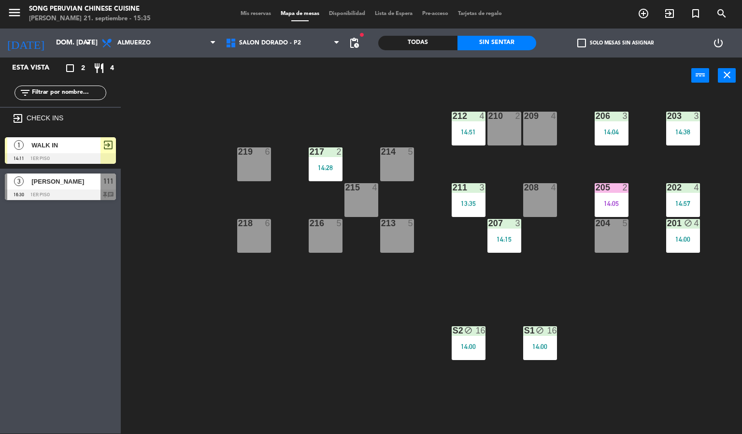
click at [252, 403] on div "203 3 14:38 206 3 14:04 210 2 212 4 14:51 209 4 214 5 217 2 14:28 219 6 202 4 1…" at bounding box center [435, 264] width 614 height 340
click at [681, 238] on div "14:00" at bounding box center [683, 239] width 34 height 7
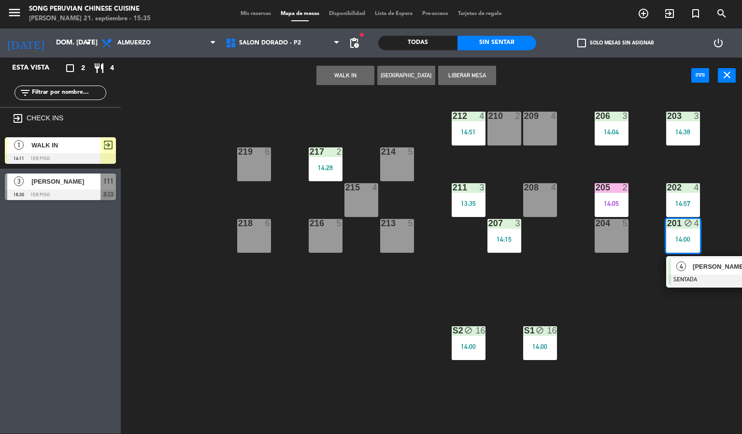
click at [713, 276] on div at bounding box center [720, 279] width 104 height 11
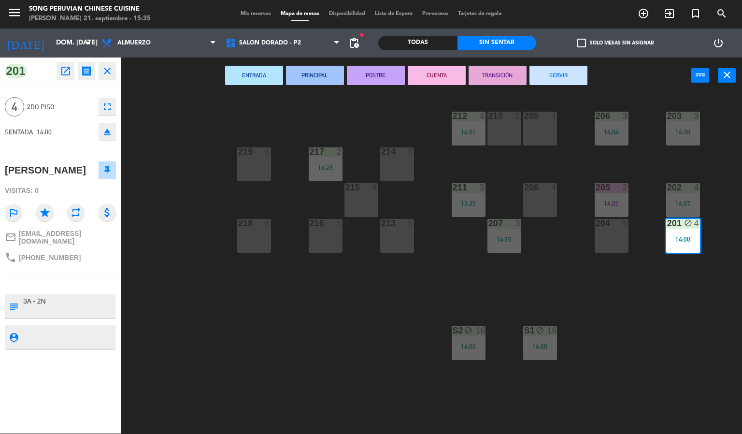
click at [445, 73] on button "CUENTA" at bounding box center [437, 75] width 58 height 19
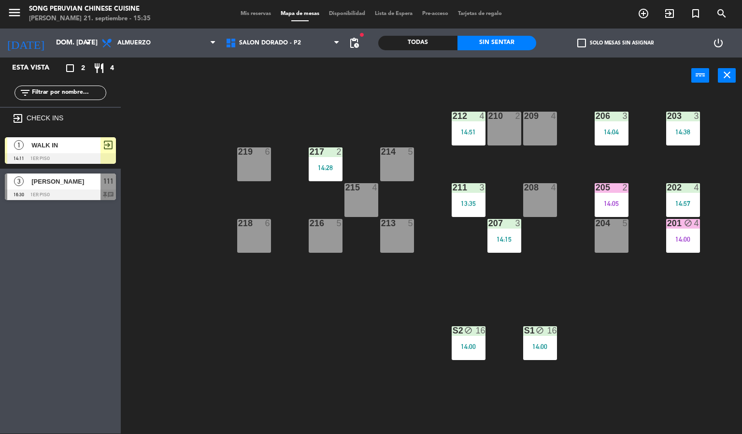
click at [692, 236] on div "14:00" at bounding box center [683, 239] width 34 height 7
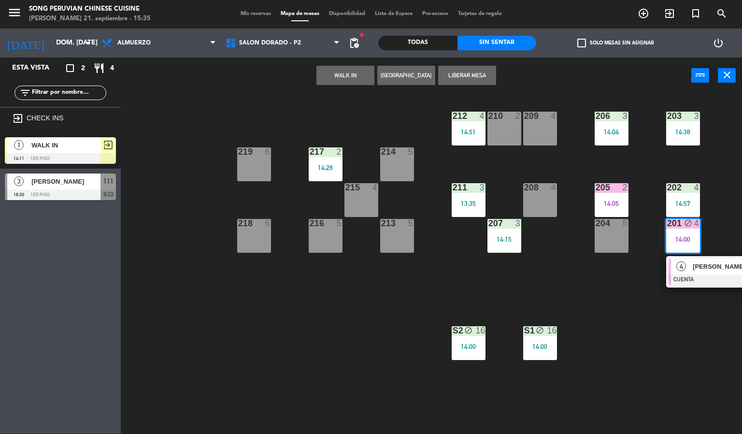
click at [709, 269] on span "[PERSON_NAME]" at bounding box center [724, 266] width 62 height 10
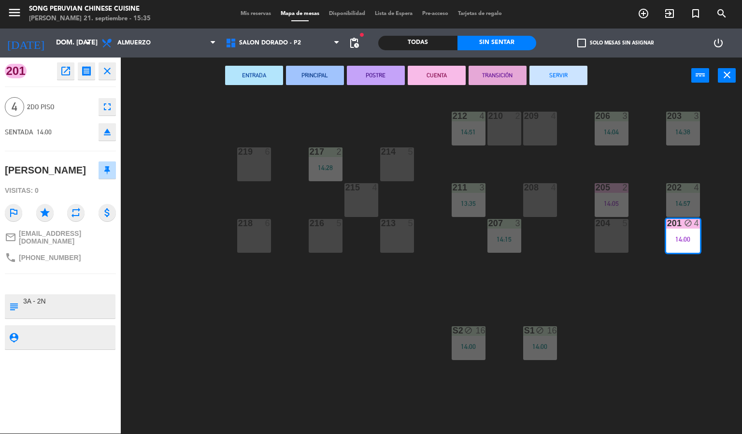
click at [107, 106] on icon "fullscreen" at bounding box center [107, 107] width 12 height 12
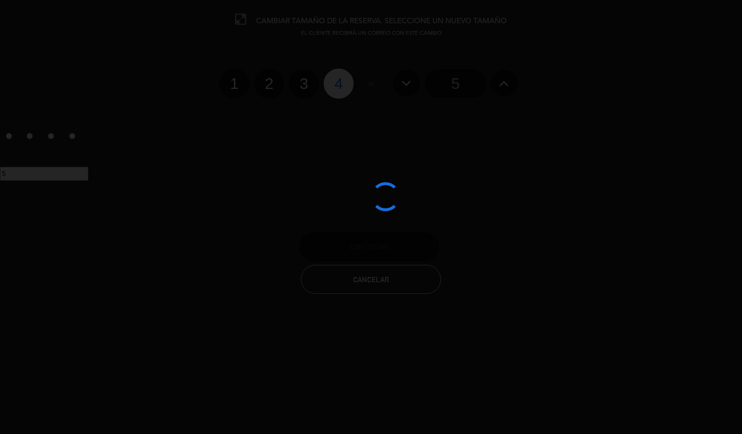
click at [304, 77] on div at bounding box center [371, 217] width 742 height 434
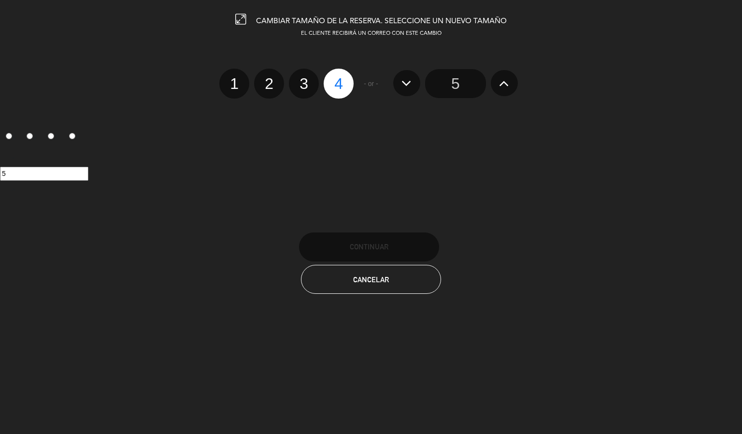
click at [303, 82] on label "3" at bounding box center [304, 84] width 30 height 30
click at [303, 78] on input "3" at bounding box center [302, 75] width 6 height 6
radio input "true"
radio input "false"
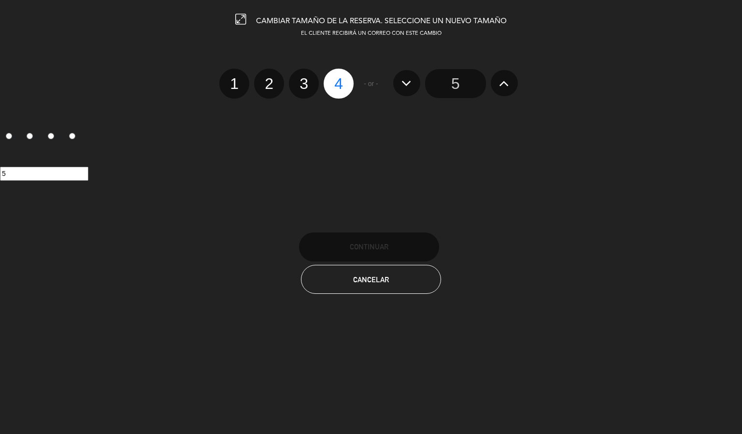
radio input "false"
radio input "true"
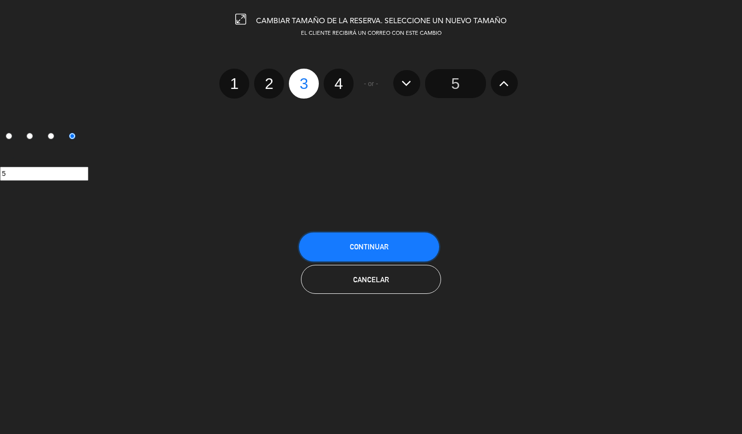
click at [401, 242] on button "Continuar" at bounding box center [369, 246] width 140 height 29
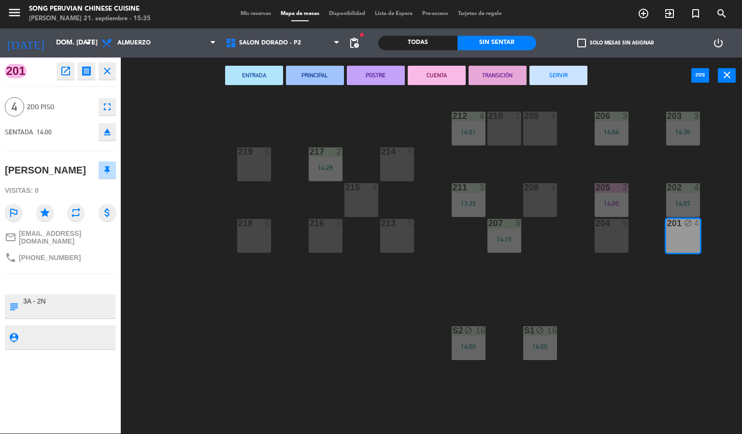
click at [274, 296] on div "203 3 14:38 206 3 14:04 210 2 212 4 14:51 209 4 214 5 217 2 14:28 219 6 202 4 1…" at bounding box center [435, 264] width 614 height 340
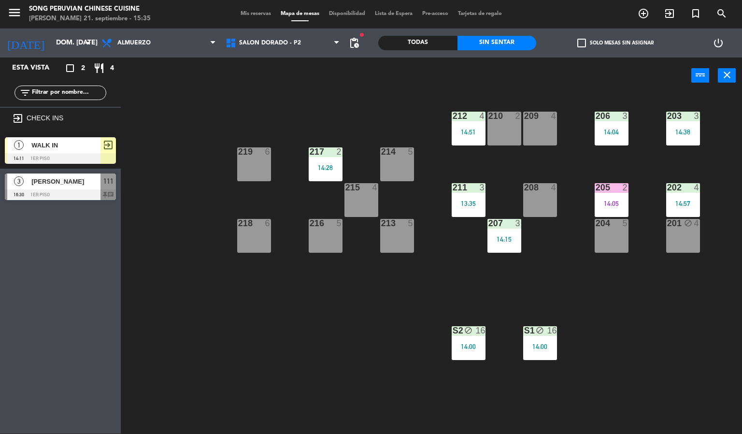
click at [413, 39] on div "Todas" at bounding box center [417, 43] width 79 height 14
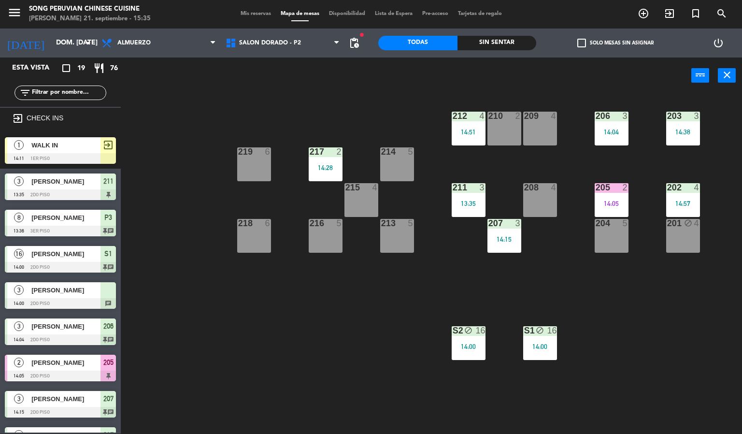
click at [64, 300] on div at bounding box center [60, 303] width 111 height 11
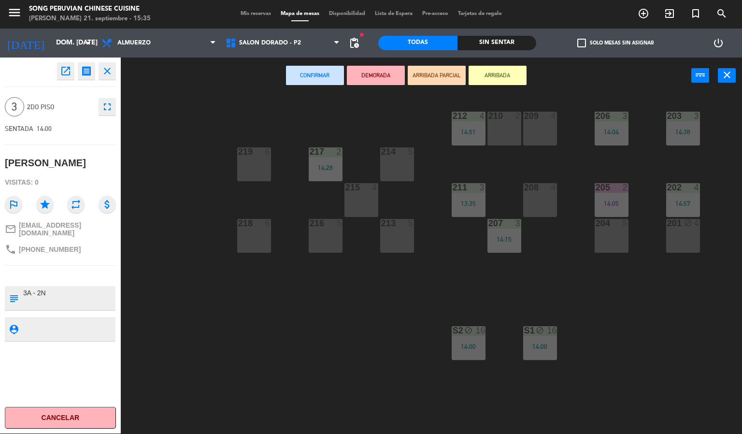
click at [681, 238] on div "201 block 4" at bounding box center [683, 236] width 34 height 34
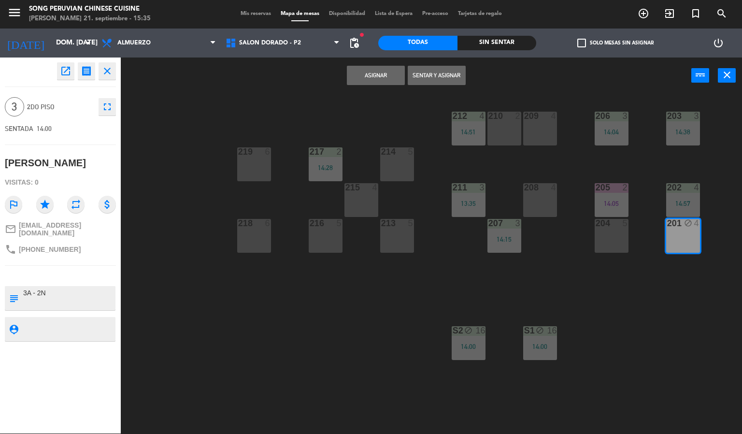
click at [381, 83] on button "Asignar" at bounding box center [376, 75] width 58 height 19
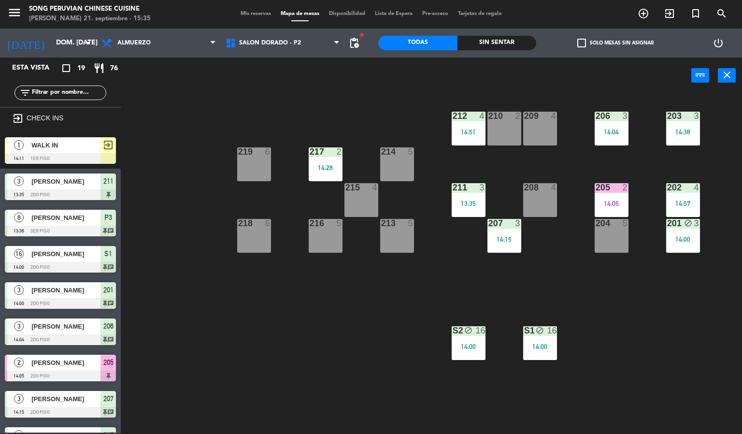
click at [271, 367] on div "203 3 14:38 206 3 14:04 210 2 212 4 14:51 209 4 214 5 217 2 14:28 219 6 202 4 1…" at bounding box center [435, 264] width 614 height 340
click at [688, 222] on icon "block" at bounding box center [688, 223] width 8 height 8
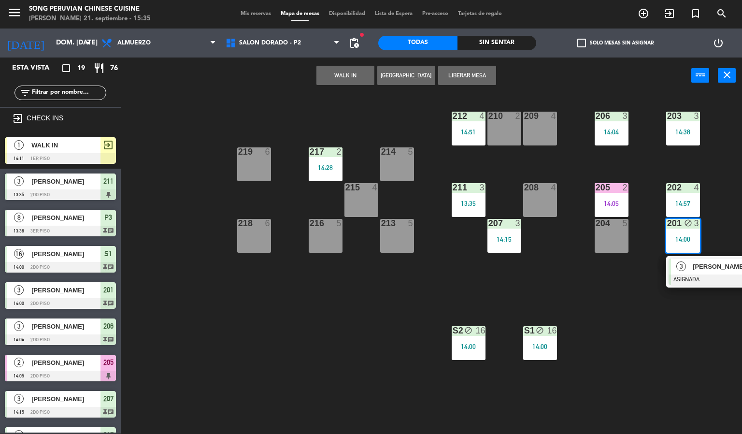
click at [709, 277] on div at bounding box center [720, 279] width 104 height 11
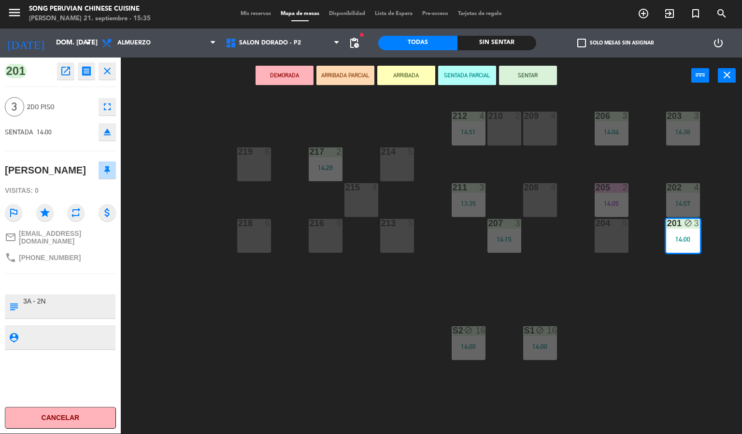
click at [532, 71] on button "SENTAR" at bounding box center [528, 75] width 58 height 19
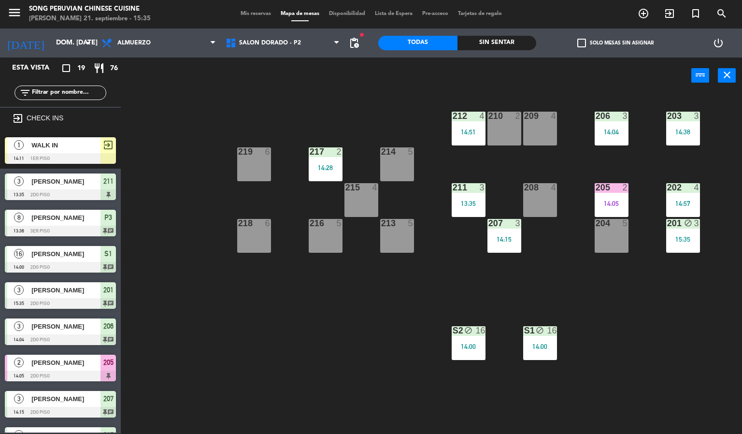
click at [267, 320] on div "203 3 14:38 206 3 14:04 210 2 212 4 14:51 209 4 214 5 217 2 14:28 219 6 202 4 1…" at bounding box center [435, 264] width 614 height 340
click at [686, 227] on div "block" at bounding box center [683, 223] width 16 height 9
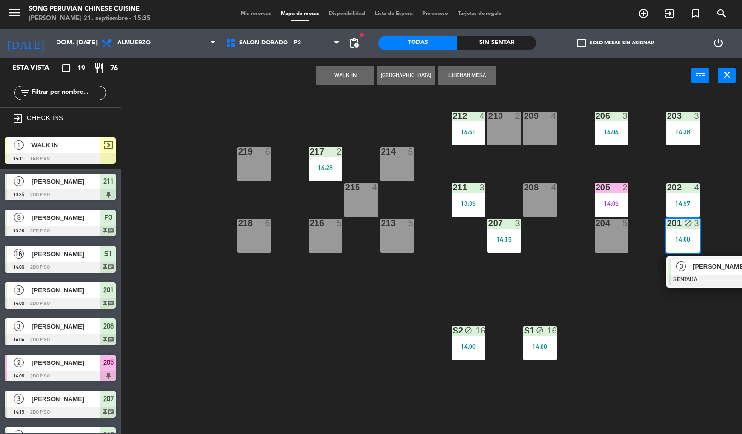
click at [713, 281] on div at bounding box center [720, 279] width 104 height 11
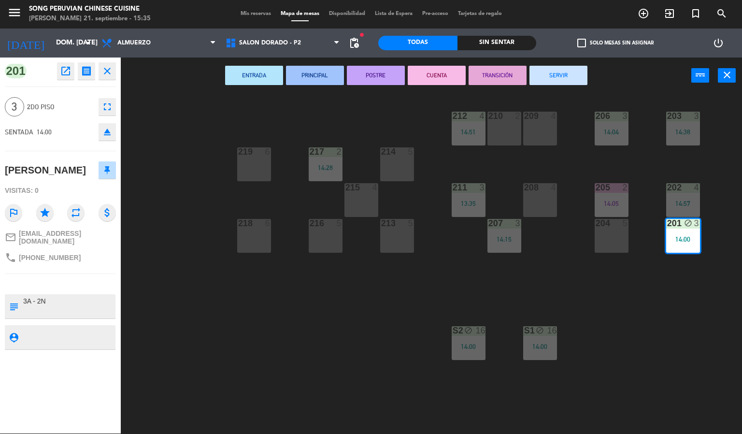
click at [433, 71] on button "CUENTA" at bounding box center [437, 75] width 58 height 19
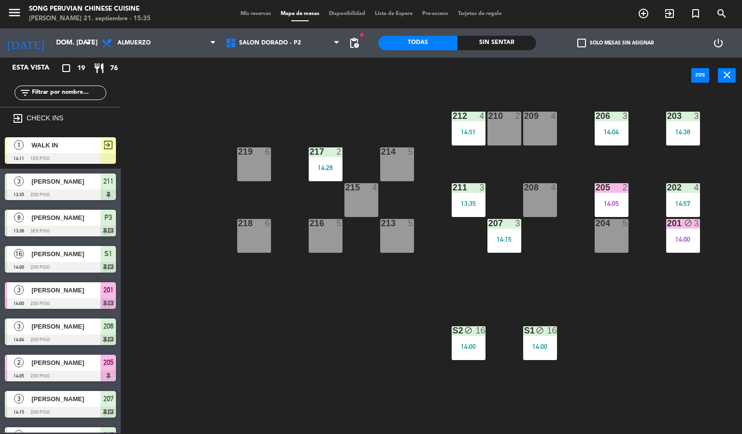
click at [320, 309] on div "203 3 14:38 206 3 14:04 210 2 212 4 14:51 209 4 214 5 217 2 14:28 219 6 202 4 1…" at bounding box center [435, 264] width 614 height 340
click at [687, 203] on div "14:57" at bounding box center [683, 203] width 34 height 7
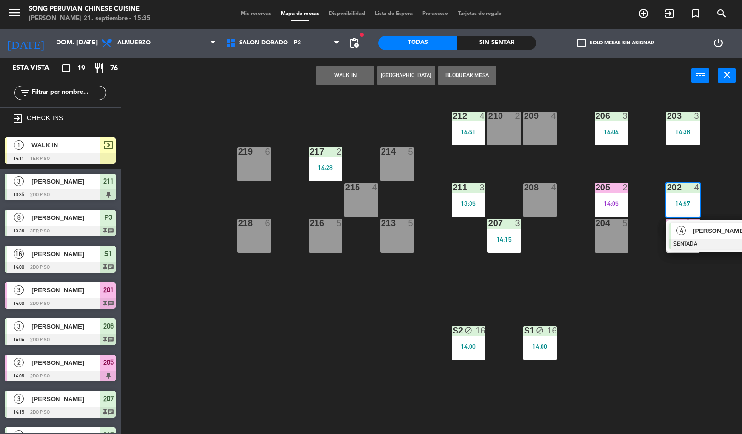
click at [323, 375] on div "203 3 14:38 206 3 14:04 210 2 212 4 14:51 209 4 214 5 217 2 14:28 219 6 202 4 1…" at bounding box center [435, 264] width 614 height 340
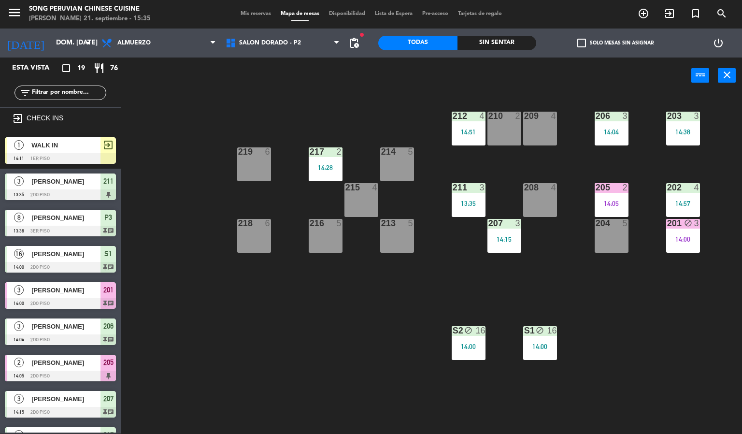
click at [687, 123] on div "203 3 14:38" at bounding box center [683, 129] width 34 height 34
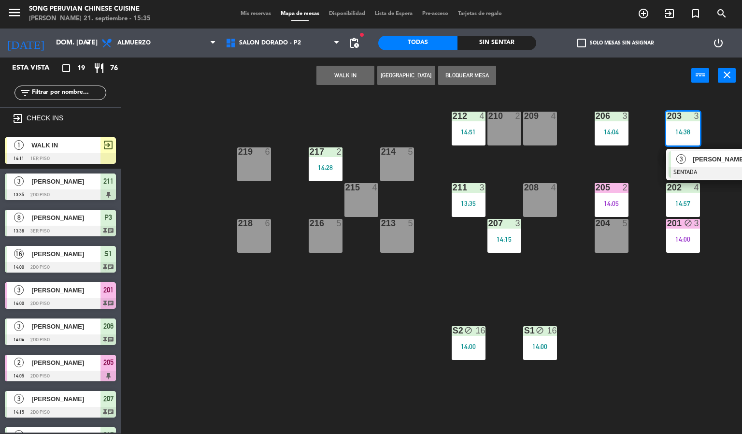
click at [338, 362] on div "203 3 14:38 3 [PERSON_NAME] SENTADA 14:38 chat 206 3 14:04 210 2 212 4 14:51 20…" at bounding box center [435, 264] width 614 height 340
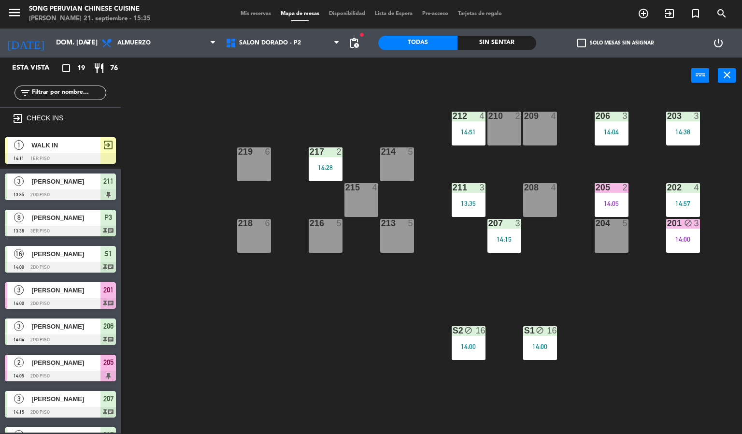
click at [596, 200] on div "14:05" at bounding box center [612, 203] width 34 height 7
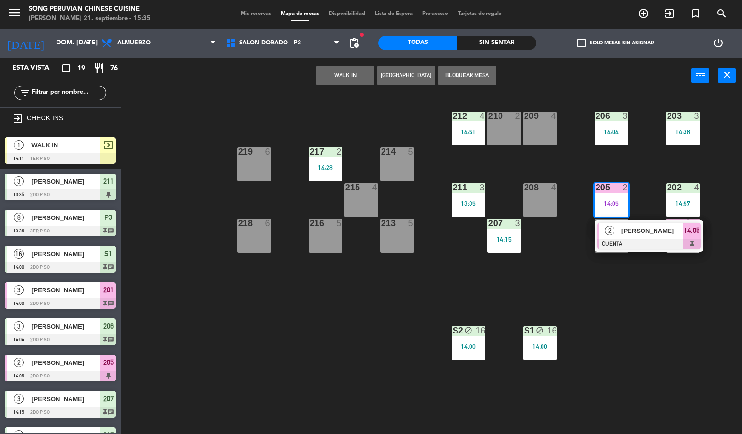
click at [647, 233] on span "[PERSON_NAME]" at bounding box center [652, 231] width 62 height 10
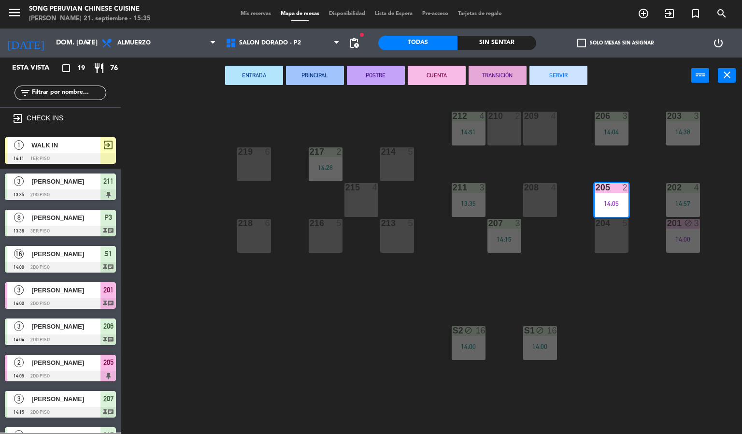
click at [555, 71] on button "SERVIR" at bounding box center [558, 75] width 58 height 19
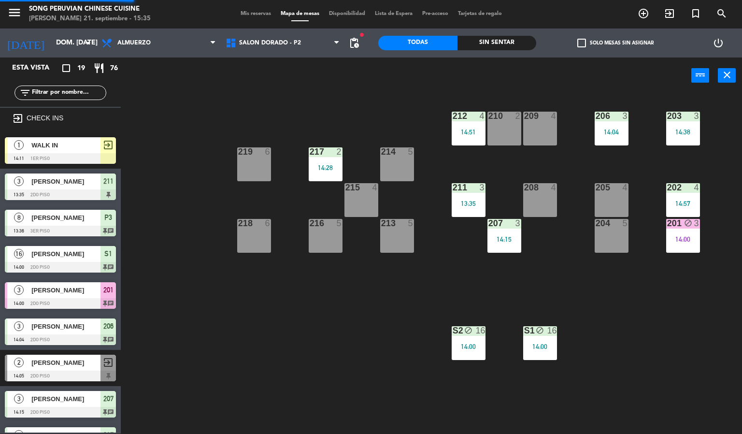
click at [337, 338] on div "203 3 14:38 206 3 14:04 210 2 212 4 14:51 209 4 214 5 217 2 14:28 219 6 202 4 1…" at bounding box center [435, 264] width 614 height 340
click at [606, 126] on div "206 3 14:04" at bounding box center [612, 129] width 34 height 34
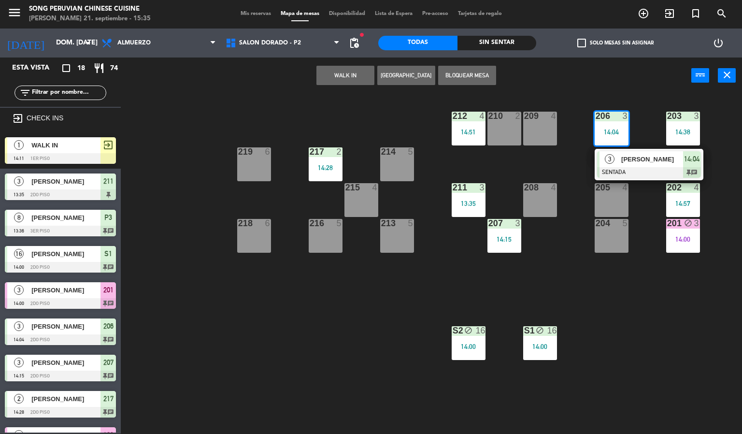
click at [641, 160] on span "[PERSON_NAME]" at bounding box center [652, 159] width 62 height 10
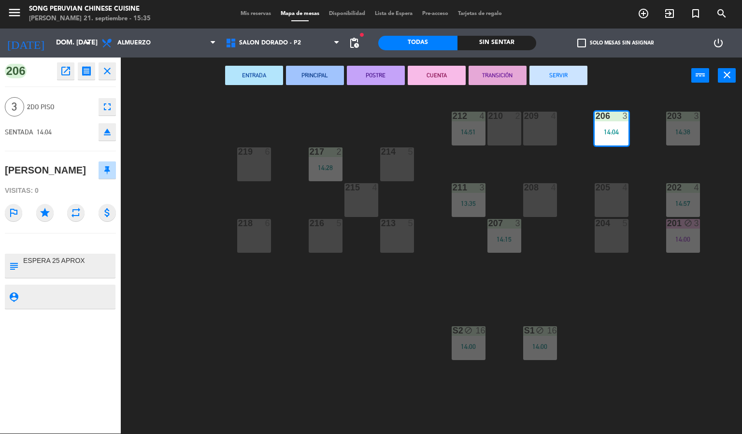
click at [431, 78] on button "CUENTA" at bounding box center [437, 75] width 58 height 19
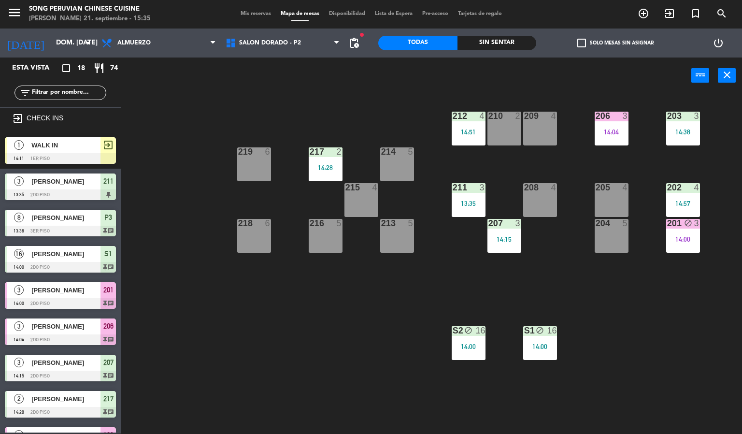
click at [308, 353] on div "203 3 14:38 206 3 14:04 210 2 212 4 14:51 209 4 214 5 217 2 14:28 219 6 202 4 1…" at bounding box center [435, 264] width 614 height 340
click at [596, 115] on div "206" at bounding box center [595, 116] width 0 height 9
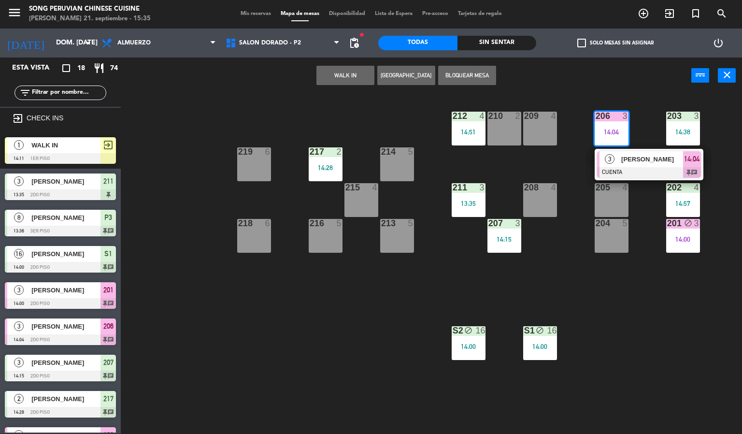
click at [638, 169] on div at bounding box center [649, 172] width 104 height 11
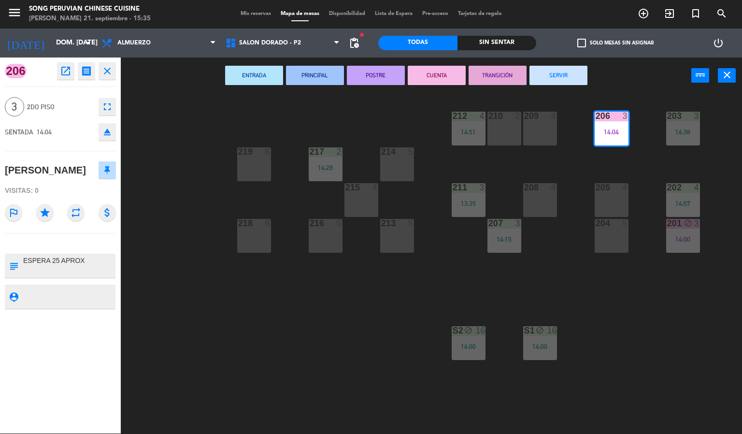
click at [558, 74] on button "SERVIR" at bounding box center [558, 75] width 58 height 19
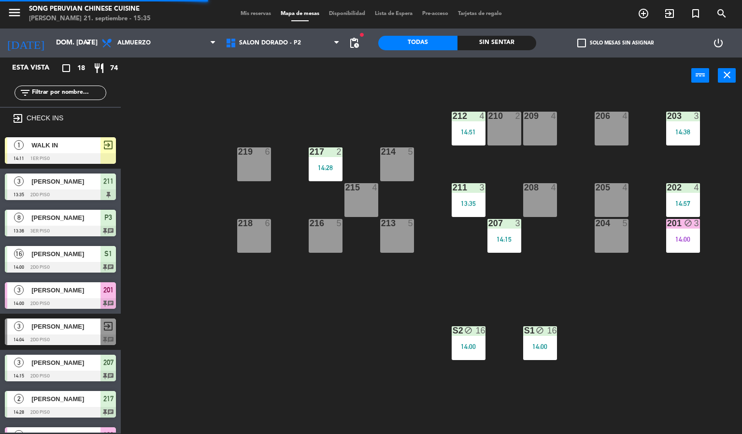
click at [348, 327] on div "203 3 14:38 206 4 210 2 212 4 14:51 209 4 214 5 217 2 14:28 219 6 202 4 14:57 2…" at bounding box center [435, 264] width 614 height 340
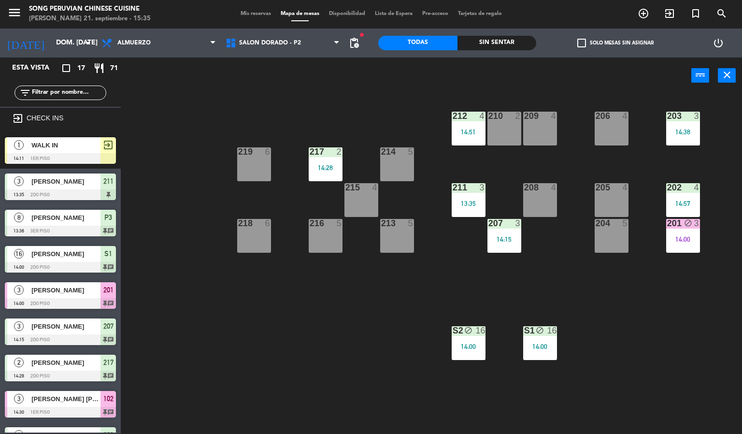
click at [497, 239] on div "14:15" at bounding box center [504, 239] width 34 height 7
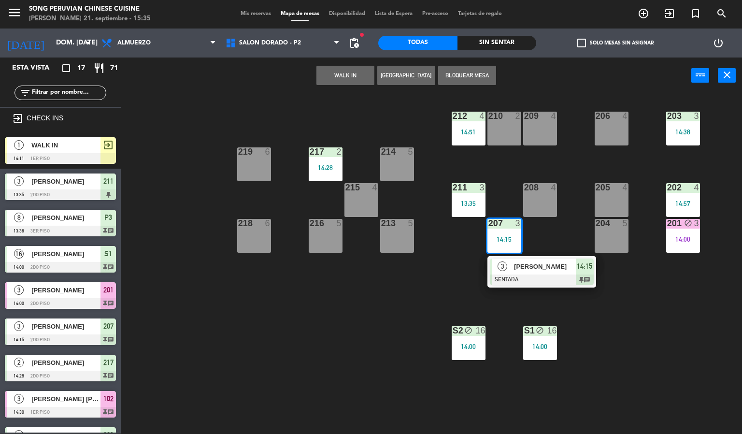
click at [545, 276] on div at bounding box center [542, 279] width 104 height 11
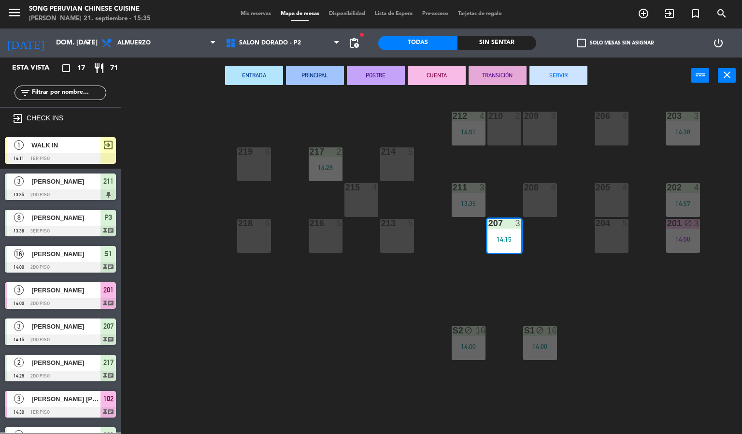
click at [437, 74] on button "CUENTA" at bounding box center [437, 75] width 58 height 19
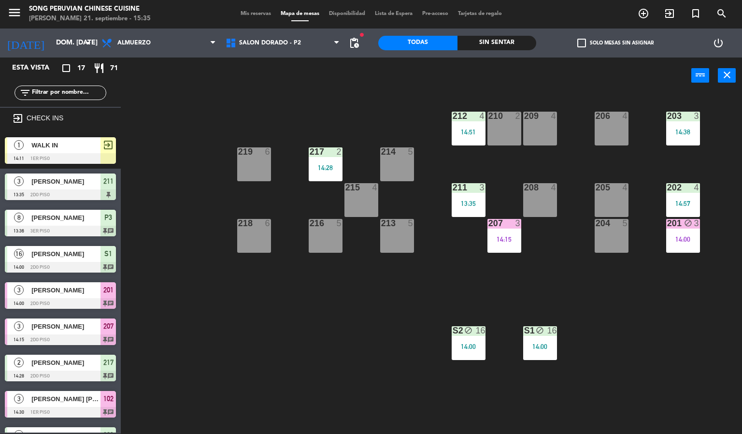
click at [510, 239] on div "14:15" at bounding box center [504, 239] width 34 height 7
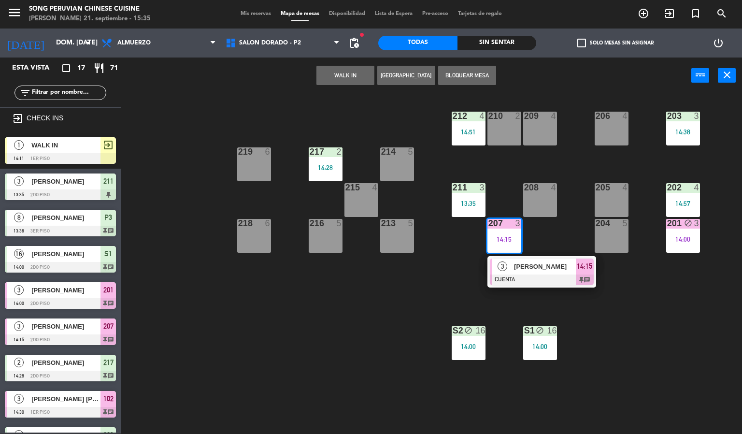
click at [547, 280] on div at bounding box center [542, 279] width 104 height 11
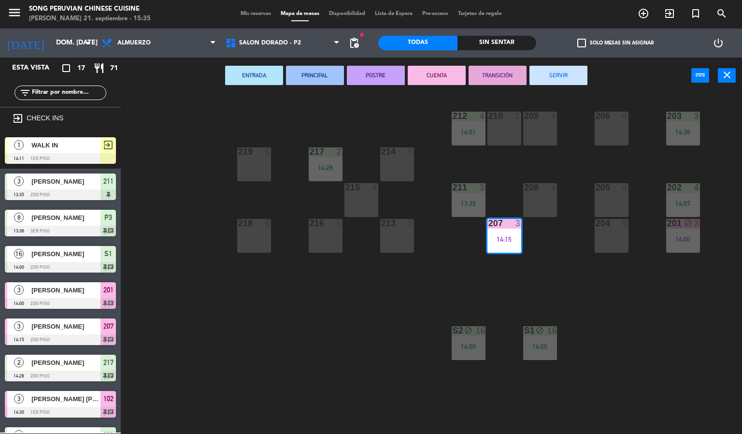
click at [567, 78] on button "SERVIR" at bounding box center [558, 75] width 58 height 19
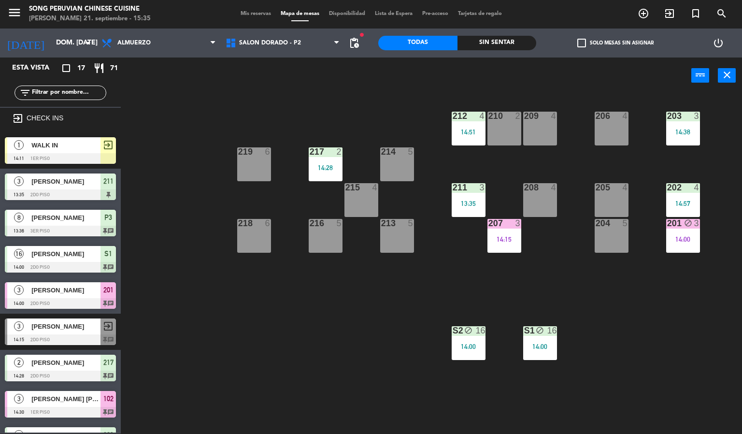
click at [471, 200] on div "13:35" at bounding box center [469, 203] width 34 height 7
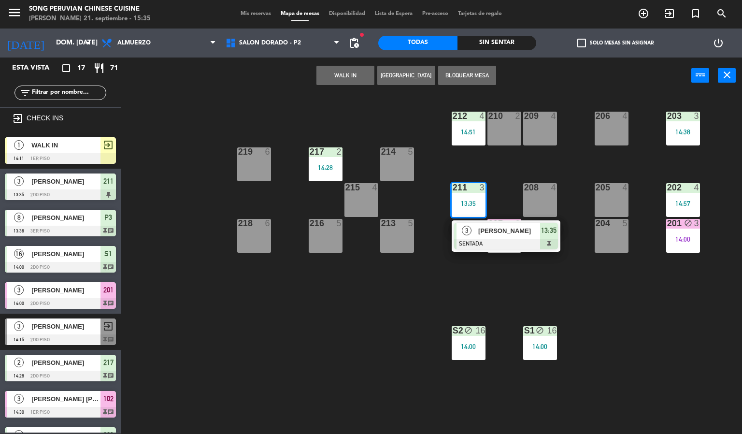
click at [509, 242] on div at bounding box center [506, 244] width 104 height 11
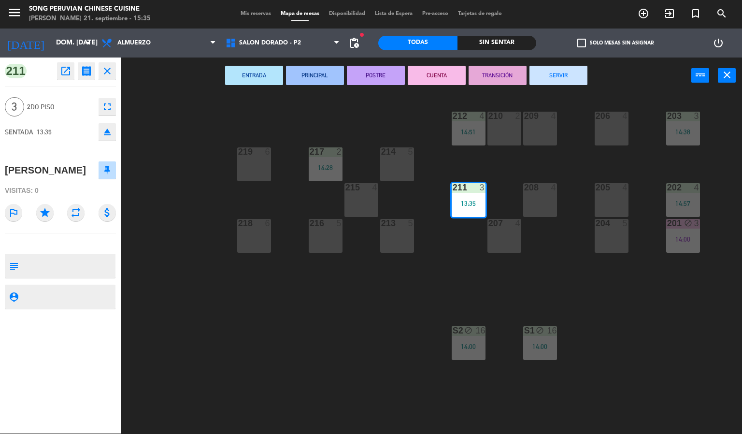
click at [436, 74] on button "CUENTA" at bounding box center [437, 75] width 58 height 19
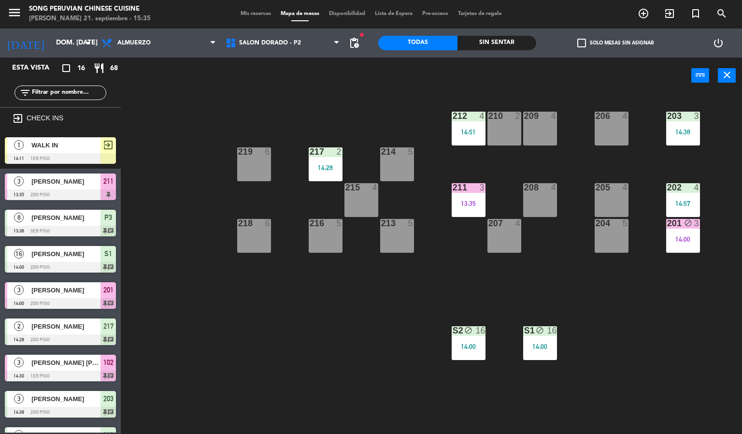
click at [461, 203] on div "13:35" at bounding box center [469, 203] width 34 height 7
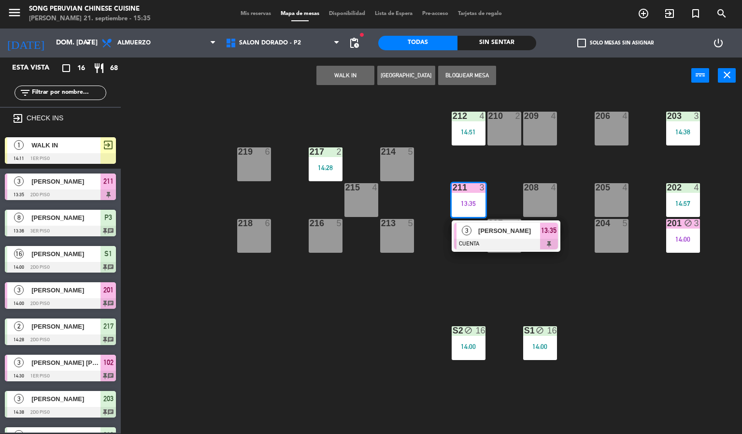
click at [496, 239] on div at bounding box center [506, 244] width 104 height 11
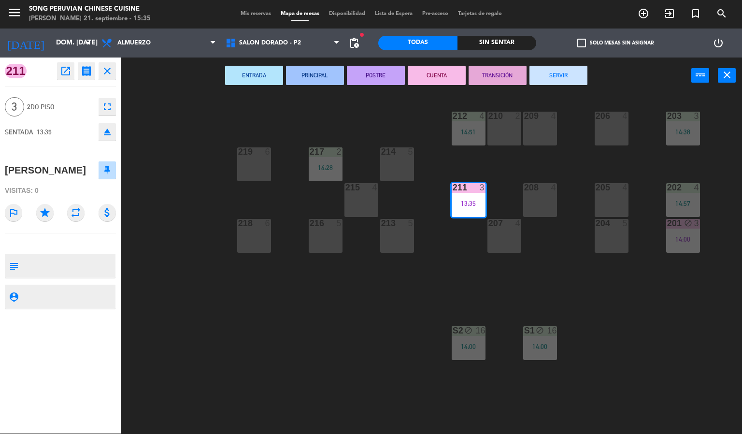
click at [365, 321] on div "203 3 14:38 206 4 210 2 212 4 14:51 209 4 214 5 217 2 14:28 219 6 202 4 14:57 2…" at bounding box center [435, 264] width 614 height 340
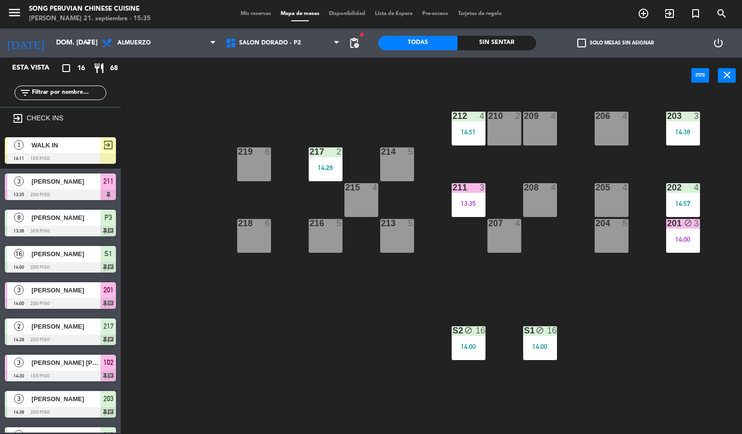
click at [467, 125] on div "212 4 14:51" at bounding box center [469, 129] width 34 height 34
click at [380, 340] on div "203 3 14:38 206 4 210 2 212 4 14:51 209 4 214 5 217 2 14:28 219 6 202 4 14:57 2…" at bounding box center [435, 264] width 614 height 340
click at [482, 115] on div "4" at bounding box center [483, 116] width 6 height 9
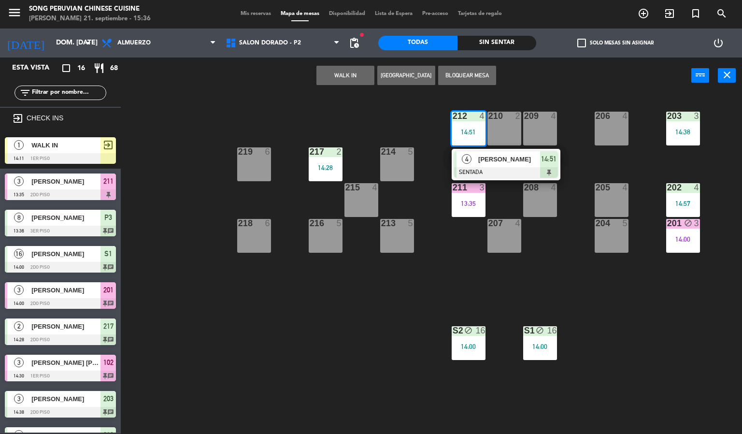
click at [490, 159] on span "[PERSON_NAME]" at bounding box center [509, 159] width 62 height 10
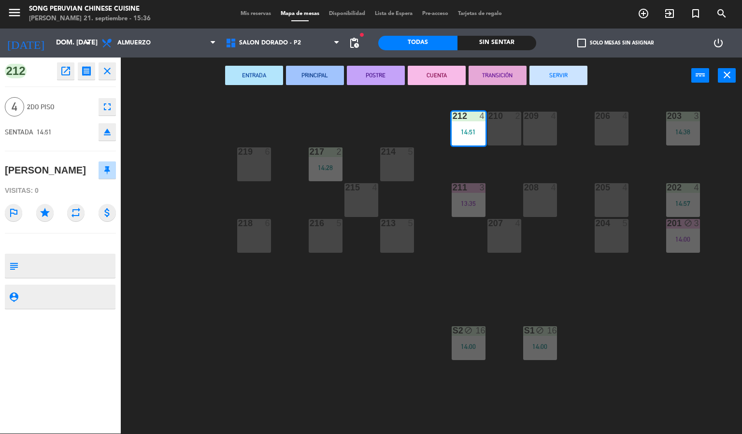
click at [107, 106] on icon "fullscreen" at bounding box center [107, 107] width 12 height 12
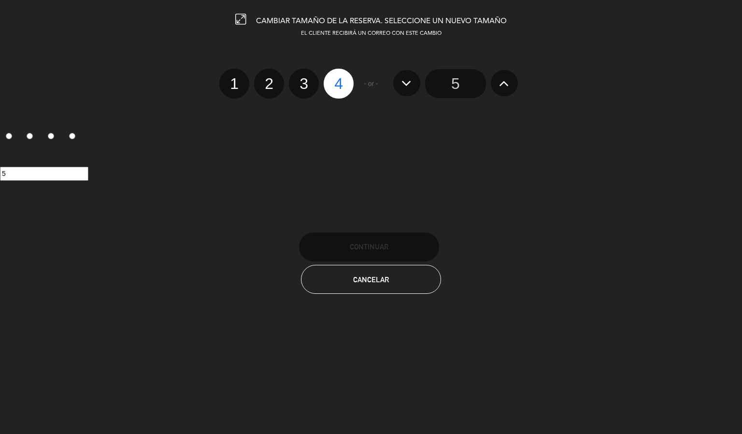
click at [309, 76] on label "3" at bounding box center [304, 84] width 30 height 30
click at [306, 76] on input "3" at bounding box center [302, 75] width 6 height 6
radio input "true"
radio input "false"
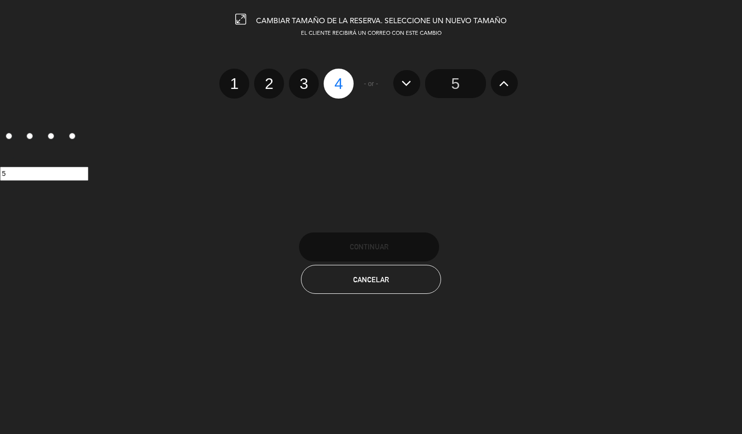
radio input "false"
radio input "true"
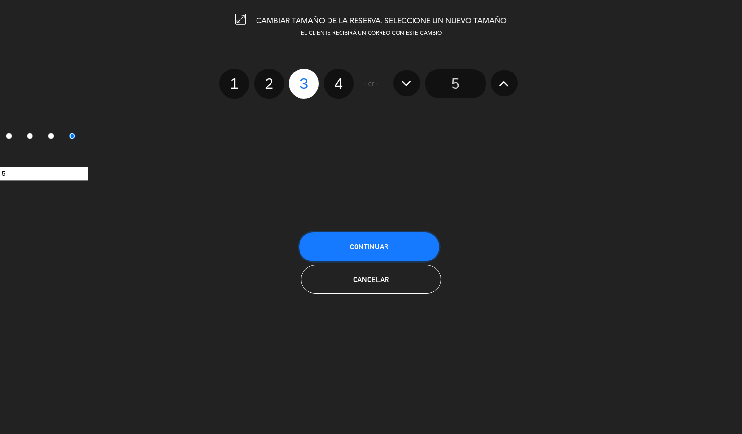
click at [400, 239] on button "Continuar" at bounding box center [369, 246] width 140 height 29
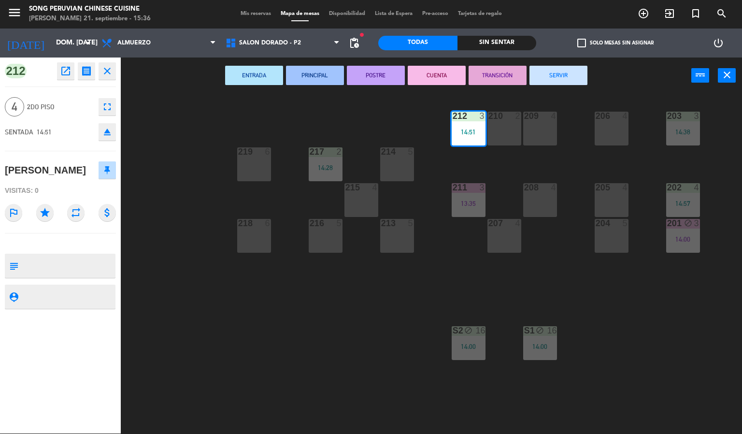
click at [300, 340] on div "203 3 14:38 206 4 210 2 212 3 14:51 209 4 214 5 217 2 14:28 219 6 202 4 14:57 2…" at bounding box center [435, 264] width 614 height 340
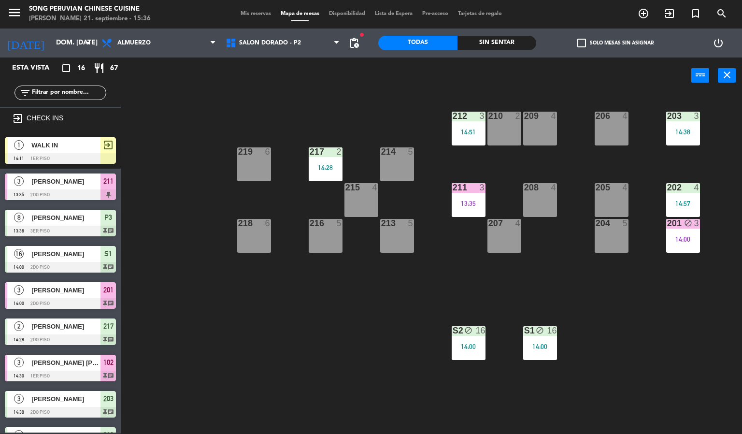
click at [464, 123] on div "212 3 14:51" at bounding box center [469, 129] width 34 height 34
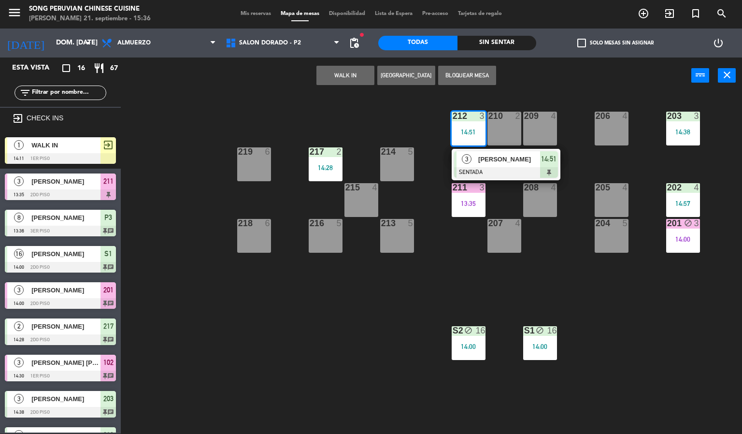
click at [506, 168] on div at bounding box center [506, 172] width 104 height 11
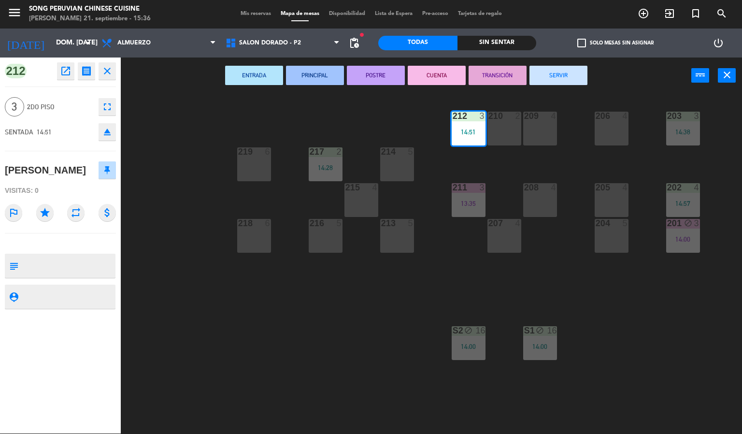
click at [438, 74] on button "CUENTA" at bounding box center [437, 75] width 58 height 19
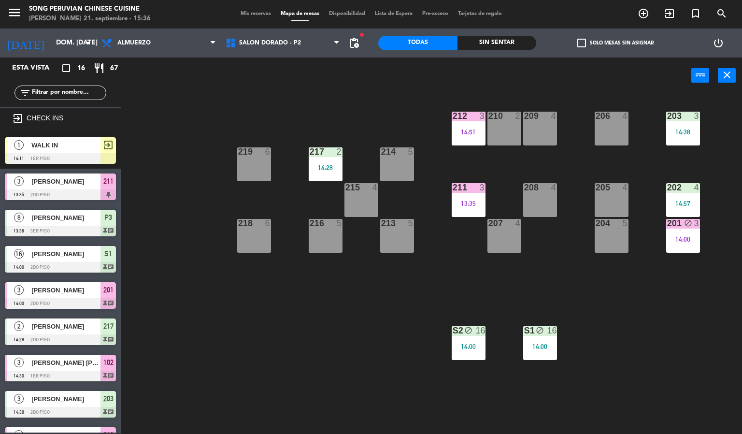
click at [261, 348] on div "203 3 14:38 206 4 210 2 212 3 14:51 209 4 214 5 217 2 14:28 219 6 202 4 14:57 2…" at bounding box center [435, 264] width 614 height 340
click at [543, 343] on div "14:00" at bounding box center [540, 346] width 34 height 7
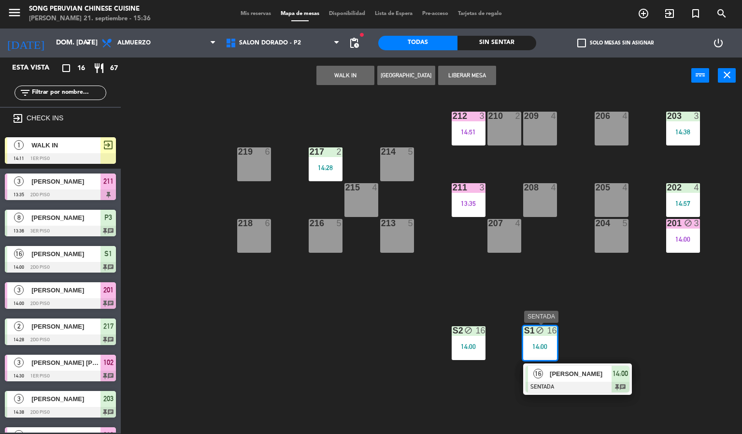
click at [584, 375] on span "[PERSON_NAME]" at bounding box center [581, 374] width 62 height 10
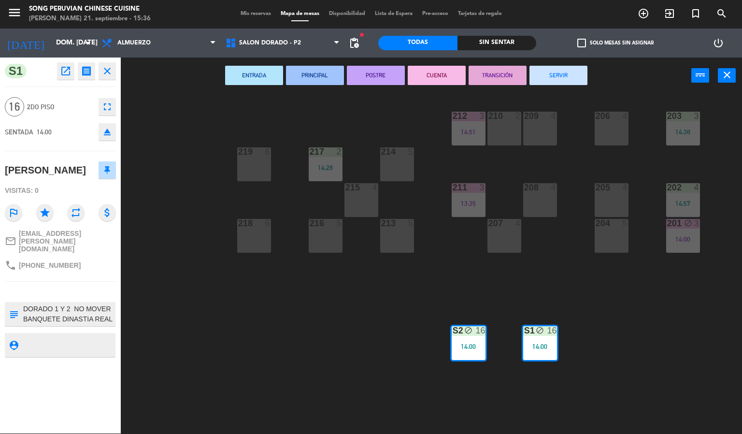
click at [427, 77] on button "CUENTA" at bounding box center [437, 75] width 58 height 19
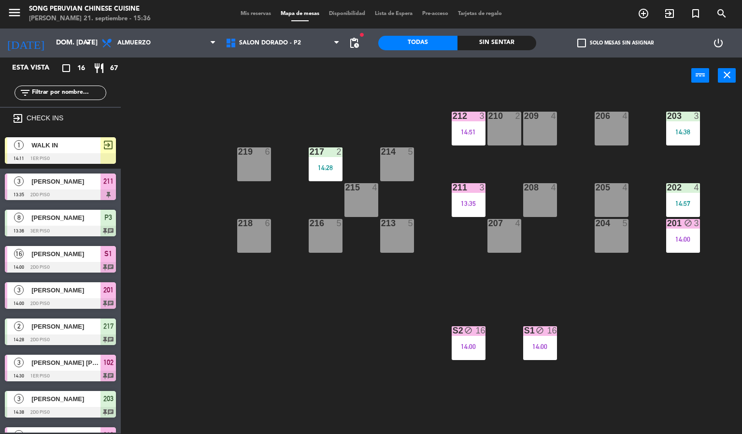
click at [403, 333] on div "203 3 14:38 206 4 210 2 212 3 14:51 209 4 214 5 217 2 14:28 219 6 202 4 14:57 2…" at bounding box center [435, 264] width 614 height 340
click at [322, 345] on div "203 3 14:38 206 4 210 2 212 3 14:51 209 4 214 5 217 2 14:28 219 6 202 4 14:57 2…" at bounding box center [435, 264] width 614 height 340
click at [106, 143] on span "exit_to_app" at bounding box center [108, 145] width 12 height 12
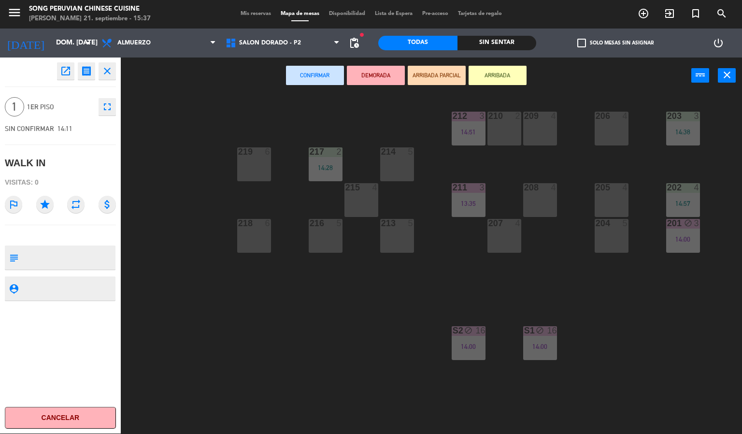
click at [310, 345] on div "203 3 14:38 206 4 210 2 212 3 14:51 209 4 214 5 217 2 14:28 219 6 202 4 14:57 2…" at bounding box center [435, 264] width 614 height 340
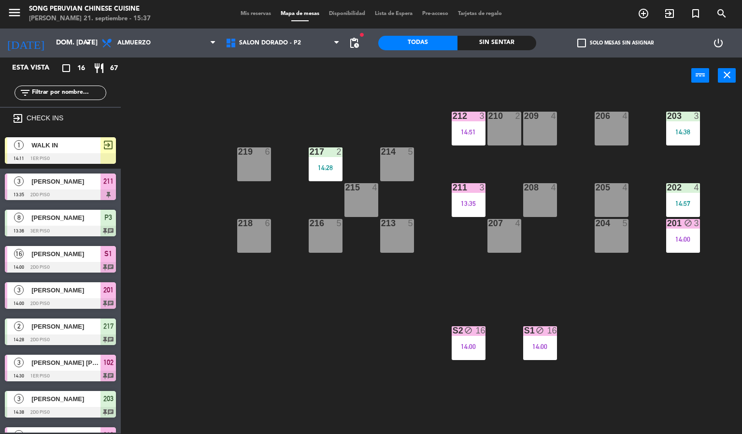
click at [255, 14] on span "Mis reservas" at bounding box center [256, 13] width 40 height 5
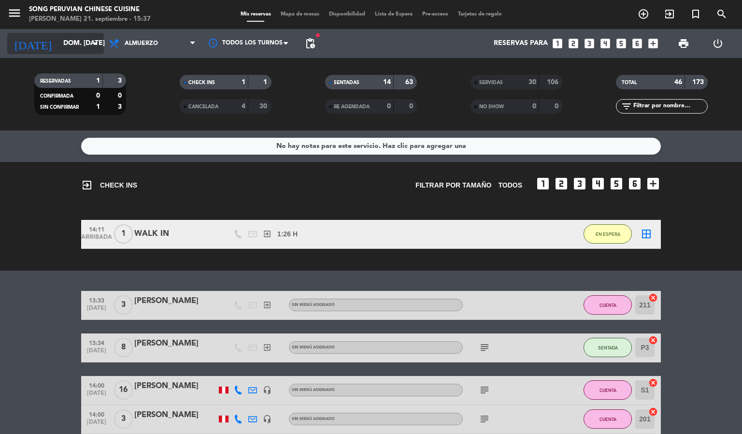
click at [83, 41] on input "dom. [DATE]" at bounding box center [104, 43] width 92 height 17
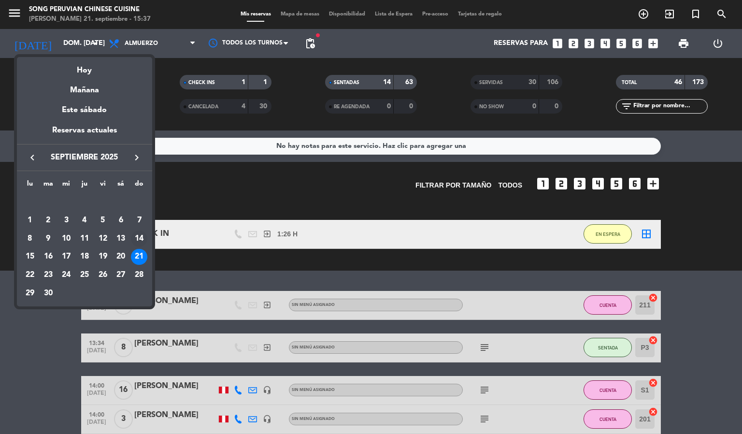
click at [143, 235] on div "14" at bounding box center [139, 238] width 16 height 16
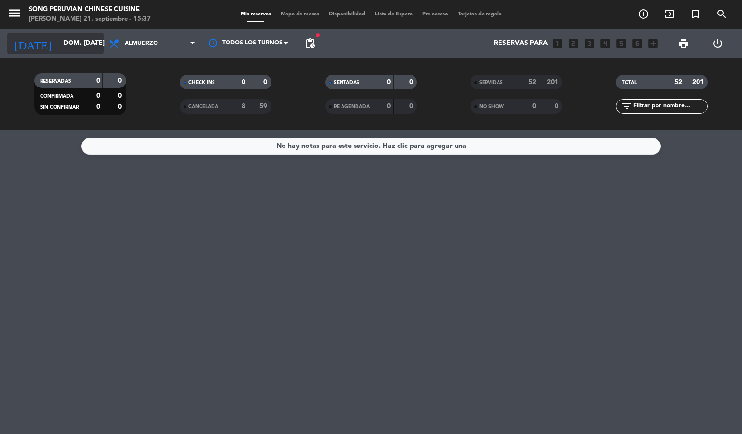
click at [75, 43] on input "dom. [DATE]" at bounding box center [104, 43] width 92 height 17
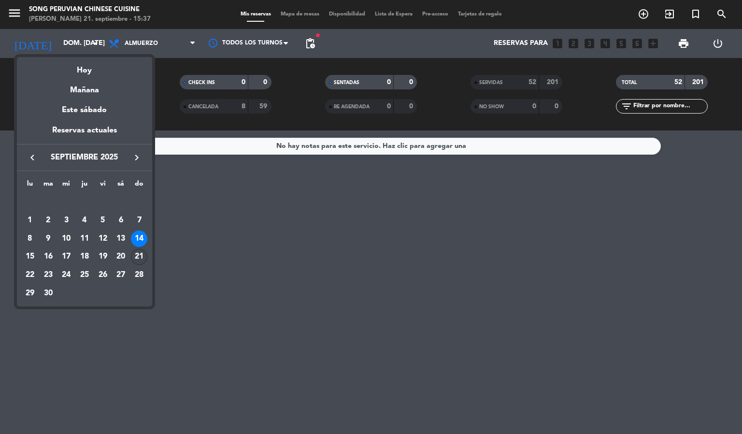
click at [142, 265] on td "21" at bounding box center [139, 257] width 18 height 18
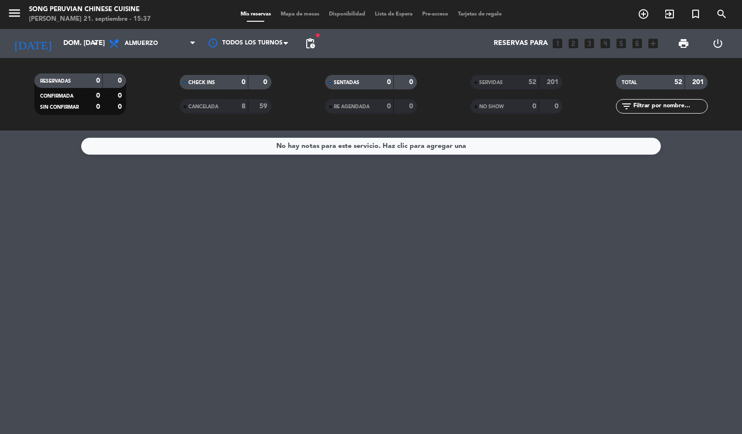
type input "dom. [DATE]"
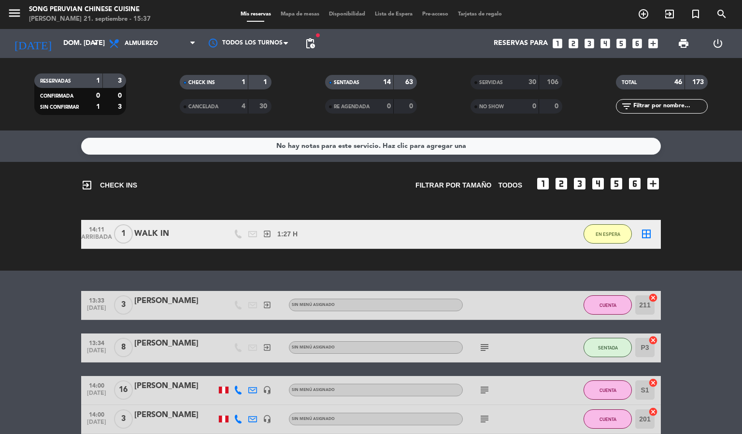
click at [293, 14] on span "Mapa de mesas" at bounding box center [300, 14] width 48 height 5
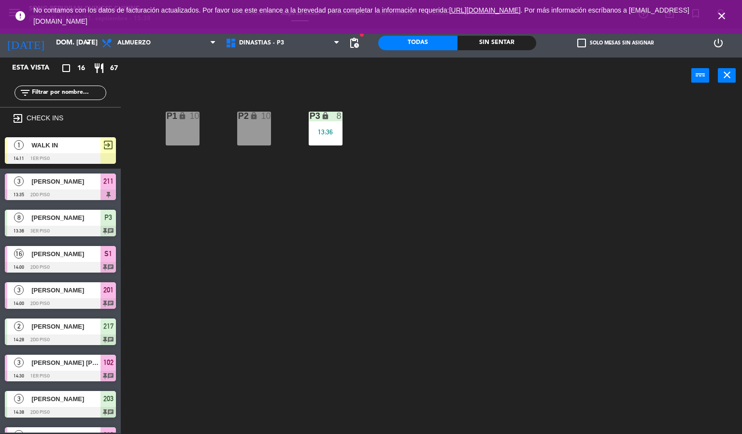
click at [722, 15] on icon "close" at bounding box center [722, 16] width 12 height 12
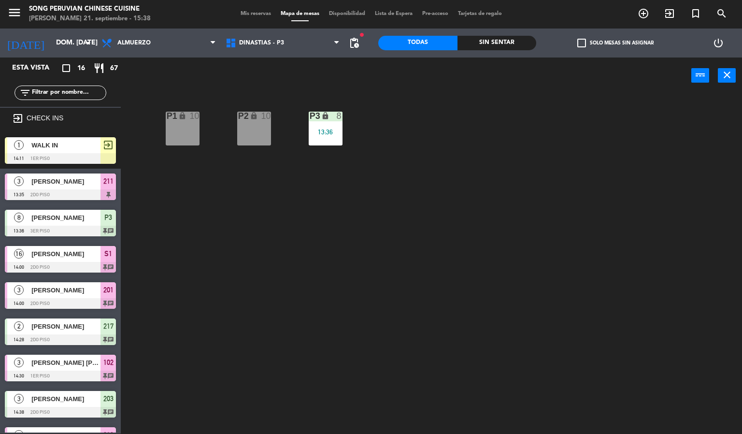
click at [316, 126] on div "P3 lock 8 13:36" at bounding box center [326, 129] width 34 height 34
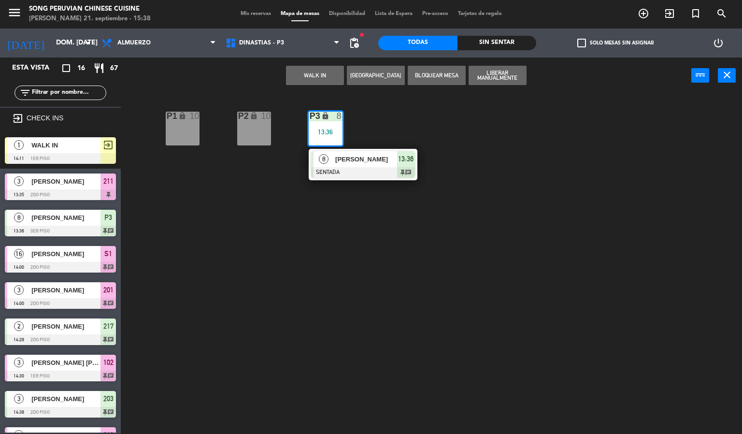
click at [373, 175] on div at bounding box center [363, 172] width 104 height 11
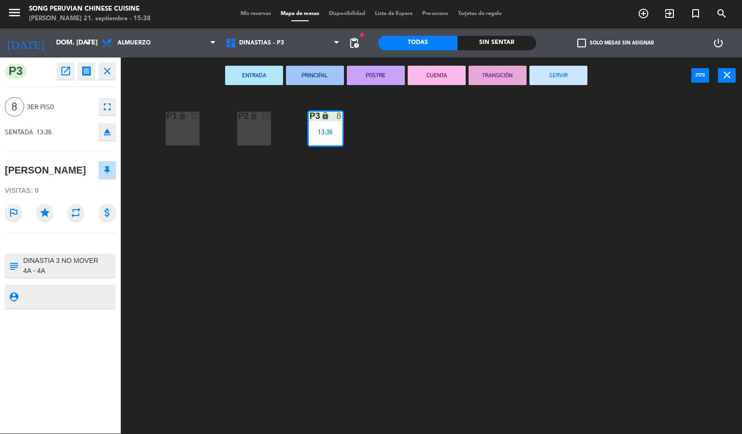
click at [442, 74] on button "CUENTA" at bounding box center [437, 75] width 58 height 19
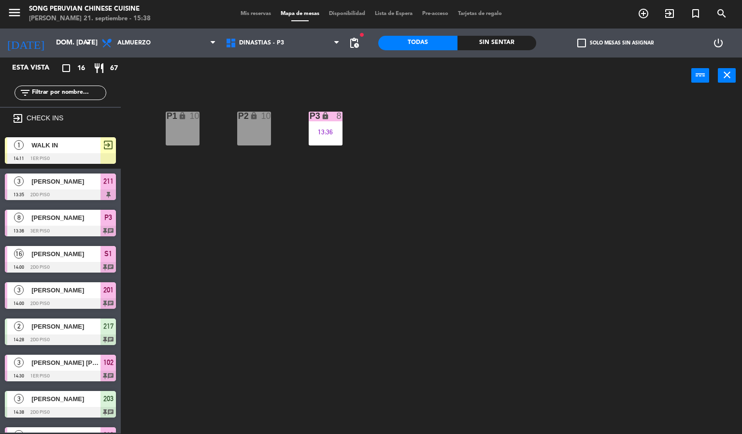
click at [435, 165] on div "P2 lock 10 P3 lock 8 13:36 P1 lock 10" at bounding box center [435, 264] width 614 height 340
click at [280, 44] on span "DINASTIAS - P3" at bounding box center [261, 43] width 45 height 7
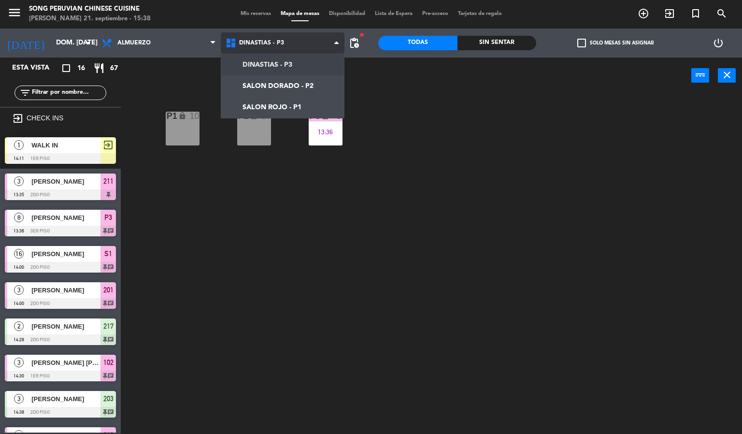
click at [300, 101] on ng-component "menu Song Peruvian Chinese Cuisine [PERSON_NAME] 21. septiembre - 15:38 Mis res…" at bounding box center [371, 217] width 742 height 434
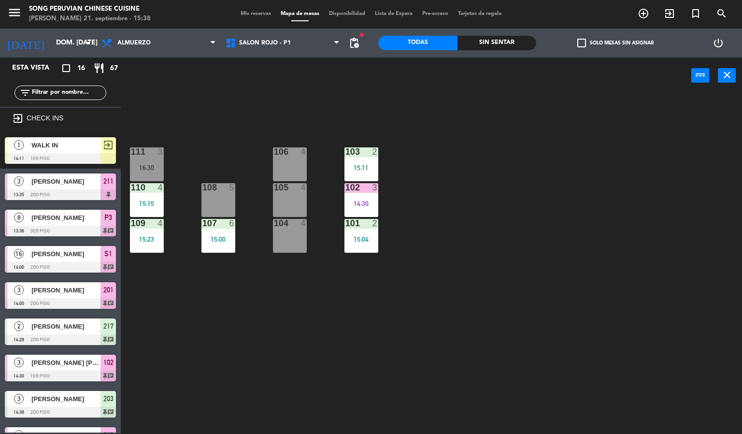
click at [323, 358] on div "103 2 15:11 106 4 111 3 16:30 102 3 14:30 105 4 108 5 110 4 15:15 101 2 15:04 1…" at bounding box center [435, 264] width 614 height 340
click at [369, 200] on div "14:30" at bounding box center [361, 203] width 34 height 7
click at [507, 262] on div "103 2 15:11 106 4 111 3 16:30 102 3 14:30 105 4 108 5 110 4 15:15 101 2 15:04 1…" at bounding box center [435, 264] width 614 height 340
click at [490, 178] on div "103 2 15:11 106 4 111 3 16:30 102 3 14:30 105 4 108 5 110 4 15:15 101 2 15:04 1…" at bounding box center [435, 264] width 614 height 340
click at [552, 214] on div "103 2 15:11 106 4 111 3 16:30 102 3 14:30 105 4 108 5 110 4 15:15 101 2 15:04 1…" at bounding box center [435, 264] width 614 height 340
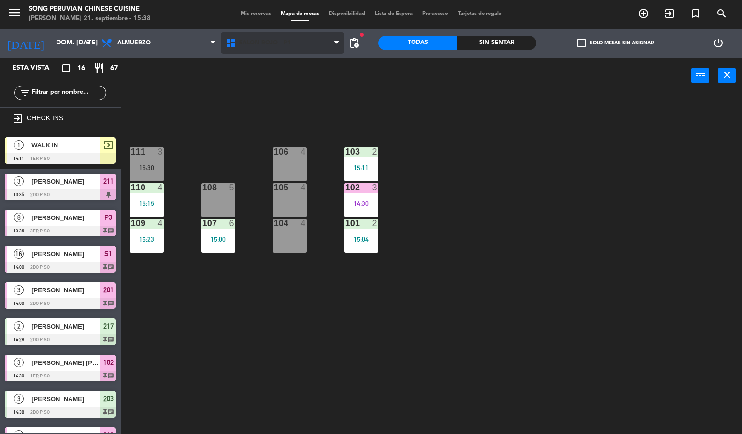
click at [283, 40] on span "SALON ROJO - P1" at bounding box center [265, 43] width 52 height 7
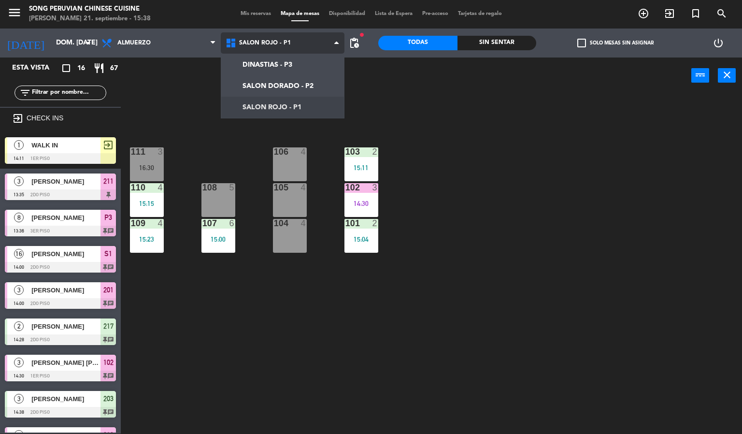
click at [305, 81] on ng-component "menu Song Peruvian Chinese Cuisine [PERSON_NAME] 21. septiembre - 15:38 Mis res…" at bounding box center [371, 217] width 742 height 434
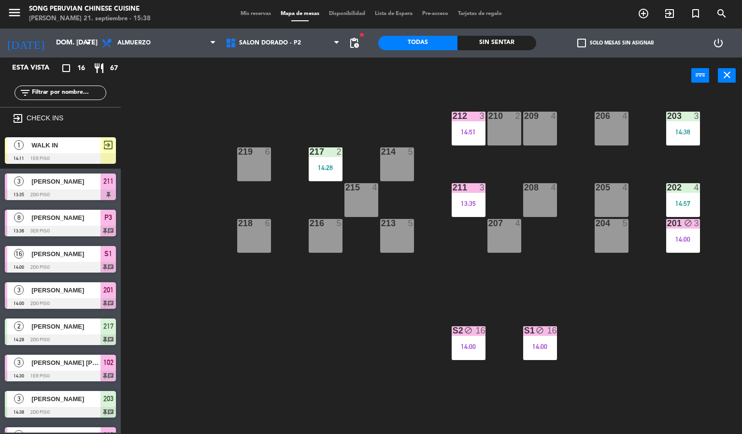
click at [306, 374] on div "203 3 14:38 206 4 210 2 212 3 14:51 209 4 214 5 217 2 14:28 219 6 202 4 14:57 2…" at bounding box center [435, 264] width 614 height 340
click at [477, 115] on div "3" at bounding box center [485, 116] width 16 height 9
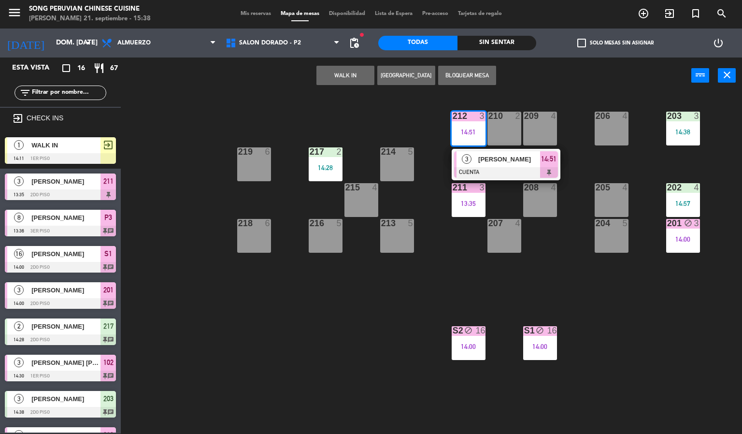
click at [524, 171] on div at bounding box center [506, 172] width 104 height 11
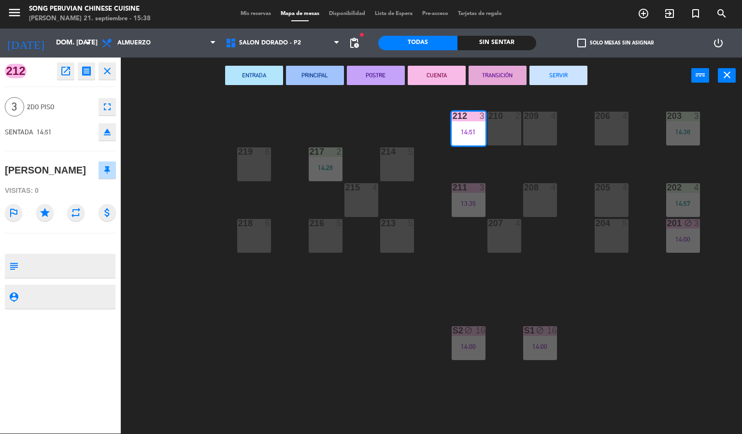
click at [559, 70] on button "SERVIR" at bounding box center [558, 75] width 58 height 19
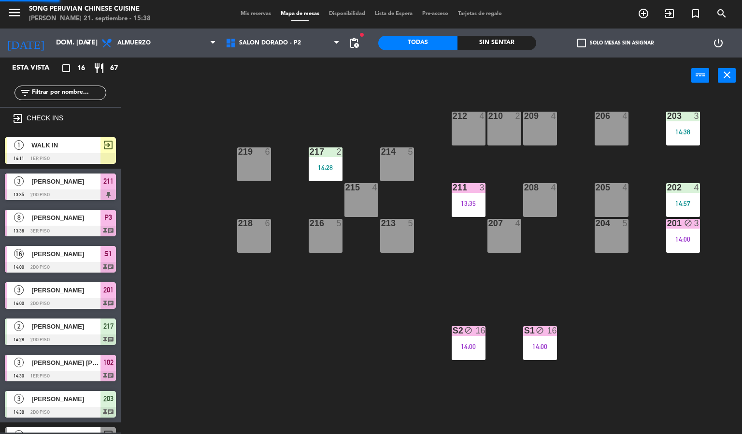
scroll to position [0, 0]
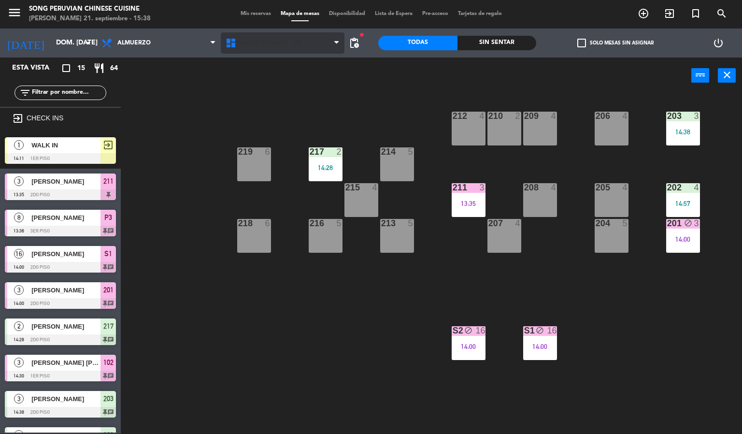
click at [274, 48] on span "SALON DORADO - P2" at bounding box center [283, 42] width 124 height 21
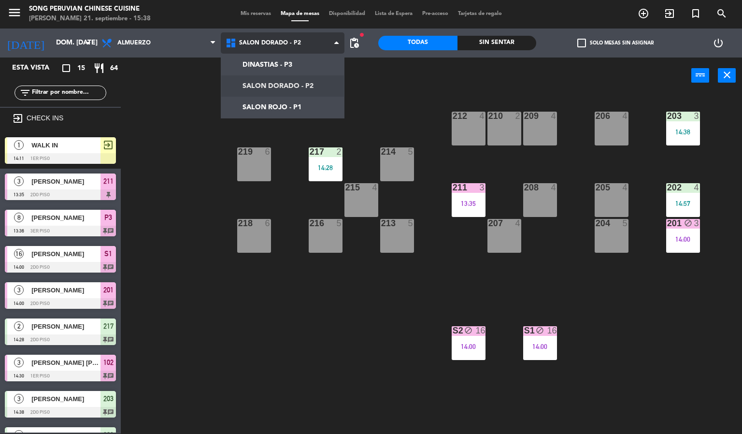
click at [255, 45] on span "SALON DORADO - P2" at bounding box center [270, 43] width 62 height 7
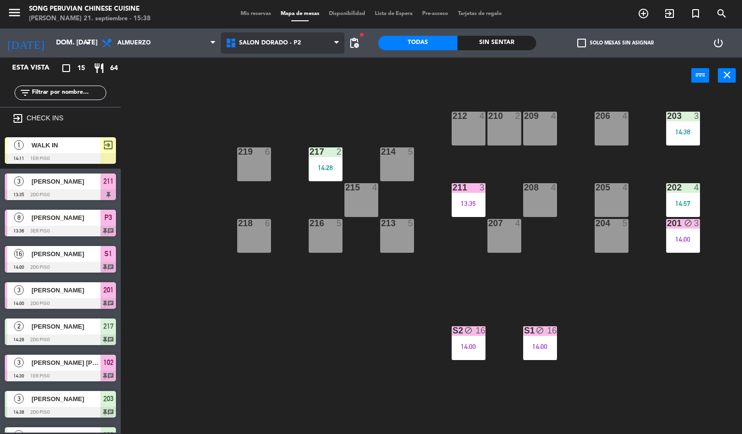
click at [264, 42] on span "SALON DORADO - P2" at bounding box center [270, 43] width 62 height 7
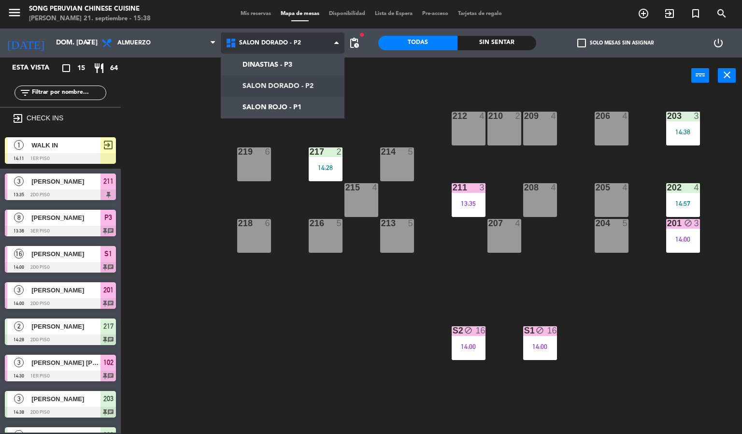
click at [263, 103] on ng-component "menu Song Peruvian Chinese Cuisine [PERSON_NAME] 21. septiembre - 15:38 Mis res…" at bounding box center [371, 217] width 742 height 434
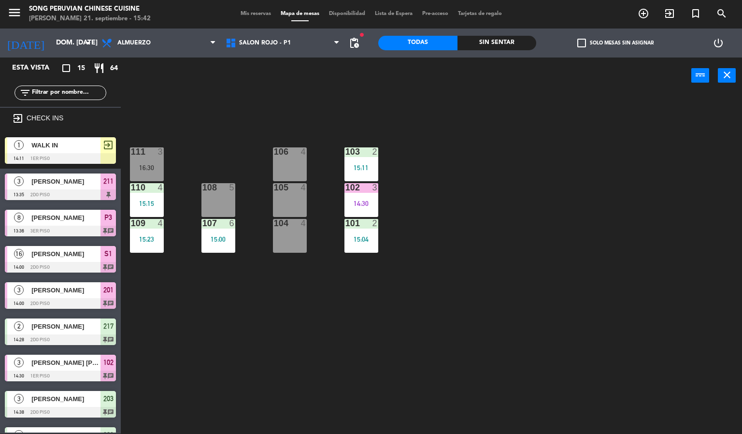
click at [315, 132] on div "103 2 15:11 106 4 111 3 16:30 102 3 14:30 105 4 108 5 110 4 15:15 101 2 15:04 1…" at bounding box center [435, 264] width 614 height 340
click at [355, 303] on div "103 2 15:11 106 4 111 3 16:30 102 3 14:30 105 4 108 5 110 4 15:15 101 2 15:04 1…" at bounding box center [435, 264] width 614 height 340
click at [254, 42] on span "SALON ROJO - P1" at bounding box center [265, 43] width 52 height 7
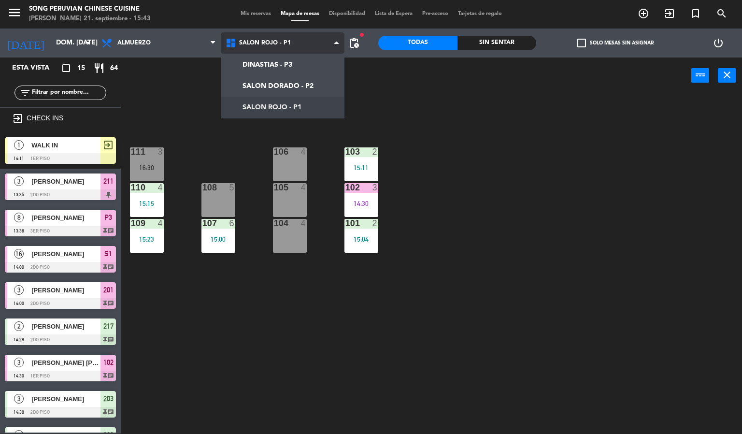
click at [298, 84] on ng-component "menu Song Peruvian Chinese Cuisine [PERSON_NAME] 21. septiembre - 15:43 Mis res…" at bounding box center [371, 217] width 742 height 434
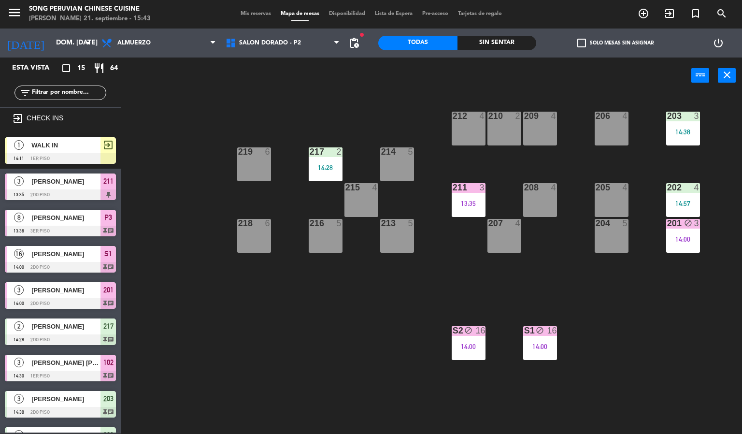
click at [327, 166] on div "14:28" at bounding box center [326, 167] width 34 height 7
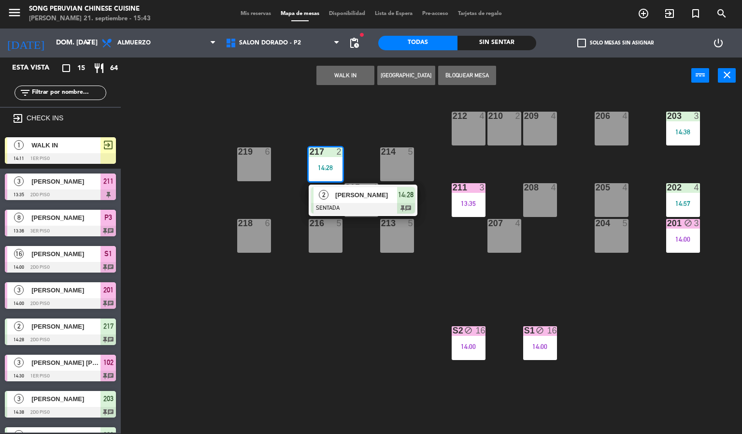
click at [367, 209] on div at bounding box center [363, 208] width 104 height 11
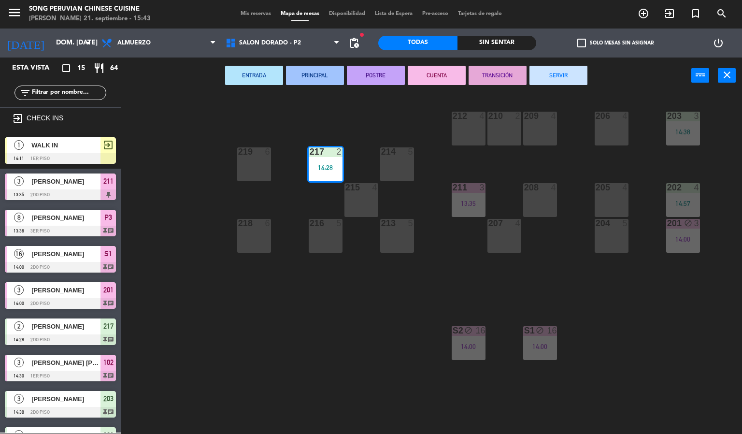
click at [436, 74] on button "CUENTA" at bounding box center [437, 75] width 58 height 19
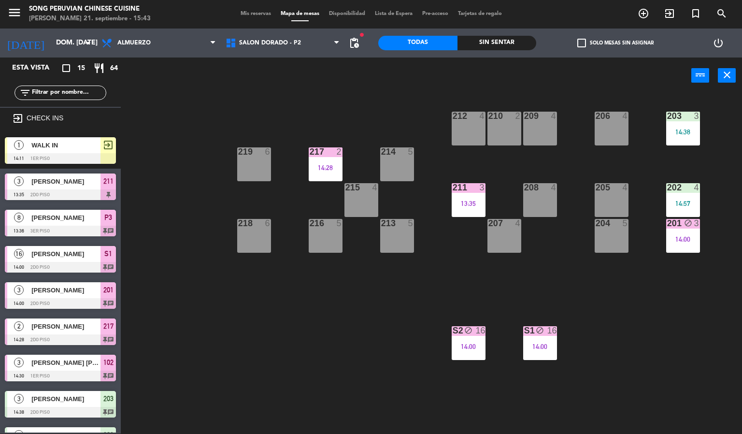
click at [328, 148] on div at bounding box center [325, 151] width 16 height 9
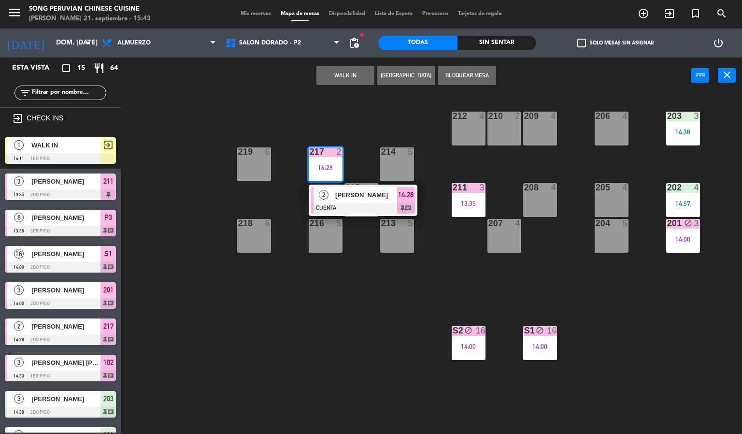
click at [363, 204] on div at bounding box center [363, 208] width 104 height 11
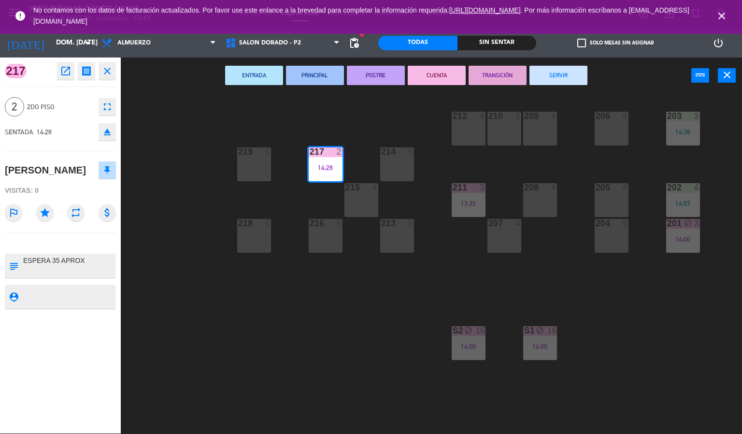
click at [545, 70] on button "SERVIR" at bounding box center [558, 75] width 58 height 19
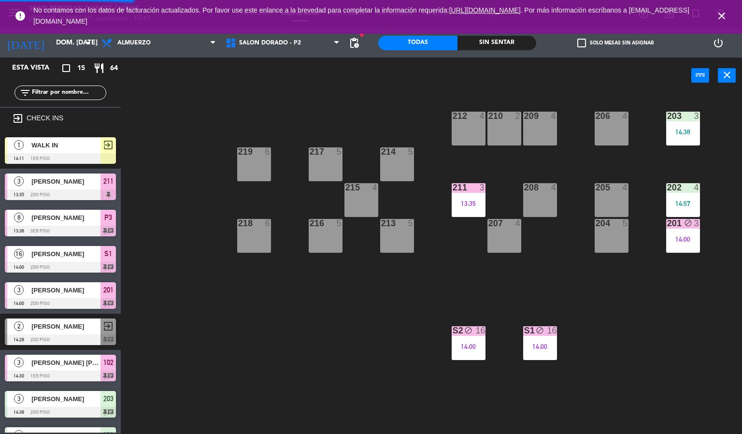
click at [335, 320] on div "203 3 14:38 206 4 210 2 212 4 209 4 214 5 217 5 219 6 202 4 14:57 205 4 208 4 2…" at bounding box center [435, 264] width 614 height 340
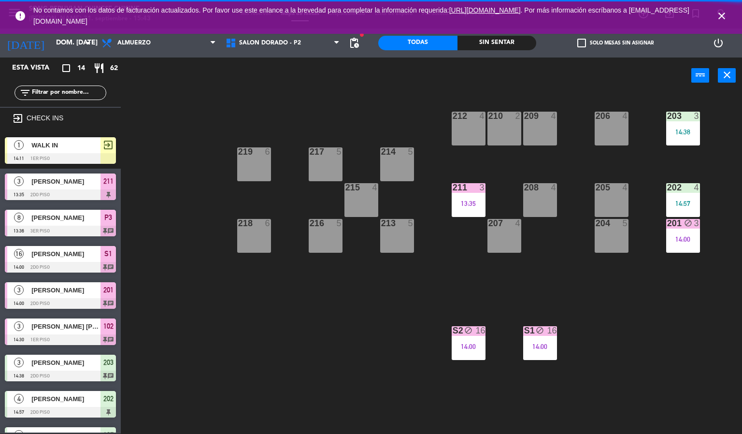
click at [721, 15] on icon "close" at bounding box center [722, 16] width 12 height 12
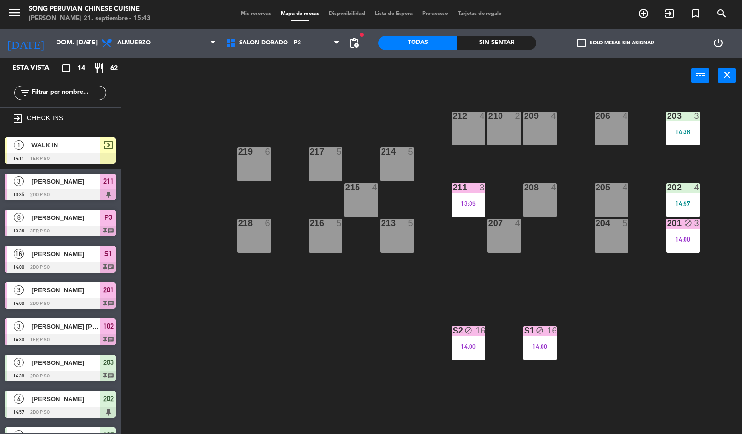
click at [331, 321] on div "203 3 14:38 206 4 210 2 212 4 209 4 214 5 217 5 219 6 202 4 14:57 205 4 208 4 2…" at bounding box center [435, 264] width 614 height 340
click at [312, 51] on span "SALON DORADO - P2" at bounding box center [283, 42] width 124 height 21
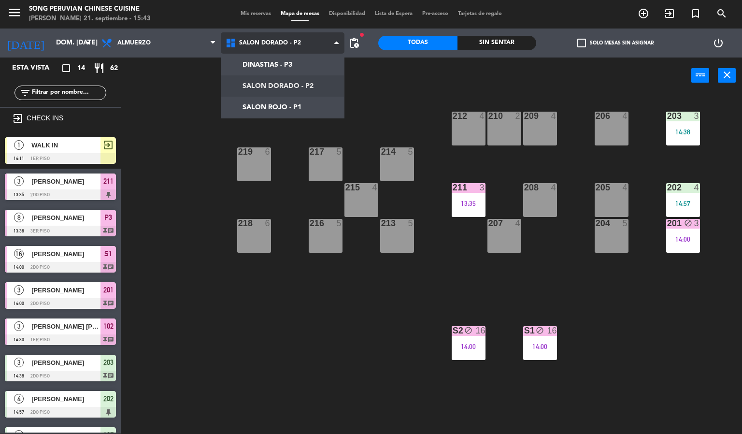
click at [310, 111] on ng-component "menu Song Peruvian Chinese Cuisine [PERSON_NAME] 21. septiembre - 15:43 Mis res…" at bounding box center [371, 217] width 742 height 434
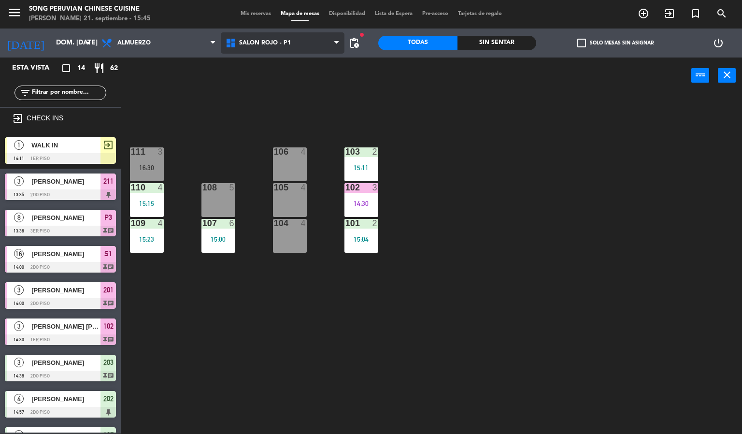
click at [303, 50] on span "SALON ROJO - P1" at bounding box center [283, 42] width 124 height 21
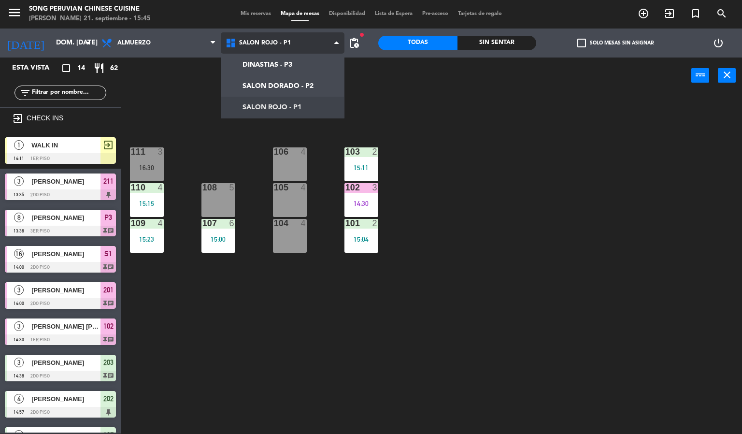
click at [302, 98] on ng-component "menu Song Peruvian Chinese Cuisine [PERSON_NAME] 21. septiembre - 15:45 Mis res…" at bounding box center [371, 217] width 742 height 434
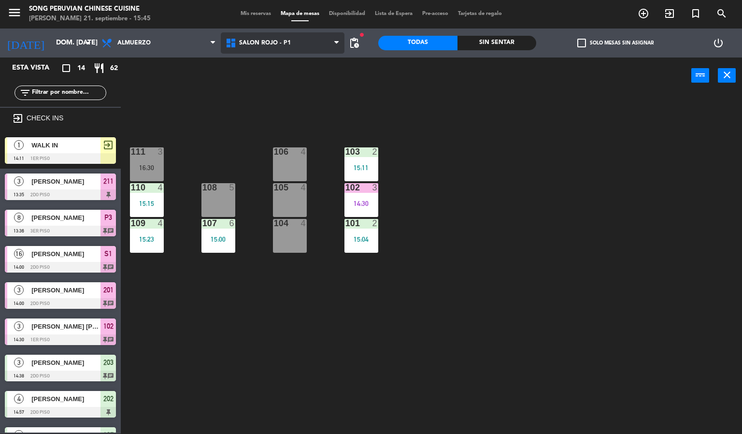
click at [319, 49] on span "SALON ROJO - P1" at bounding box center [283, 42] width 124 height 21
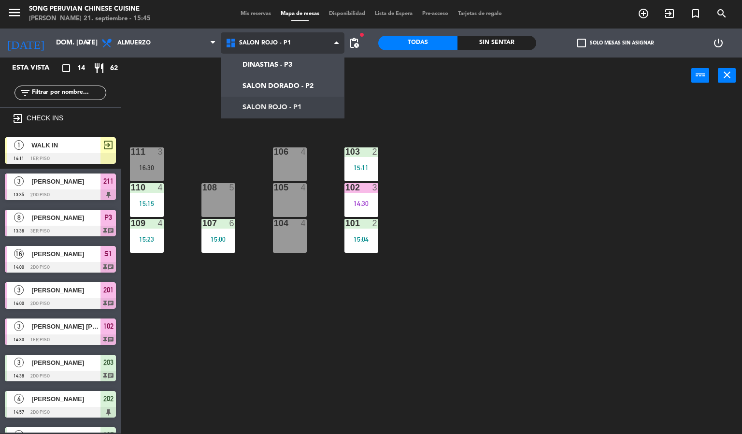
click at [318, 93] on ng-component "menu Song Peruvian Chinese Cuisine [PERSON_NAME] 21. septiembre - 15:45 Mis res…" at bounding box center [371, 217] width 742 height 434
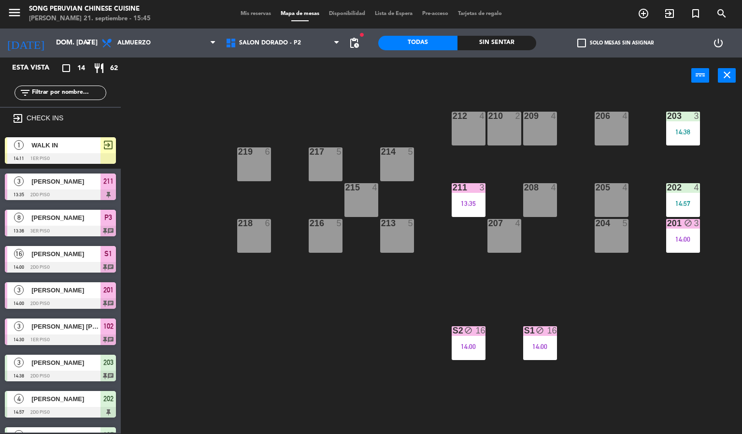
click at [656, 313] on div "203 3 14:38 206 4 210 2 212 4 209 4 214 5 217 5 219 6 202 4 14:57 205 4 208 4 2…" at bounding box center [435, 264] width 614 height 340
click at [620, 238] on div "204 5" at bounding box center [612, 236] width 34 height 34
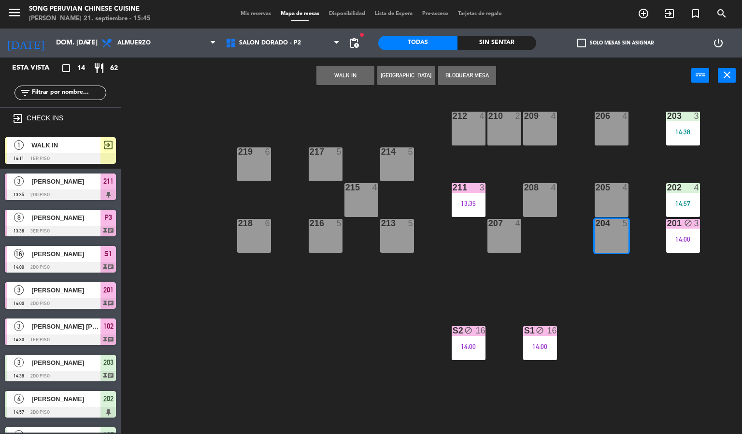
click at [620, 187] on div "4" at bounding box center [628, 187] width 16 height 9
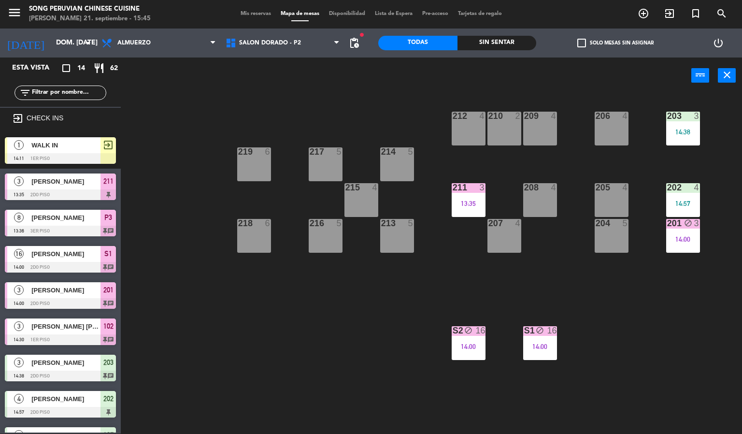
click at [613, 302] on div "203 3 14:38 206 4 210 2 212 4 209 4 214 5 217 5 219 6 202 4 14:57 205 4 208 4 2…" at bounding box center [435, 264] width 614 height 340
click at [685, 306] on div "203 3 14:38 206 4 210 2 212 4 209 4 214 5 217 5 219 6 202 4 14:57 205 4 208 4 2…" at bounding box center [435, 264] width 614 height 340
click at [665, 298] on div "203 3 14:38 206 4 210 2 212 4 209 4 214 5 217 5 219 6 202 4 14:57 205 4 208 4 2…" at bounding box center [435, 264] width 614 height 340
click at [548, 288] on div "203 3 14:38 206 4 210 2 212 4 209 4 214 5 217 5 219 6 202 4 14:57 205 4 208 4 2…" at bounding box center [435, 264] width 614 height 340
click at [497, 287] on div "203 3 14:38 206 4 210 2 212 4 209 4 214 5 217 5 219 6 202 4 14:57 205 4 208 4 2…" at bounding box center [435, 264] width 614 height 340
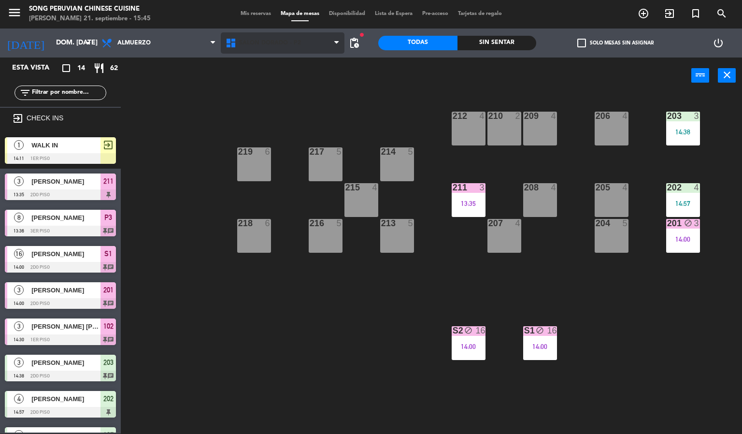
click at [304, 53] on span "SALON DORADO - P2" at bounding box center [283, 42] width 124 height 21
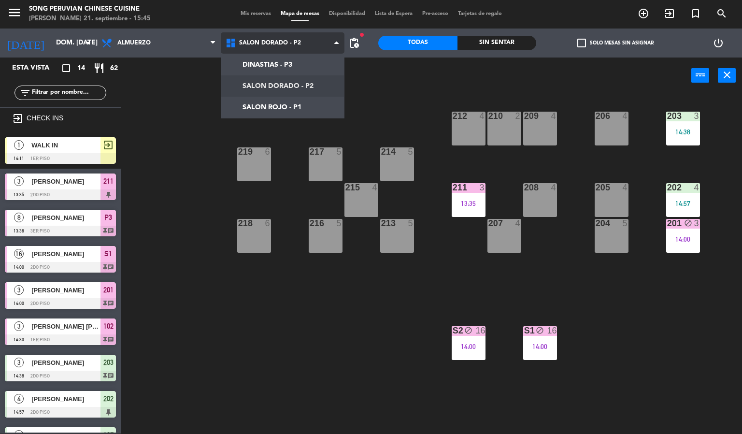
click at [303, 112] on ng-component "menu Song Peruvian Chinese Cuisine [PERSON_NAME] 21. septiembre - 15:45 Mis res…" at bounding box center [371, 217] width 742 height 434
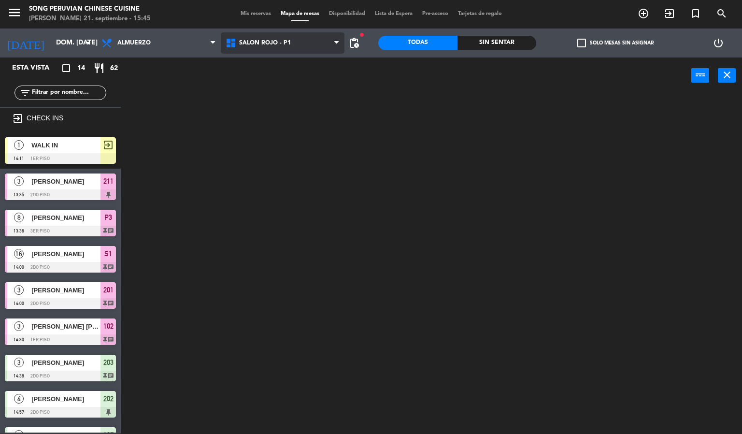
click at [308, 48] on span "SALON ROJO - P1" at bounding box center [283, 42] width 124 height 21
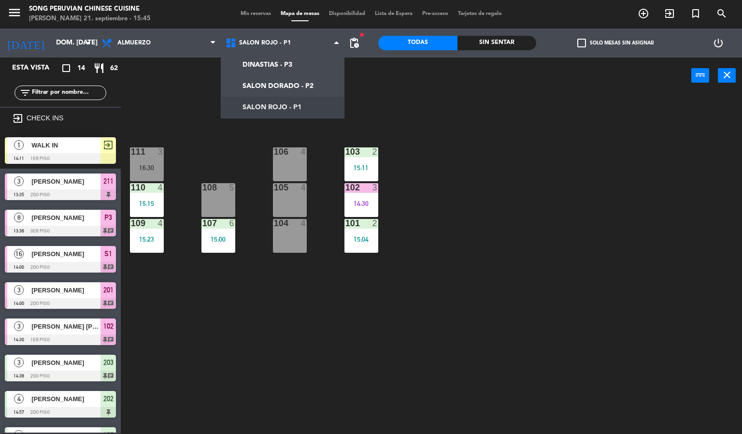
click at [538, 250] on div "103 2 15:11 106 4 111 3 16:30 102 3 14:30 105 4 108 5 110 4 15:15 101 2 15:04 1…" at bounding box center [435, 264] width 614 height 340
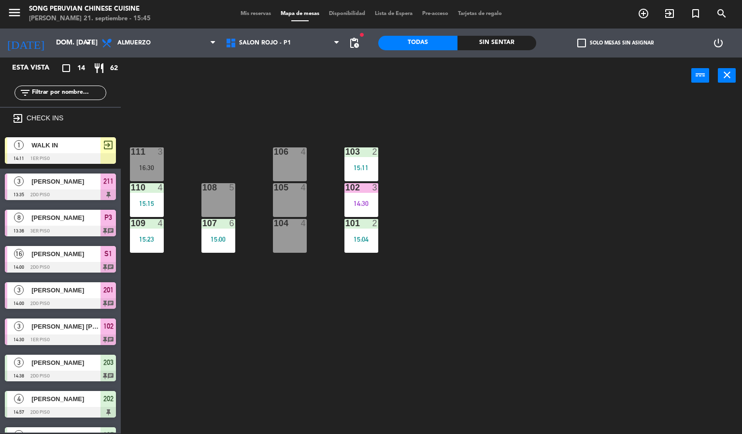
click at [483, 352] on div "103 2 15:11 106 4 111 3 16:30 102 3 14:30 105 4 108 5 110 4 15:15 101 2 15:04 1…" at bounding box center [435, 264] width 614 height 340
click at [232, 133] on div "103 2 15:11 106 4 111 3 16:30 102 3 14:30 105 4 108 5 110 4 15:15 101 2 15:04 1…" at bounding box center [435, 264] width 614 height 340
click at [232, 132] on div "103 2 15:11 106 4 111 3 16:30 102 3 14:30 105 4 108 5 110 4 15:15 101 2 15:04 1…" at bounding box center [435, 264] width 614 height 340
click at [235, 124] on div "103 2 15:11 106 4 111 3 16:30 102 3 14:30 105 4 108 5 110 4 15:15 101 2 15:04 1…" at bounding box center [435, 264] width 614 height 340
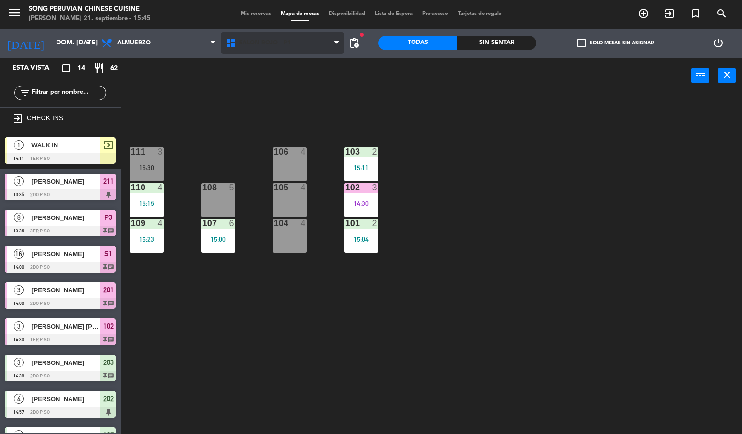
click at [255, 53] on span "SALON ROJO - P1" at bounding box center [283, 42] width 124 height 21
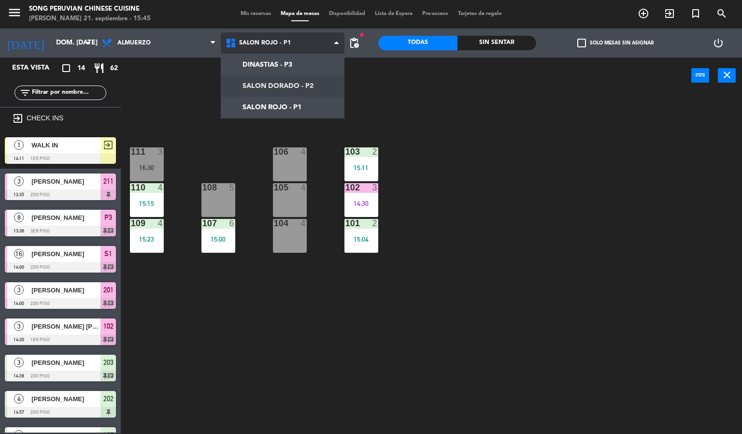
click at [269, 90] on ng-component "menu Song Peruvian Chinese Cuisine [PERSON_NAME] 21. septiembre - 15:45 Mis res…" at bounding box center [371, 217] width 742 height 434
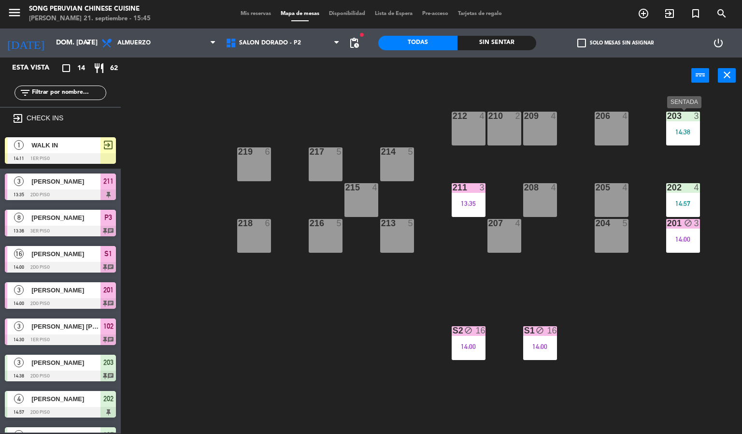
click at [681, 140] on div "203 3 14:38" at bounding box center [683, 129] width 34 height 34
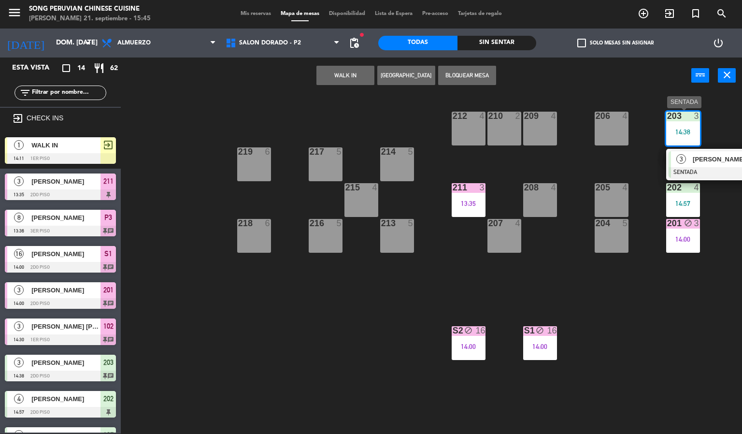
click at [680, 167] on div "3 [PERSON_NAME] SENTADA 14:38 chat" at bounding box center [720, 164] width 123 height 31
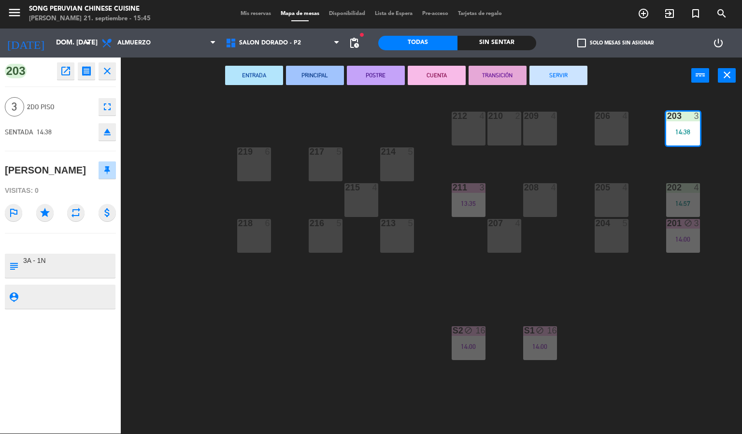
click at [433, 80] on button "CUENTA" at bounding box center [437, 75] width 58 height 19
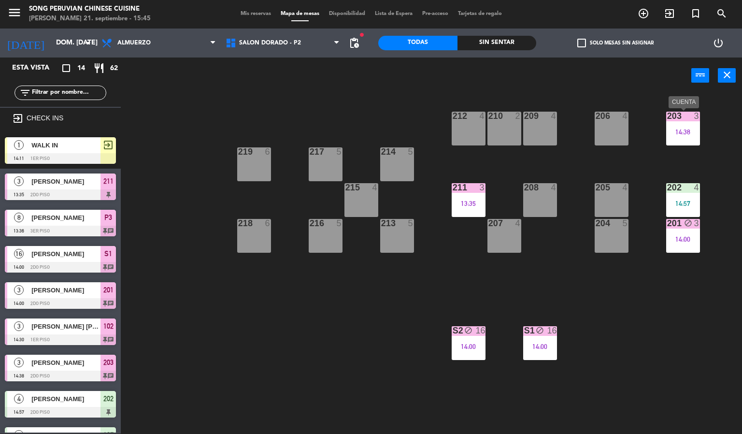
click at [699, 135] on div "14:38" at bounding box center [683, 131] width 34 height 7
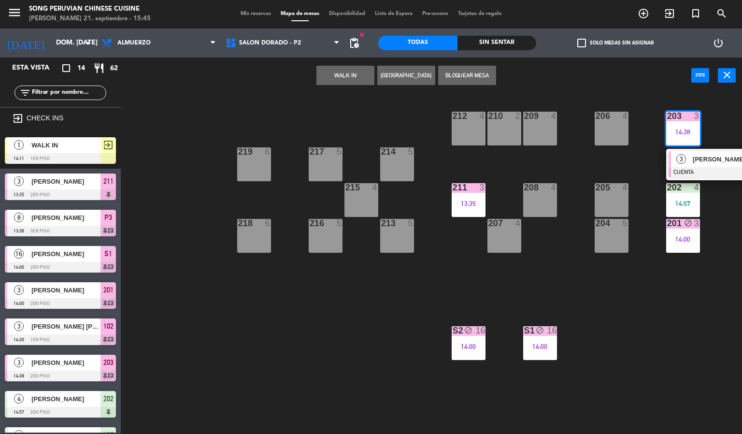
click at [683, 159] on span "3" at bounding box center [681, 159] width 10 height 10
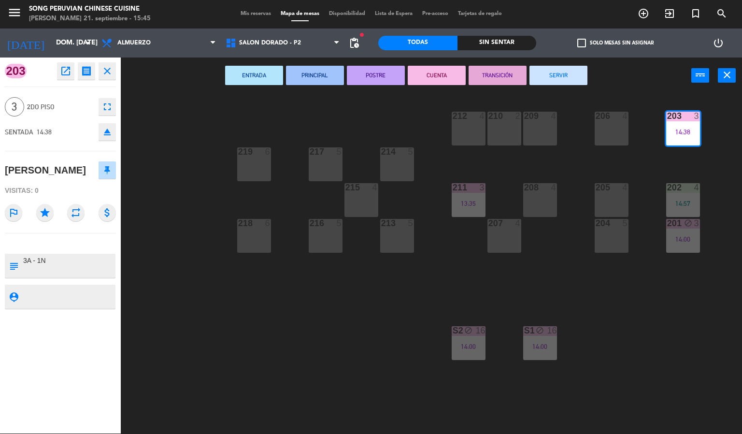
click at [563, 79] on button "SERVIR" at bounding box center [558, 75] width 58 height 19
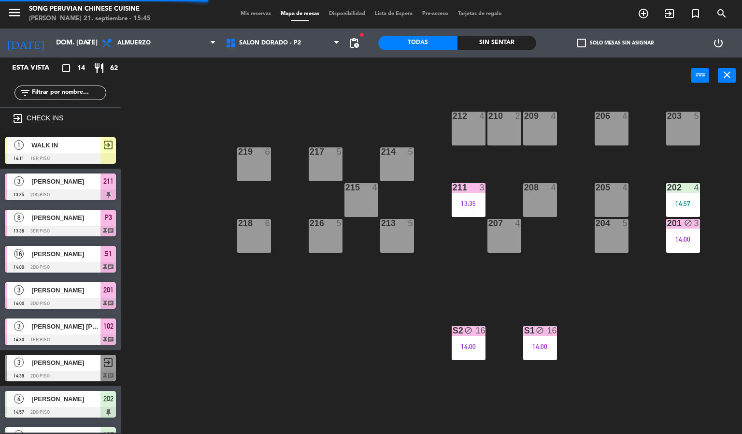
click at [385, 55] on div "Todas Sin sentar" at bounding box center [457, 42] width 158 height 29
drag, startPoint x: 313, startPoint y: 40, endPoint x: 308, endPoint y: 67, distance: 28.1
click at [312, 48] on span "SALON DORADO - P2" at bounding box center [283, 42] width 124 height 21
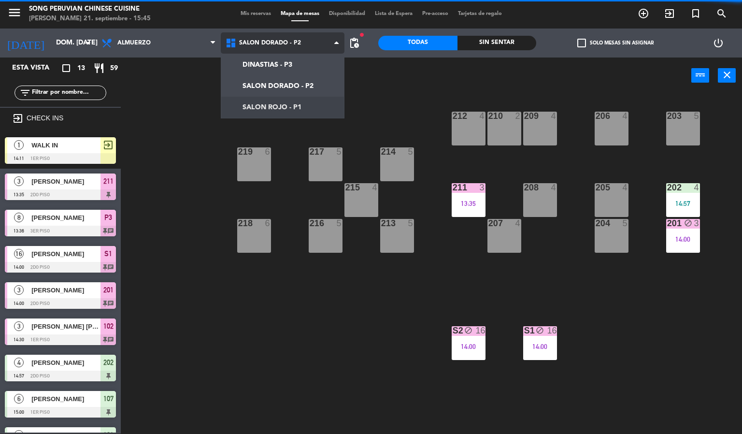
click at [309, 105] on ng-component "menu Song Peruvian Chinese Cuisine [PERSON_NAME] 21. septiembre - 15:45 Mis res…" at bounding box center [371, 217] width 742 height 434
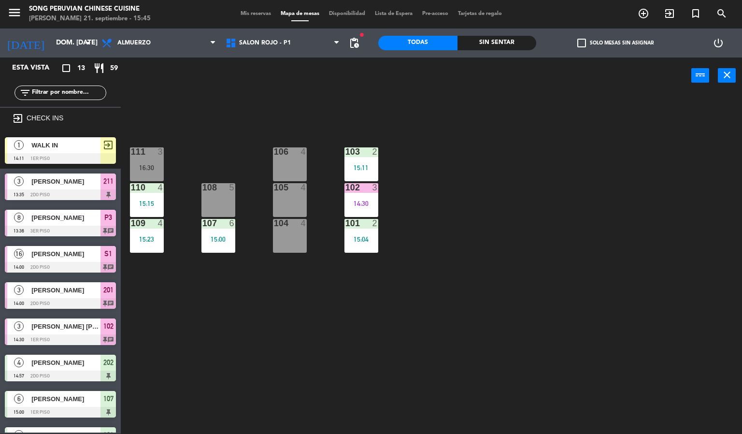
click at [568, 197] on div "103 2 15:11 106 4 111 3 16:30 102 3 14:30 105 4 108 5 110 4 15:15 101 2 15:04 1…" at bounding box center [435, 264] width 614 height 340
click at [261, 40] on span "SALON ROJO - P1" at bounding box center [265, 43] width 52 height 7
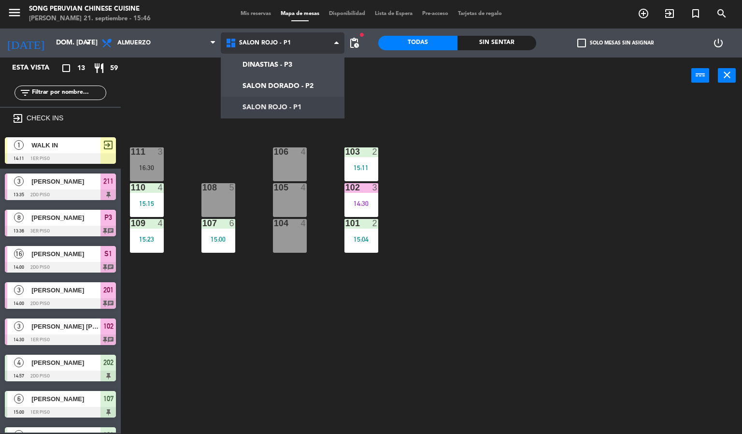
click at [260, 85] on ng-component "menu Song Peruvian Chinese Cuisine [PERSON_NAME] 21. septiembre - 15:46 Mis res…" at bounding box center [371, 217] width 742 height 434
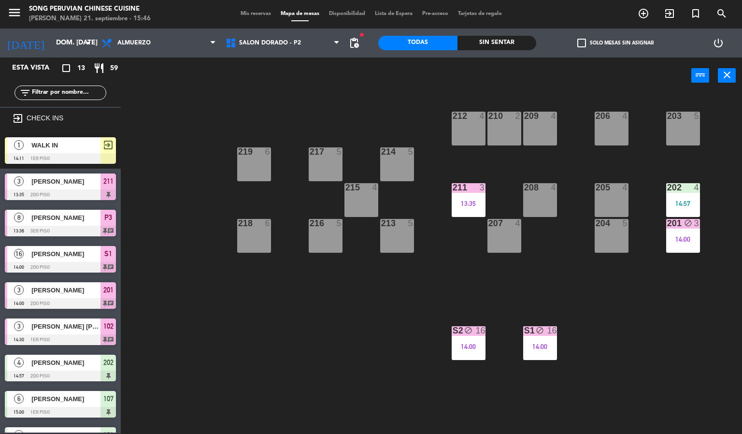
click at [468, 203] on div "13:35" at bounding box center [469, 203] width 34 height 7
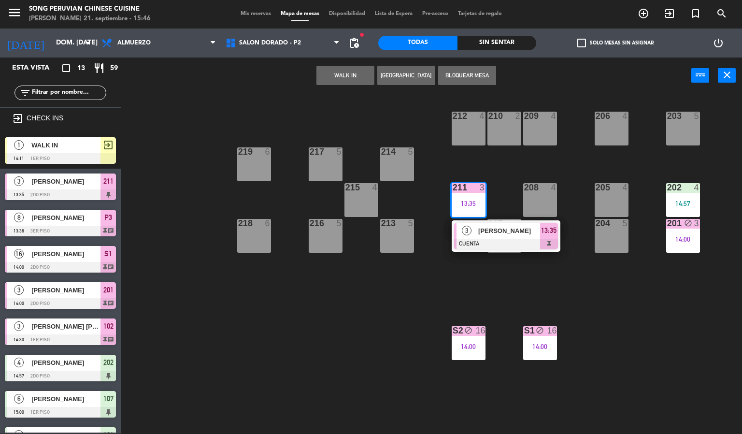
click at [497, 233] on span "[PERSON_NAME]" at bounding box center [509, 231] width 62 height 10
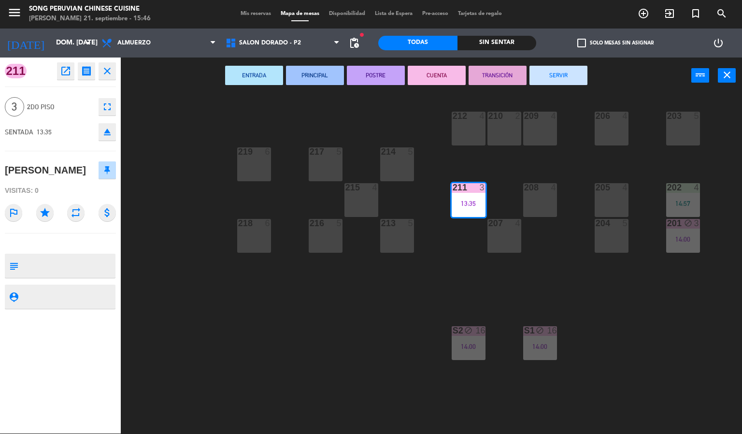
click at [557, 84] on button "SERVIR" at bounding box center [558, 75] width 58 height 19
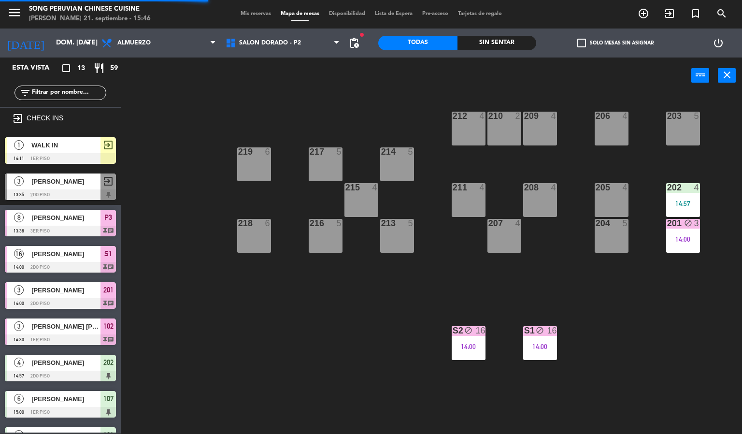
click at [347, 316] on div "203 5 206 4 210 2 212 4 209 4 214 5 217 5 219 6 202 4 14:57 205 4 208 4 211 4 2…" at bounding box center [435, 264] width 614 height 340
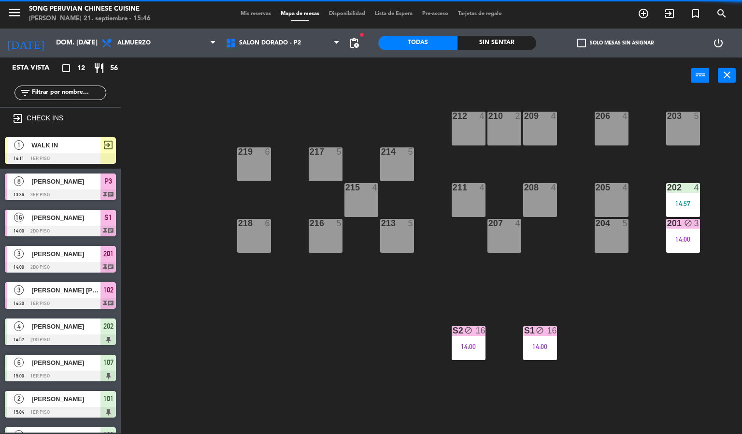
click at [675, 223] on div "block" at bounding box center [683, 223] width 16 height 9
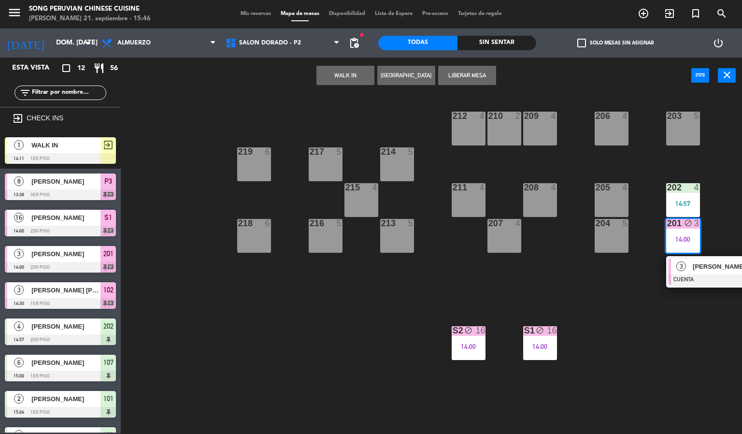
click at [690, 263] on div "3" at bounding box center [681, 266] width 21 height 16
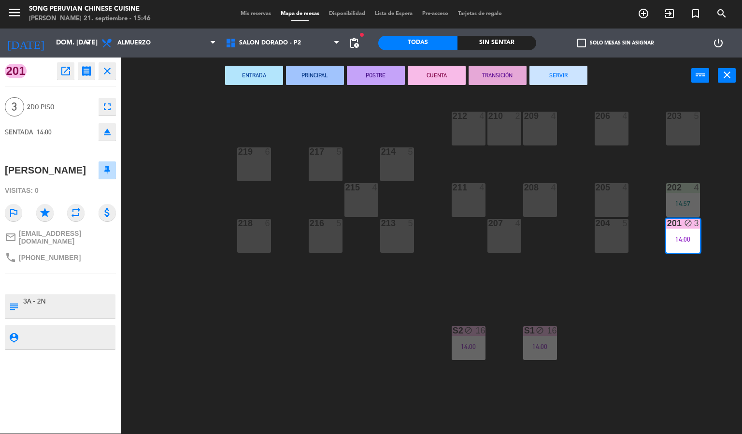
click at [313, 369] on div "203 5 206 4 210 2 212 4 209 4 214 5 217 5 219 6 202 4 14:57 205 4 208 4 211 4 2…" at bounding box center [435, 264] width 614 height 340
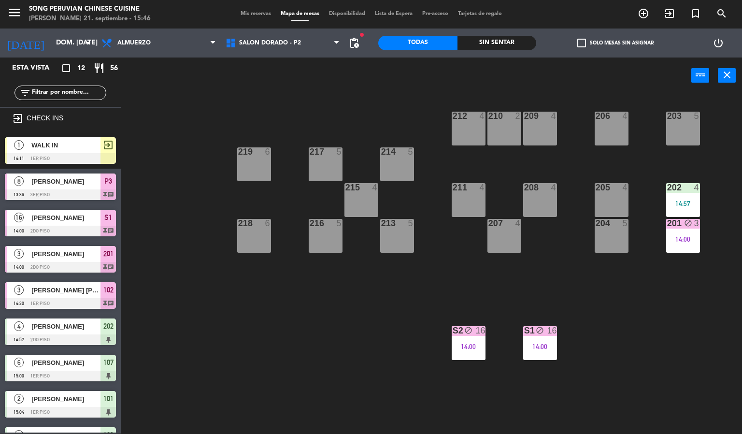
click at [328, 353] on div "203 5 206 4 210 2 212 4 209 4 214 5 217 5 219 6 202 4 14:57 205 4 208 4 211 4 2…" at bounding box center [435, 264] width 614 height 340
click at [287, 42] on span "SALON DORADO - P2" at bounding box center [270, 43] width 62 height 7
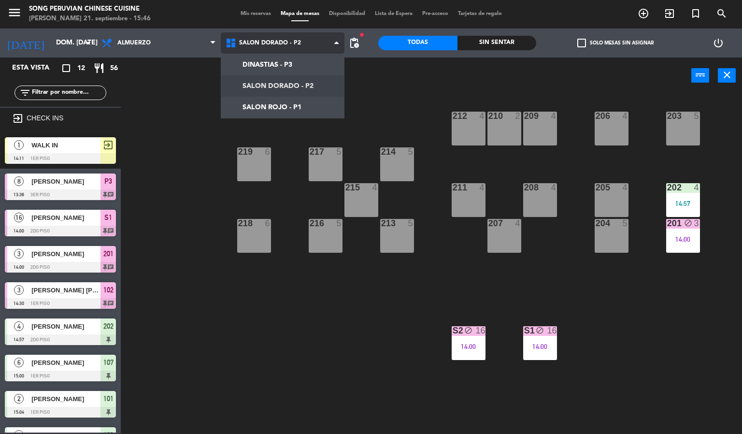
click at [267, 64] on ng-component "menu Song Peruvian Chinese Cuisine [PERSON_NAME] 21. septiembre - 15:46 Mis res…" at bounding box center [371, 217] width 742 height 434
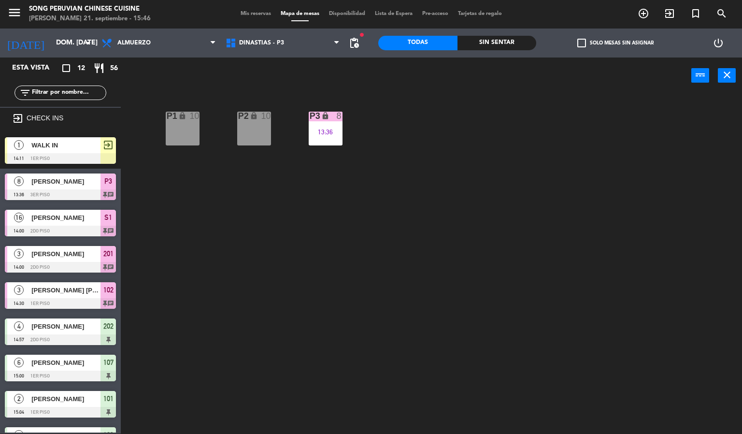
click at [328, 128] on div "13:36" at bounding box center [326, 131] width 34 height 7
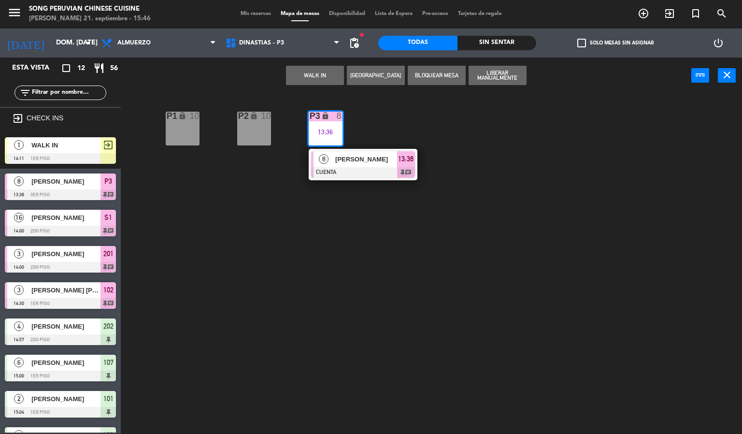
click at [340, 160] on span "[PERSON_NAME]" at bounding box center [366, 159] width 62 height 10
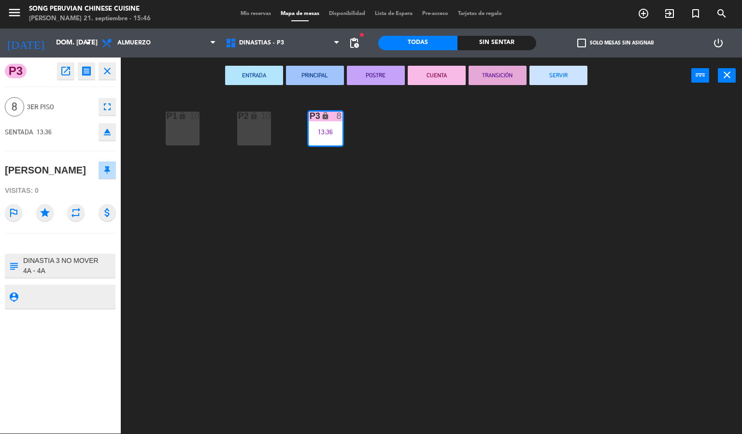
click at [106, 104] on icon "fullscreen" at bounding box center [107, 107] width 12 height 12
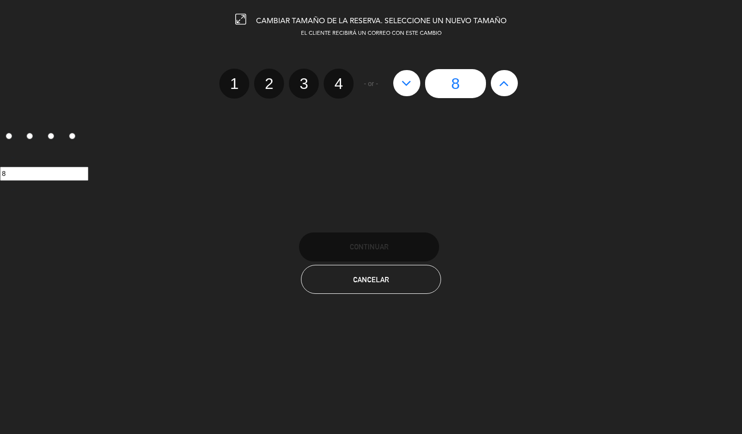
click at [409, 88] on icon at bounding box center [406, 82] width 10 height 15
type input "7"
click at [409, 82] on icon at bounding box center [406, 82] width 10 height 15
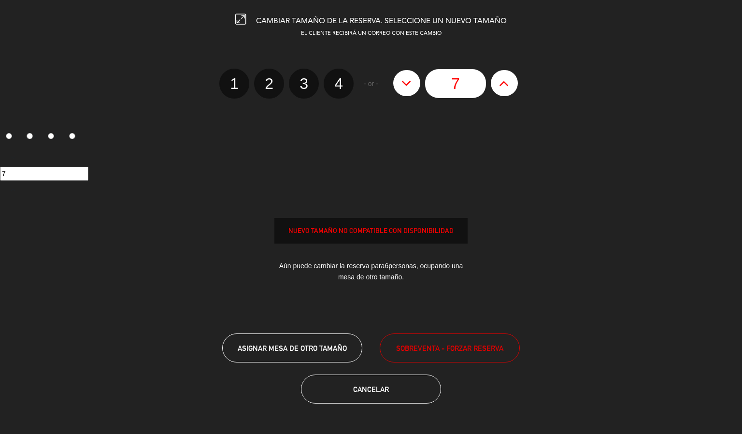
type input "6"
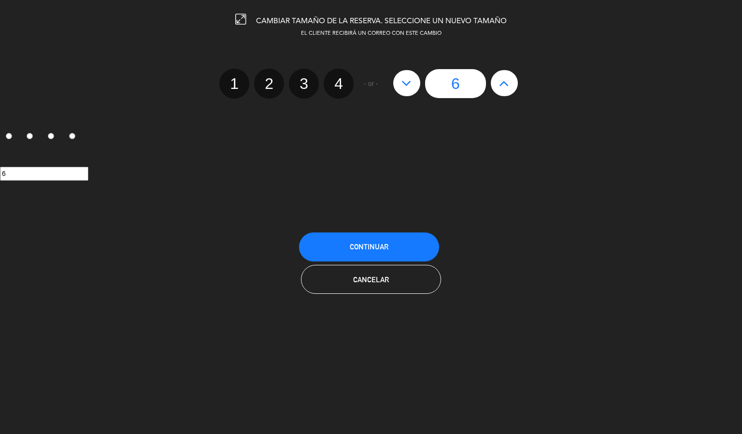
click at [373, 245] on span "Continuar" at bounding box center [369, 246] width 39 height 8
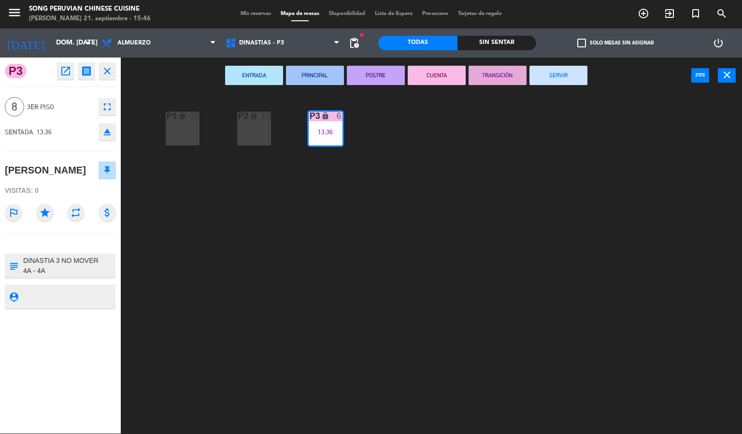
click at [254, 326] on div "P2 lock 10 P3 lock 6 13:36 P1 lock 10" at bounding box center [435, 264] width 614 height 340
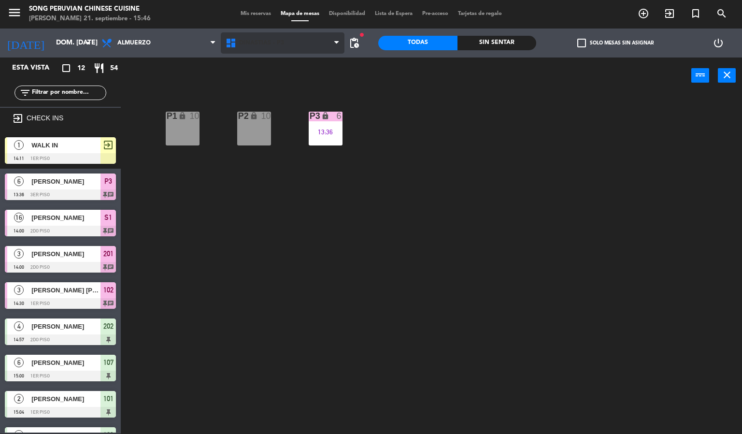
click at [287, 48] on span "DINASTIAS - P3" at bounding box center [283, 42] width 124 height 21
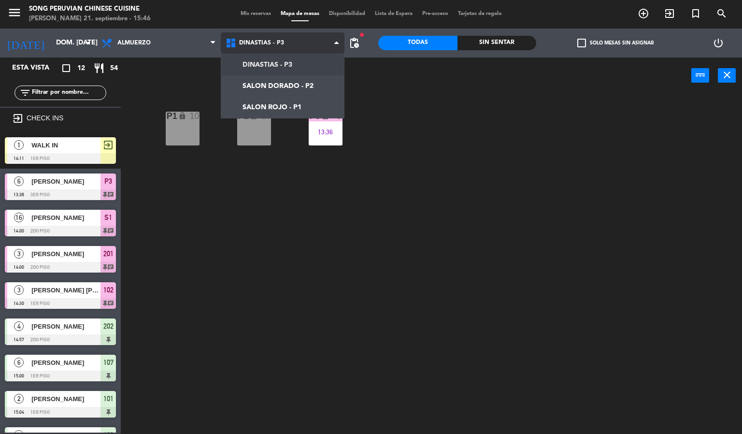
click at [274, 110] on ng-component "menu Song Peruvian Chinese Cuisine [PERSON_NAME] 21. septiembre - 15:46 Mis res…" at bounding box center [371, 217] width 742 height 434
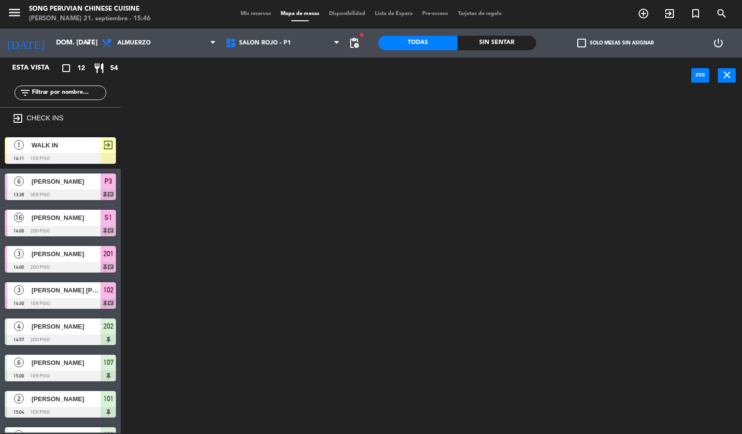
click at [281, 112] on div at bounding box center [435, 264] width 614 height 340
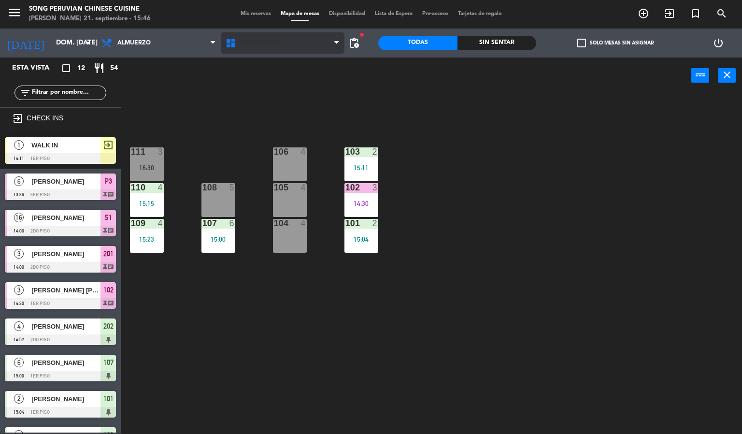
click at [251, 37] on span "SALON ROJO - P1" at bounding box center [283, 42] width 124 height 21
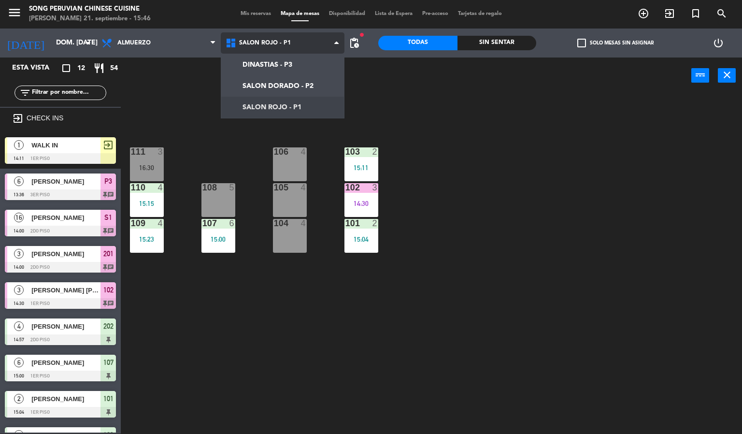
click at [262, 64] on ng-component "menu Song Peruvian Chinese Cuisine [PERSON_NAME] 21. septiembre - 15:46 Mis res…" at bounding box center [371, 217] width 742 height 434
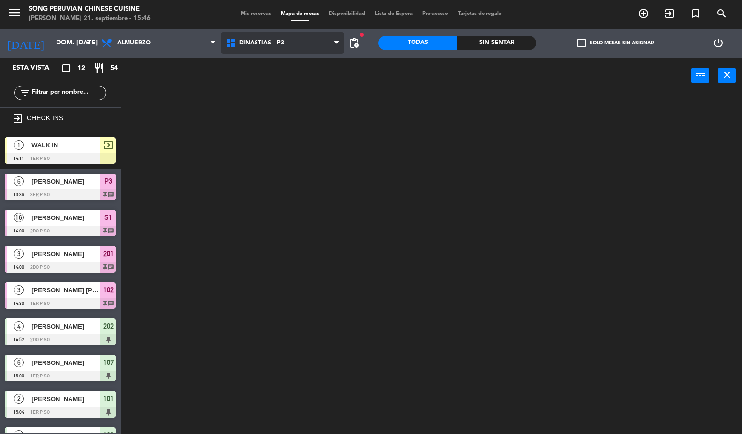
click at [257, 40] on span "DINASTIAS - P3" at bounding box center [261, 43] width 45 height 7
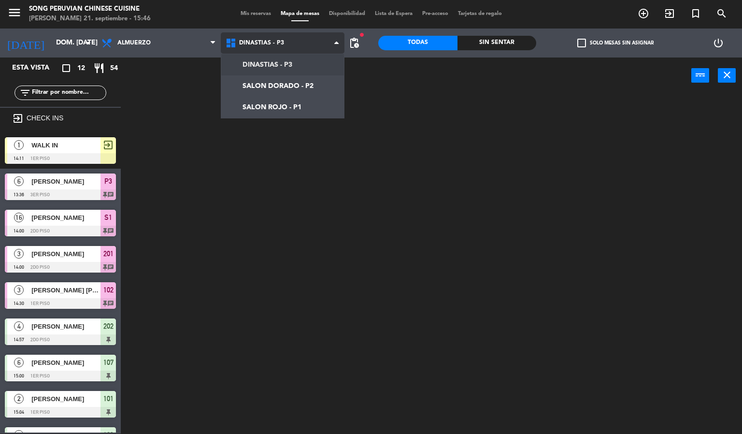
click at [273, 110] on ng-component "menu Song Peruvian Chinese Cuisine [PERSON_NAME] 21. septiembre - 15:46 Mis res…" at bounding box center [371, 217] width 742 height 434
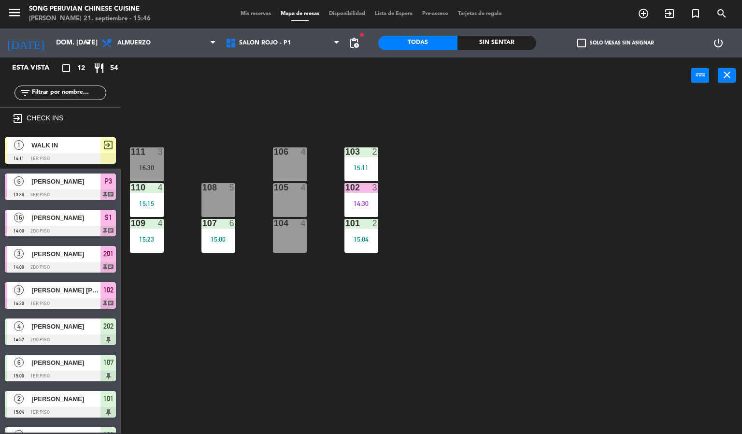
click at [253, 335] on div "103 2 15:11 106 4 111 3 16:30 102 3 14:30 105 4 108 5 110 4 15:15 101 2 15:04 1…" at bounding box center [435, 264] width 614 height 340
click at [346, 151] on div "103" at bounding box center [345, 151] width 0 height 9
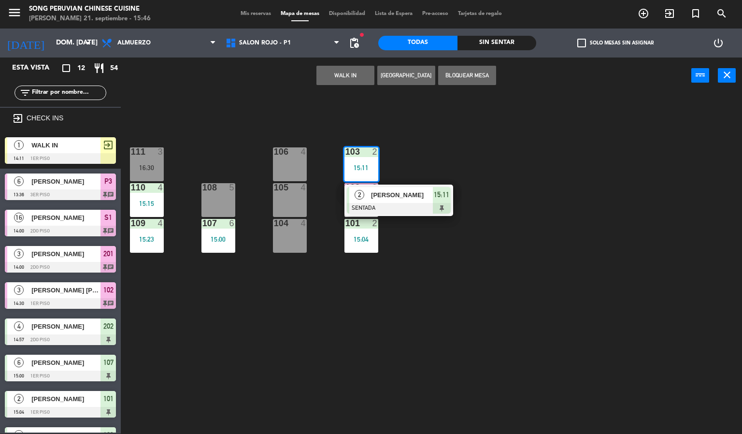
click at [285, 367] on div "103 2 15:11 2 [PERSON_NAME] SENTADA 15:11 106 4 111 3 16:30 102 3 14:30 105 4 1…" at bounding box center [435, 264] width 614 height 340
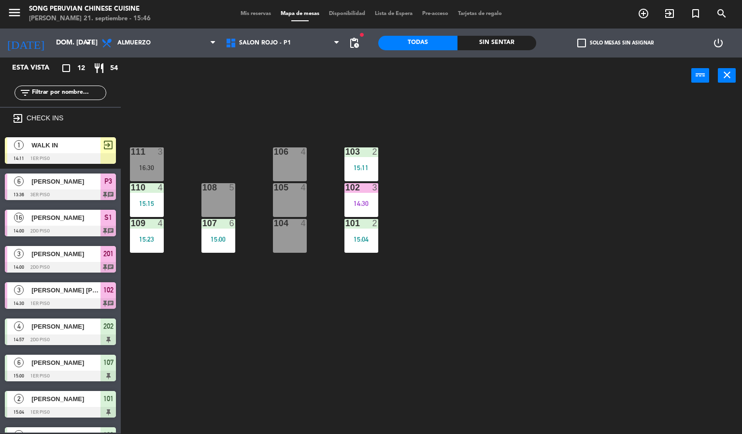
click at [280, 369] on div "103 2 15:11 106 4 111 3 16:30 102 3 14:30 105 4 108 5 110 4 15:15 101 2 15:04 1…" at bounding box center [435, 264] width 614 height 340
click at [153, 203] on div "15:15" at bounding box center [147, 203] width 34 height 7
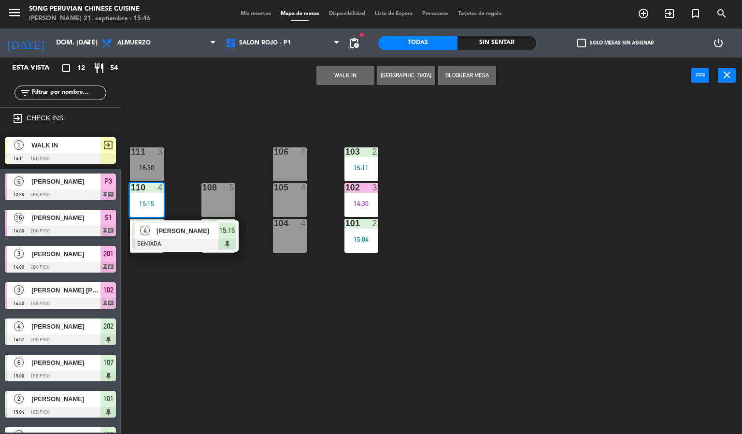
click at [178, 340] on div "103 2 15:11 106 4 111 3 16:30 102 3 14:30 105 4 108 5 110 4 15:15 4 [PERSON_NAM…" at bounding box center [435, 264] width 614 height 340
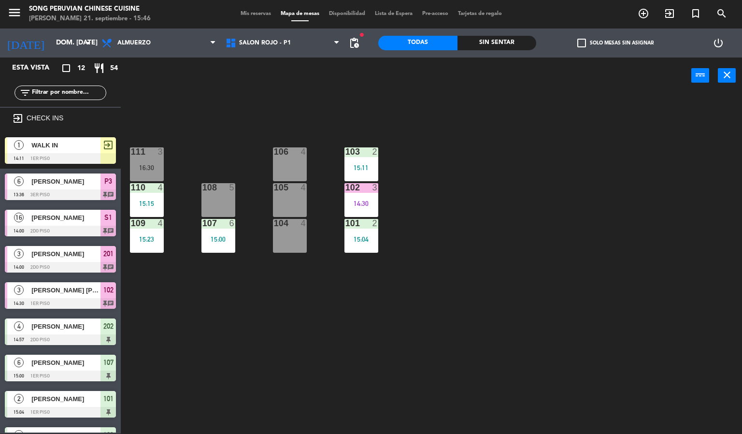
click at [146, 226] on div at bounding box center [147, 223] width 16 height 9
click at [227, 343] on div "103 2 15:11 106 4 111 3 16:30 102 3 14:30 105 4 108 5 110 4 15:15 101 2 15:04 1…" at bounding box center [435, 264] width 614 height 340
click at [223, 222] on div at bounding box center [218, 223] width 16 height 9
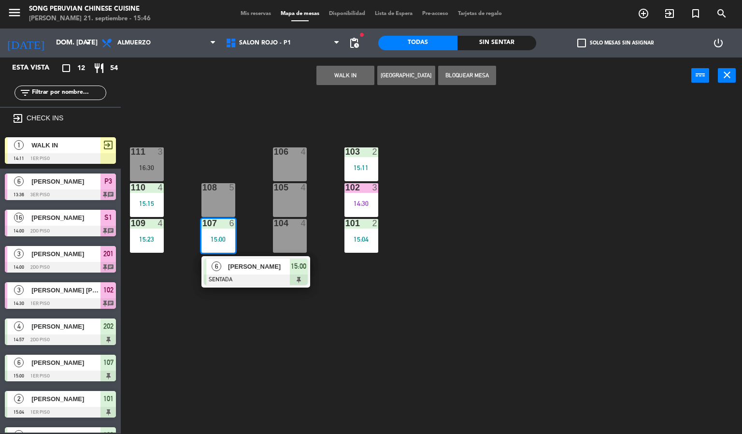
click at [222, 347] on div "103 2 15:11 106 4 111 3 16:30 102 3 14:30 105 4 108 5 110 4 15:15 101 2 15:04 1…" at bounding box center [435, 264] width 614 height 340
click at [232, 333] on div "103 2 15:11 106 4 111 3 16:30 102 3 14:30 105 4 108 5 110 4 15:15 101 2 15:04 1…" at bounding box center [435, 264] width 614 height 340
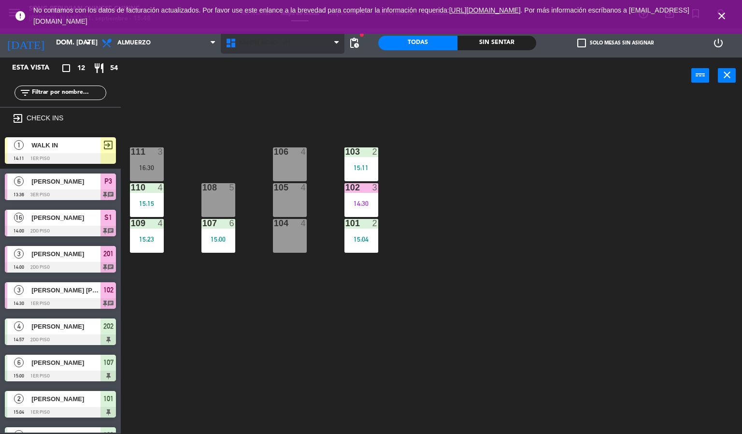
click at [314, 45] on span "SALON ROJO - P1" at bounding box center [283, 42] width 124 height 21
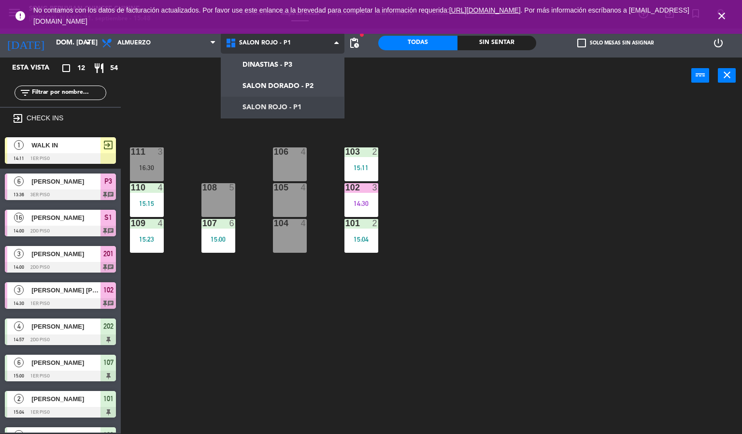
click at [312, 63] on ng-component "menu Song Peruvian Chinese Cuisine [PERSON_NAME] 21. septiembre - 15:48 Mis res…" at bounding box center [371, 217] width 742 height 434
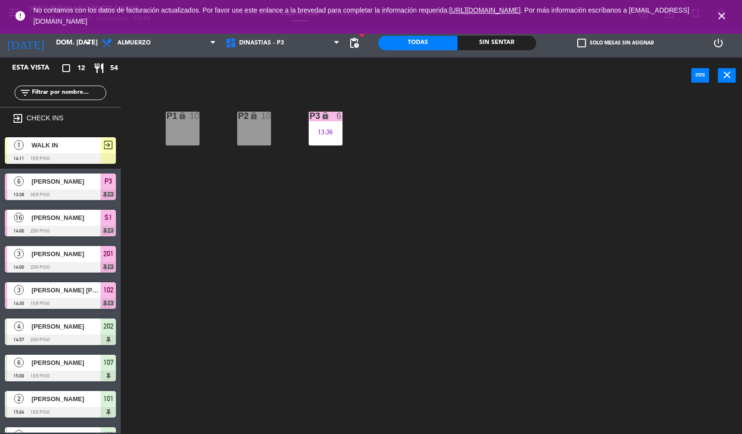
click at [415, 271] on div "P2 lock 10 P3 lock 6 13:36 P1 lock 10" at bounding box center [435, 264] width 614 height 340
click at [317, 129] on div "13:36" at bounding box center [326, 131] width 34 height 7
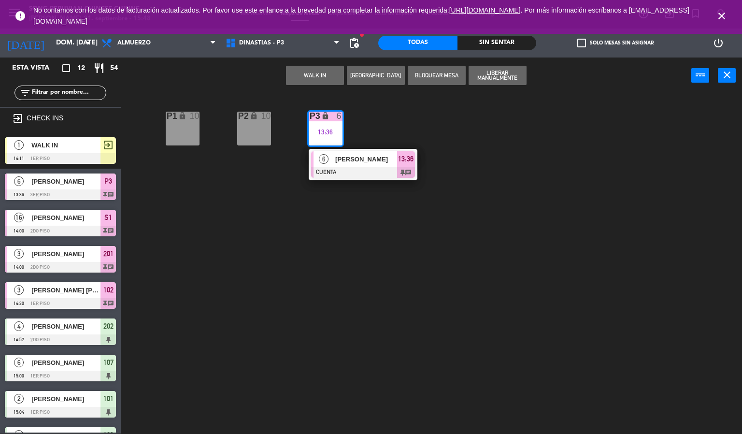
click at [488, 231] on div "P2 lock 10 P3 lock 6 13:36 6 [PERSON_NAME] CUENTA 13:36 chat P1 lock 10" at bounding box center [435, 264] width 614 height 340
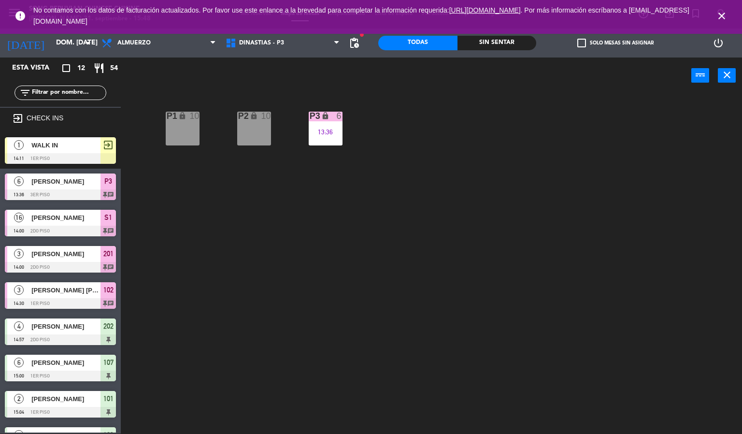
click at [721, 18] on icon "close" at bounding box center [722, 16] width 12 height 12
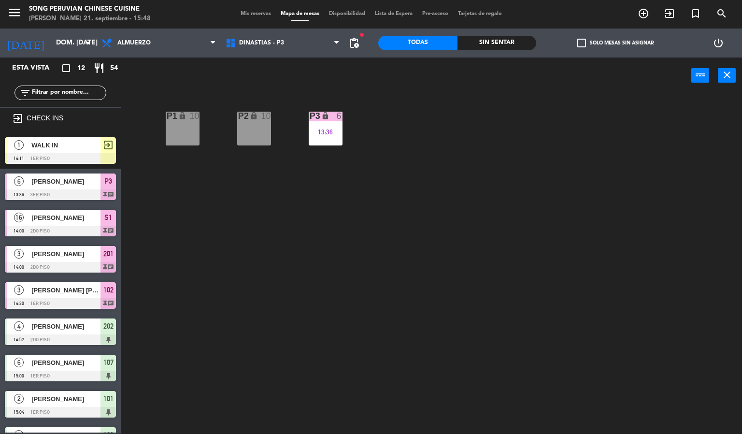
click at [519, 209] on div "P2 lock 10 P3 lock 6 13:36 P1 lock 10" at bounding box center [435, 264] width 614 height 340
click at [271, 43] on span "DINASTIAS - P3" at bounding box center [261, 43] width 45 height 7
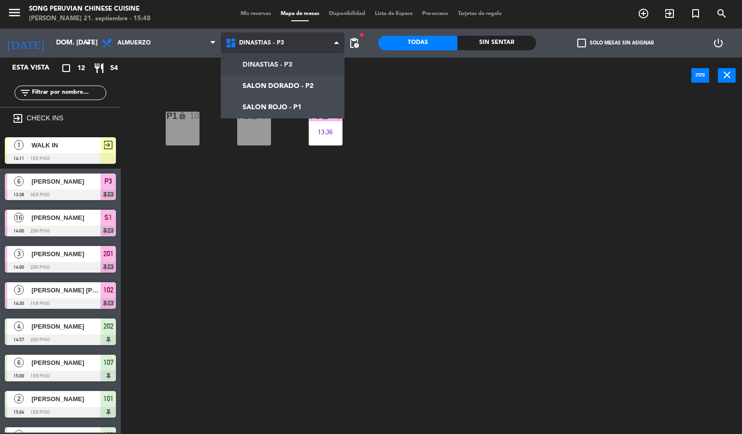
click at [298, 100] on ng-component "menu Song Peruvian Chinese Cuisine [PERSON_NAME] 21. septiembre - 15:48 Mis res…" at bounding box center [371, 217] width 742 height 434
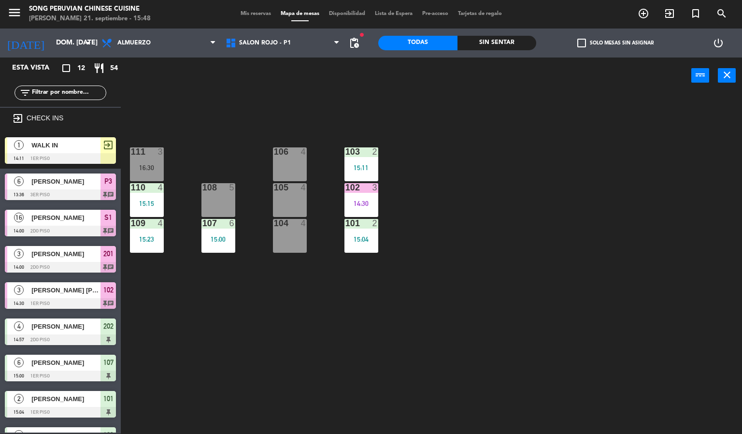
click at [338, 355] on div "103 2 15:11 106 4 111 3 16:30 102 3 14:30 105 4 108 5 110 4 15:15 101 2 15:04 1…" at bounding box center [435, 264] width 614 height 340
click at [296, 151] on div at bounding box center [290, 151] width 16 height 9
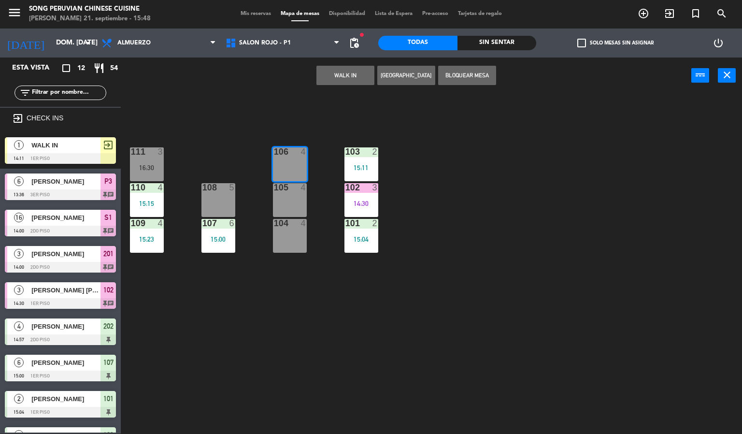
click at [351, 78] on button "WALK IN" at bounding box center [345, 75] width 58 height 19
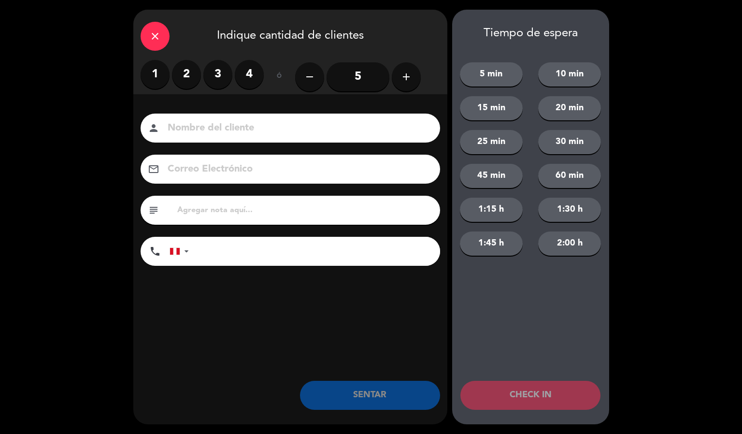
click at [189, 65] on label "2" at bounding box center [186, 74] width 29 height 29
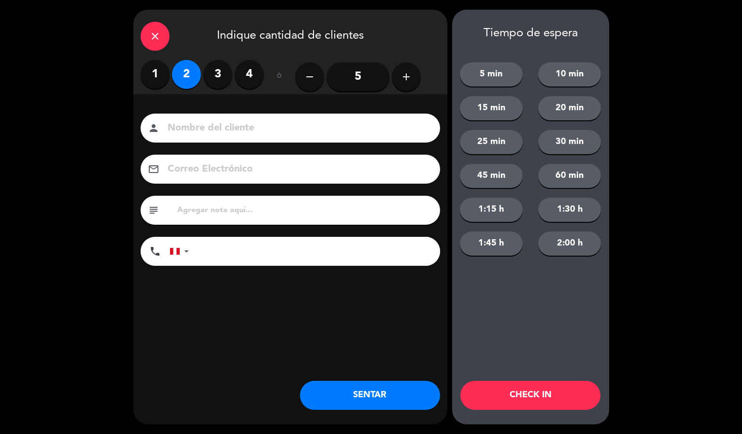
click at [252, 122] on input at bounding box center [297, 128] width 261 height 17
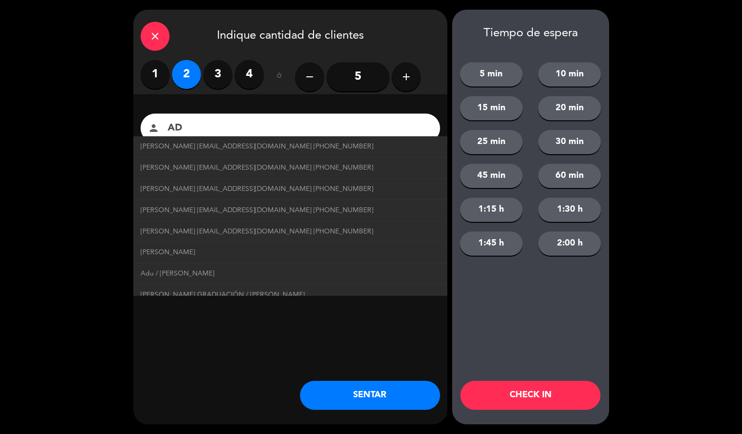
type input "A"
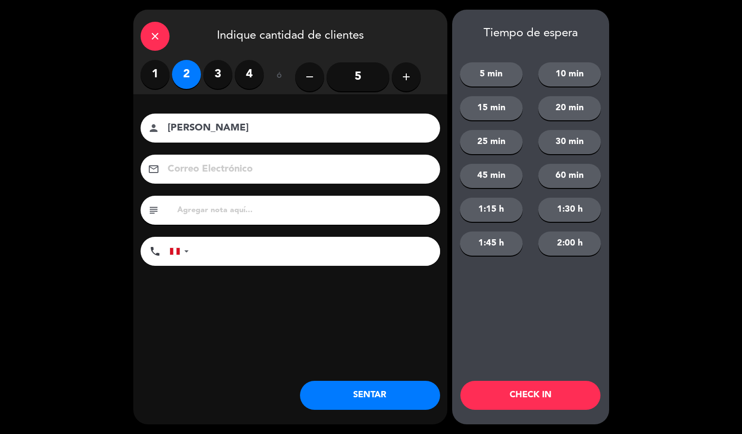
type input "[PERSON_NAME]"
click at [533, 397] on button "CHECK IN" at bounding box center [530, 395] width 140 height 29
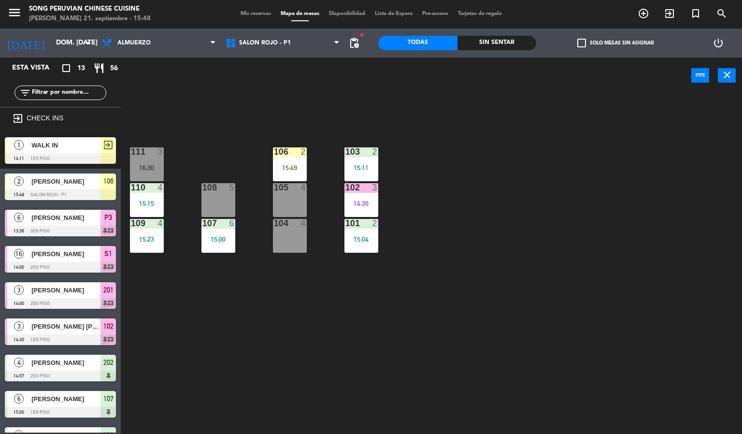
click at [296, 301] on div "103 2 15:11 106 2 15:49 111 3 16:30 102 3 14:30 105 4 108 5 110 4 15:15 101 2 1…" at bounding box center [435, 264] width 614 height 340
click at [289, 149] on div at bounding box center [290, 151] width 16 height 9
click at [335, 345] on div "103 2 15:11 106 2 15:49 111 3 16:30 102 3 14:30 105 4 108 5 110 4 15:15 101 2 1…" at bounding box center [435, 264] width 614 height 340
click at [274, 187] on div "105" at bounding box center [274, 187] width 0 height 9
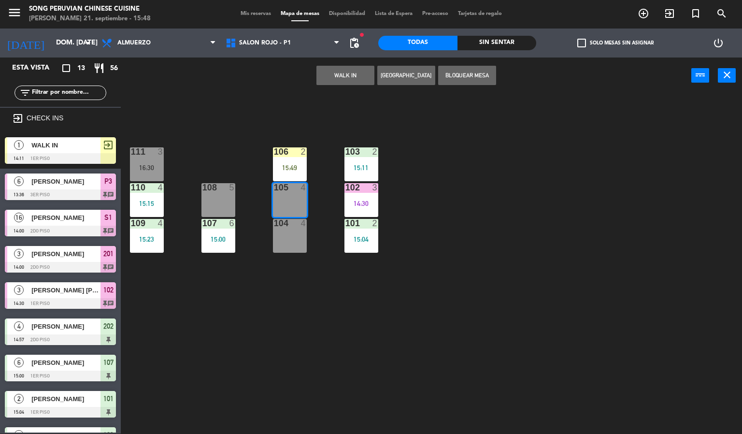
click at [266, 358] on div "103 2 15:11 106 2 15:49 111 3 16:30 102 3 14:30 105 4 108 5 110 4 15:15 101 2 1…" at bounding box center [435, 264] width 614 height 340
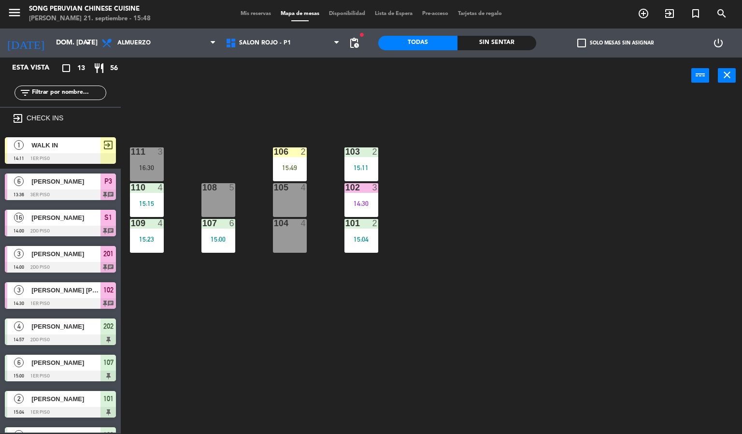
click at [297, 154] on div at bounding box center [290, 151] width 16 height 9
click at [329, 345] on div "103 2 15:11 106 2 15:49 111 3 16:30 102 3 14:30 105 4 108 5 110 4 15:15 101 2 1…" at bounding box center [435, 264] width 614 height 340
click at [232, 147] on div "103 2 15:11 106 2 15:49 111 3 16:30 102 3 14:30 105 4 108 5 110 4 15:15 101 2 1…" at bounding box center [435, 264] width 614 height 340
click at [145, 165] on div "16:30" at bounding box center [147, 167] width 34 height 7
click at [271, 345] on div "103 2 15:11 106 2 15:49 111 3 16:30 102 3 14:30 105 4 108 5 110 4 15:15 101 2 1…" at bounding box center [435, 264] width 614 height 340
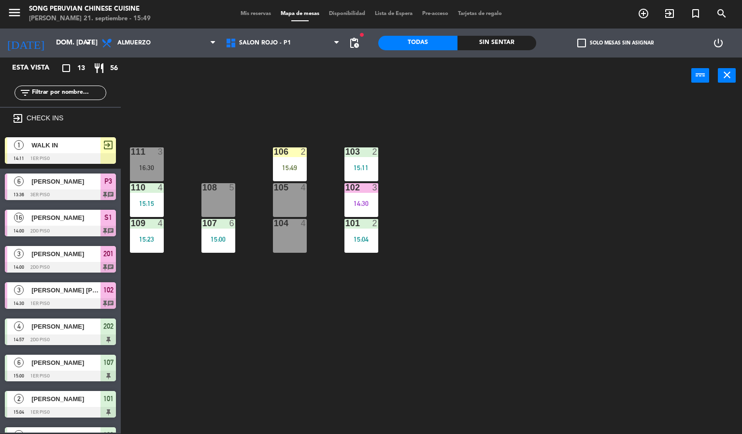
click at [162, 187] on div "4" at bounding box center [161, 187] width 6 height 9
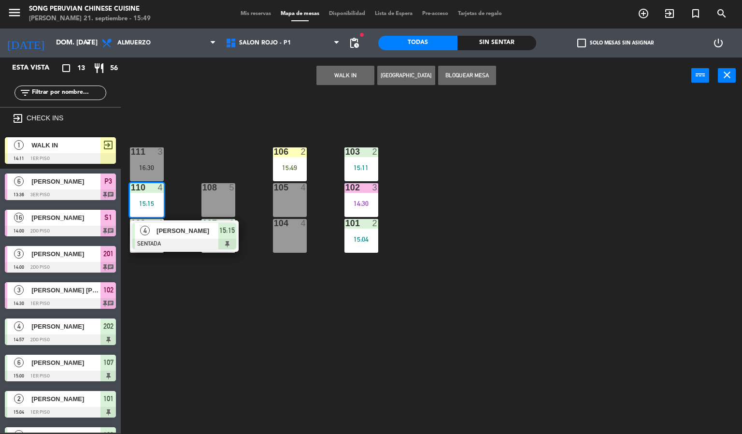
click at [159, 203] on div "15:15" at bounding box center [147, 203] width 34 height 7
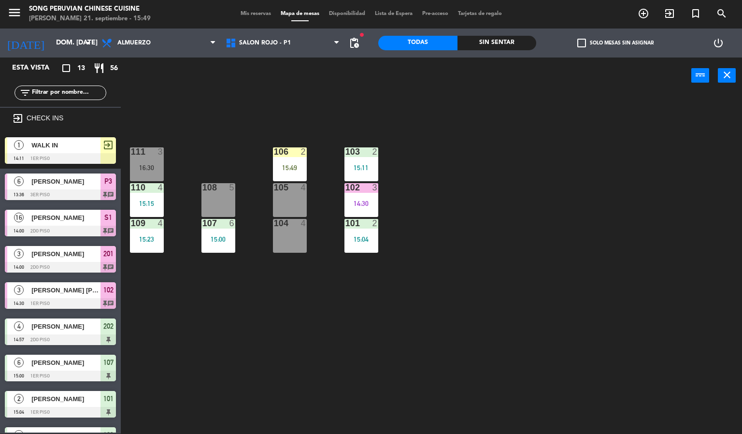
click at [151, 154] on div at bounding box center [147, 151] width 16 height 9
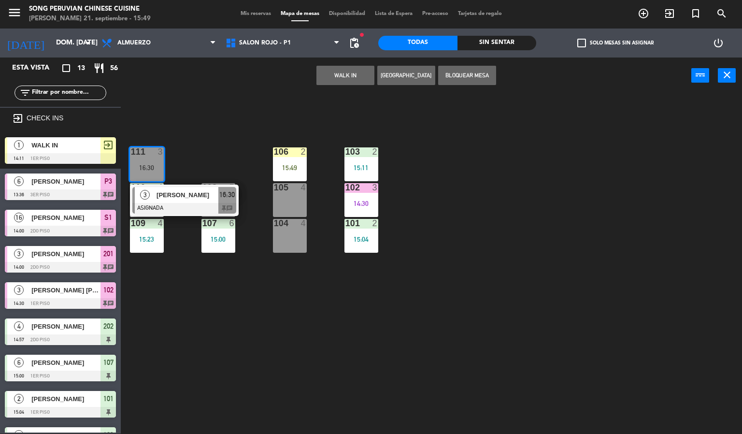
click at [293, 200] on div "105 4" at bounding box center [290, 200] width 34 height 34
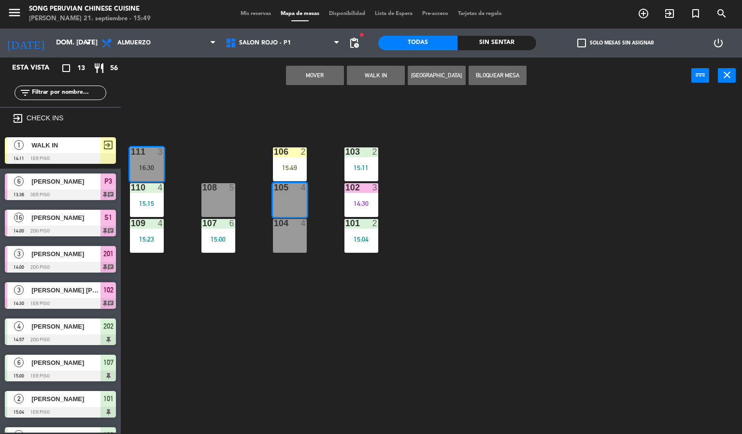
click at [333, 79] on button "Mover" at bounding box center [315, 75] width 58 height 19
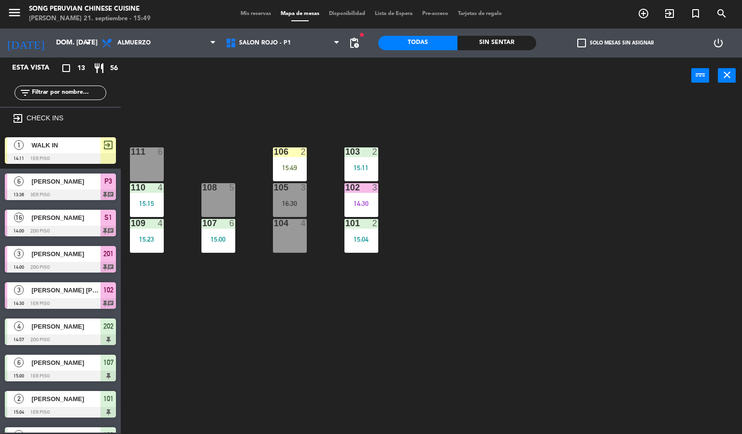
click at [290, 167] on div "15:49" at bounding box center [290, 167] width 34 height 7
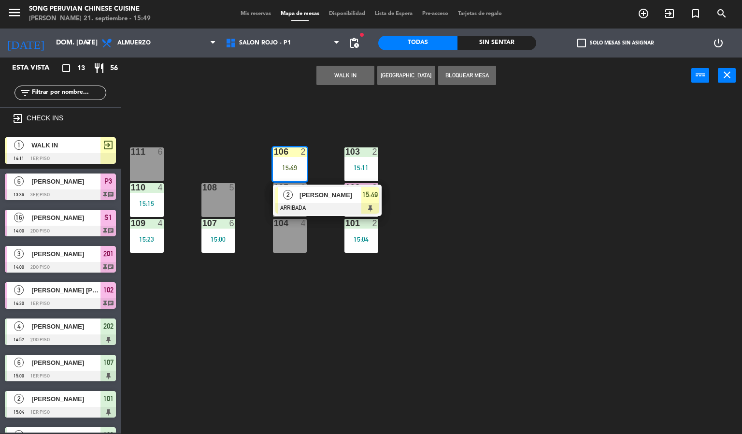
click at [152, 169] on div "111 6" at bounding box center [147, 164] width 34 height 34
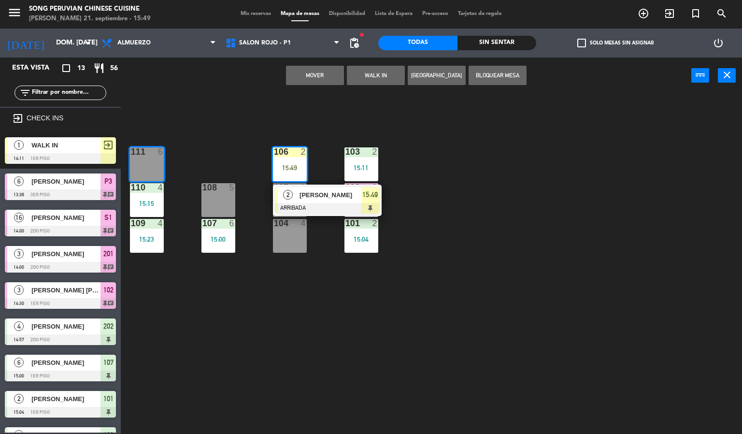
click at [320, 74] on button "Mover" at bounding box center [315, 75] width 58 height 19
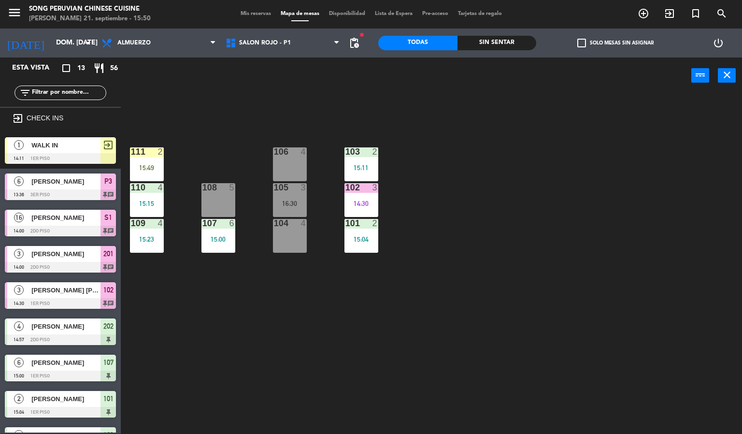
click at [150, 158] on div "111 2 15:49" at bounding box center [147, 164] width 34 height 34
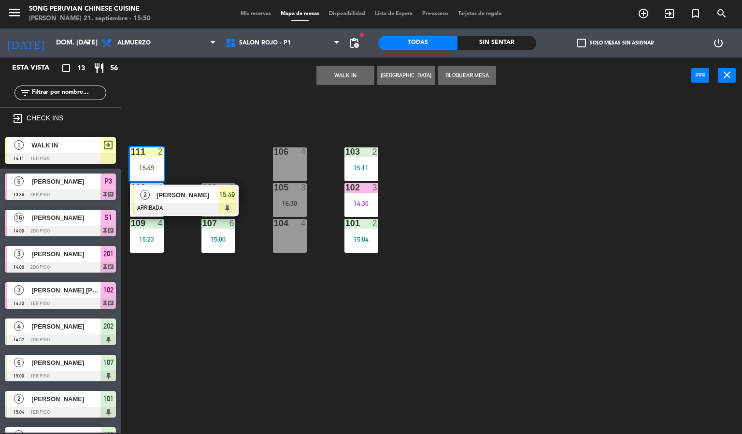
click at [196, 190] on span "[PERSON_NAME]" at bounding box center [187, 195] width 62 height 10
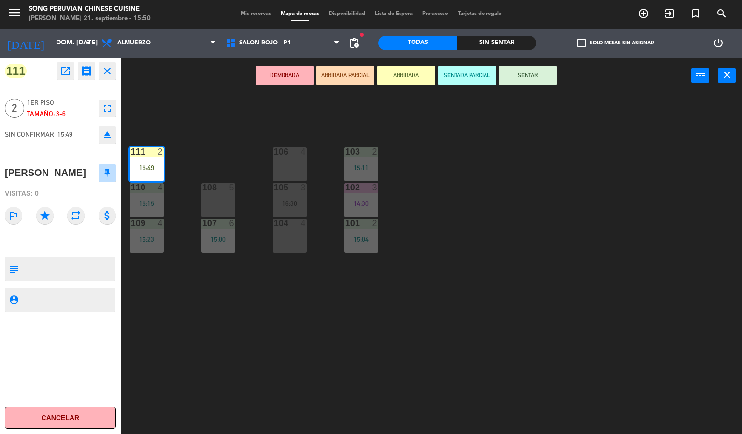
click at [539, 77] on button "SENTAR" at bounding box center [528, 75] width 58 height 19
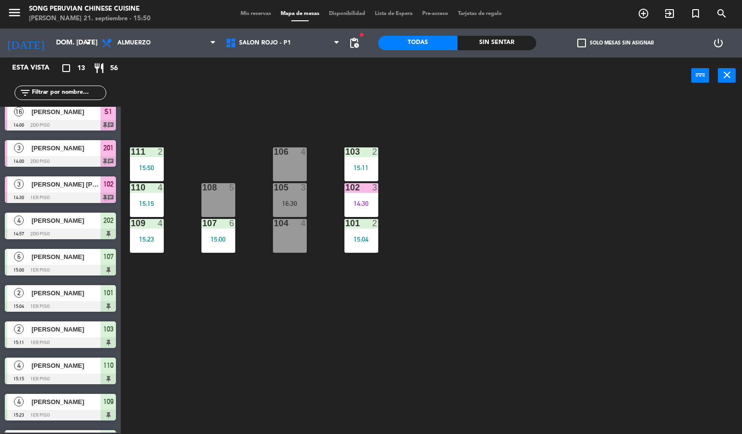
click at [522, 213] on div "103 2 15:11 106 4 111 2 15:50 102 3 14:30 105 3 16:30 108 5 110 4 15:15 101 2 1…" at bounding box center [435, 264] width 614 height 340
click at [265, 133] on div "103 2 15:11 106 4 111 2 15:50 102 3 14:30 105 3 16:30 108 5 110 4 15:15 101 2 1…" at bounding box center [435, 264] width 614 height 340
click at [368, 196] on div "102 3 14:30" at bounding box center [361, 200] width 34 height 34
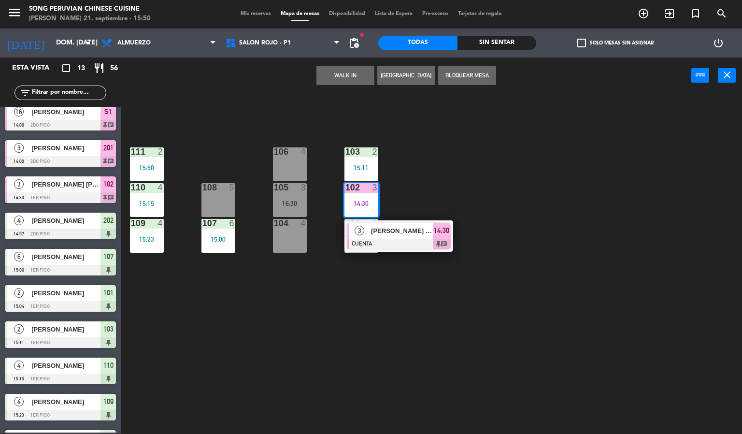
click at [464, 344] on div "103 2 15:11 106 4 111 2 15:50 102 3 14:30 3 [PERSON_NAME] [PERSON_NAME] CUENTA …" at bounding box center [435, 264] width 614 height 340
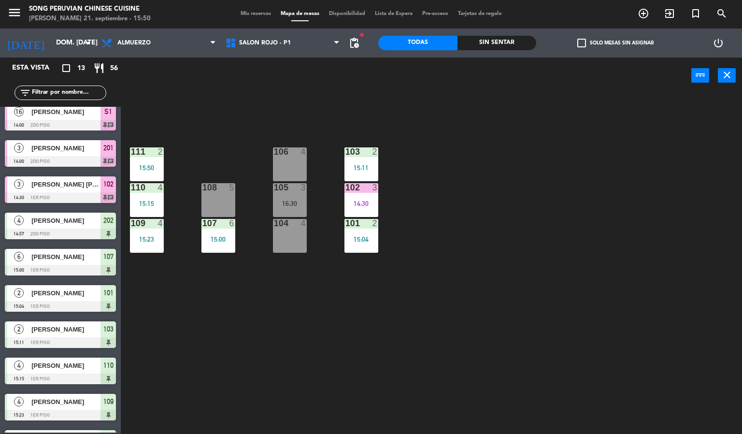
click at [464, 343] on div "103 2 15:11 106 4 111 2 15:50 102 3 14:30 105 3 16:30 108 5 110 4 15:15 101 2 1…" at bounding box center [435, 264] width 614 height 340
click at [569, 342] on div "103 2 15:11 106 4 111 2 15:50 102 3 14:30 105 3 16:30 108 5 110 4 15:15 101 2 1…" at bounding box center [435, 264] width 614 height 340
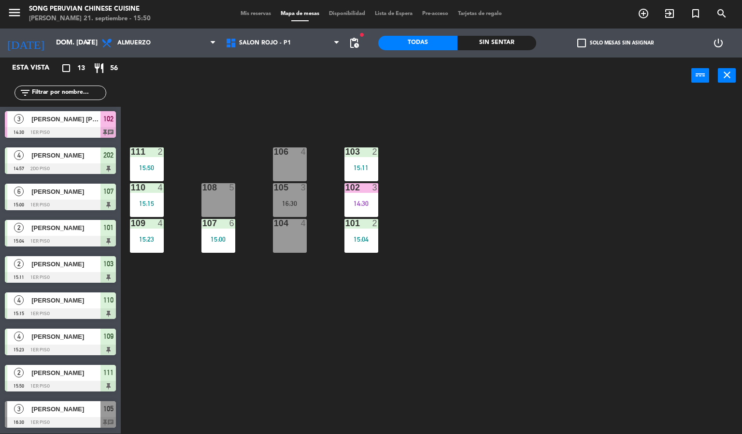
click at [47, 417] on div at bounding box center [60, 422] width 111 height 11
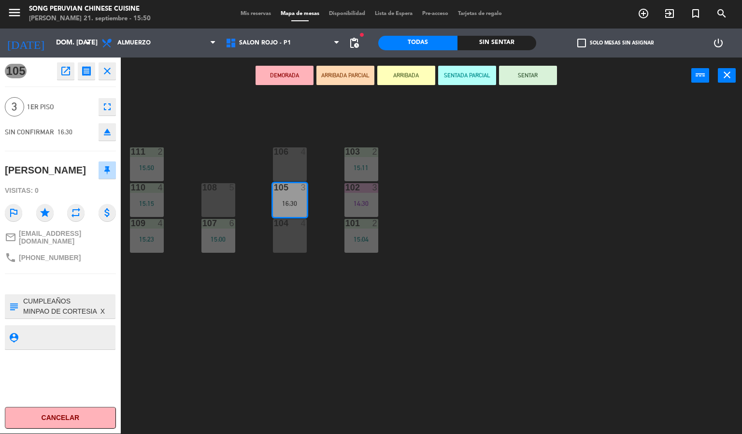
click at [263, 364] on div "103 2 15:11 106 4 111 2 15:50 102 3 14:30 105 3 16:30 108 5 110 4 15:15 101 2 1…" at bounding box center [435, 264] width 614 height 340
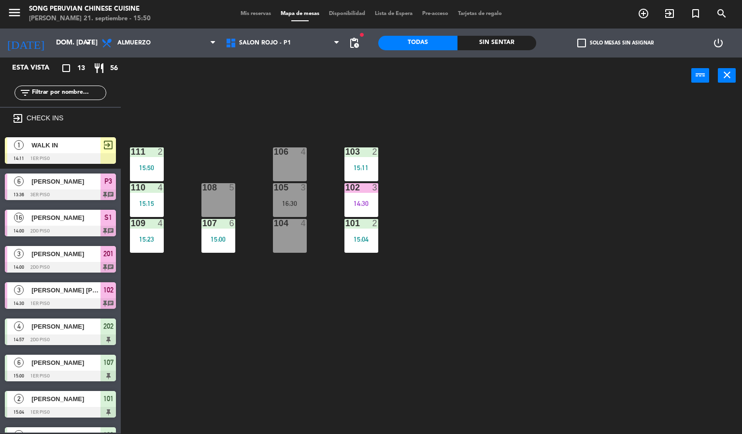
scroll to position [141, 0]
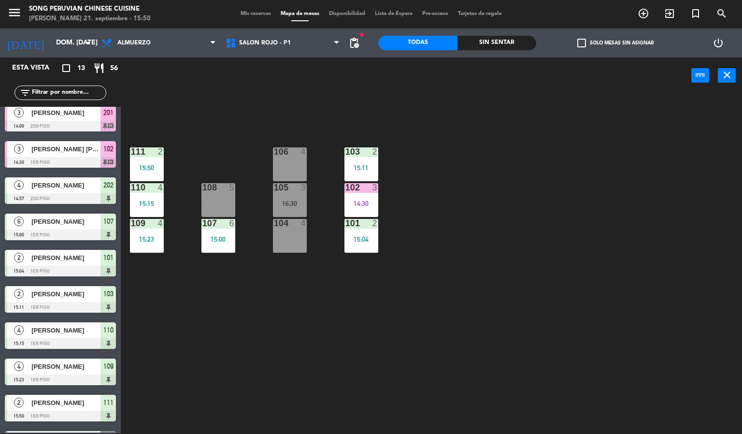
click at [519, 344] on div "103 2 15:11 106 4 111 2 15:50 102 3 14:30 105 3 16:30 108 5 110 4 15:15 101 2 1…" at bounding box center [435, 264] width 614 height 340
click at [529, 304] on div "103 2 15:11 106 4 111 2 15:50 102 3 14:30 105 3 16:30 108 5 110 4 15:15 101 2 1…" at bounding box center [435, 264] width 614 height 340
click at [332, 310] on div "103 2 15:11 106 4 111 2 15:50 102 3 14:30 105 3 16:30 108 5 110 4 15:15 101 2 1…" at bounding box center [435, 264] width 614 height 340
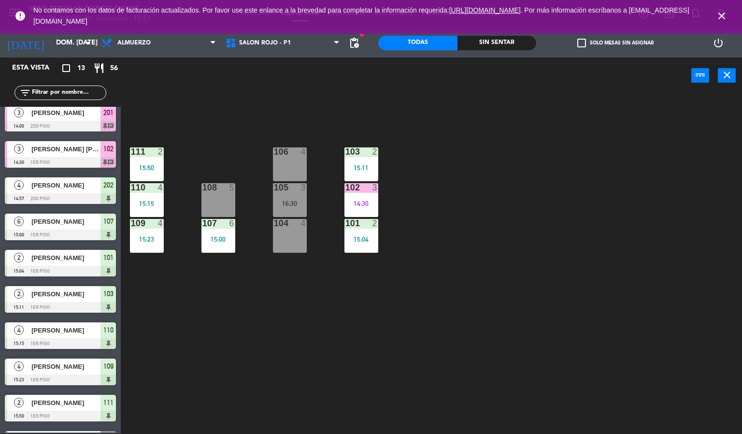
click at [725, 16] on icon "close" at bounding box center [722, 16] width 12 height 12
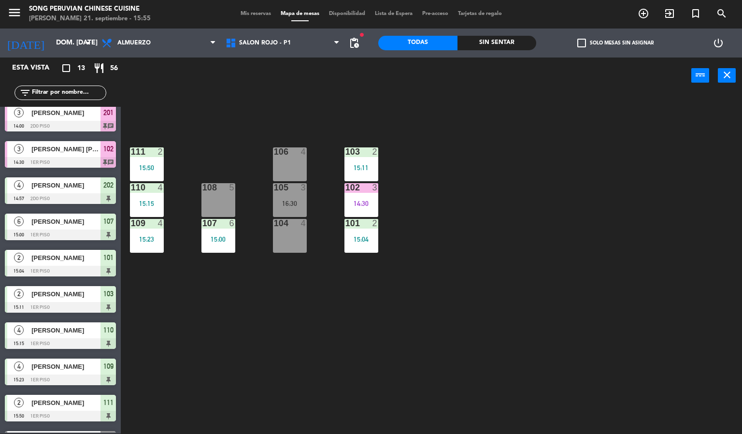
click at [206, 139] on div "103 2 15:11 106 4 111 2 15:50 102 3 14:30 105 3 16:30 108 5 110 4 15:15 101 2 1…" at bounding box center [435, 264] width 614 height 340
click at [298, 207] on div "105 3 16:30" at bounding box center [290, 200] width 34 height 34
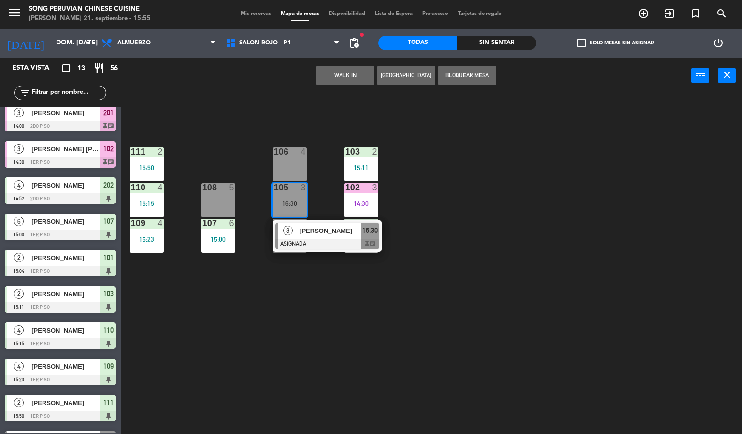
click at [253, 104] on div "103 2 15:11 106 4 111 2 15:50 102 3 14:30 105 3 16:30 3 [PERSON_NAME] ASIGNADA …" at bounding box center [435, 264] width 614 height 340
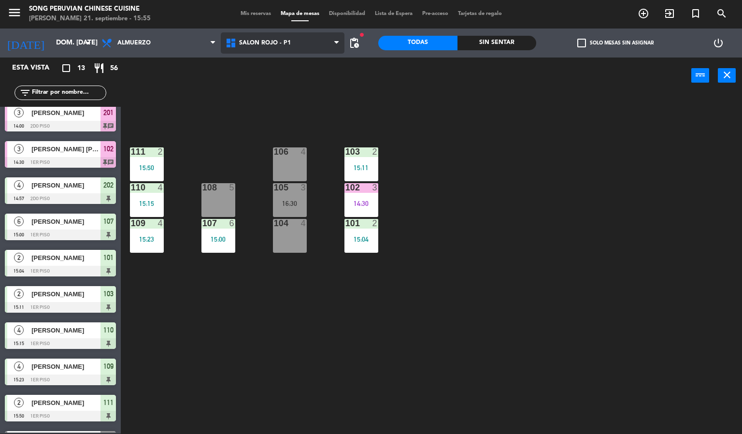
click at [287, 45] on span "SALON ROJO - P1" at bounding box center [265, 43] width 52 height 7
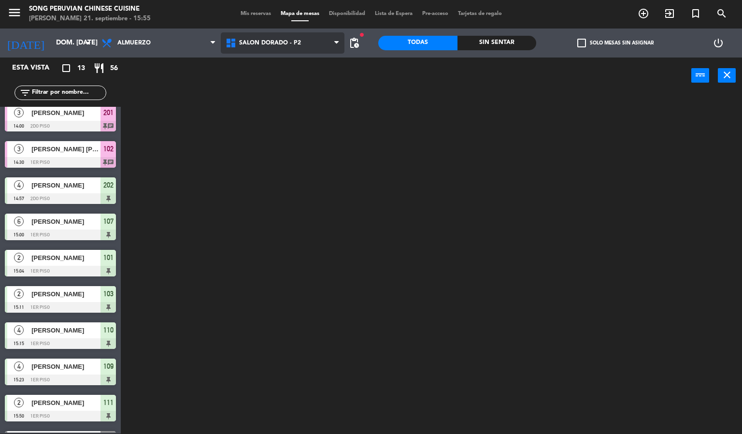
click at [307, 83] on ng-component "menu Song Peruvian Chinese Cuisine [PERSON_NAME] 21. septiembre - 15:55 Mis res…" at bounding box center [371, 217] width 742 height 434
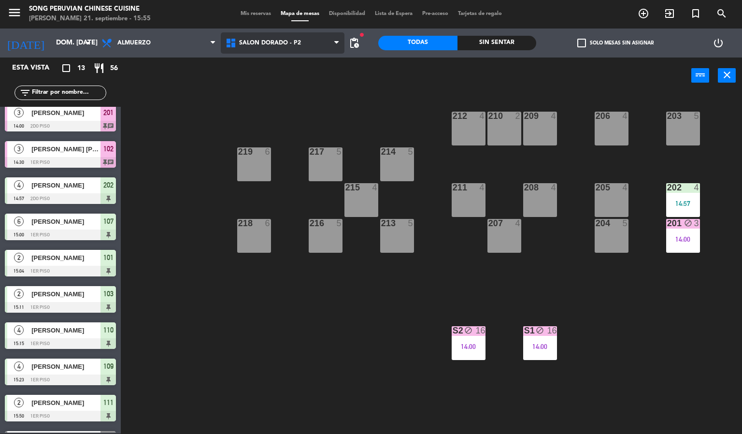
click at [297, 43] on span "SALON DORADO - P2" at bounding box center [270, 43] width 62 height 7
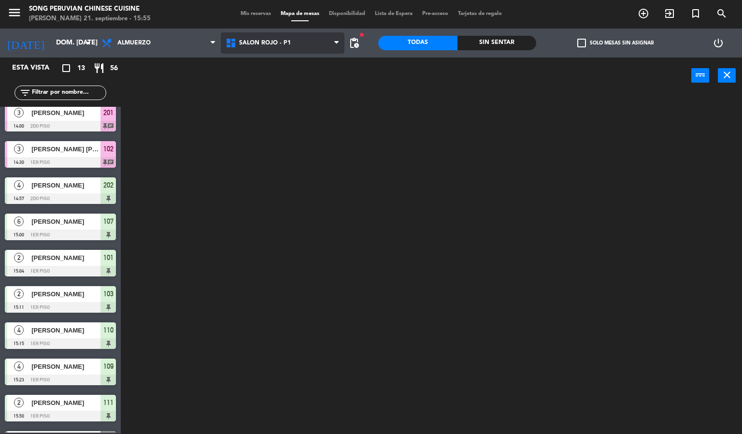
click at [303, 116] on ng-component "menu Song Peruvian Chinese Cuisine [PERSON_NAME] 21. septiembre - 15:55 Mis res…" at bounding box center [371, 217] width 742 height 434
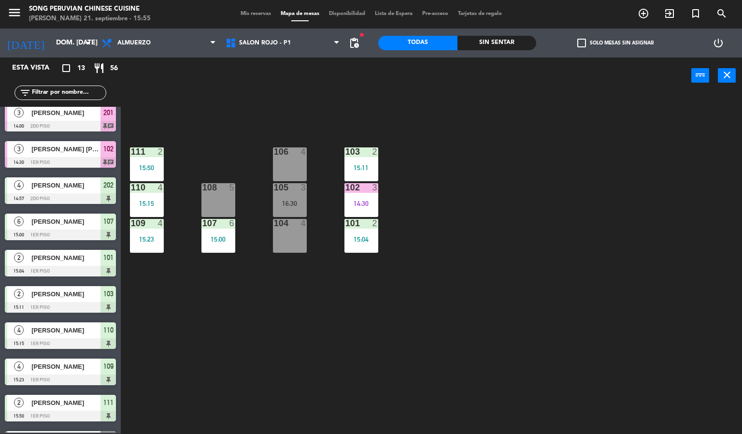
click at [274, 160] on div "106 4" at bounding box center [290, 164] width 34 height 34
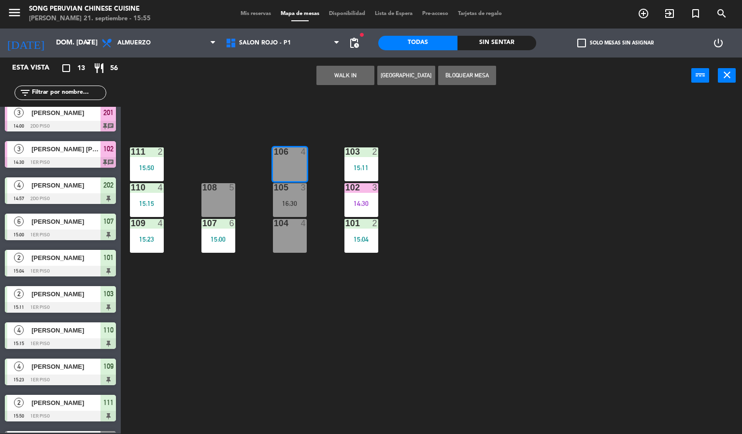
click at [339, 76] on button "WALK IN" at bounding box center [345, 75] width 58 height 19
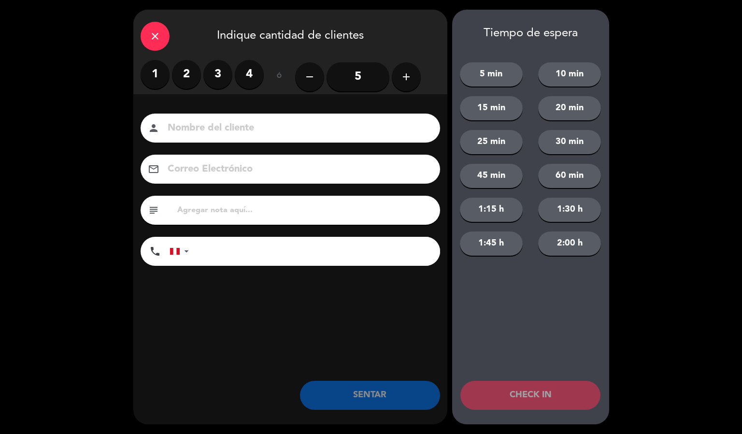
click at [150, 71] on label "1" at bounding box center [155, 74] width 29 height 29
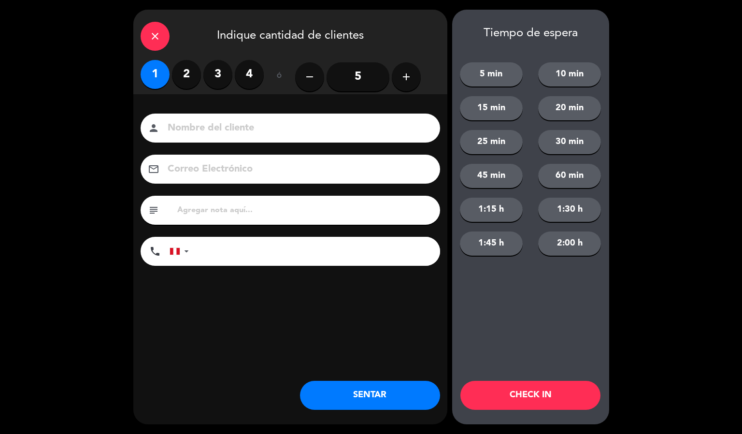
click at [222, 126] on input at bounding box center [297, 128] width 261 height 17
type input "[PERSON_NAME]"
click at [506, 402] on button "CHECK IN" at bounding box center [530, 395] width 140 height 29
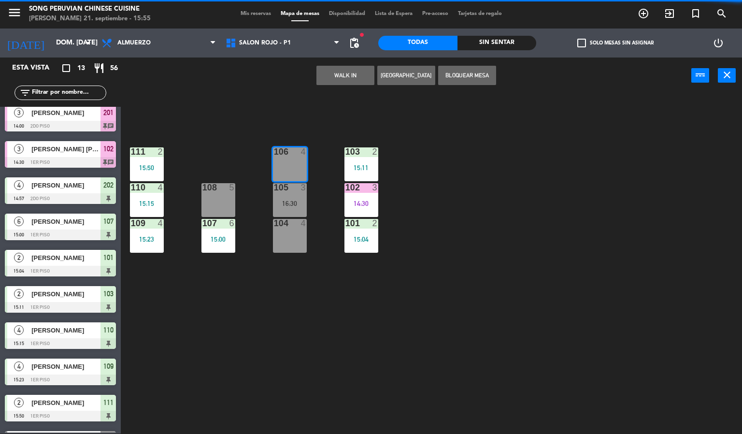
scroll to position [62, 0]
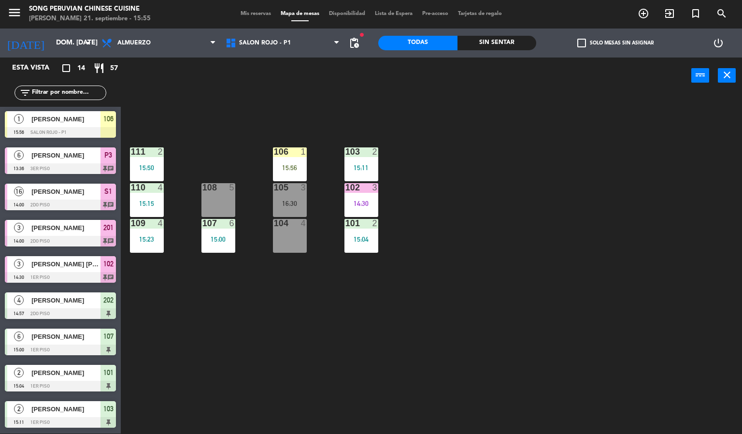
click at [295, 111] on div "103 2 15:11 106 1 15:56 111 2 15:50 102 3 14:30 105 3 16:30 108 5 110 4 15:15 1…" at bounding box center [435, 264] width 614 height 340
click at [295, 167] on div "15:56" at bounding box center [290, 167] width 34 height 7
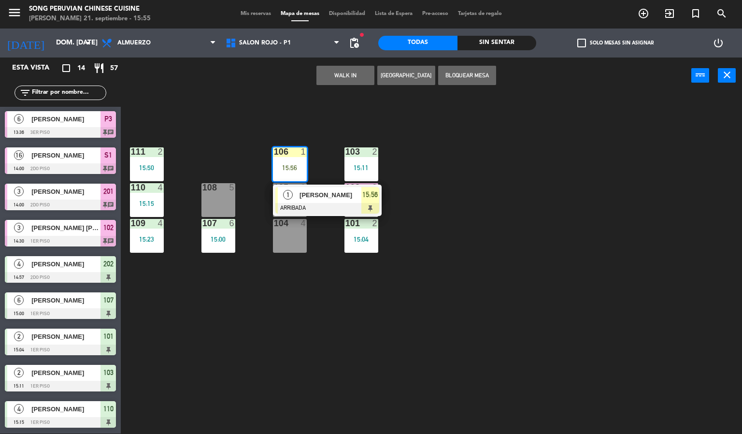
click at [311, 90] on div "WALK IN [GEOGRAPHIC_DATA] Bloquear Mesa power_input close" at bounding box center [406, 75] width 570 height 37
click at [300, 41] on span "SALON ROJO - P1" at bounding box center [283, 42] width 124 height 21
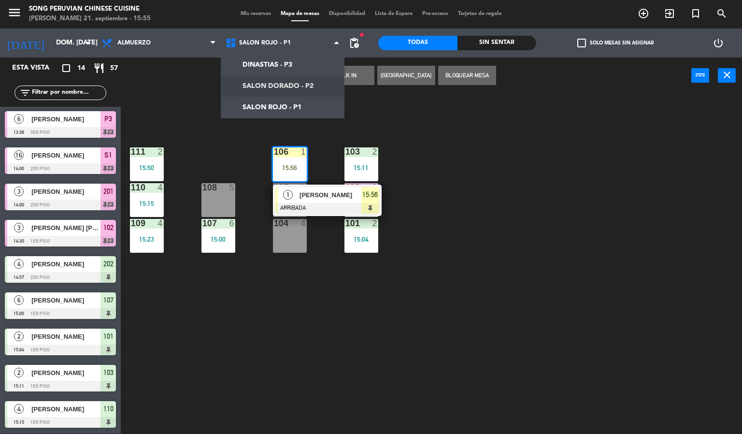
click at [300, 83] on ng-component "menu Song Peruvian Chinese Cuisine [PERSON_NAME] 21. septiembre - 15:55 Mis res…" at bounding box center [371, 217] width 742 height 434
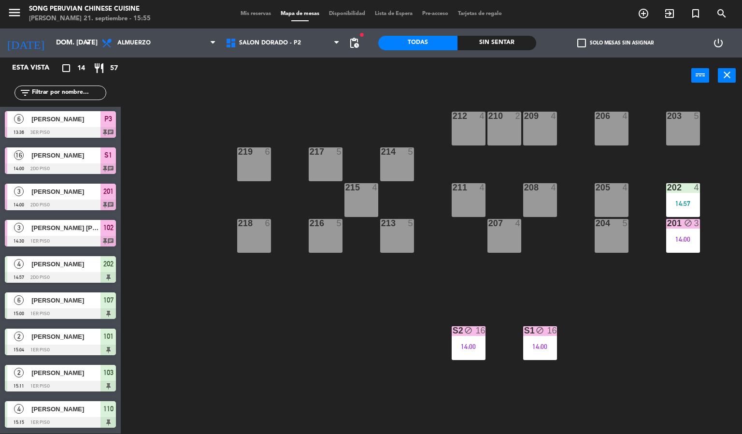
click at [591, 87] on div "power_input close" at bounding box center [406, 75] width 570 height 37
click at [266, 48] on span "SALON DORADO - P2" at bounding box center [283, 42] width 124 height 21
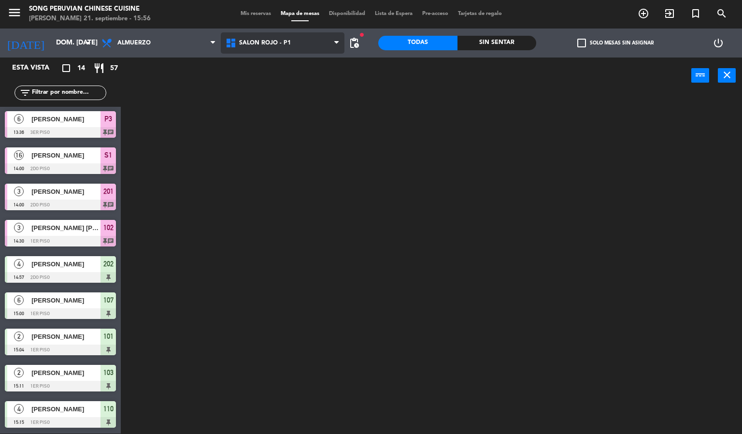
click at [287, 104] on ng-component "menu Song Peruvian Chinese Cuisine [PERSON_NAME] 21. septiembre - 15:56 Mis res…" at bounding box center [371, 217] width 742 height 434
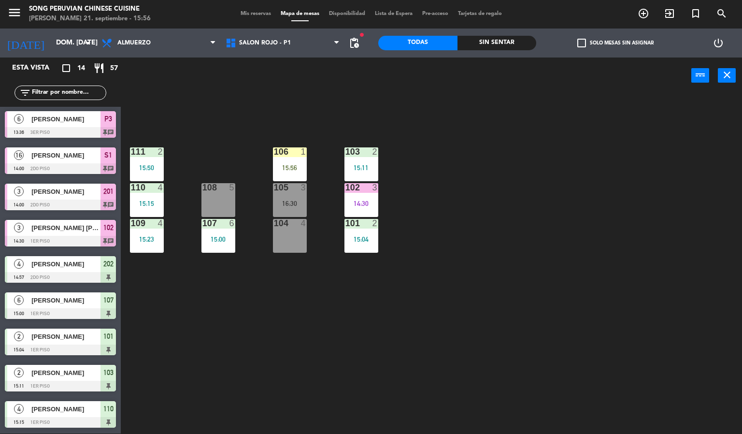
click at [222, 71] on div "power_input close" at bounding box center [406, 75] width 570 height 37
click at [333, 134] on div "103 2 15:11 106 1 15:56 111 2 15:50 102 3 14:30 105 3 16:30 108 5 110 4 15:15 1…" at bounding box center [435, 264] width 614 height 340
click at [361, 239] on div "15:04" at bounding box center [361, 239] width 34 height 7
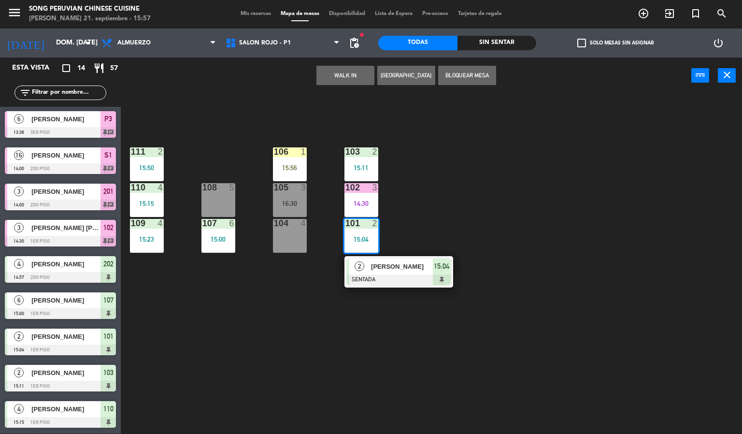
click at [445, 283] on div at bounding box center [399, 279] width 104 height 11
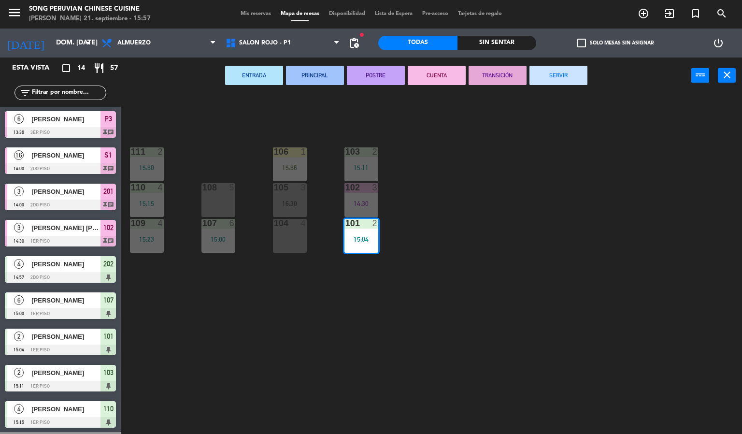
click at [367, 197] on div "102 3 14:30" at bounding box center [361, 200] width 34 height 34
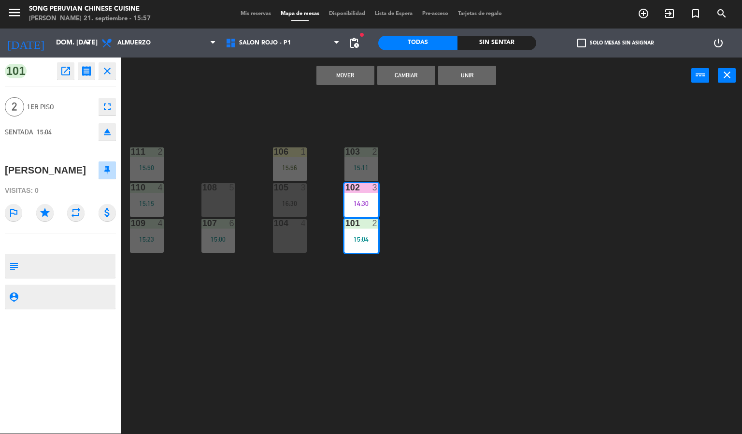
click at [506, 303] on div "103 2 15:11 106 1 15:56 111 2 15:50 102 3 14:30 105 3 16:30 108 5 110 4 15:15 1…" at bounding box center [435, 264] width 614 height 340
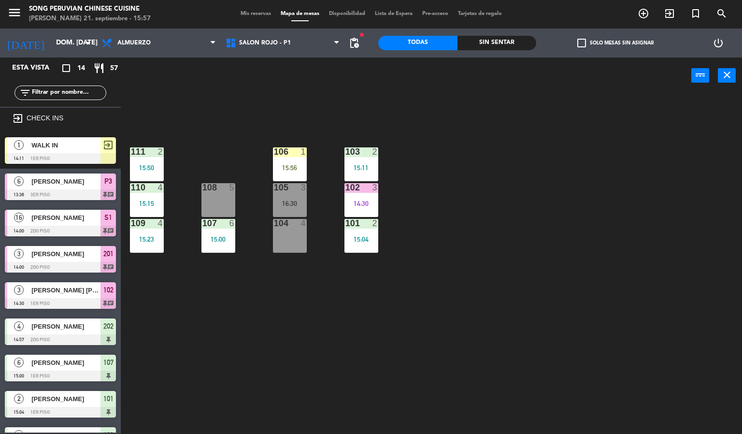
click at [363, 195] on div "102 3 14:30" at bounding box center [361, 200] width 34 height 34
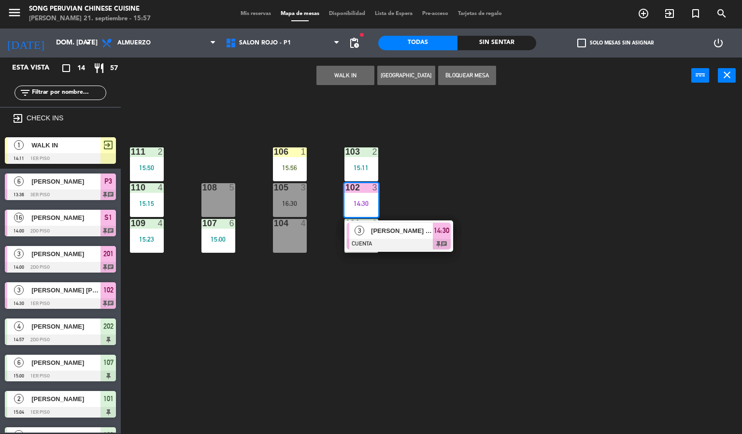
click at [404, 240] on div at bounding box center [399, 244] width 104 height 11
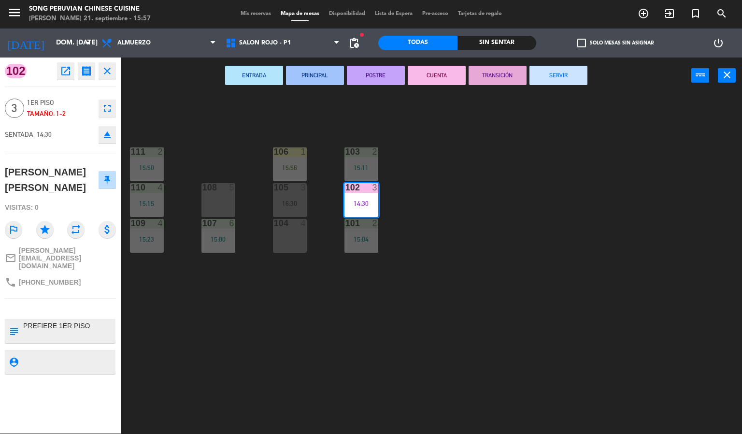
click at [559, 82] on button "SERVIR" at bounding box center [558, 75] width 58 height 19
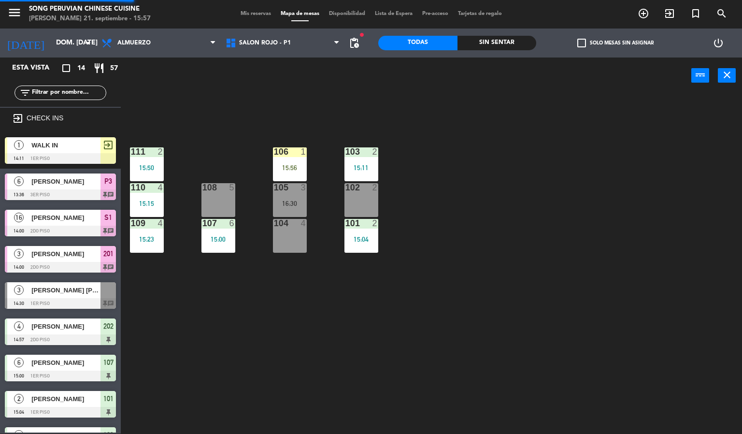
click at [362, 162] on div "103 2 15:11" at bounding box center [361, 164] width 34 height 34
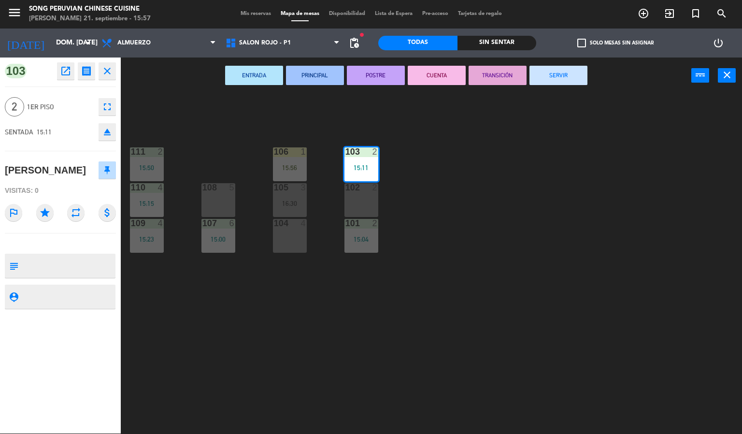
click at [445, 74] on button "CUENTA" at bounding box center [437, 75] width 58 height 19
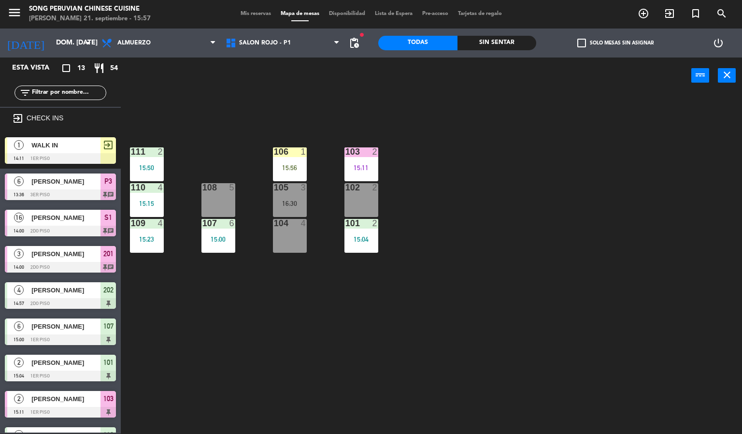
click at [439, 259] on div "103 2 15:11 106 1 15:56 111 2 15:50 102 2 105 3 16:30 108 5 110 4 15:15 101 2 1…" at bounding box center [435, 264] width 614 height 340
click at [313, 369] on div "103 2 15:11 106 1 15:56 111 2 15:50 102 2 105 3 16:30 108 5 110 4 15:15 101 2 1…" at bounding box center [435, 264] width 614 height 340
click at [296, 373] on div "103 2 15:11 106 1 15:56 111 2 15:50 102 2 105 3 16:30 108 5 110 4 15:15 101 2 1…" at bounding box center [435, 264] width 614 height 340
click at [369, 190] on div "2" at bounding box center [377, 187] width 16 height 9
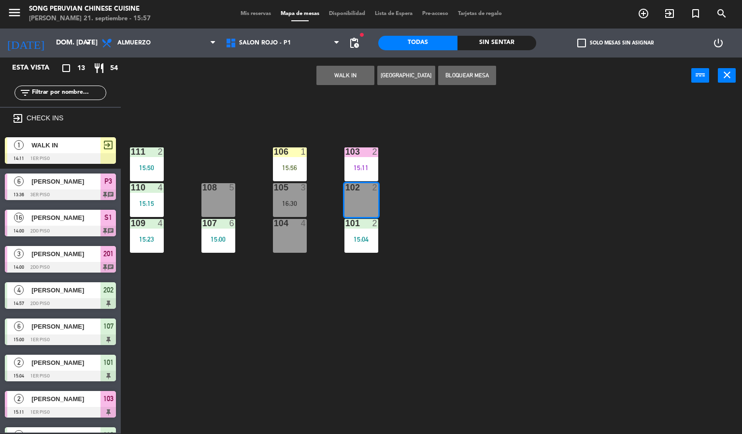
click at [368, 335] on div "103 2 15:11 106 1 15:56 111 2 15:50 102 2 105 3 16:30 108 5 110 4 15:15 101 2 1…" at bounding box center [435, 264] width 614 height 340
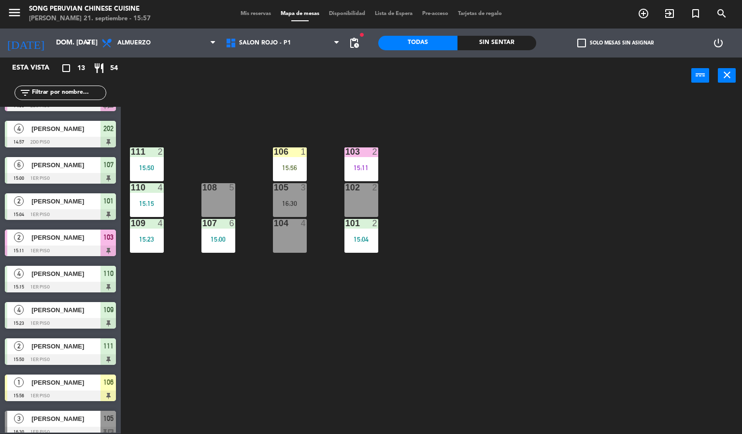
scroll to position [171, 0]
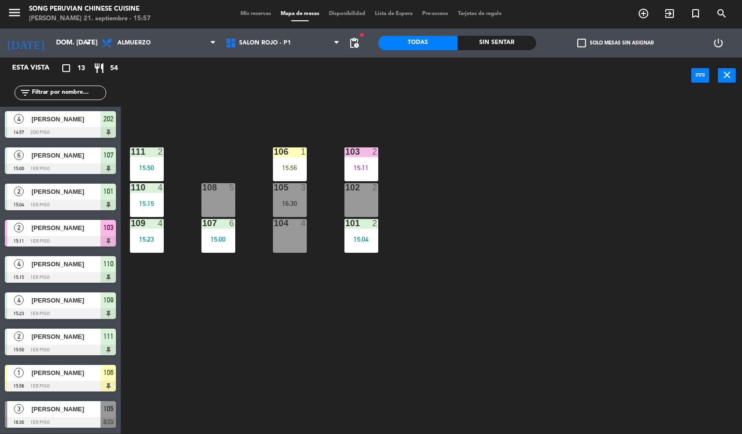
click at [89, 368] on span "[PERSON_NAME]" at bounding box center [65, 373] width 69 height 10
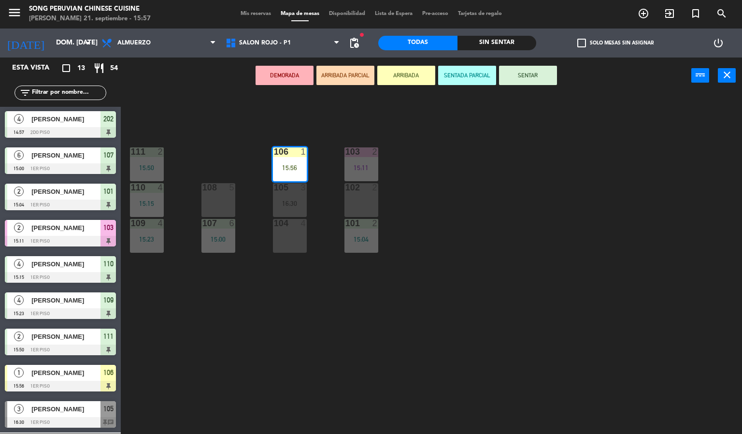
click at [365, 187] on div at bounding box center [361, 187] width 16 height 9
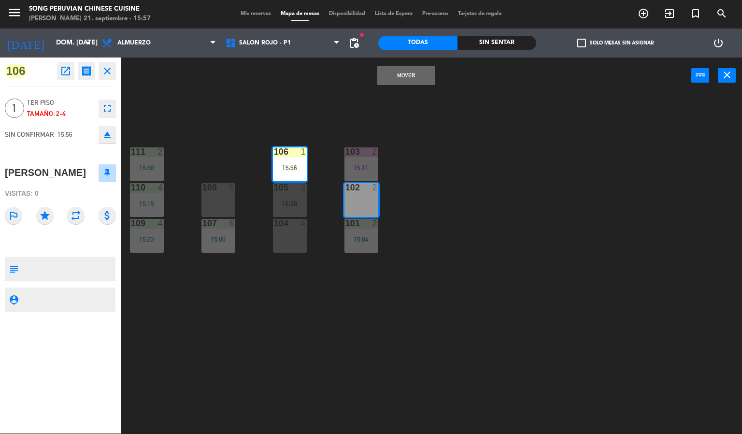
click at [419, 70] on button "Mover" at bounding box center [406, 75] width 58 height 19
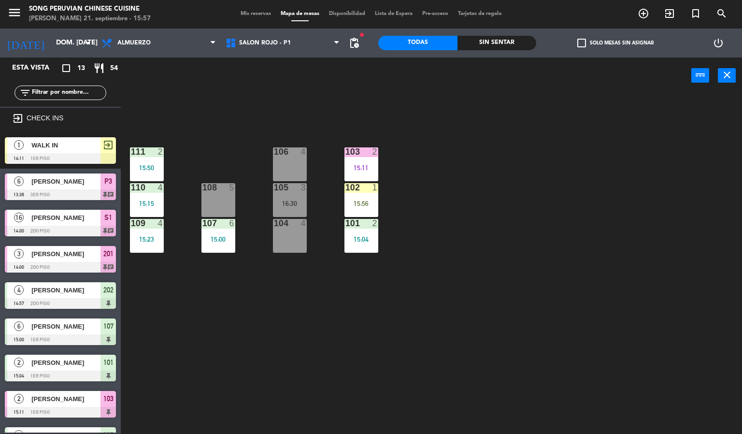
scroll to position [106, 0]
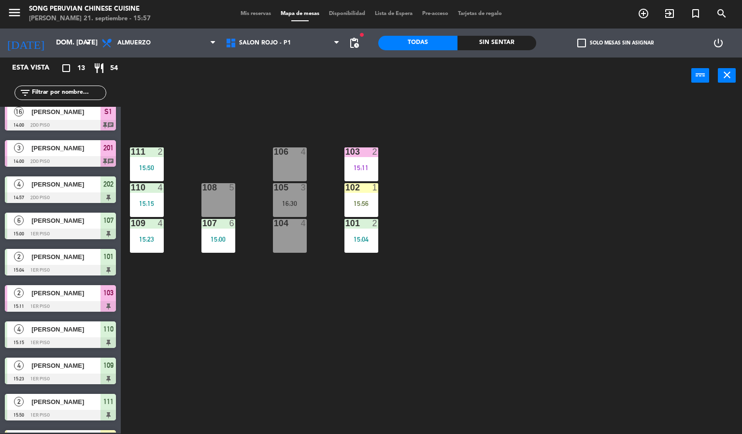
click at [368, 183] on div at bounding box center [361, 187] width 16 height 9
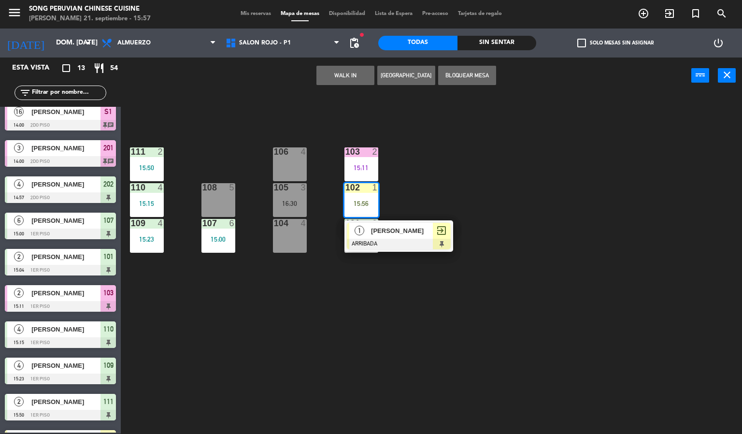
click at [404, 241] on div at bounding box center [399, 244] width 104 height 11
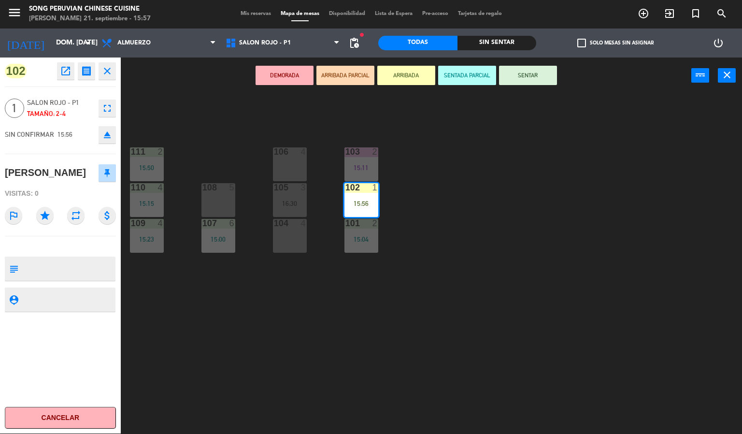
click at [532, 79] on button "SENTAR" at bounding box center [528, 75] width 58 height 19
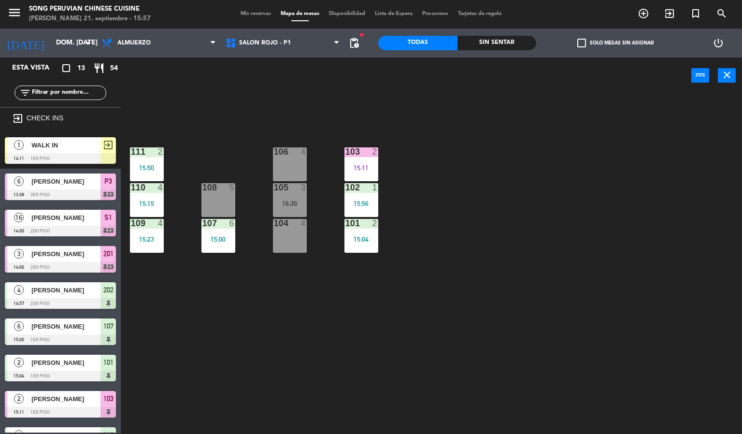
scroll to position [0, 0]
click at [522, 213] on div "103 2 15:11 106 4 111 2 15:50 102 1 15:56 105 3 16:30 108 5 110 4 15:15 101 2 1…" at bounding box center [435, 264] width 614 height 340
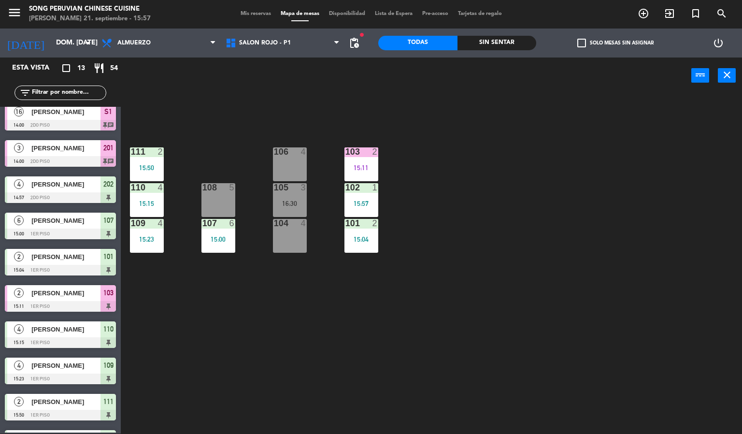
click at [252, 350] on div "103 2 15:11 106 4 111 2 15:50 102 1 15:57 105 3 16:30 108 5 110 4 15:15 101 2 1…" at bounding box center [435, 264] width 614 height 340
click at [277, 326] on div "103 2 15:11 106 4 111 2 15:50 102 1 15:57 105 3 16:30 108 5 110 4 15:15 101 2 1…" at bounding box center [435, 264] width 614 height 340
click at [366, 148] on div at bounding box center [361, 151] width 16 height 9
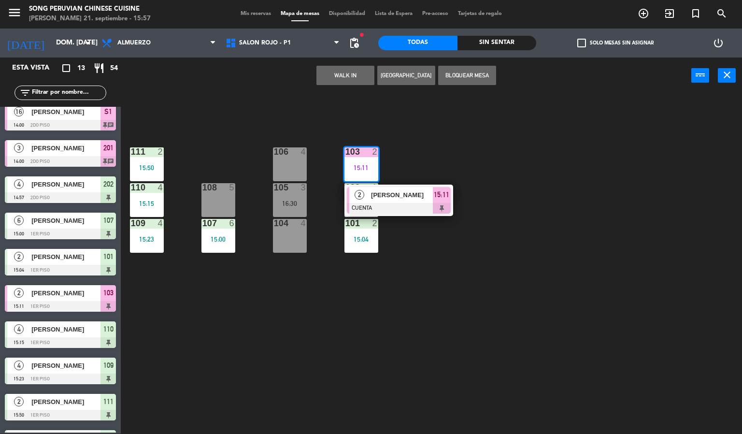
click at [403, 315] on div "103 2 15:11 2 [PERSON_NAME] CUENTA 15:11 106 4 111 2 15:50 102 1 15:57 105 3 16…" at bounding box center [435, 264] width 614 height 340
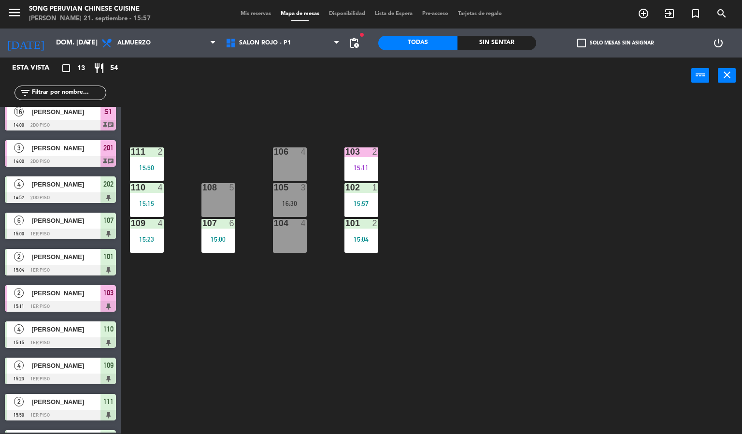
click at [364, 223] on div at bounding box center [361, 223] width 16 height 9
click at [322, 343] on div "103 2 15:11 106 4 111 2 15:50 102 1 15:57 105 3 16:30 108 5 110 4 15:15 101 2 1…" at bounding box center [435, 264] width 614 height 340
click at [296, 45] on span "SALON ROJO - P1" at bounding box center [283, 42] width 124 height 21
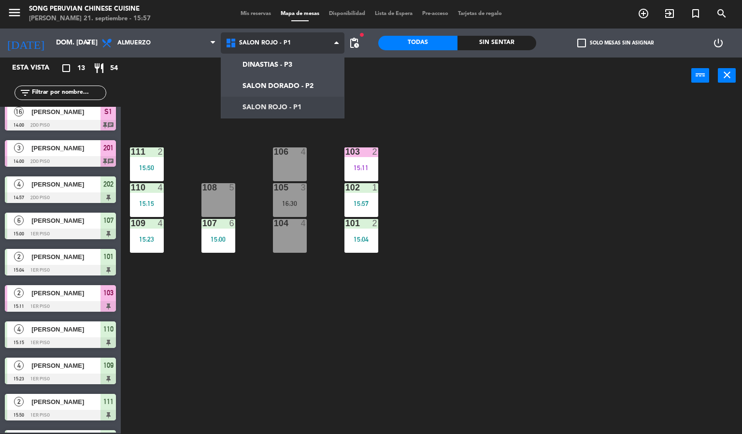
click at [313, 86] on ng-component "menu Song Peruvian Chinese Cuisine [PERSON_NAME] 21. septiembre - 15:57 Mis res…" at bounding box center [371, 217] width 742 height 434
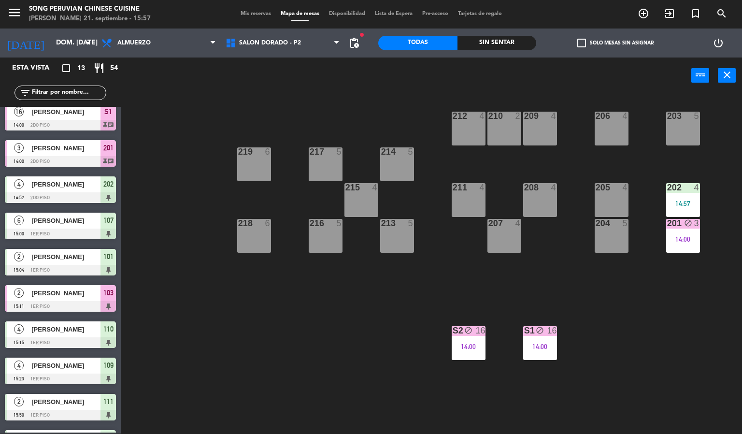
click at [355, 354] on div "203 5 206 4 210 2 212 4 209 4 214 5 217 5 219 6 202 4 14:57 205 4 208 4 211 4 2…" at bounding box center [435, 264] width 614 height 340
click at [319, 45] on span "SALON DORADO - P2" at bounding box center [283, 42] width 124 height 21
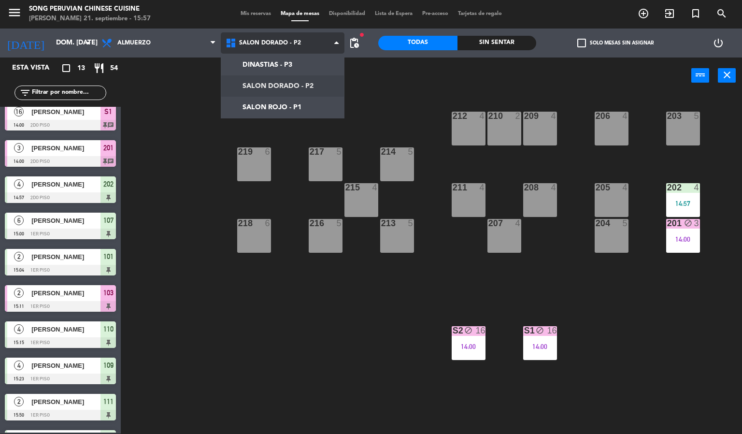
click at [316, 57] on ng-component "menu Song Peruvian Chinese Cuisine [PERSON_NAME] 21. septiembre - 15:57 Mis res…" at bounding box center [371, 217] width 742 height 434
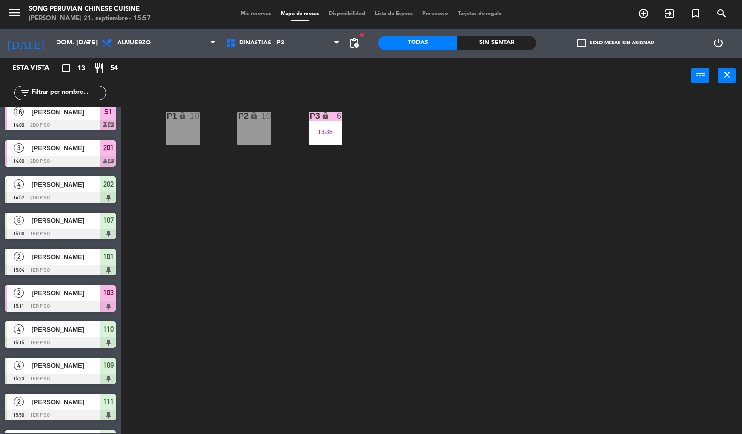
click at [319, 129] on div "13:36" at bounding box center [326, 131] width 34 height 7
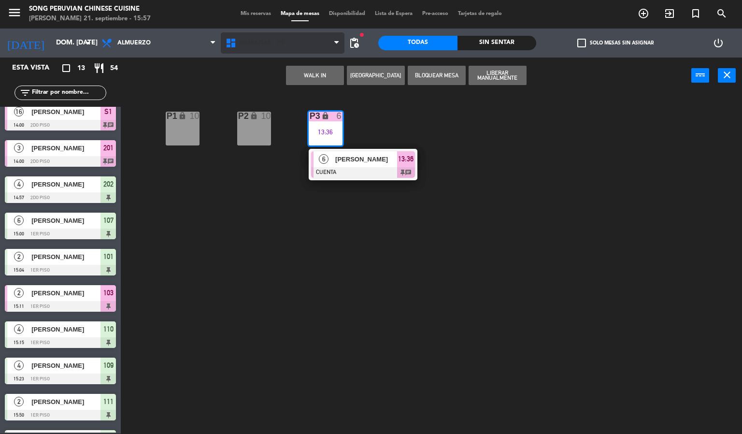
click at [288, 38] on span "DINASTIAS - P3" at bounding box center [283, 42] width 124 height 21
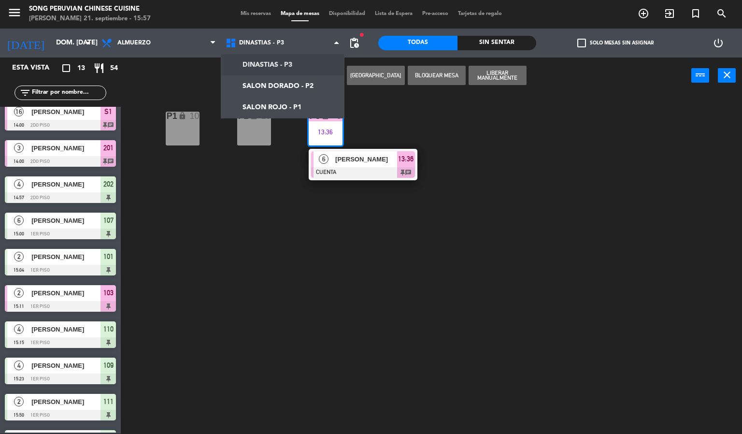
click at [380, 174] on div at bounding box center [363, 172] width 104 height 11
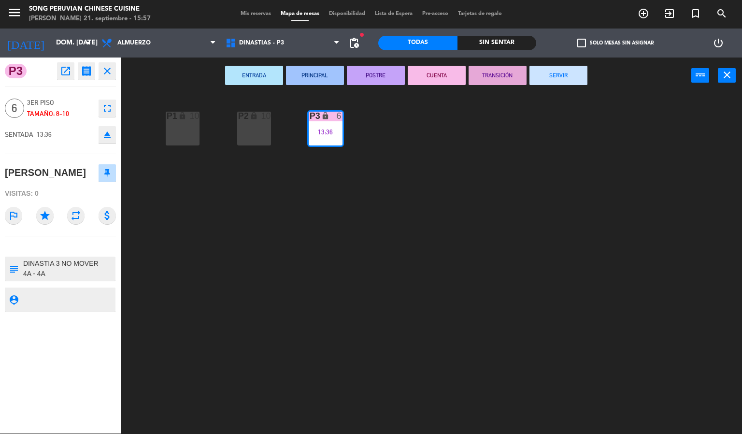
click at [564, 83] on button "SERVIR" at bounding box center [558, 75] width 58 height 19
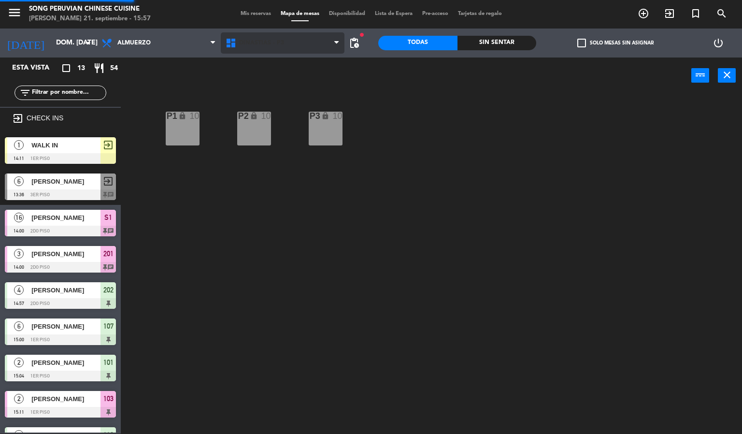
click at [315, 49] on span "DINASTIAS - P3" at bounding box center [283, 42] width 124 height 21
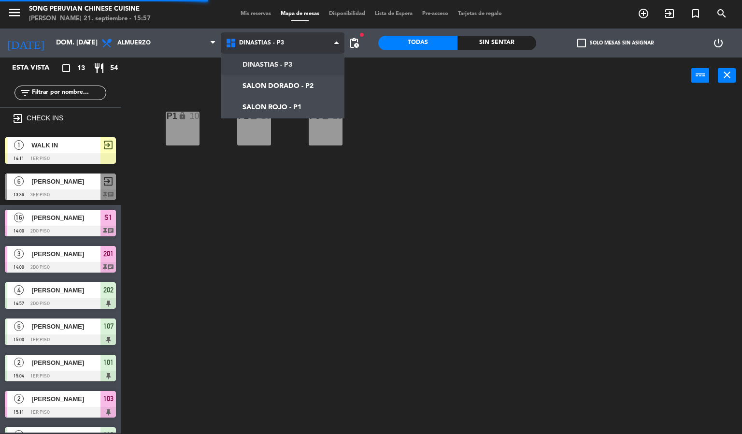
click at [298, 113] on ng-component "menu Song Peruvian Chinese Cuisine [PERSON_NAME] 21. septiembre - 15:57 Mis res…" at bounding box center [371, 217] width 742 height 434
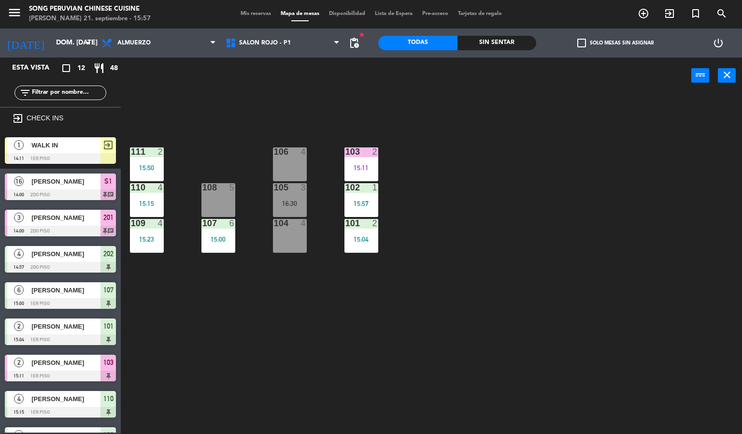
click at [345, 335] on div "103 2 15:11 106 4 111 2 15:50 102 1 15:57 105 3 16:30 108 5 110 4 15:15 101 2 1…" at bounding box center [435, 264] width 614 height 340
click at [361, 236] on div "15:04" at bounding box center [361, 239] width 34 height 7
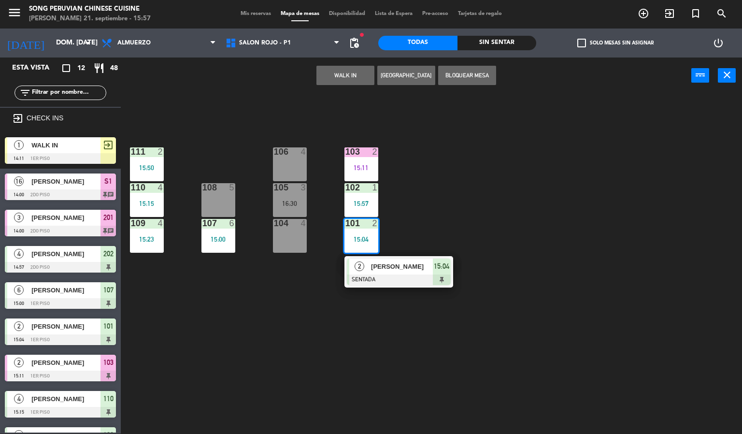
click at [496, 303] on div "103 2 15:11 106 4 111 2 15:50 102 1 15:57 105 3 16:30 108 5 110 4 15:15 101 2 1…" at bounding box center [435, 264] width 614 height 340
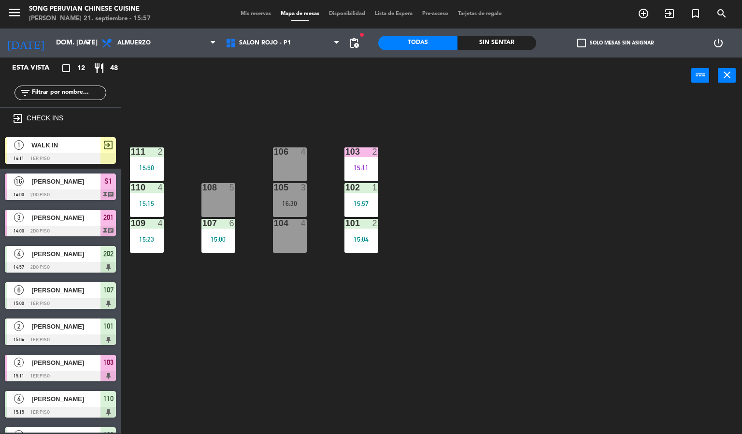
click at [364, 341] on div "103 2 15:11 106 4 111 2 15:50 102 1 15:57 105 3 16:30 108 5 110 4 15:15 101 2 1…" at bounding box center [435, 264] width 614 height 340
click at [306, 368] on div "103 2 15:11 106 4 111 2 15:50 102 1 15:57 105 3 16:30 108 5 110 4 15:15 101 2 1…" at bounding box center [435, 264] width 614 height 340
click at [196, 187] on div "108" at bounding box center [202, 187] width 16 height 9
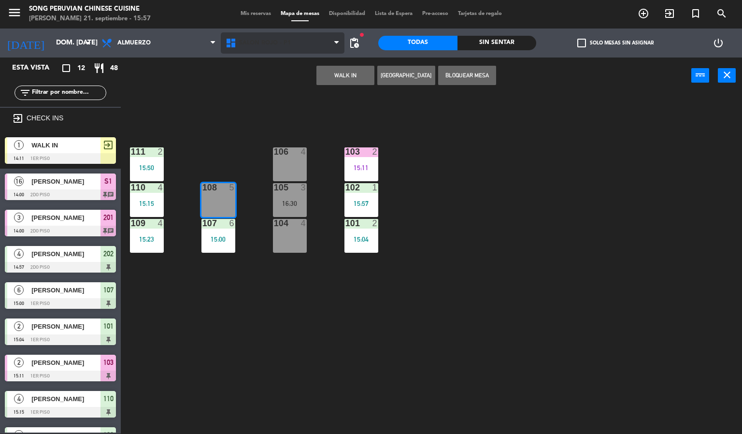
click at [297, 36] on span "SALON ROJO - P1" at bounding box center [283, 42] width 124 height 21
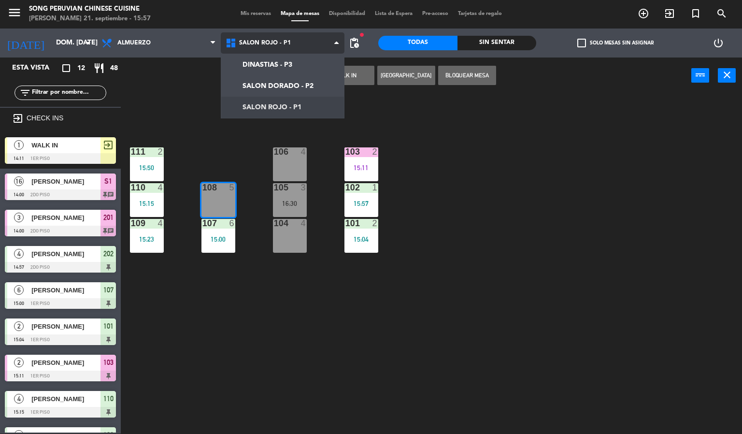
click at [300, 84] on ng-component "menu Song Peruvian Chinese Cuisine [PERSON_NAME] 21. septiembre - 15:57 Mis res…" at bounding box center [371, 217] width 742 height 434
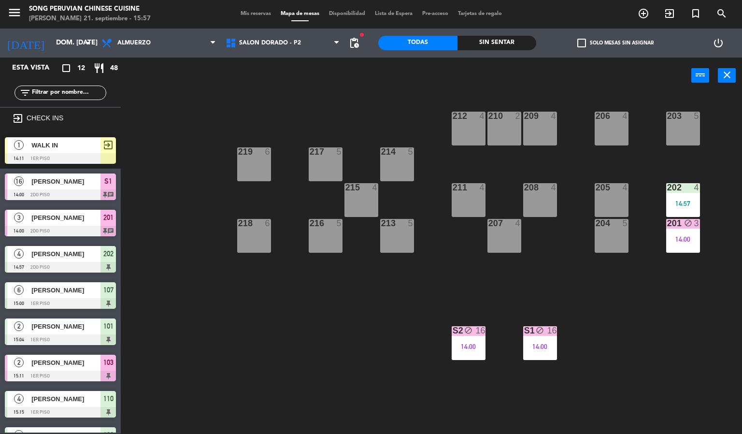
click at [635, 322] on div "203 5 206 4 210 2 212 4 209 4 214 5 217 5 219 6 202 4 14:57 205 4 208 4 211 4 2…" at bounding box center [435, 264] width 614 height 340
click at [455, 354] on div "S2 block 16 14:00" at bounding box center [469, 343] width 34 height 34
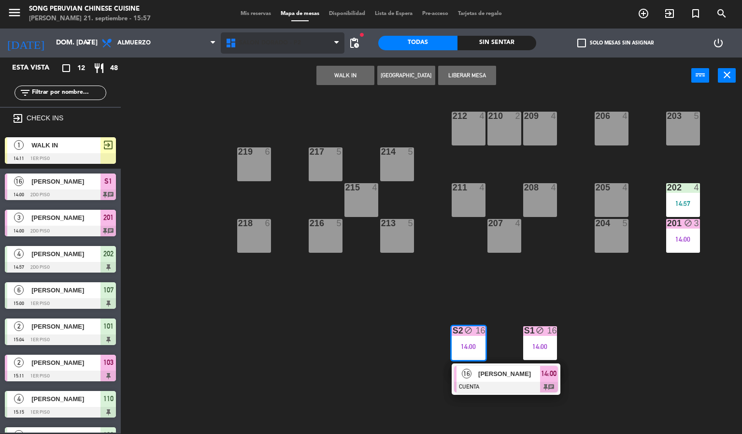
click at [232, 45] on icon at bounding box center [232, 43] width 14 height 12
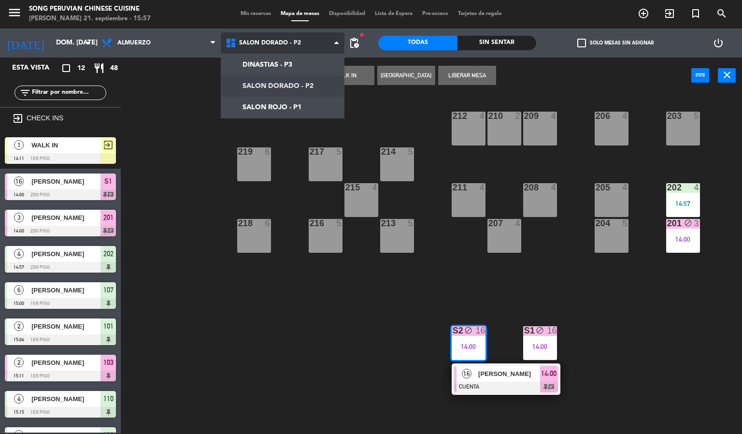
click at [271, 106] on ng-component "menu Song Peruvian Chinese Cuisine [PERSON_NAME] 21. septiembre - 15:57 Mis res…" at bounding box center [371, 217] width 742 height 434
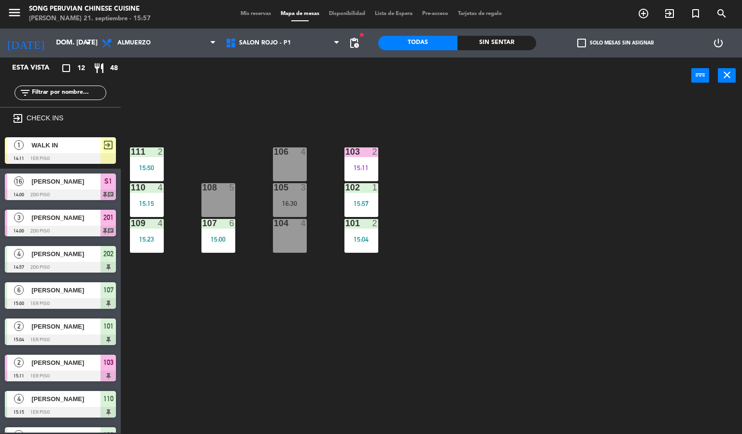
click at [296, 358] on div "103 2 15:11 106 4 111 2 15:50 102 1 15:57 105 3 16:30 108 5 110 4 15:15 101 2 1…" at bounding box center [435, 264] width 614 height 340
click at [306, 358] on div "103 2 15:11 106 4 111 2 15:50 102 1 15:57 105 3 16:30 108 5 110 4 15:15 101 2 1…" at bounding box center [435, 264] width 614 height 340
click at [289, 187] on div at bounding box center [290, 187] width 16 height 9
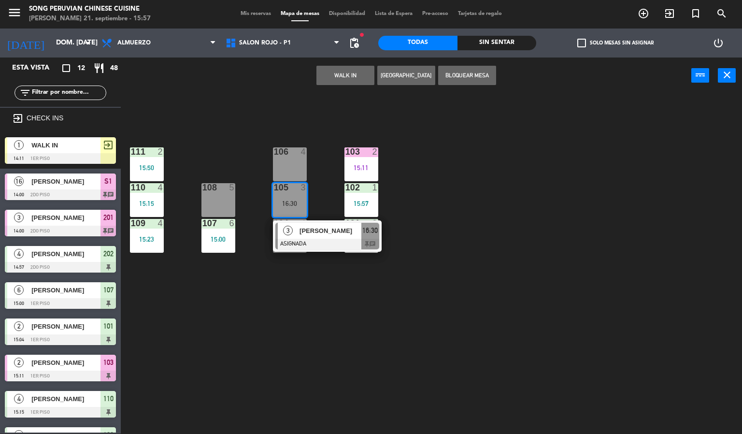
click at [332, 371] on div "103 2 15:11 106 4 111 2 15:50 102 1 15:57 105 3 16:30 3 [PERSON_NAME] ASIGNADA …" at bounding box center [435, 264] width 614 height 340
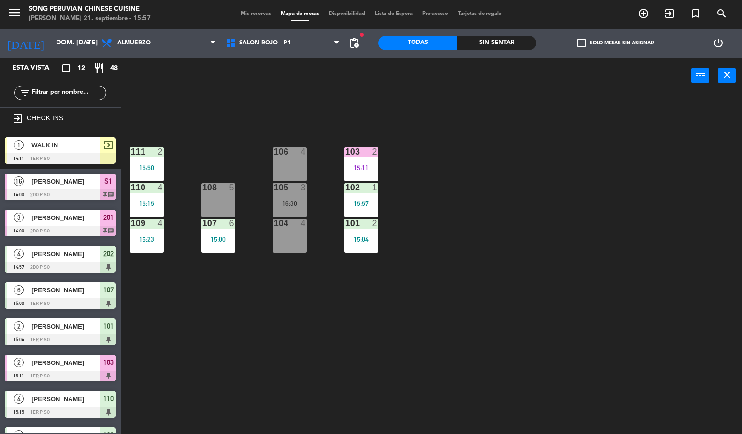
click at [219, 231] on div "107 6 15:00" at bounding box center [218, 236] width 34 height 34
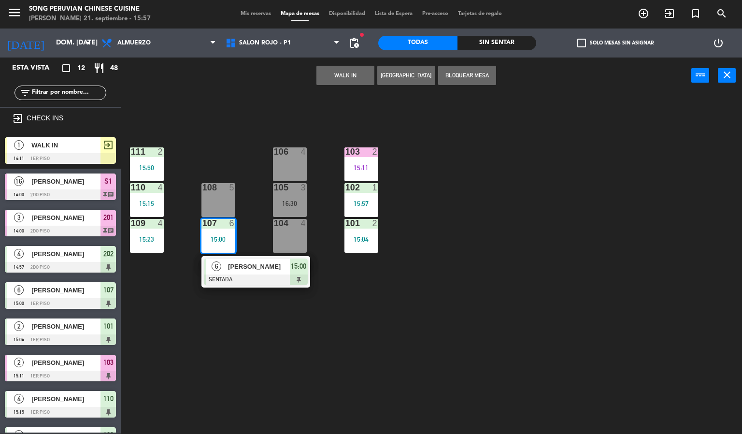
click at [255, 114] on div "103 2 15:11 106 4 111 2 15:50 102 1 15:57 105 3 16:30 108 5 110 4 15:15 101 2 1…" at bounding box center [435, 264] width 614 height 340
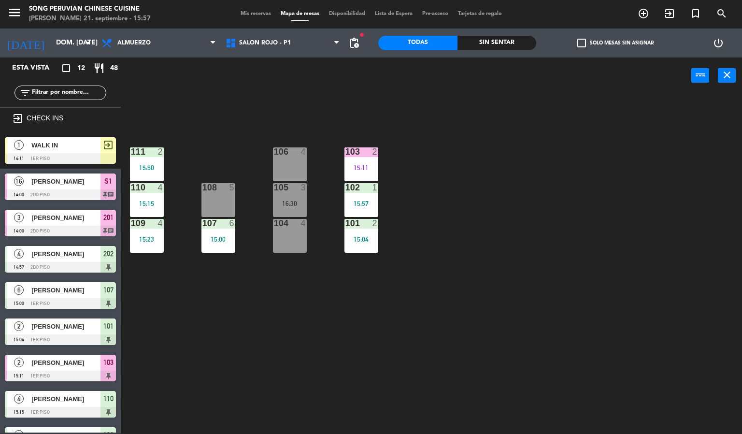
click at [428, 317] on div "103 2 15:11 106 4 111 2 15:50 102 1 15:57 105 3 16:30 108 5 110 4 15:15 101 2 1…" at bounding box center [435, 264] width 614 height 340
click at [374, 222] on div "2" at bounding box center [375, 223] width 6 height 9
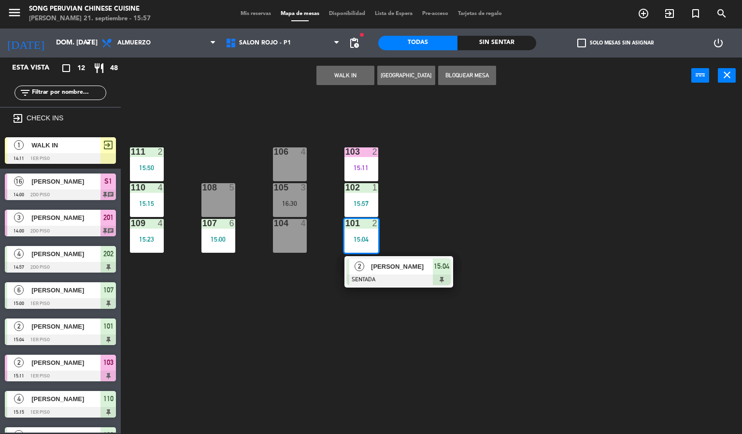
click at [510, 178] on div "103 2 15:11 106 4 111 2 15:50 102 1 15:57 105 3 16:30 108 5 110 4 15:15 101 2 1…" at bounding box center [435, 264] width 614 height 340
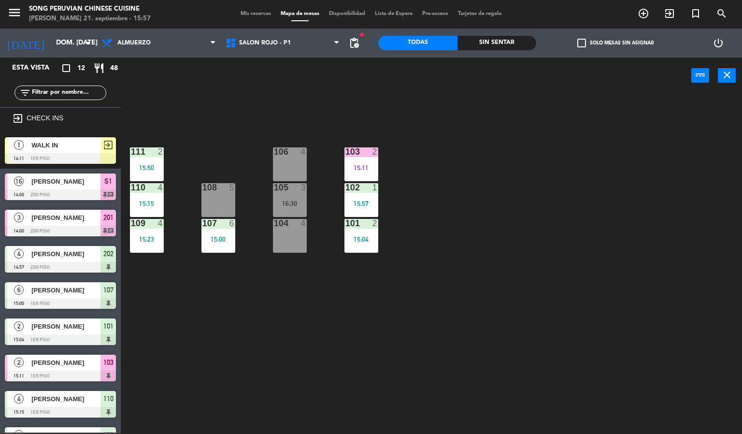
click at [366, 151] on div at bounding box center [361, 151] width 16 height 9
click at [217, 95] on div "103 2 15:11 106 4 111 2 15:50 102 1 15:57 105 3 16:30 108 5 110 4 15:15 101 2 1…" at bounding box center [435, 264] width 614 height 340
click at [171, 293] on div "103 2 15:11 106 4 111 2 15:50 102 1 15:57 105 3 16:30 108 5 110 4 15:15 101 2 1…" at bounding box center [435, 264] width 614 height 340
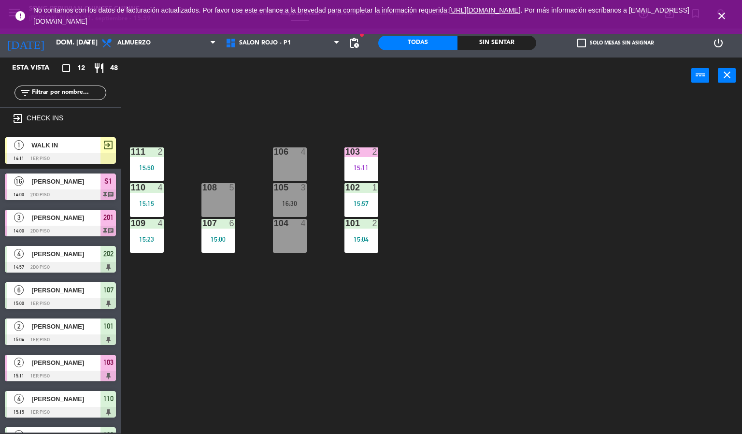
click at [371, 167] on div "15:11" at bounding box center [361, 167] width 34 height 7
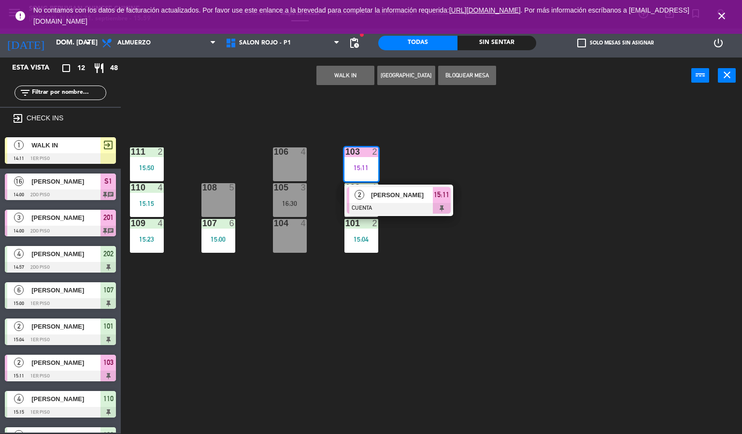
click at [403, 203] on div at bounding box center [399, 208] width 104 height 11
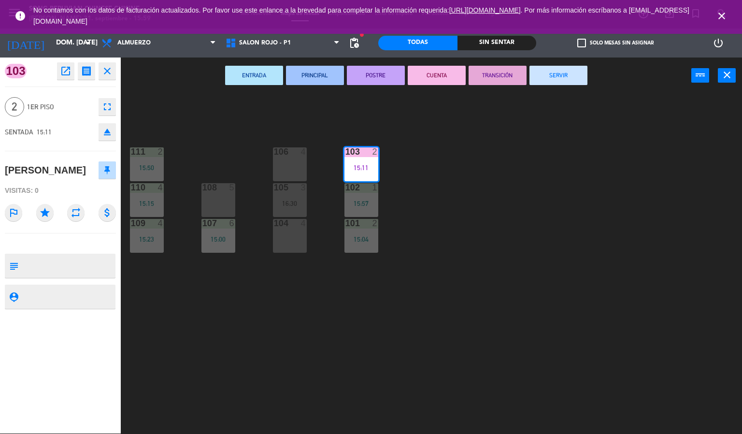
click at [550, 69] on button "SERVIR" at bounding box center [558, 75] width 58 height 19
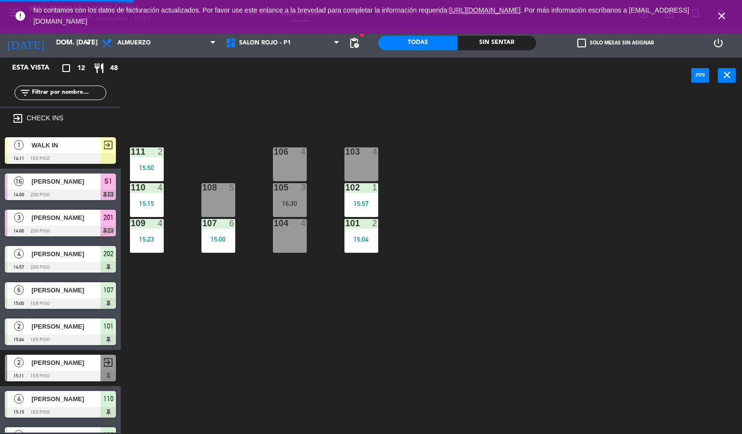
click at [720, 15] on icon "close" at bounding box center [722, 16] width 12 height 12
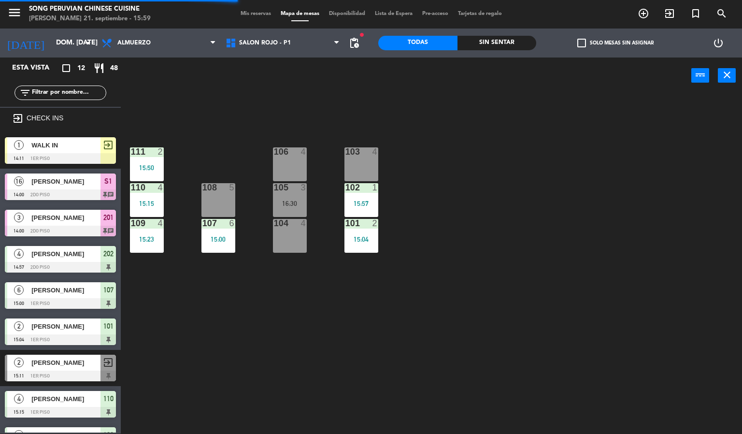
click at [558, 274] on div "103 4 106 4 111 2 15:50 102 1 15:57 105 3 16:30 108 5 110 4 15:15 101 2 15:04 1…" at bounding box center [435, 264] width 614 height 340
click at [316, 67] on div "power_input close" at bounding box center [406, 75] width 570 height 37
click at [316, 58] on div "power_input close" at bounding box center [406, 75] width 570 height 37
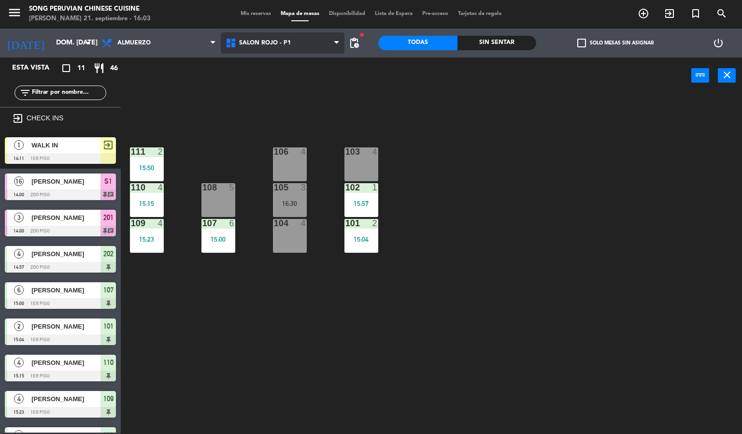
click at [322, 46] on span "SALON ROJO - P1" at bounding box center [283, 42] width 124 height 21
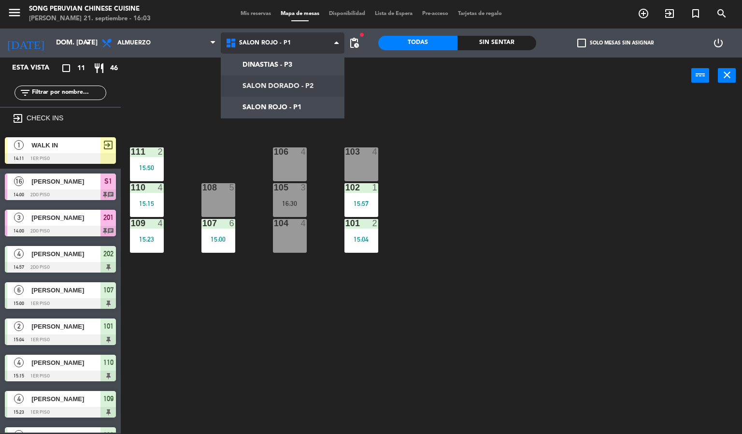
click at [325, 76] on ng-component "menu Song Peruvian Chinese Cuisine [PERSON_NAME] 21. septiembre - 16:03 Mis res…" at bounding box center [371, 217] width 742 height 434
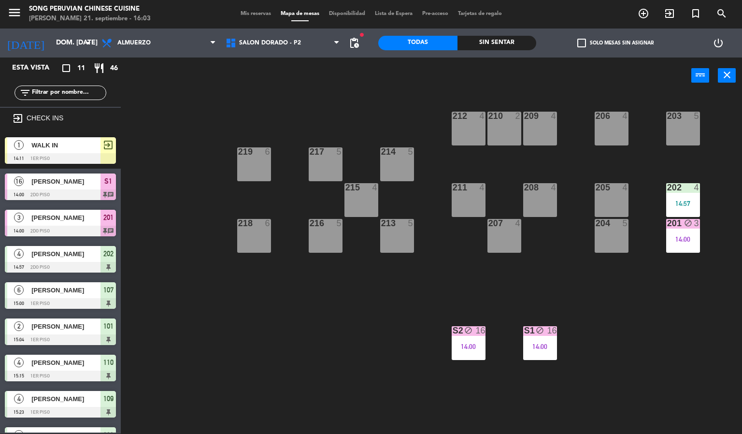
drag, startPoint x: 647, startPoint y: 283, endPoint x: 650, endPoint y: 275, distance: 7.8
click at [650, 277] on div "203 5 206 4 210 2 212 4 209 4 214 5 217 5 219 6 202 4 14:57 205 4 208 4 211 4 2…" at bounding box center [435, 264] width 614 height 340
click at [685, 182] on div "203 5 206 4 210 2 212 4 209 4 214 5 217 5 219 6 202 4 14:57 205 4 208 4 211 4 2…" at bounding box center [435, 264] width 614 height 340
click at [691, 171] on div "203 5 206 4 210 2 212 4 209 4 214 5 217 5 219 6 202 4 14:57 205 4 208 4 211 4 2…" at bounding box center [435, 264] width 614 height 340
click at [343, 56] on div "DINASTIAS - P3 SALON DORADO - P2 SALON ROJO - P1 SALON DORADO - P2 DINASTIAS - …" at bounding box center [283, 42] width 124 height 29
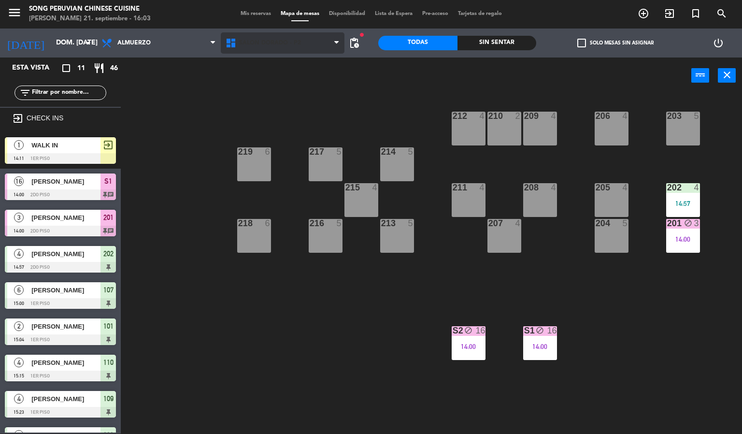
drag, startPoint x: 319, startPoint y: 26, endPoint x: 312, endPoint y: 44, distance: 19.1
click at [315, 35] on ng-component "menu Song Peruvian Chinese Cuisine [PERSON_NAME] 21. septiembre - 16:03 Mis res…" at bounding box center [371, 217] width 742 height 434
drag, startPoint x: 286, startPoint y: 80, endPoint x: 297, endPoint y: 56, distance: 27.0
click at [290, 80] on div "power_input close" at bounding box center [406, 75] width 570 height 37
drag, startPoint x: 299, startPoint y: 30, endPoint x: 300, endPoint y: 83, distance: 52.2
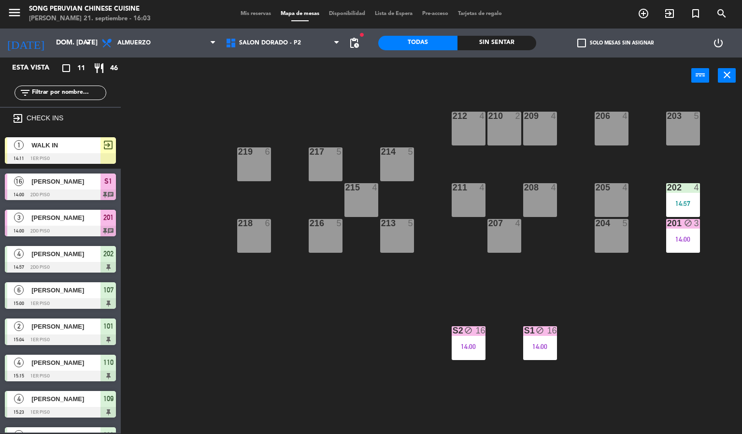
click at [299, 35] on div "DINASTIAS - P3 SALON DORADO - P2 SALON ROJO - P1 SALON DORADO - P2 DINASTIAS - …" at bounding box center [283, 42] width 124 height 29
click at [300, 51] on span "SALON DORADO - P2" at bounding box center [283, 42] width 124 height 21
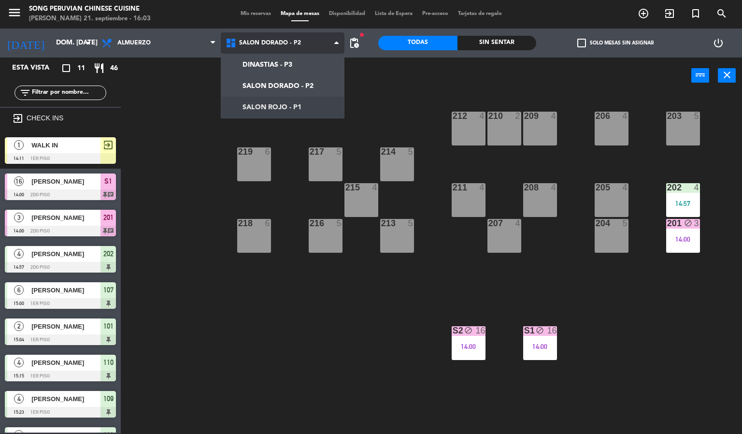
click at [296, 103] on ng-component "menu Song Peruvian Chinese Cuisine [PERSON_NAME] 21. septiembre - 16:03 Mis res…" at bounding box center [371, 217] width 742 height 434
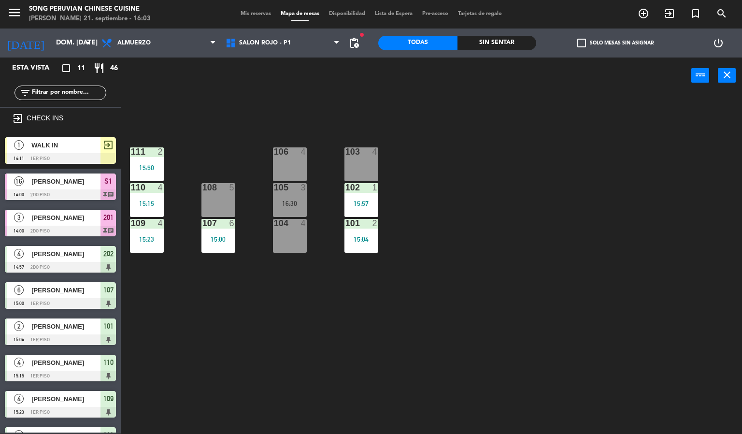
drag, startPoint x: 516, startPoint y: 192, endPoint x: 497, endPoint y: 220, distance: 34.2
click at [518, 192] on div "103 4 106 4 111 2 15:50 102 1 15:57 105 3 16:30 108 5 110 4 15:15 101 2 15:04 1…" at bounding box center [435, 264] width 614 height 340
click at [467, 343] on div "103 4 106 4 111 2 15:50 102 1 15:57 105 3 16:30 108 5 110 4 15:15 101 2 15:04 1…" at bounding box center [435, 264] width 614 height 340
click at [273, 306] on div "103 4 106 4 111 2 15:50 102 1 15:57 105 3 16:30 108 5 110 4 15:15 101 2 15:04 1…" at bounding box center [435, 264] width 614 height 340
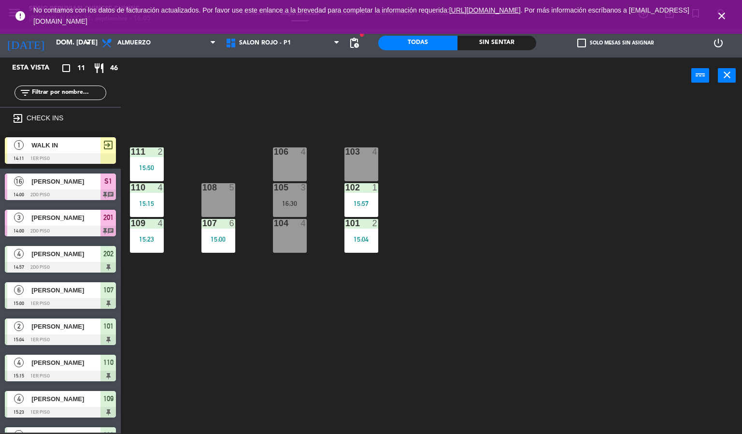
click at [290, 309] on div "103 4 106 4 111 2 15:50 102 1 15:57 105 3 16:30 108 5 110 4 15:15 101 2 15:04 1…" at bounding box center [435, 264] width 614 height 340
click at [285, 164] on div "106 4" at bounding box center [290, 164] width 34 height 34
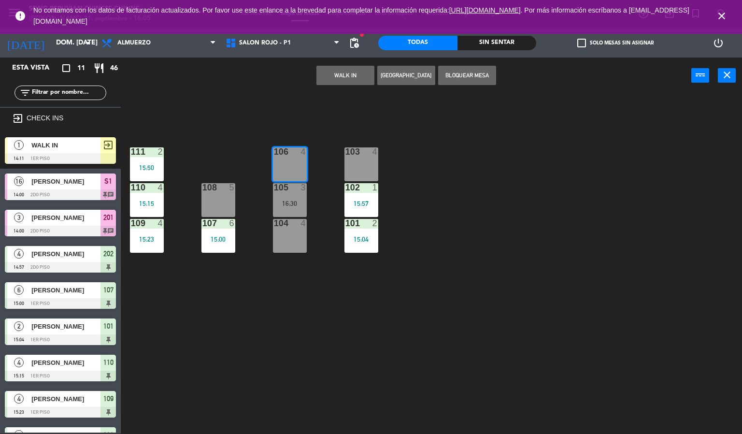
click at [340, 69] on button "WALK IN" at bounding box center [345, 75] width 58 height 19
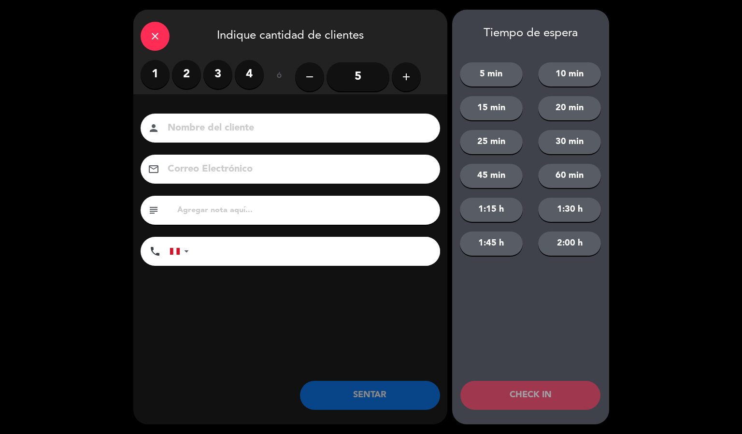
click at [181, 63] on label "2" at bounding box center [186, 74] width 29 height 29
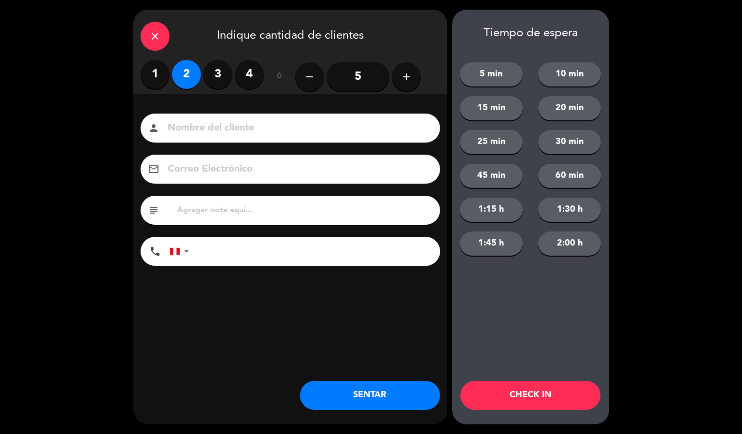
click at [219, 126] on input at bounding box center [297, 128] width 261 height 17
type input "[PERSON_NAME]"
click at [502, 396] on button "CHECK IN" at bounding box center [530, 395] width 140 height 29
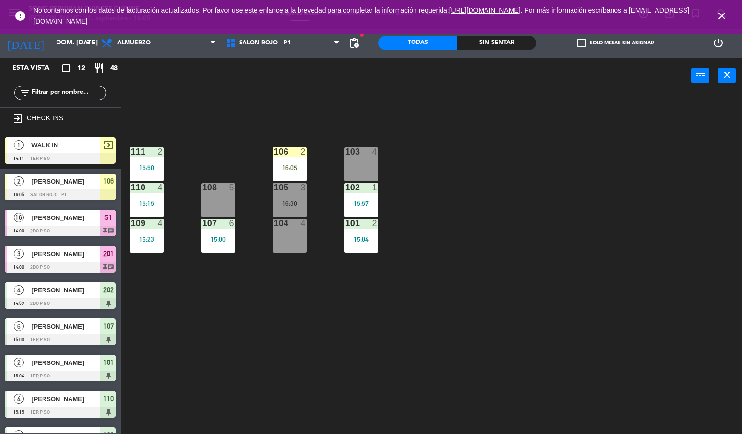
click at [595, 313] on div "103 4 106 2 16:05 111 2 15:50 102 1 15:57 105 3 16:30 108 5 110 4 15:15 101 2 1…" at bounding box center [435, 264] width 614 height 340
click at [597, 307] on div "103 4 106 2 16:05 111 2 15:50 102 1 15:57 105 3 16:30 108 5 110 4 15:15 101 2 1…" at bounding box center [435, 264] width 614 height 340
click at [297, 187] on div at bounding box center [290, 187] width 16 height 9
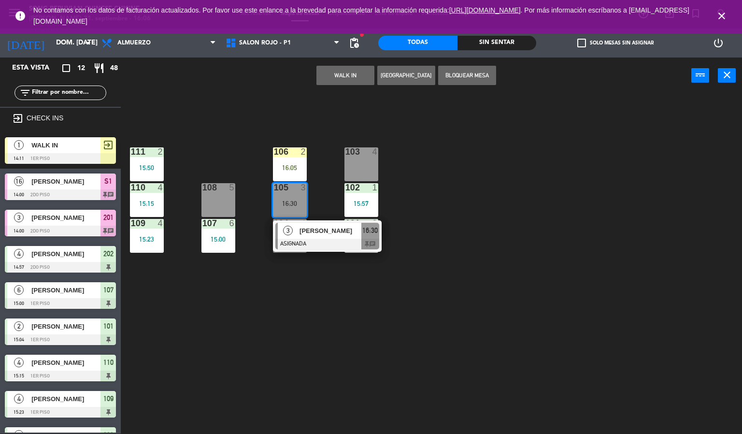
click at [303, 152] on div "2" at bounding box center [304, 151] width 6 height 9
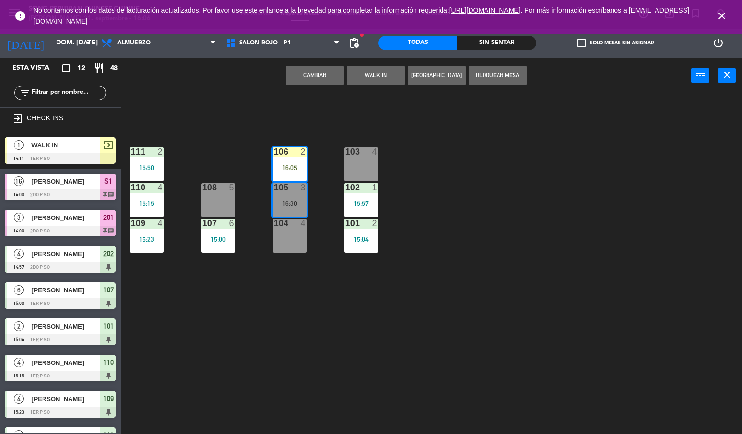
click at [333, 82] on button "Cambiar" at bounding box center [315, 75] width 58 height 19
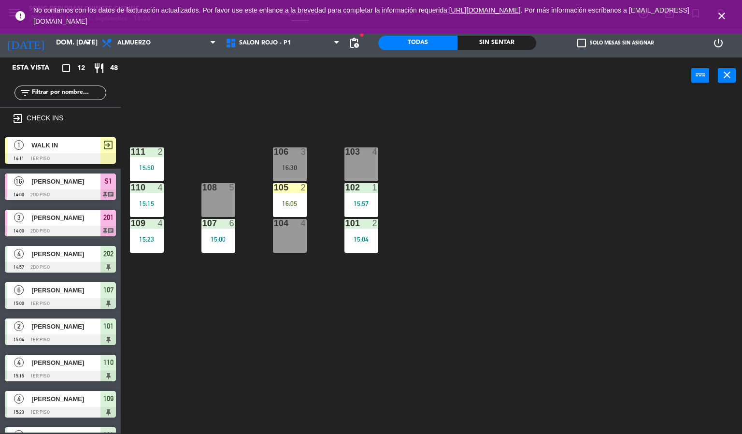
click at [293, 205] on div "16:05" at bounding box center [290, 203] width 34 height 7
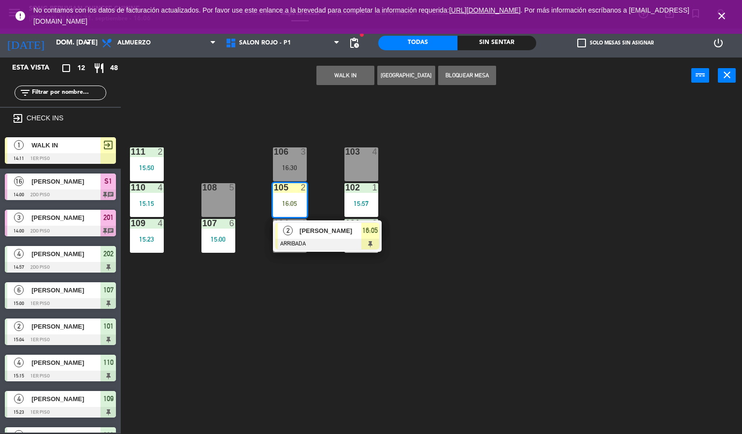
click at [338, 230] on span "[PERSON_NAME]" at bounding box center [330, 231] width 62 height 10
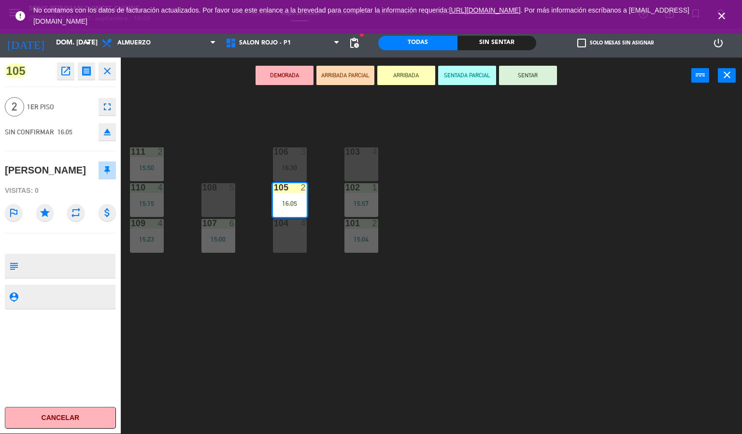
click at [529, 74] on button "SENTAR" at bounding box center [528, 75] width 58 height 19
click at [526, 228] on div "103 4 106 3 16:30 111 2 15:50 102 1 15:57 105 2 16:05 108 5 110 4 15:15 101 2 1…" at bounding box center [435, 264] width 614 height 340
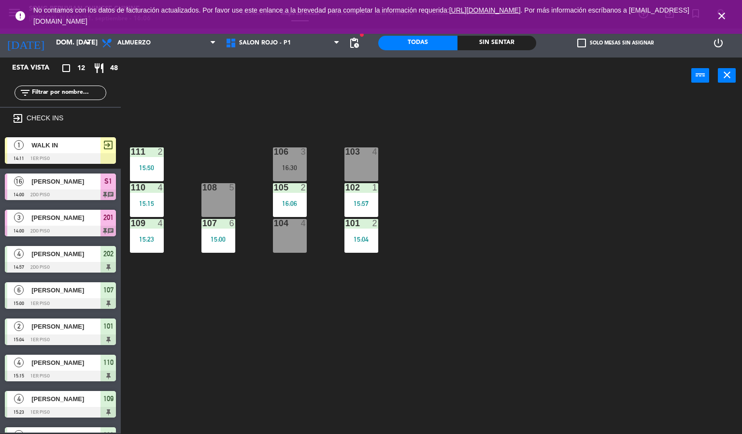
scroll to position [93, 0]
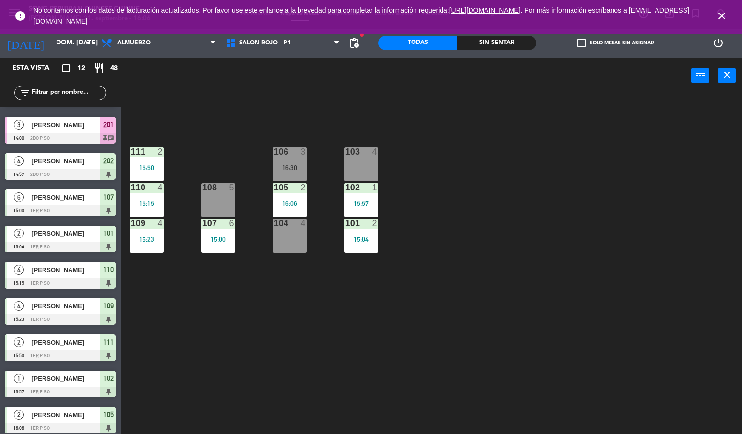
click at [726, 9] on span "close" at bounding box center [722, 16] width 26 height 26
click at [657, 180] on div "103 4 106 3 16:30 111 2 15:50 102 1 15:57 105 2 16:06 108 5 110 4 15:15 101 2 1…" at bounding box center [435, 264] width 614 height 340
click at [726, 14] on icon "close" at bounding box center [722, 16] width 12 height 12
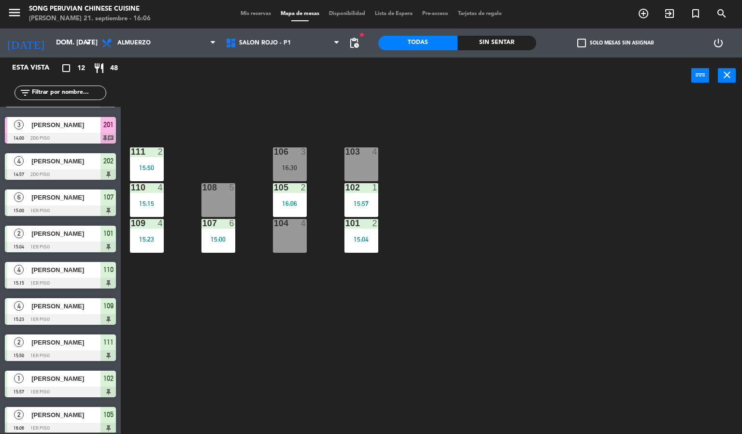
click at [658, 206] on div "103 4 106 3 16:30 111 2 15:50 102 1 15:57 105 2 16:06 108 5 110 4 15:15 101 2 1…" at bounding box center [435, 264] width 614 height 340
click at [431, 277] on div "103 4 106 3 16:30 111 2 15:50 102 1 15:57 105 2 16:06 108 5 110 4 15:15 101 2 1…" at bounding box center [435, 264] width 614 height 340
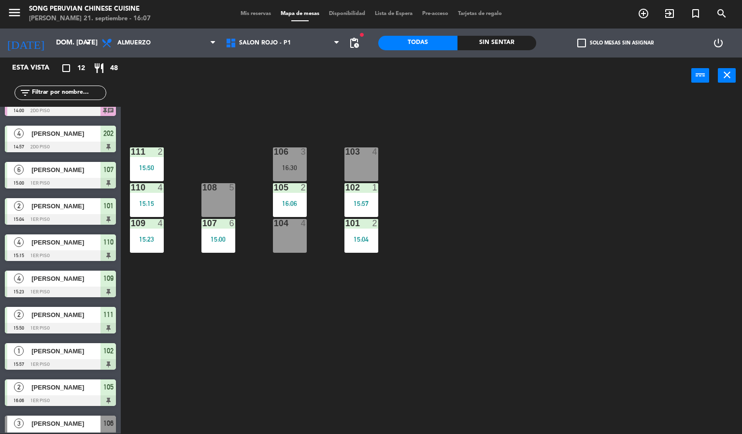
scroll to position [135, 0]
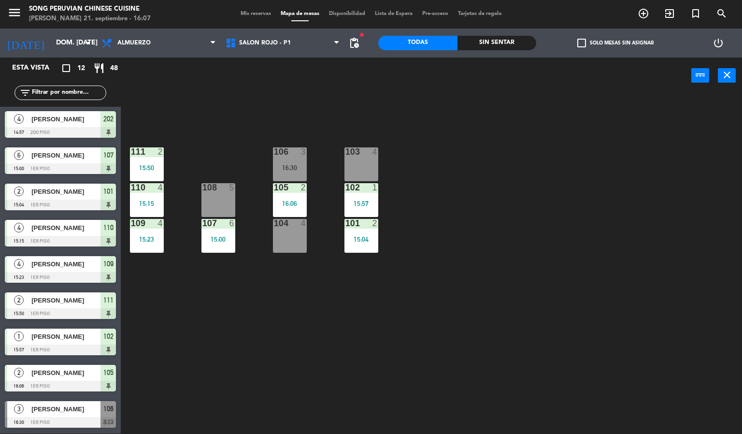
click at [370, 116] on div "103 4 106 3 16:30 111 2 15:50 102 1 15:57 105 2 16:06 108 5 110 4 15:15 101 2 1…" at bounding box center [435, 264] width 614 height 340
click at [535, 357] on div "103 4 106 3 16:30 111 2 15:50 102 1 15:57 105 2 16:06 108 5 110 4 15:15 101 2 1…" at bounding box center [435, 264] width 614 height 340
click at [535, 354] on div "103 4 106 3 16:30 111 2 15:50 102 1 15:57 105 2 16:06 108 5 110 4 15:15 101 2 1…" at bounding box center [435, 264] width 614 height 340
click at [226, 198] on div "108 5" at bounding box center [218, 200] width 34 height 34
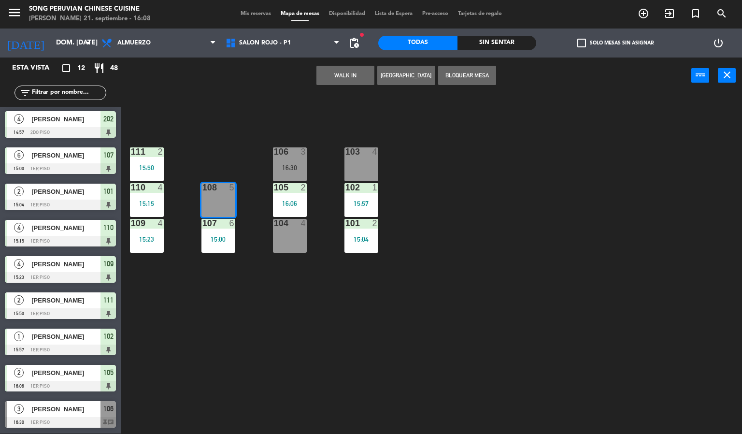
click at [249, 151] on div "103 4 106 3 16:30 111 2 15:50 102 1 15:57 105 2 16:06 108 5 110 4 15:15 101 2 1…" at bounding box center [435, 264] width 614 height 340
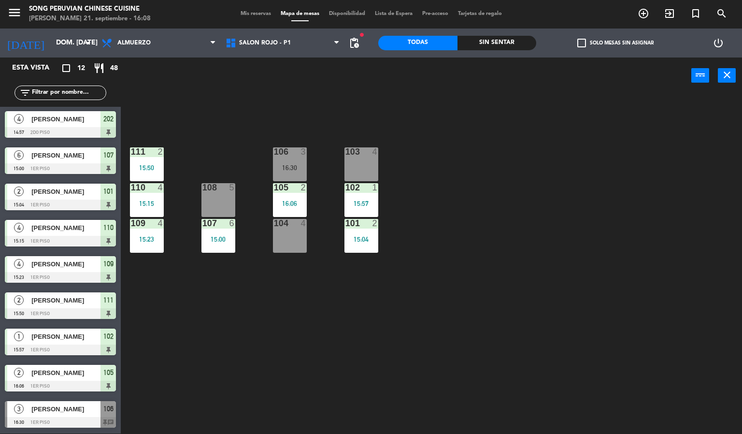
click at [326, 261] on div "103 4 106 3 16:30 111 2 15:50 102 1 15:57 105 2 16:06 108 5 110 4 15:15 101 2 1…" at bounding box center [435, 264] width 614 height 340
click at [103, 249] on div "4 [PERSON_NAME] 15:15 1er piso 110" at bounding box center [60, 233] width 121 height 36
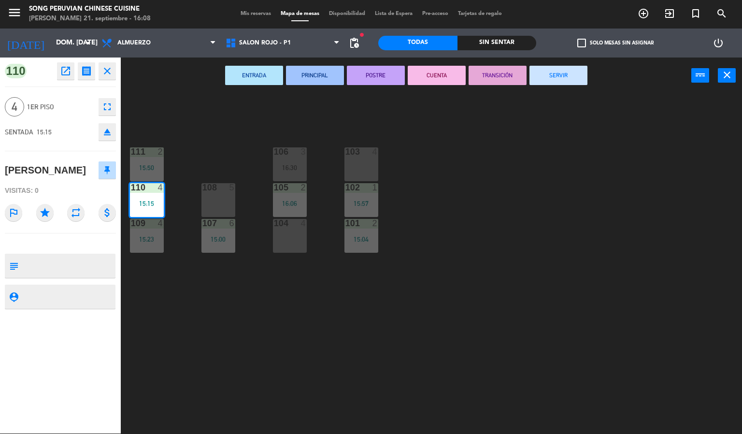
click at [193, 312] on div "103 4 106 3 16:30 111 2 15:50 102 1 15:57 105 2 16:06 108 5 110 4 15:15 101 2 1…" at bounding box center [435, 264] width 614 height 340
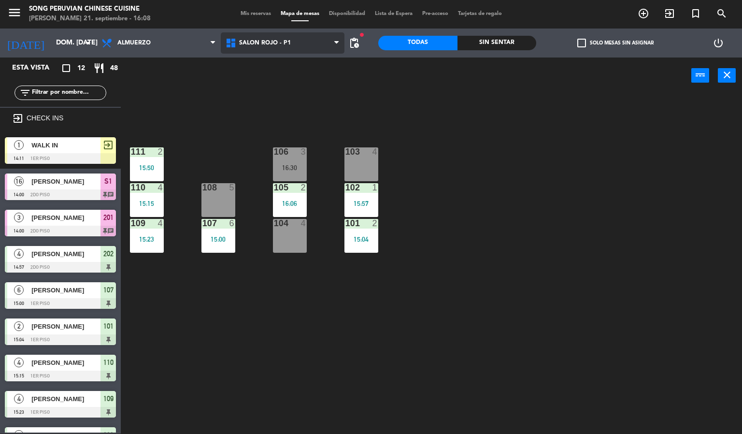
click at [251, 46] on span "SALON ROJO - P1" at bounding box center [283, 42] width 124 height 21
click at [255, 100] on ng-component "menu Song Peruvian Chinese Cuisine [PERSON_NAME] 21. septiembre - 16:08 Mis res…" at bounding box center [371, 217] width 742 height 434
click at [305, 98] on div "103 4 106 3 16:30 111 2 15:50 102 1 15:57 105 2 16:06 108 5 110 4 15:15 101 2 1…" at bounding box center [435, 264] width 614 height 340
click at [142, 200] on div "15:15" at bounding box center [147, 203] width 34 height 7
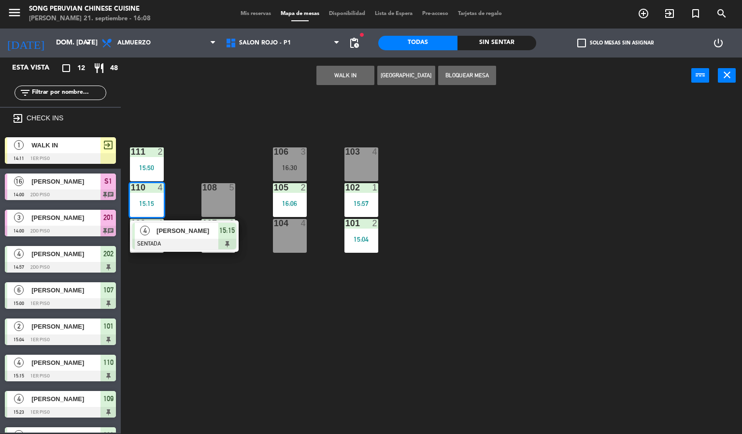
click at [244, 132] on div "103 4 106 3 16:30 111 2 15:50 102 1 15:57 105 2 16:06 108 5 110 4 15:15 4 [PERS…" at bounding box center [435, 264] width 614 height 340
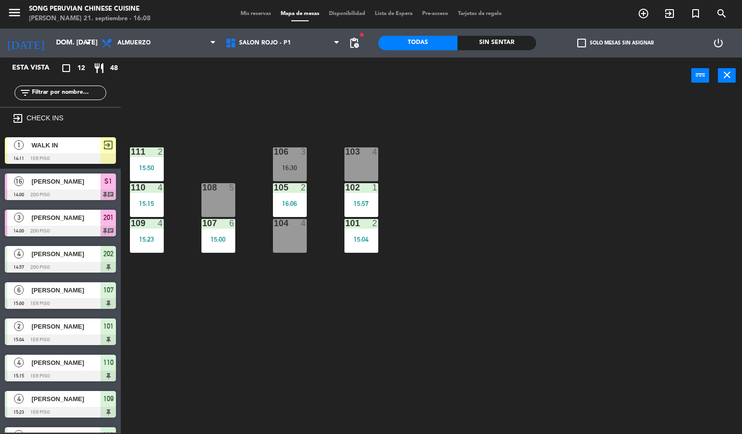
click at [145, 196] on div "110 4 15:15" at bounding box center [147, 200] width 34 height 34
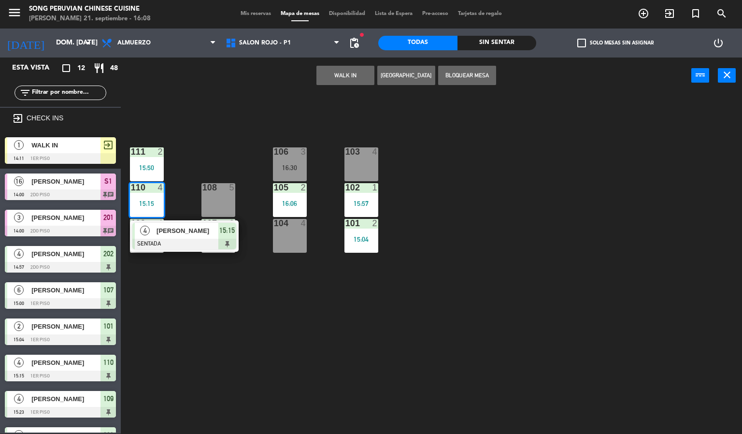
click at [163, 239] on div at bounding box center [184, 244] width 104 height 11
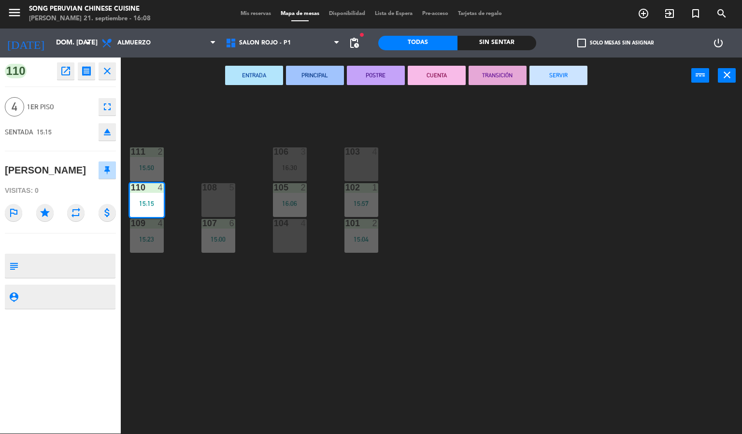
click at [441, 77] on button "CUENTA" at bounding box center [437, 75] width 58 height 19
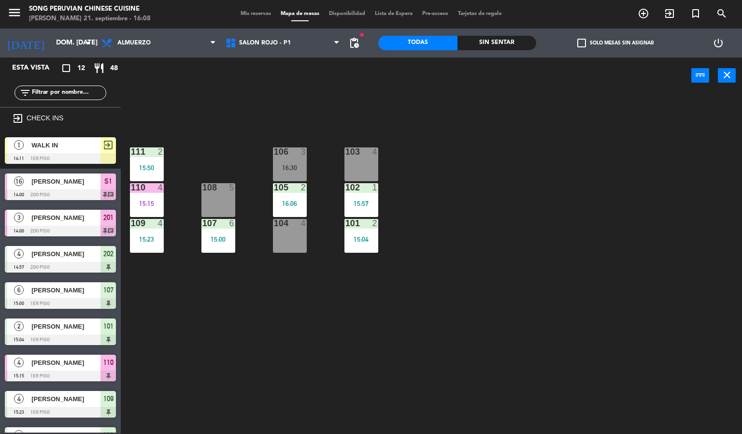
click at [258, 115] on div "103 4 106 3 16:30 111 2 15:50 102 1 15:57 105 2 16:06 108 5 110 4 15:15 101 2 1…" at bounding box center [435, 264] width 614 height 340
click at [397, 122] on div "103 4 106 3 16:30 111 2 15:50 102 1 15:57 105 2 16:06 108 5 110 4 15:15 101 2 1…" at bounding box center [435, 264] width 614 height 340
click at [546, 302] on div "103 4 106 3 16:30 111 2 15:50 102 1 15:57 105 2 16:06 108 5 110 4 15:15 101 2 1…" at bounding box center [435, 264] width 614 height 340
click at [509, 282] on div "103 4 106 3 16:30 111 2 15:50 102 1 15:57 105 2 16:06 108 5 110 4 15:15 101 2 1…" at bounding box center [435, 264] width 614 height 340
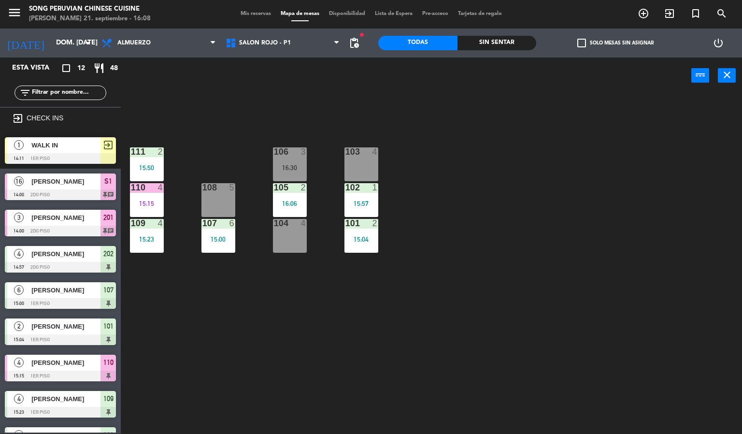
click at [548, 289] on div "103 4 106 3 16:30 111 2 15:50 102 1 15:57 105 2 16:06 108 5 110 4 15:15 101 2 1…" at bounding box center [435, 264] width 614 height 340
click at [561, 275] on div "103 4 106 3 16:30 111 2 15:50 102 1 15:57 105 2 16:06 108 5 110 4 15:15 101 2 1…" at bounding box center [435, 264] width 614 height 340
click at [315, 105] on div "103 4 106 3 16:30 111 2 15:50 102 1 15:57 105 2 16:06 108 5 110 4 15:15 101 2 1…" at bounding box center [435, 264] width 614 height 340
click at [423, 328] on div "103 4 106 3 16:30 111 2 15:50 102 1 15:57 105 2 16:06 108 5 110 4 15:15 101 2 1…" at bounding box center [435, 264] width 614 height 340
click at [352, 236] on div "15:04" at bounding box center [361, 239] width 34 height 7
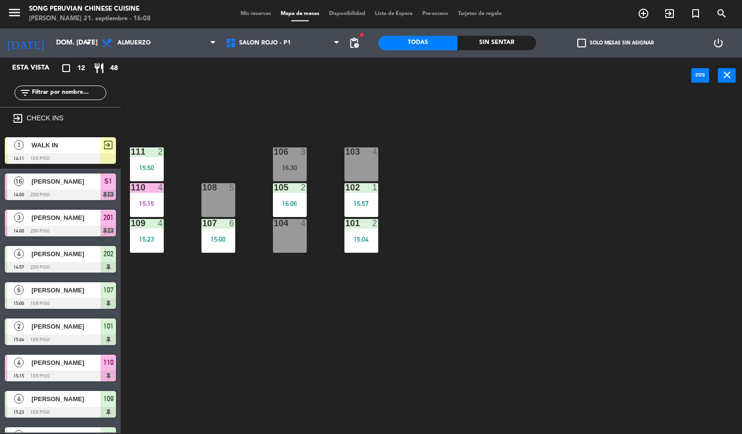
click at [355, 361] on div "103 4 106 3 16:30 111 2 15:50 102 1 15:57 105 2 16:06 108 5 110 4 15:15 101 2 1…" at bounding box center [435, 264] width 614 height 340
click at [351, 239] on div "15:04" at bounding box center [361, 239] width 34 height 7
click at [296, 326] on div "103 4 106 3 16:30 111 2 15:50 102 1 15:57 105 2 16:06 108 5 110 4 15:15 101 2 1…" at bounding box center [435, 264] width 614 height 340
click at [277, 345] on div "103 4 106 3 16:30 111 2 15:50 102 1 15:57 105 2 16:06 108 5 110 4 15:15 101 2 1…" at bounding box center [435, 264] width 614 height 340
click at [385, 327] on div "103 4 106 3 16:30 111 2 15:50 102 1 15:57 105 2 16:06 108 5 110 4 15:15 101 2 1…" at bounding box center [435, 264] width 614 height 340
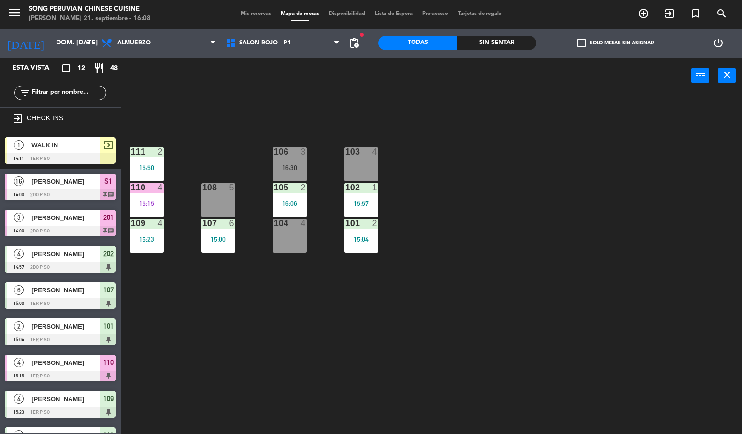
click at [288, 196] on div "105 2 16:06" at bounding box center [290, 200] width 34 height 34
click at [274, 369] on div "103 4 106 3 16:30 111 2 15:50 102 1 15:57 105 2 16:06 108 5 110 4 15:15 101 2 1…" at bounding box center [435, 264] width 614 height 340
click at [309, 338] on div "103 4 106 3 16:30 111 2 15:50 102 1 15:57 105 2 16:06 108 5 110 4 15:15 101 2 1…" at bounding box center [435, 264] width 614 height 340
click at [283, 353] on div "103 4 106 3 16:30 111 2 15:50 102 1 15:57 105 2 16:06 108 5 110 4 15:15 101 2 1…" at bounding box center [435, 264] width 614 height 340
